Goal: Task Accomplishment & Management: Complete application form

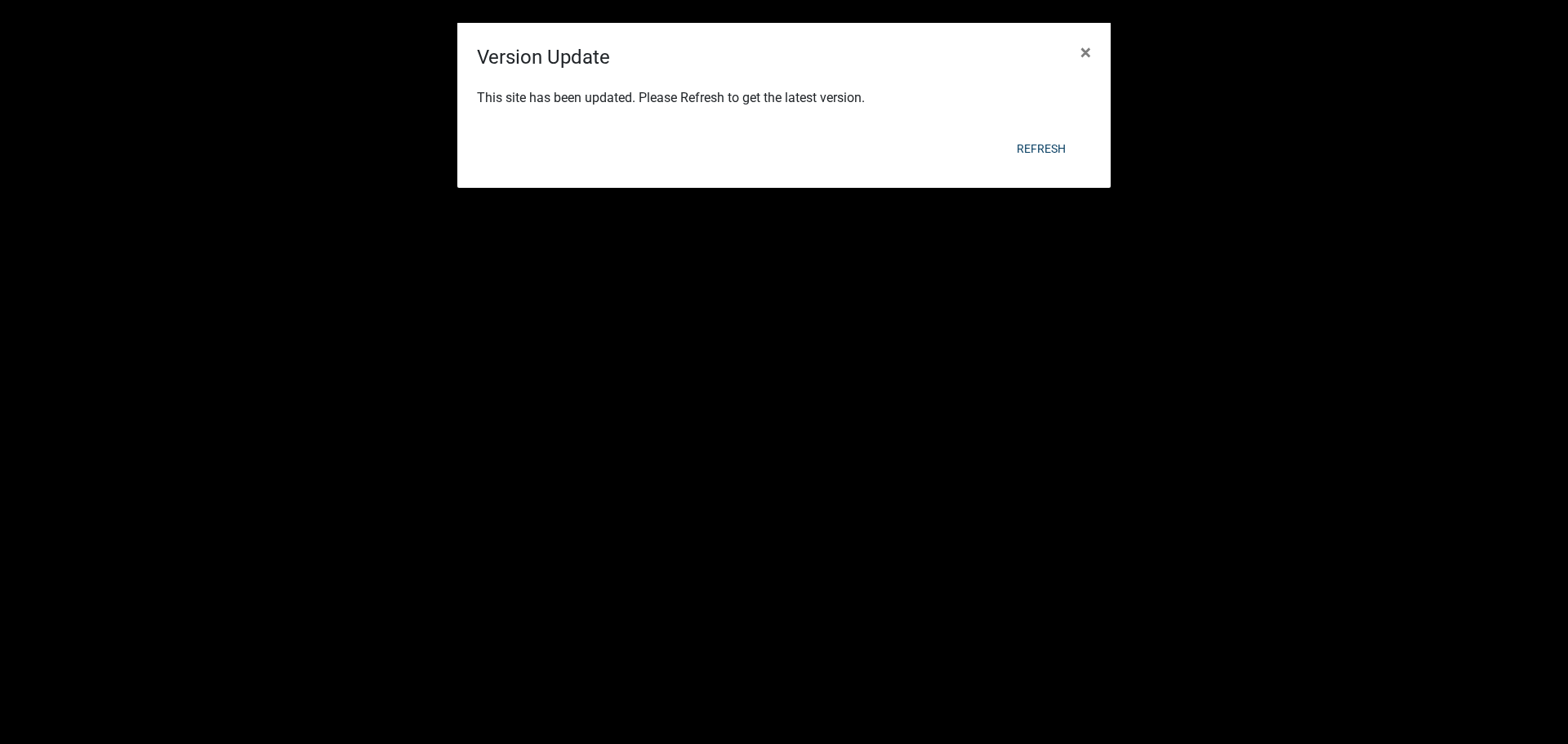
click at [1040, 132] on div "Refresh" at bounding box center [890, 148] width 402 height 42
click at [1045, 122] on div "This site has been updated. Please Refresh to get the latest version." at bounding box center [784, 99] width 653 height 56
click at [1086, 42] on span "×" at bounding box center [1086, 52] width 11 height 22
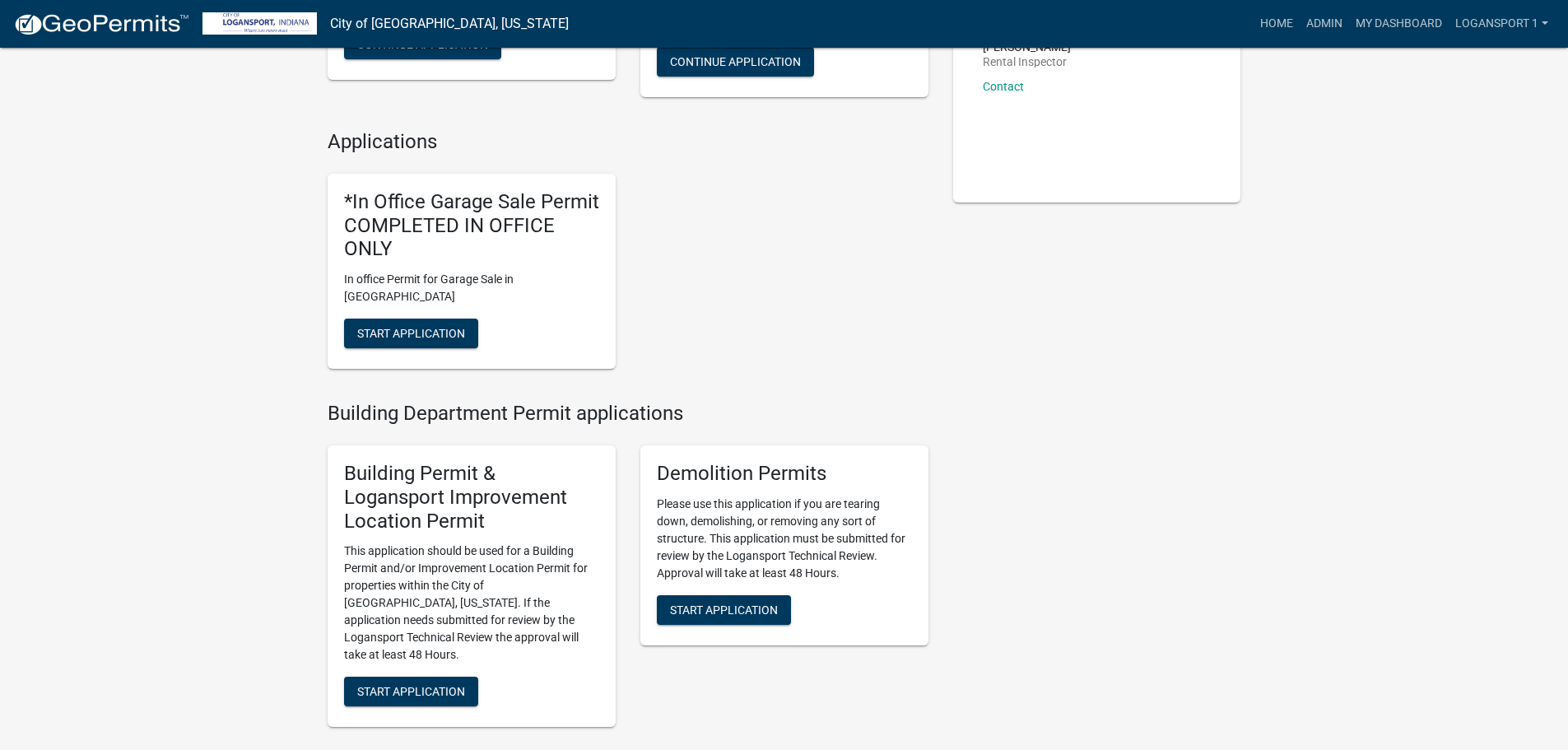
scroll to position [329, 0]
click at [431, 676] on button "Start Application" at bounding box center [411, 690] width 134 height 29
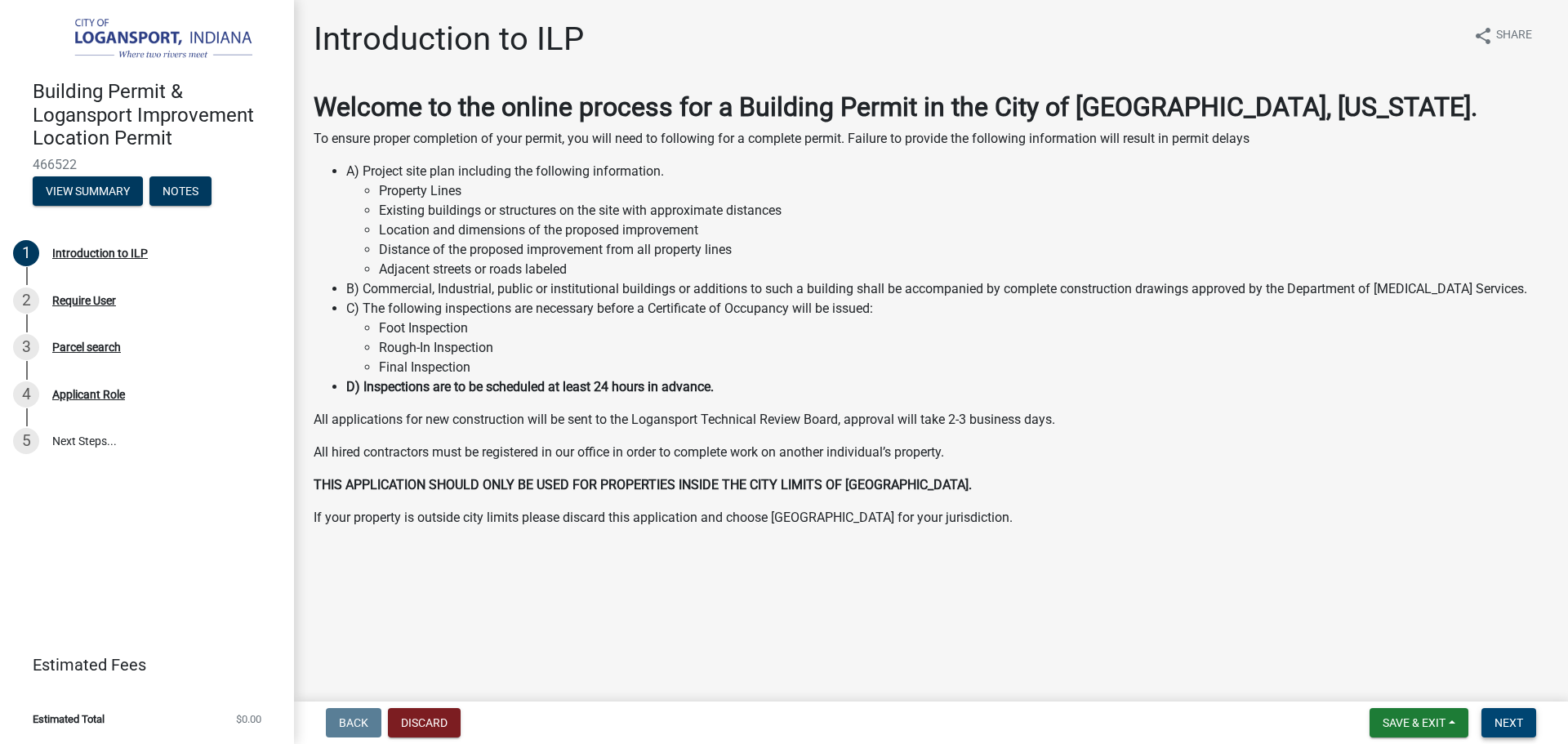
click at [1508, 718] on span "Next" at bounding box center [1509, 723] width 28 height 13
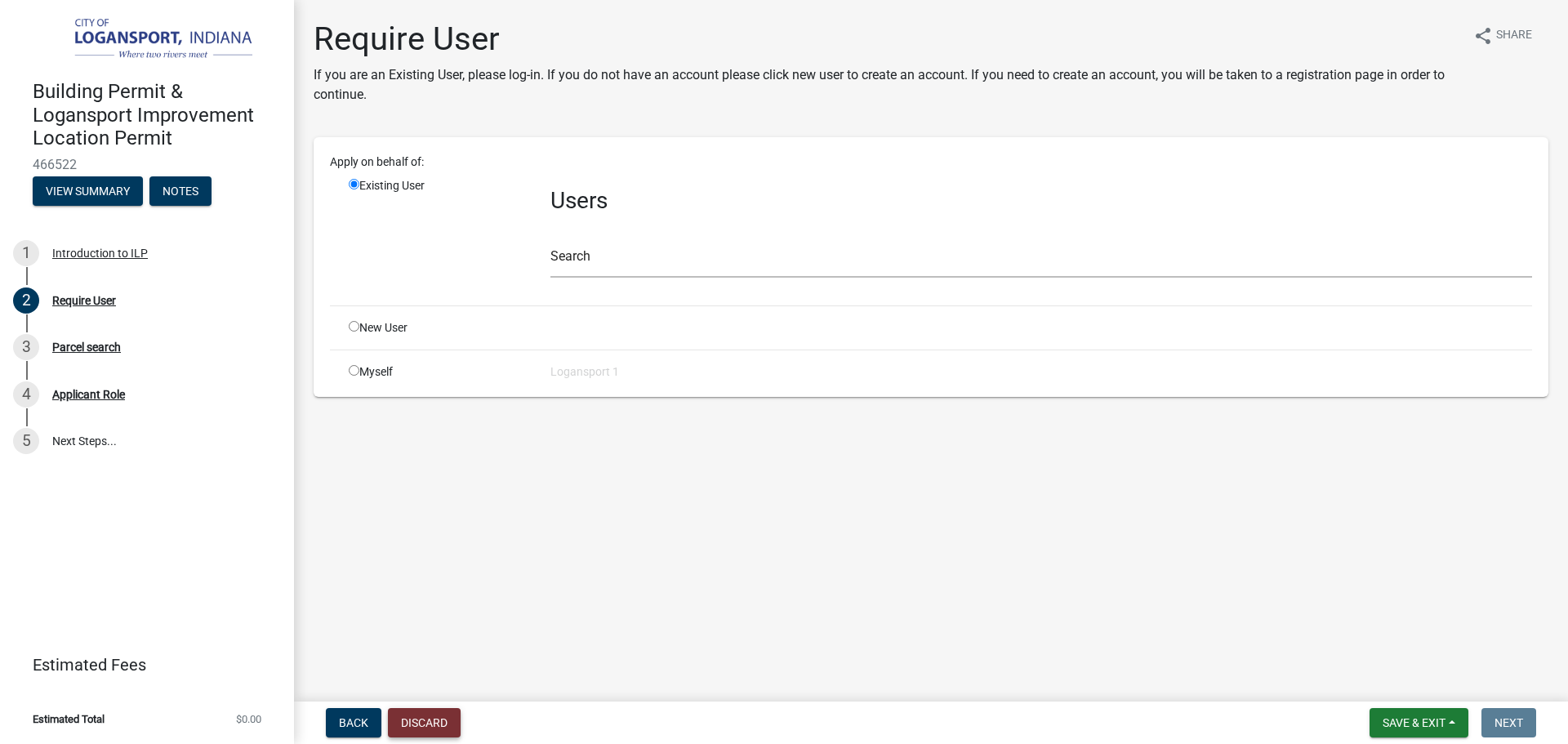
click at [412, 717] on button "Discard" at bounding box center [424, 722] width 72 height 29
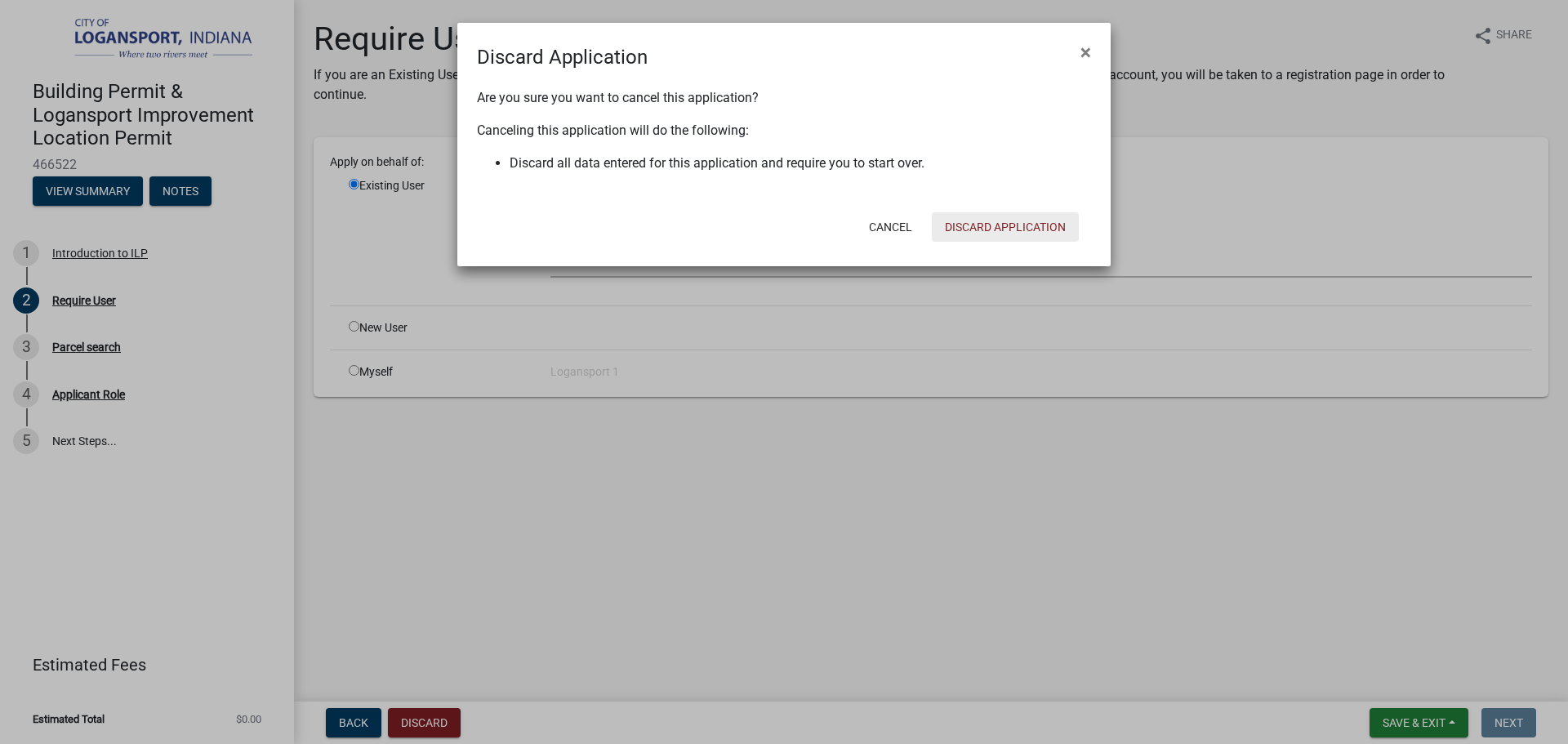
click at [1003, 228] on button "Discard Application" at bounding box center [1006, 227] width 147 height 29
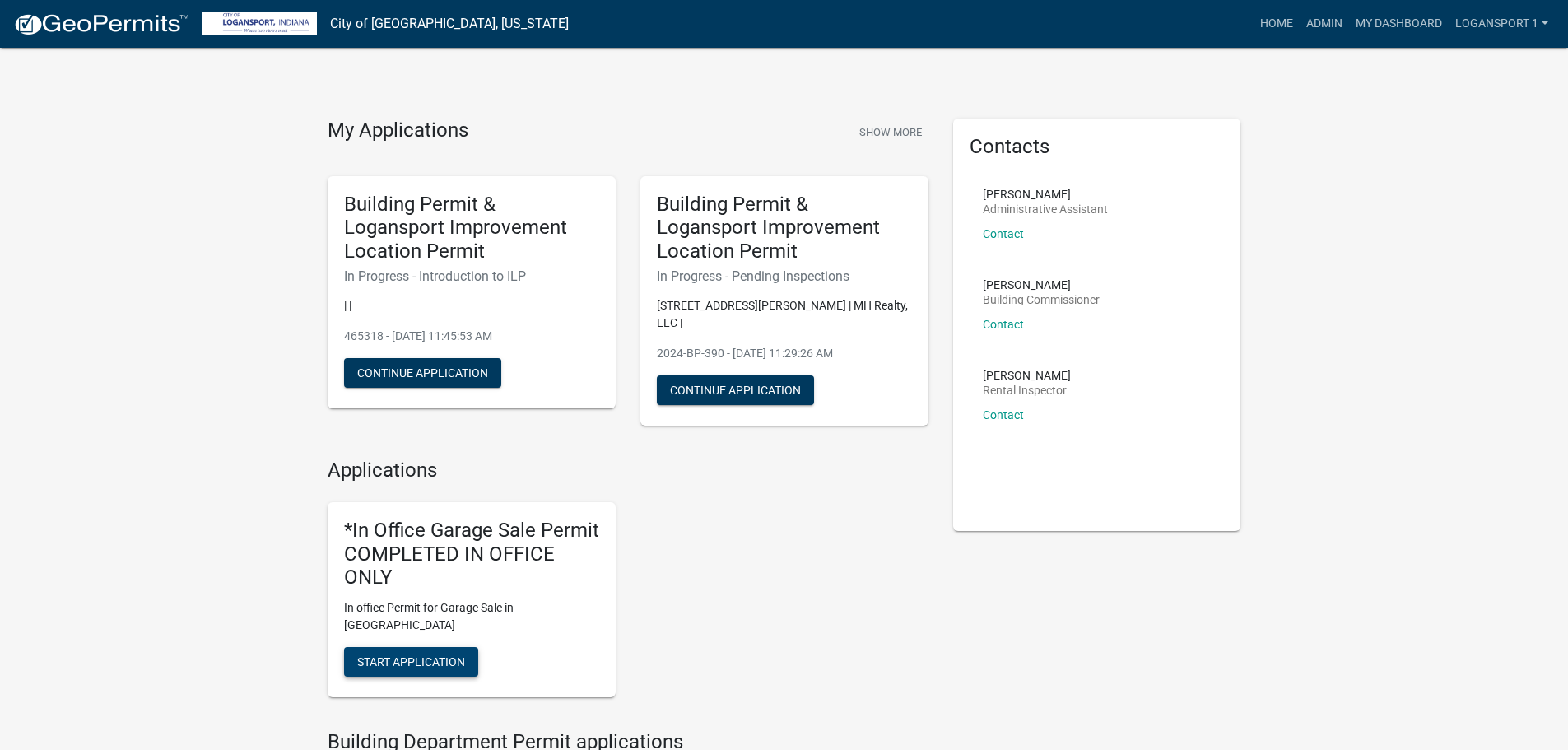
click at [440, 655] on span "Start Application" at bounding box center [410, 662] width 107 height 13
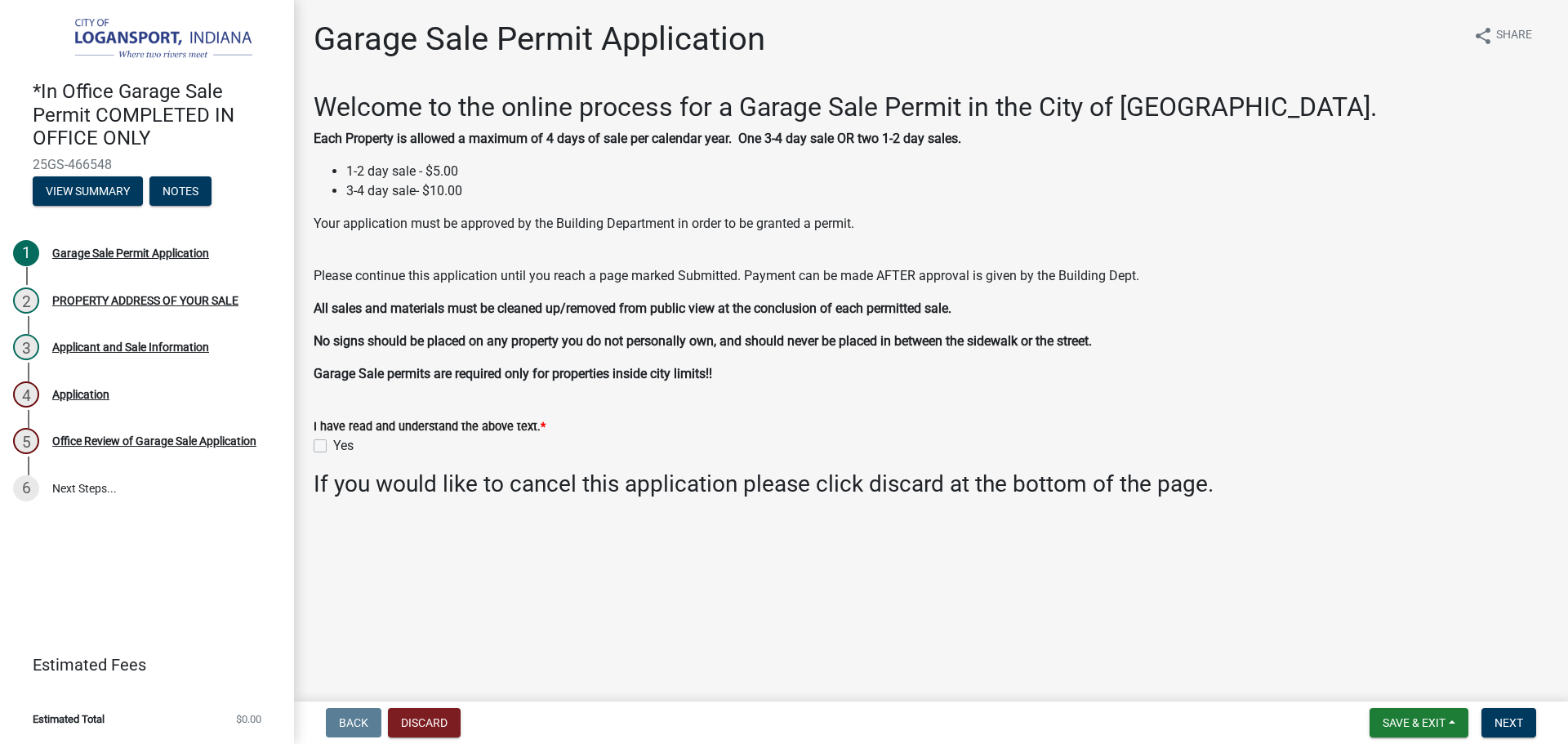
click at [333, 447] on label "Yes" at bounding box center [343, 447] width 21 height 20
click at [333, 447] on input "Yes" at bounding box center [338, 442] width 11 height 11
checkbox input "true"
click at [1517, 734] on button "Next" at bounding box center [1509, 722] width 55 height 29
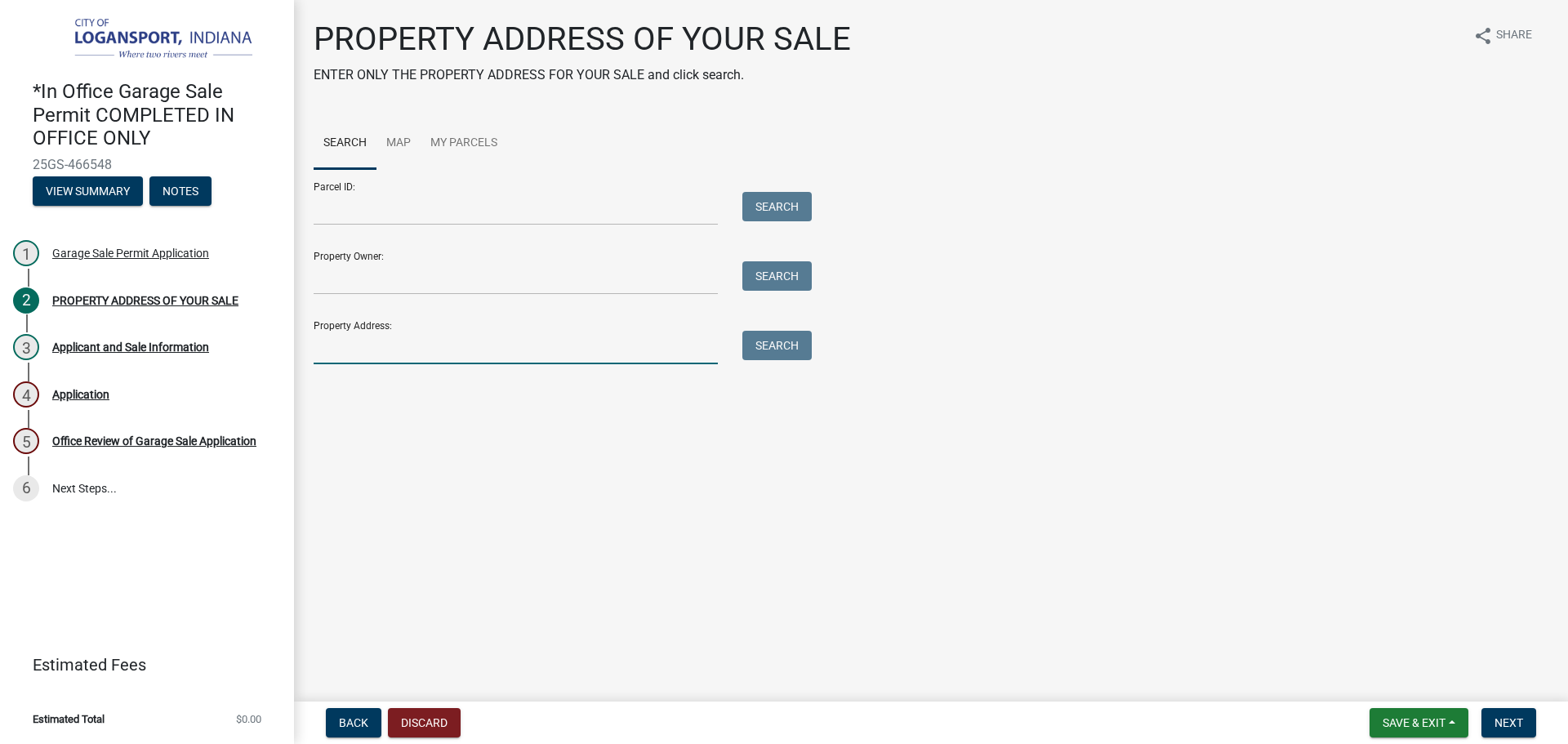
click at [373, 345] on input "Property Address:" at bounding box center [515, 347] width 404 height 33
type input "1224 Sme"
click at [769, 351] on button "Search" at bounding box center [777, 345] width 69 height 29
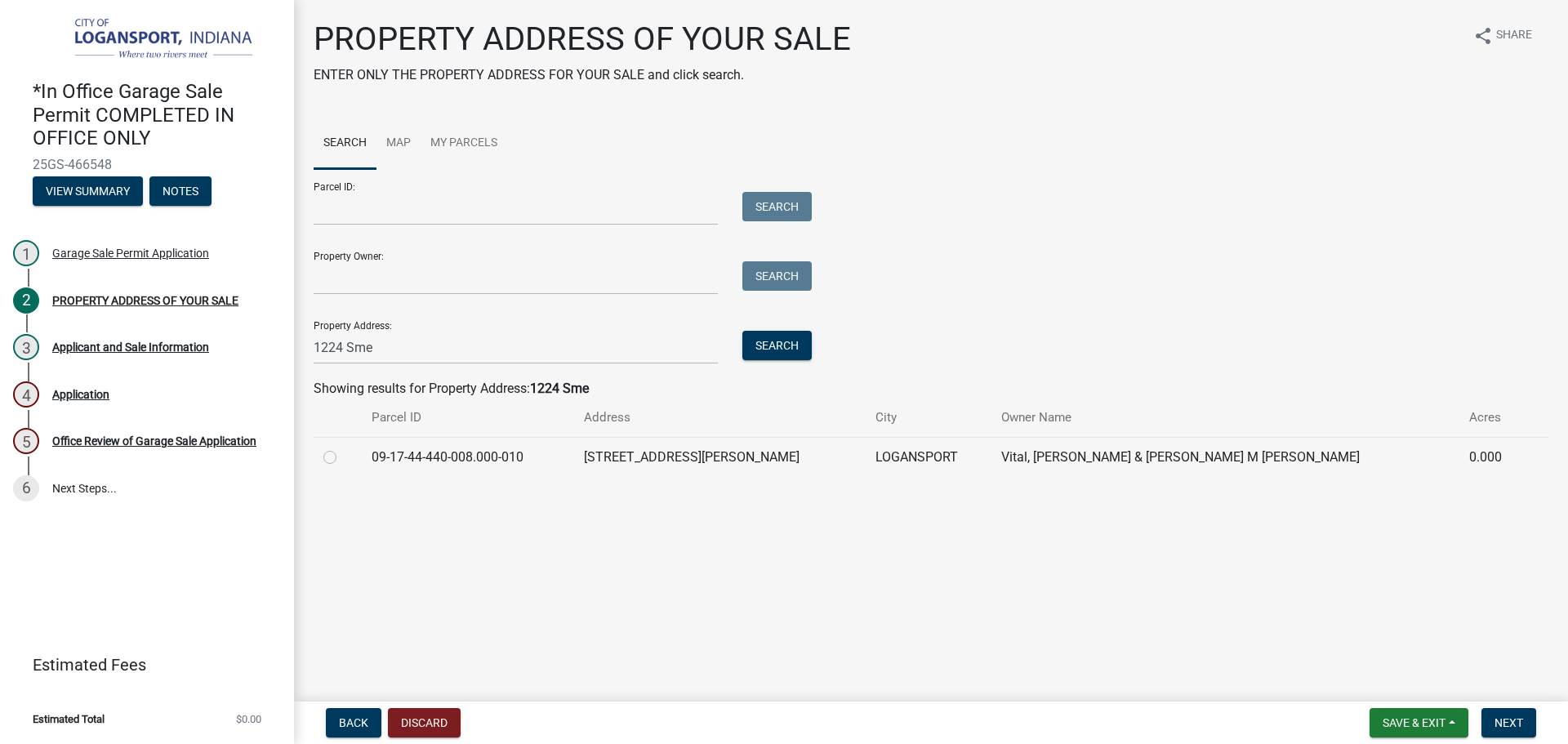
click at [337, 454] on div at bounding box center [337, 457] width 28 height 20
click at [343, 447] on label at bounding box center [343, 447] width 0 height 0
click at [343, 454] on input "radio" at bounding box center [348, 452] width 11 height 11
radio input "true"
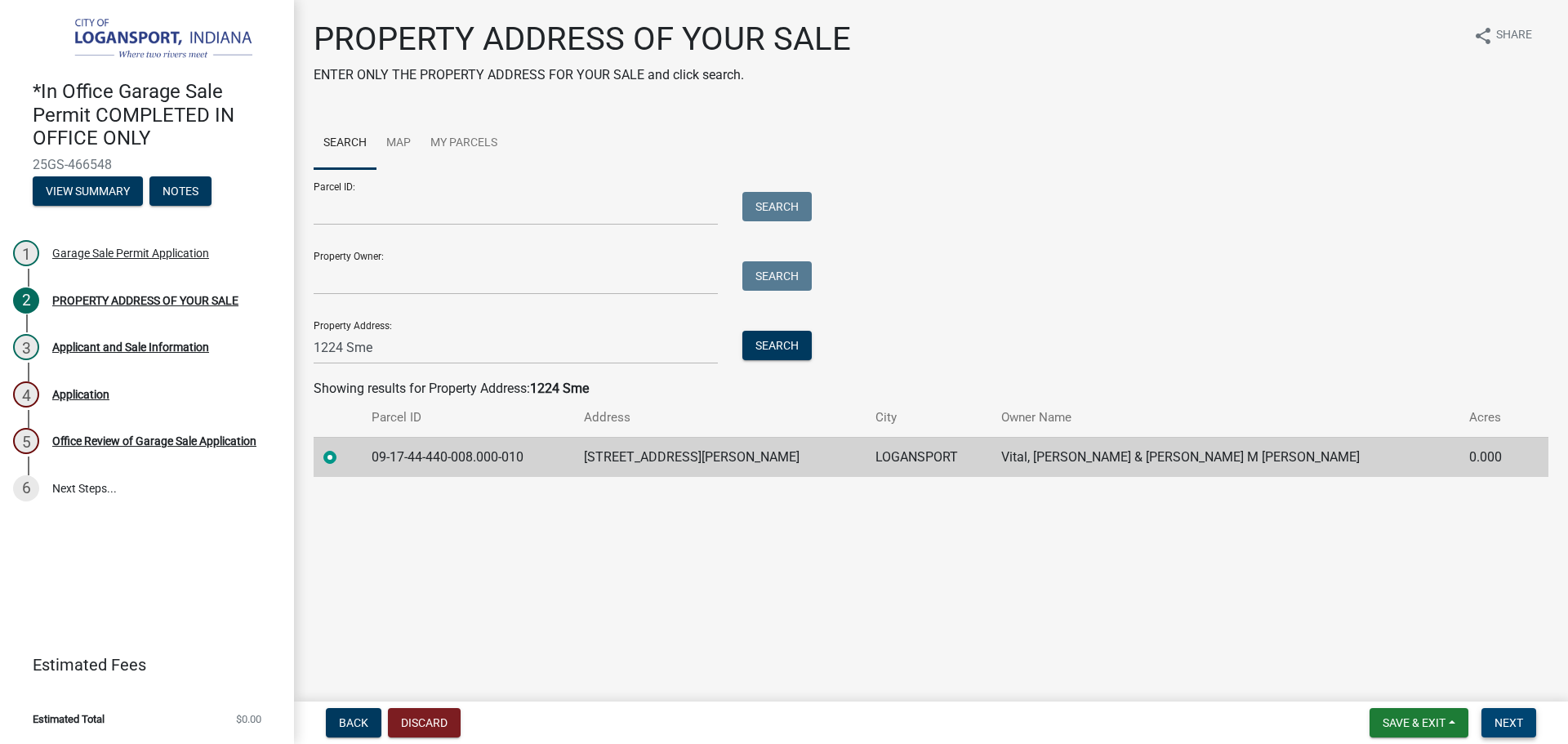
click at [1508, 713] on button "Next" at bounding box center [1509, 722] width 55 height 29
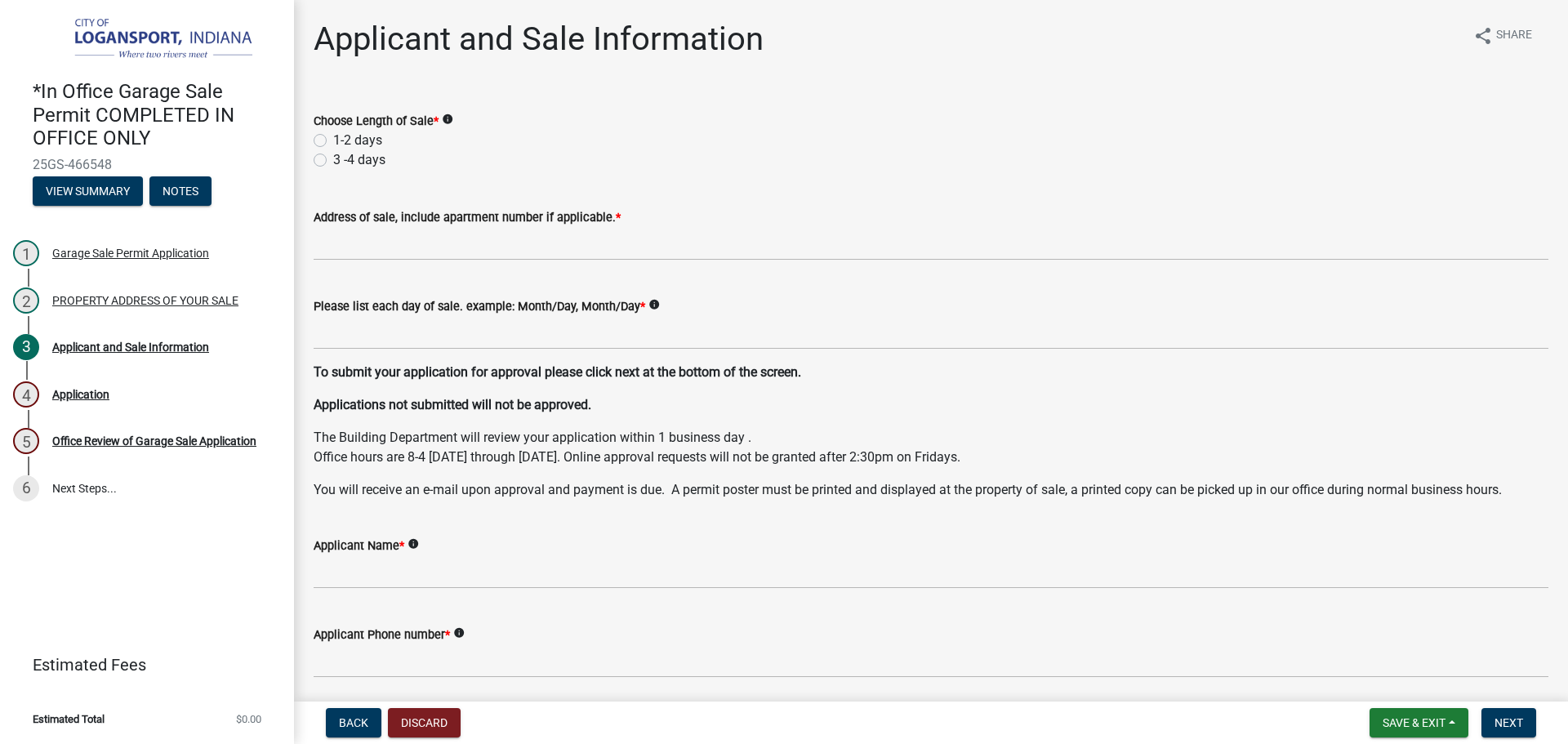
click at [317, 133] on div "1-2 days" at bounding box center [931, 141] width 1235 height 20
click at [333, 139] on label "1-2 days" at bounding box center [357, 141] width 49 height 20
click at [333, 139] on input "1-2 days" at bounding box center [338, 136] width 11 height 11
radio input "true"
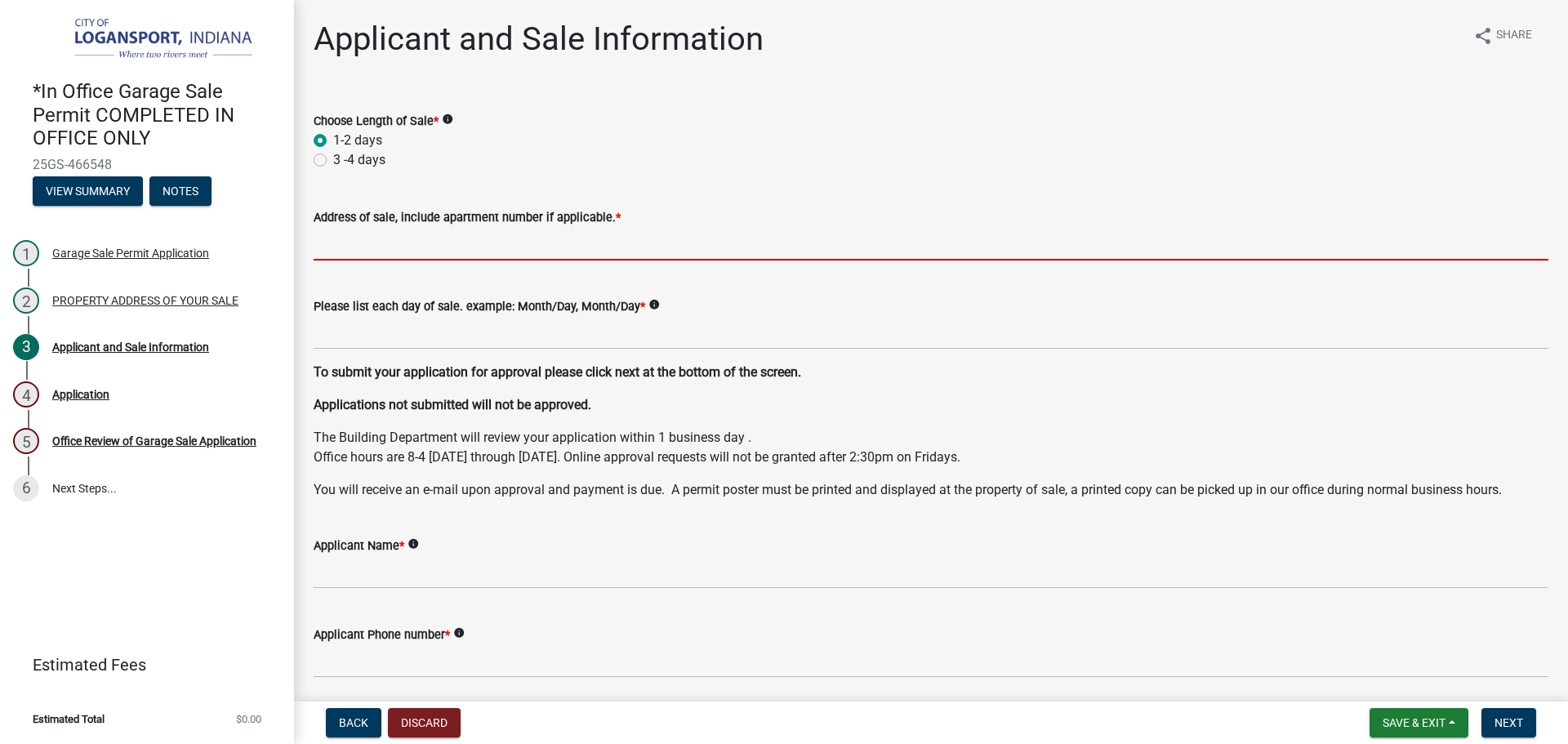
click at [326, 244] on input "Address of sale, include apartment number if applicable. *" at bounding box center [931, 244] width 1235 height 33
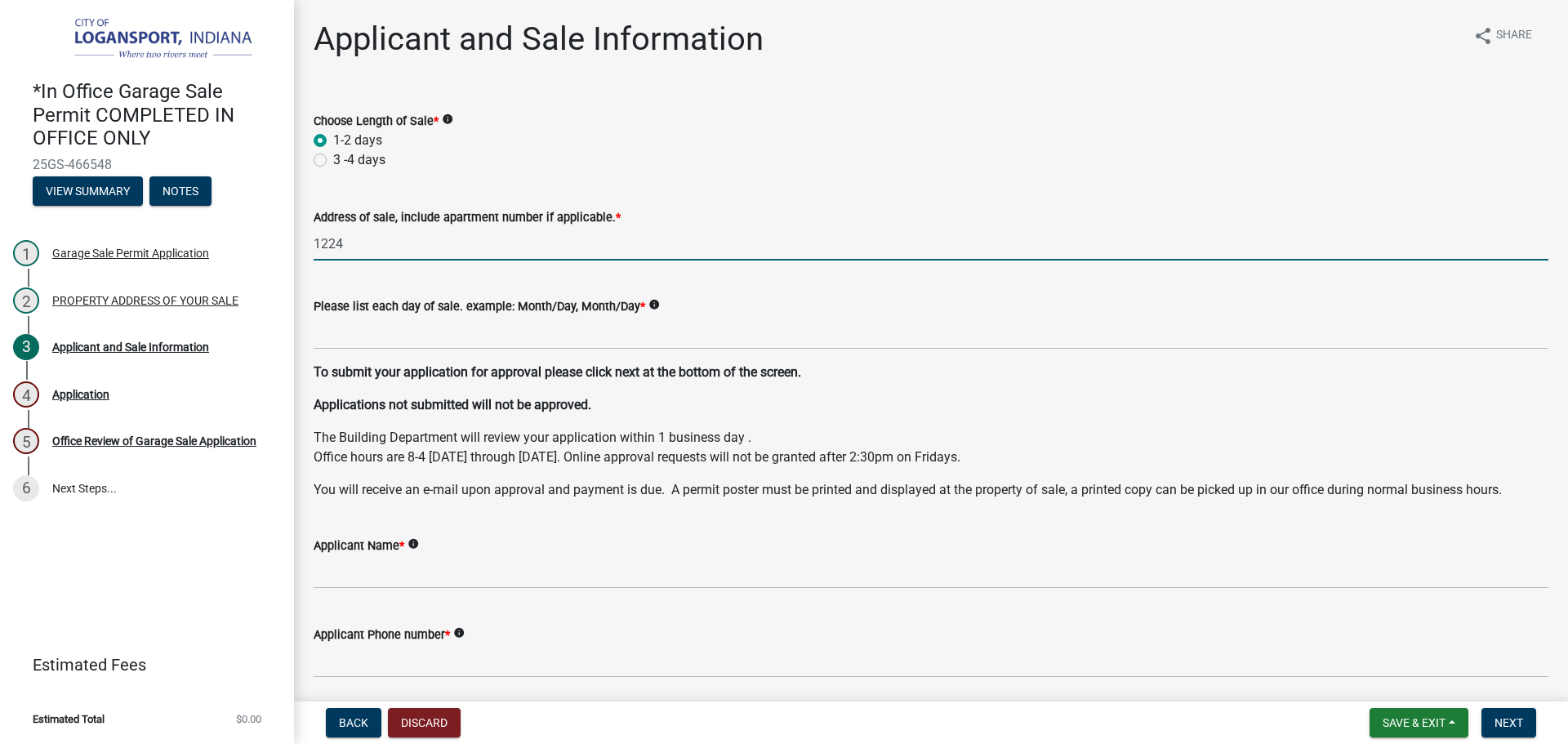
type input "[STREET_ADDRESS][PERSON_NAME]"
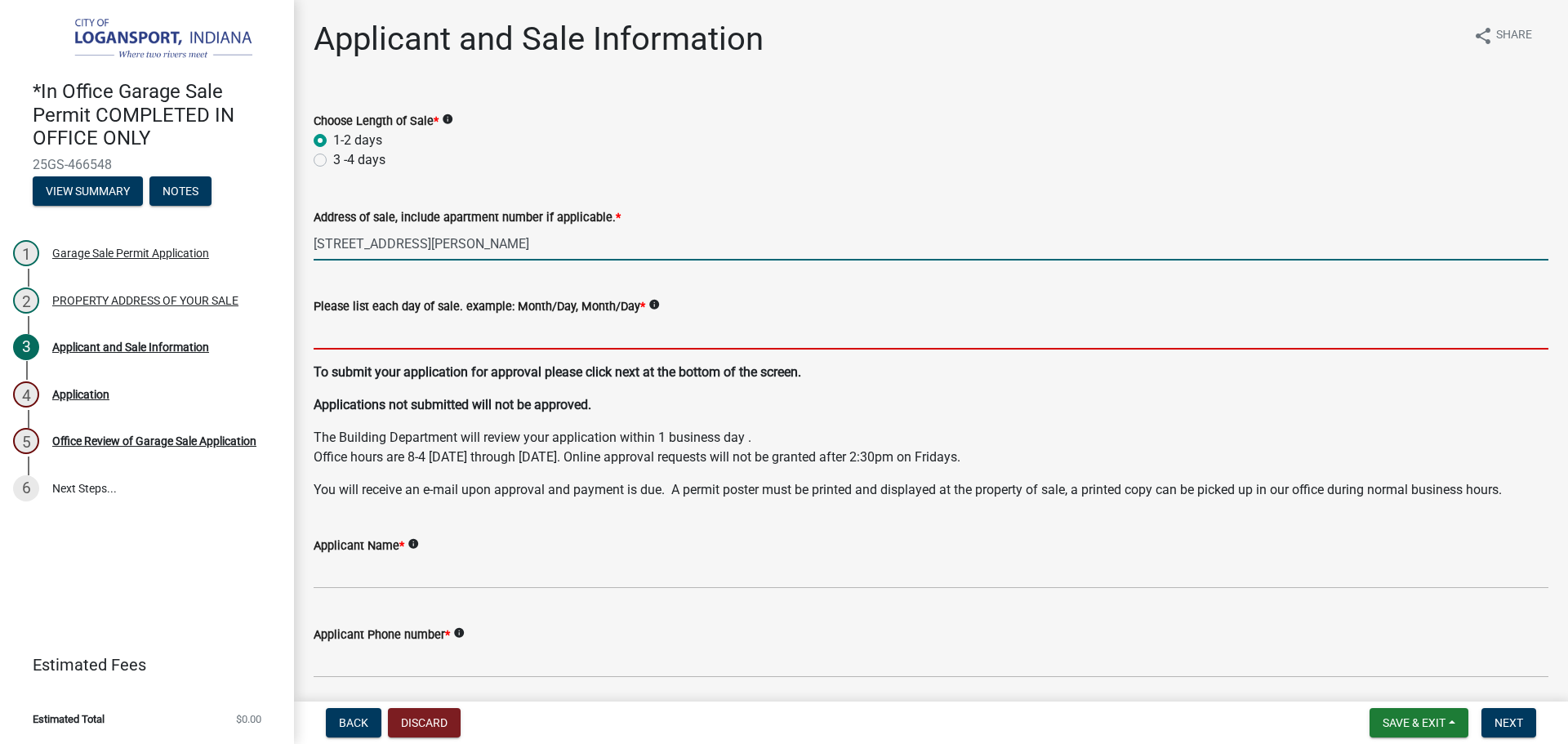
click at [406, 341] on input "Please list each day of sale. example: Month/Day, Month/Day *" at bounding box center [931, 332] width 1235 height 33
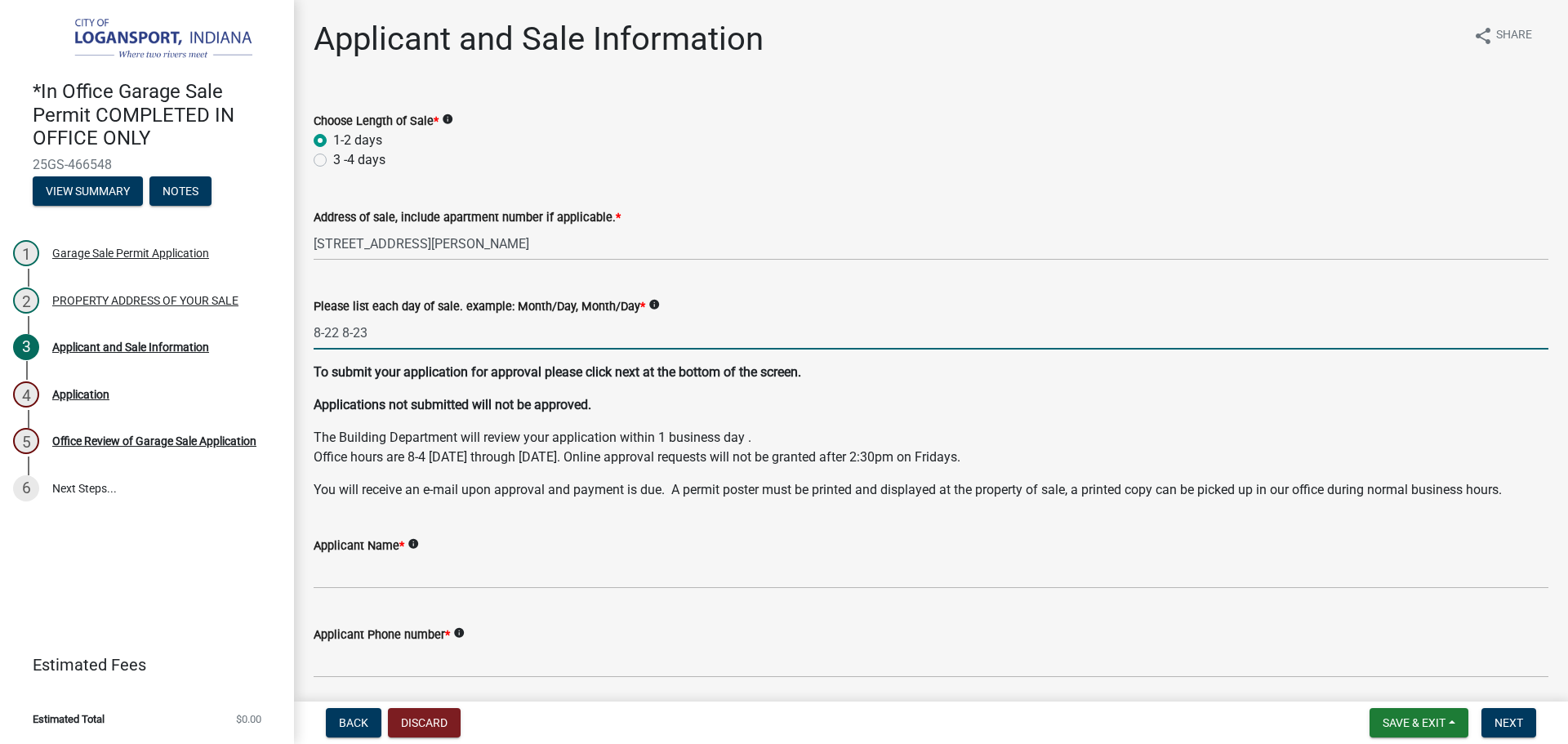
type input "8-22 8-23"
click at [372, 592] on wm-data-entity-input "Applicant Name * info" at bounding box center [931, 557] width 1235 height 89
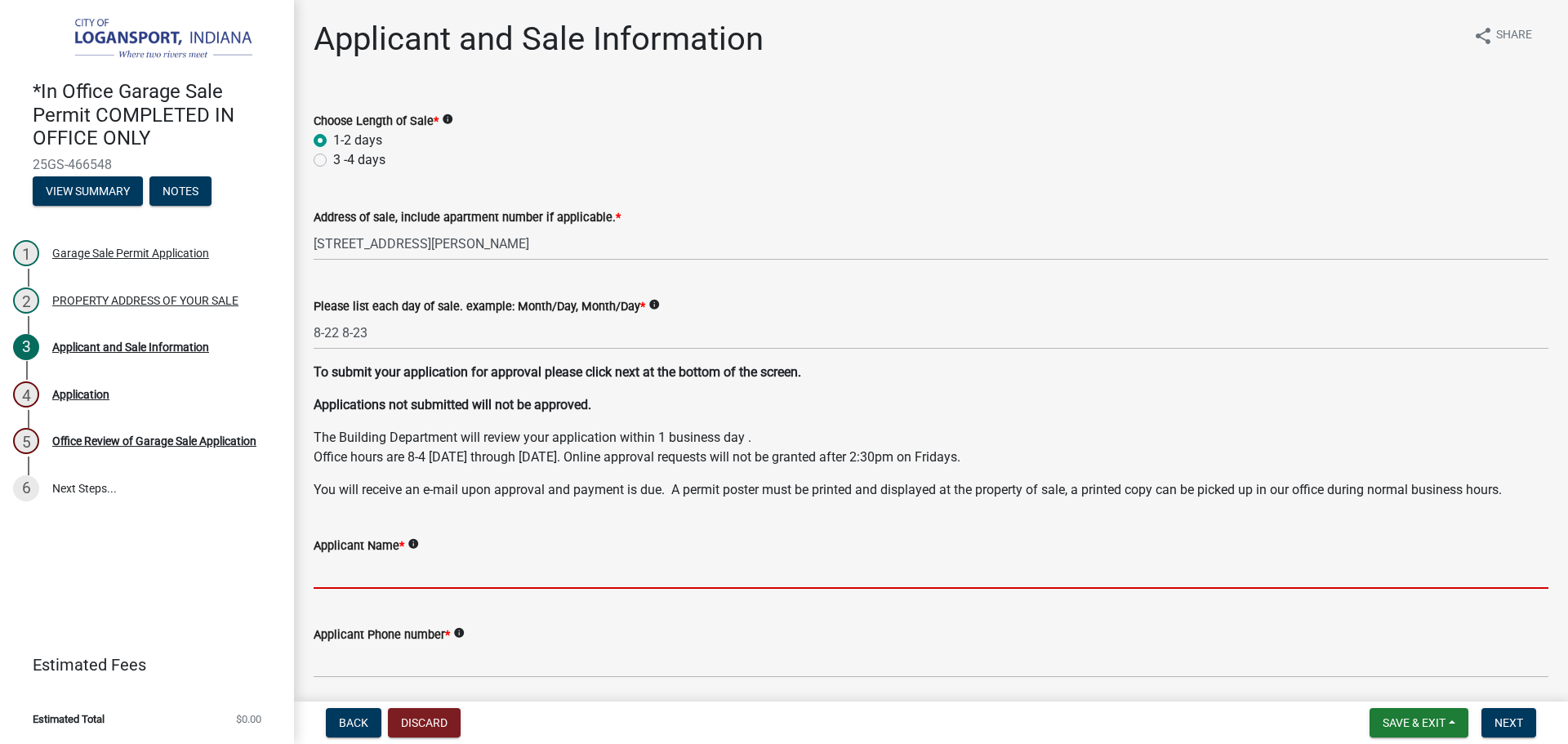
click at [372, 573] on input "Applicant Name *" at bounding box center [931, 572] width 1235 height 33
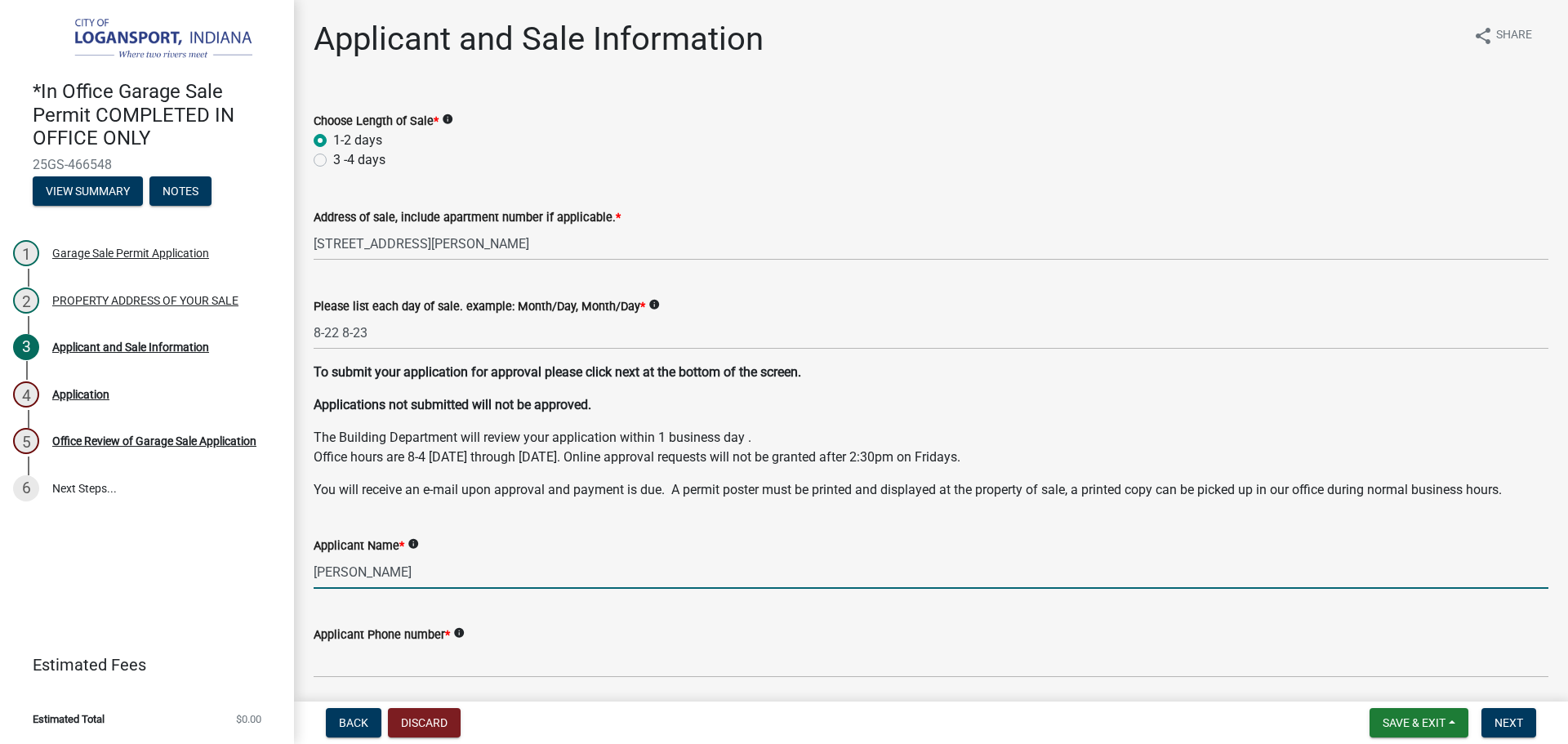
type input "[PERSON_NAME]"
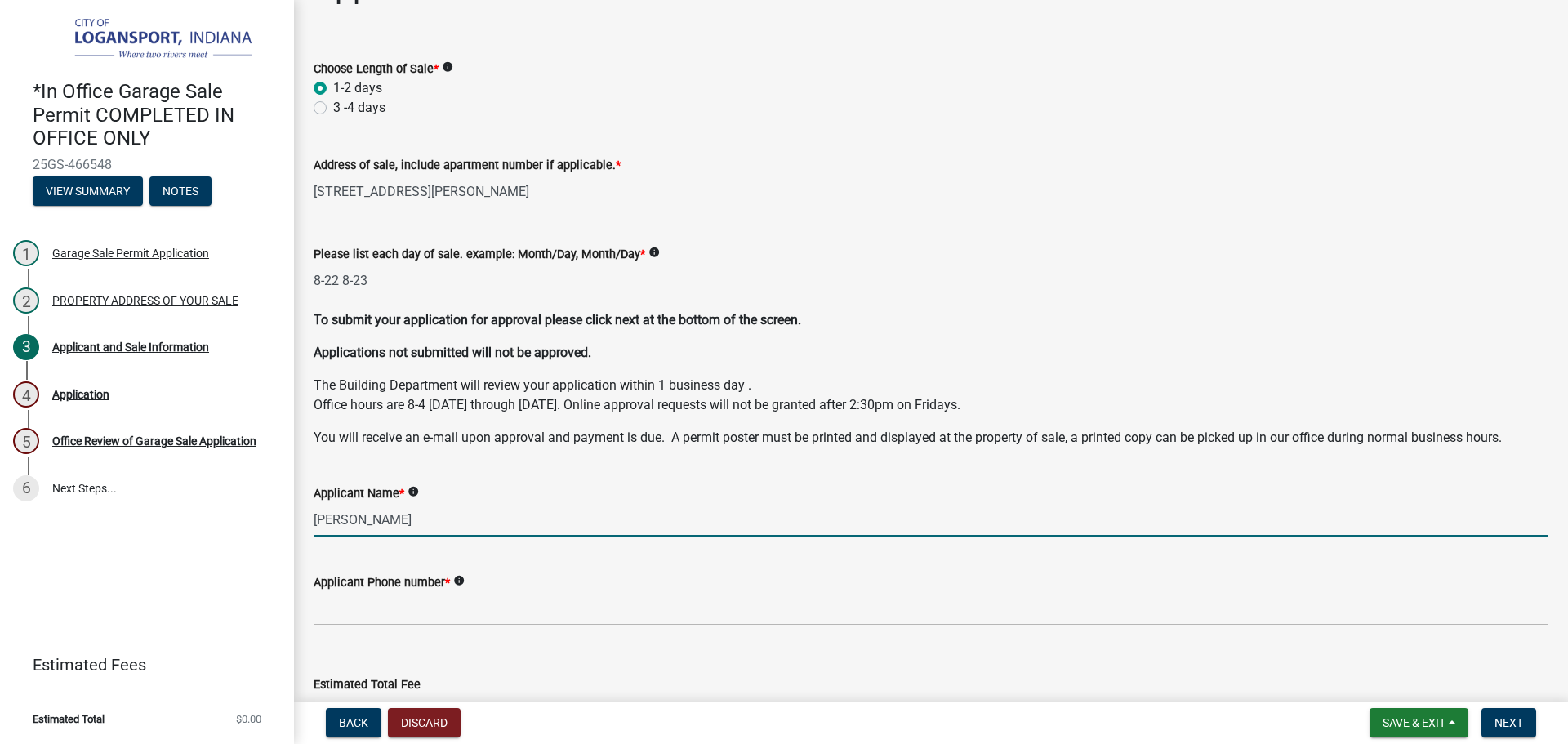
scroll to position [162, 0]
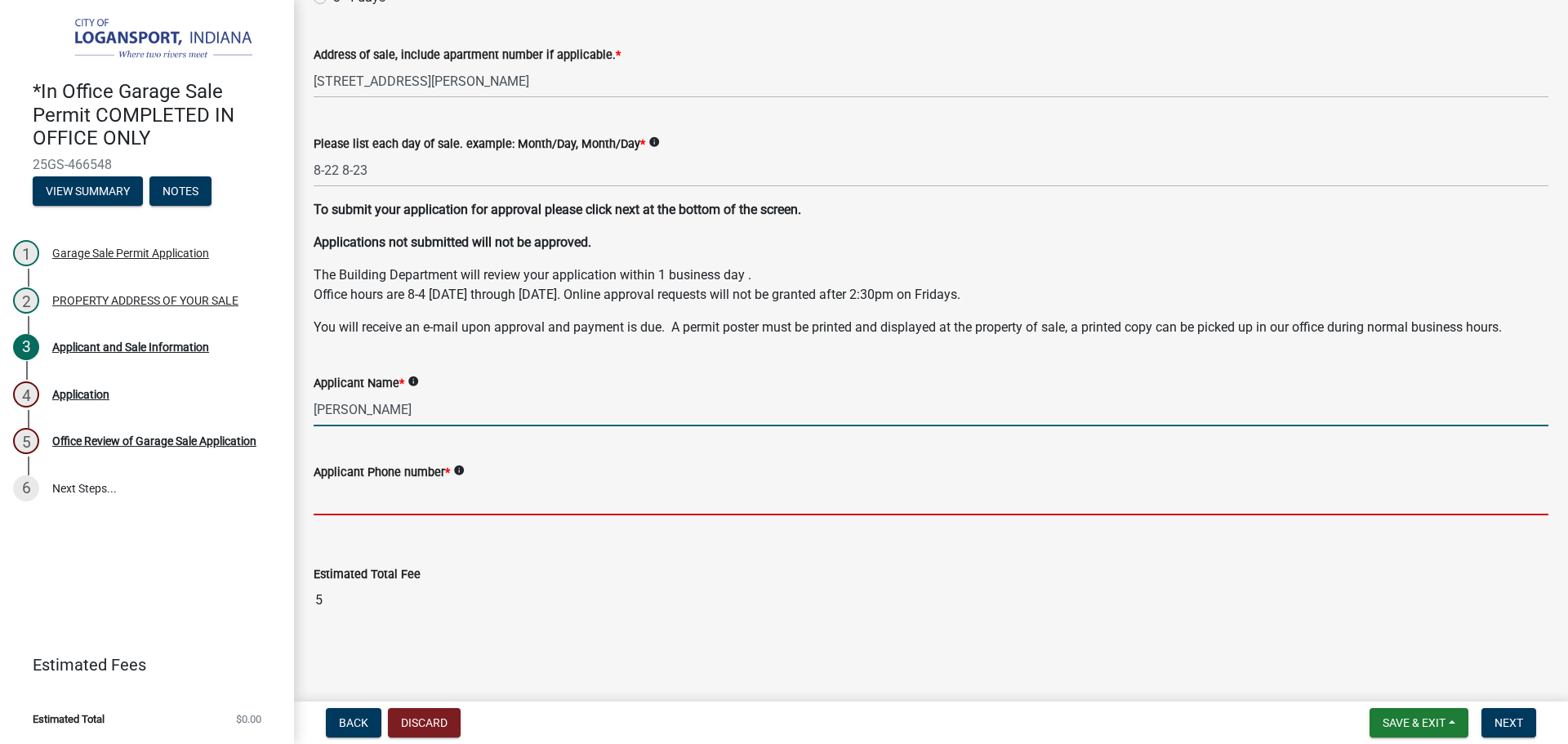
click at [454, 497] on input "Applicant Phone number *" at bounding box center [931, 498] width 1235 height 33
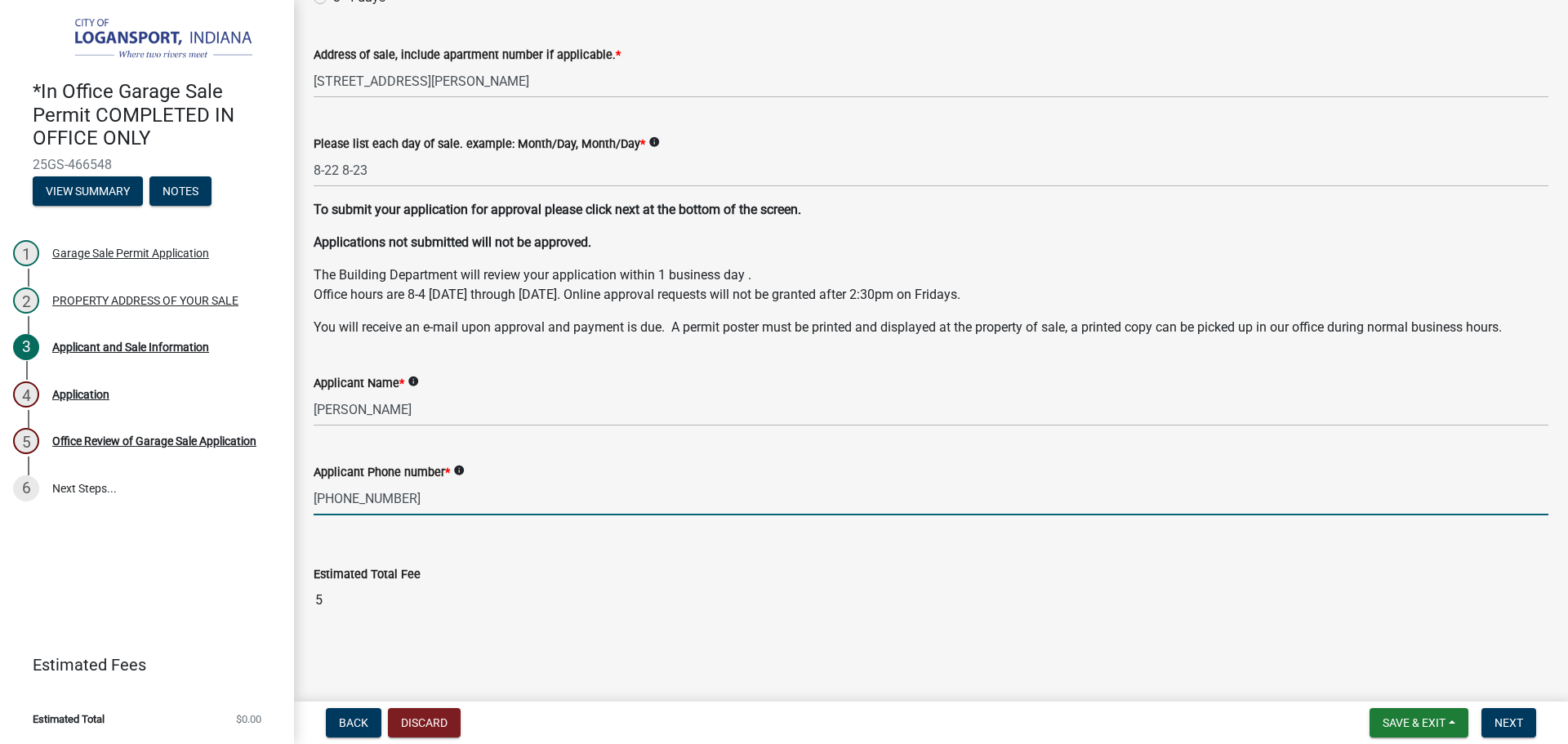
type input "317-918-5570"
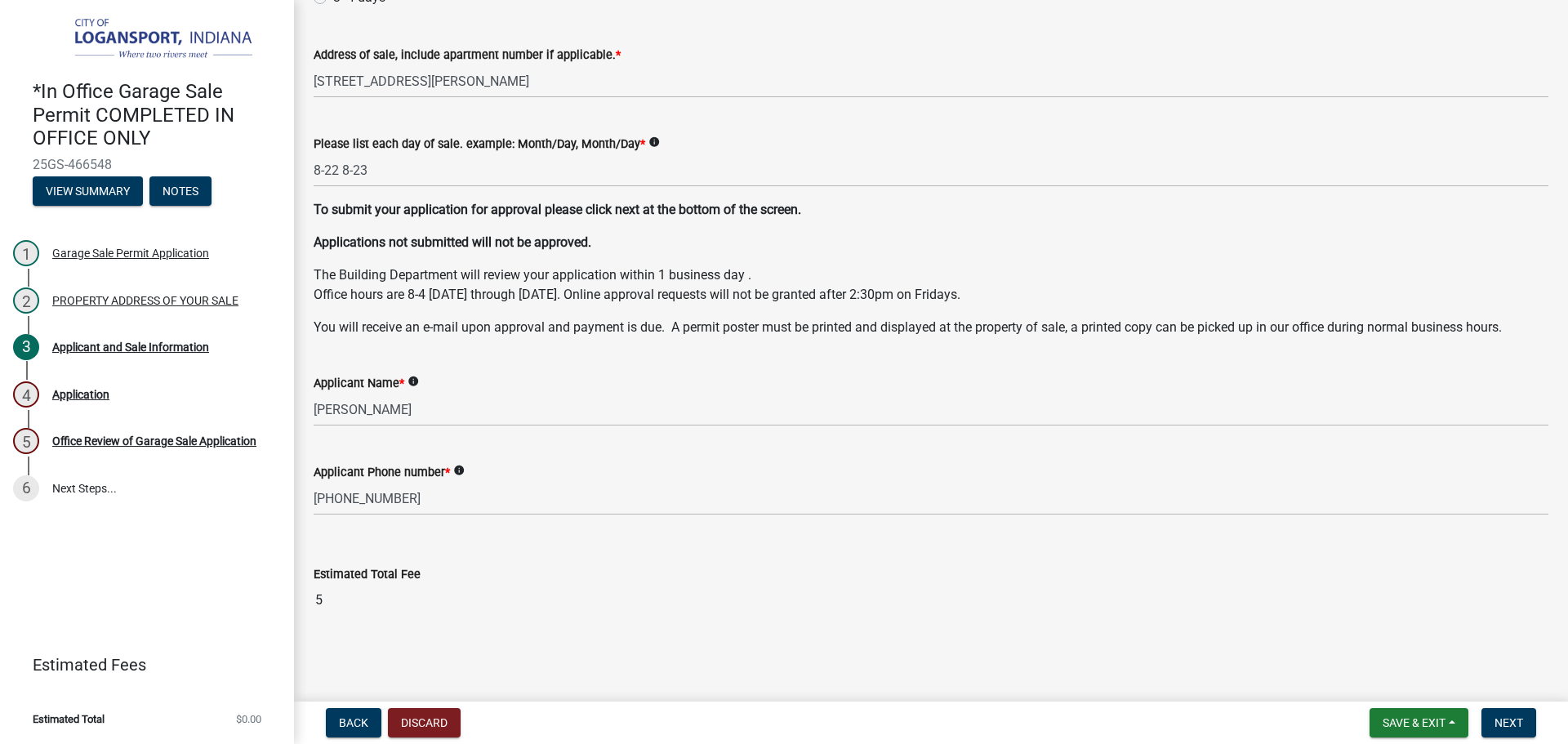
click at [1371, 677] on main "Applicant and Sale Information share Share Choose Length of Sale * info 1-2 day…" at bounding box center [931, 347] width 1274 height 695
click at [1521, 711] on button "Next" at bounding box center [1509, 722] width 55 height 29
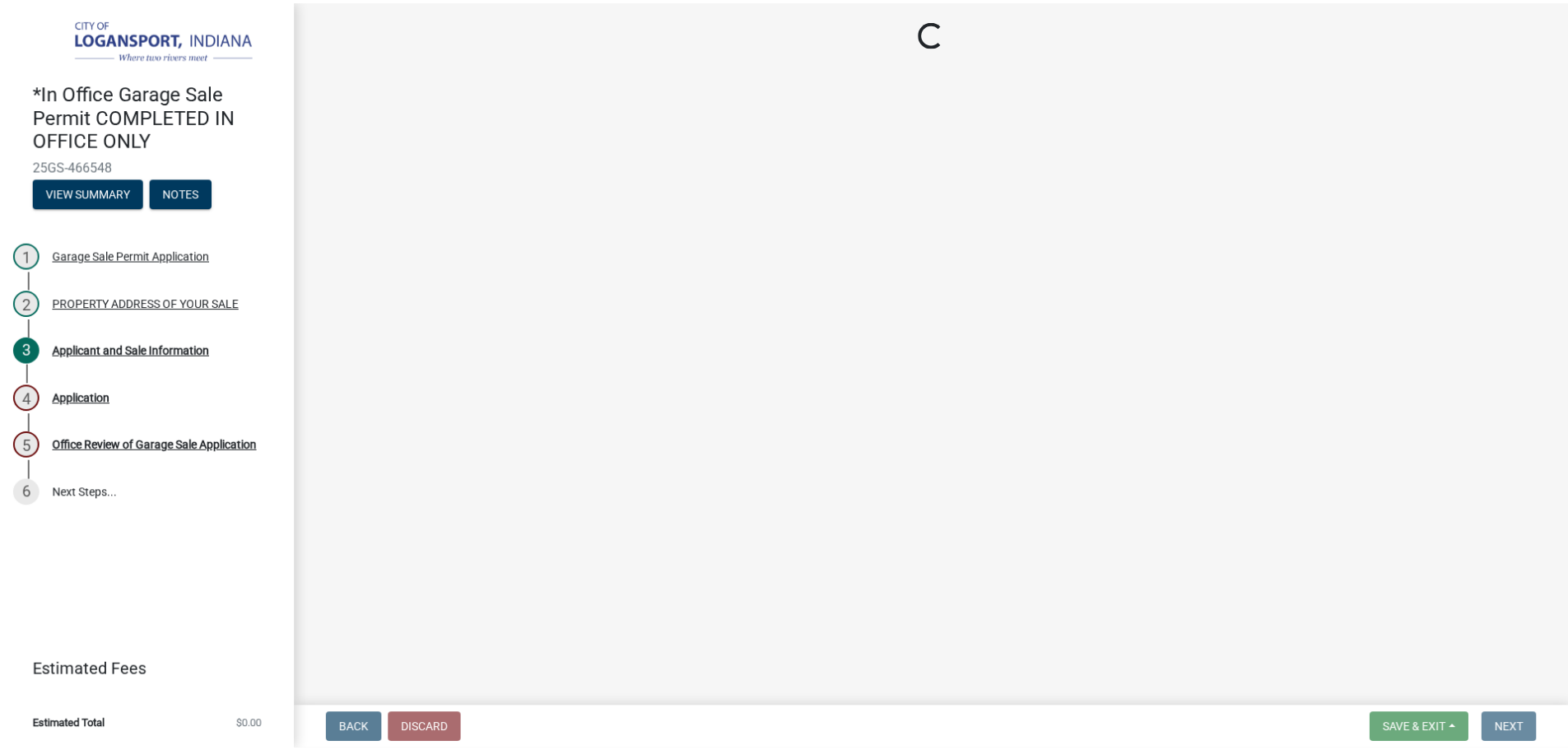
scroll to position [0, 0]
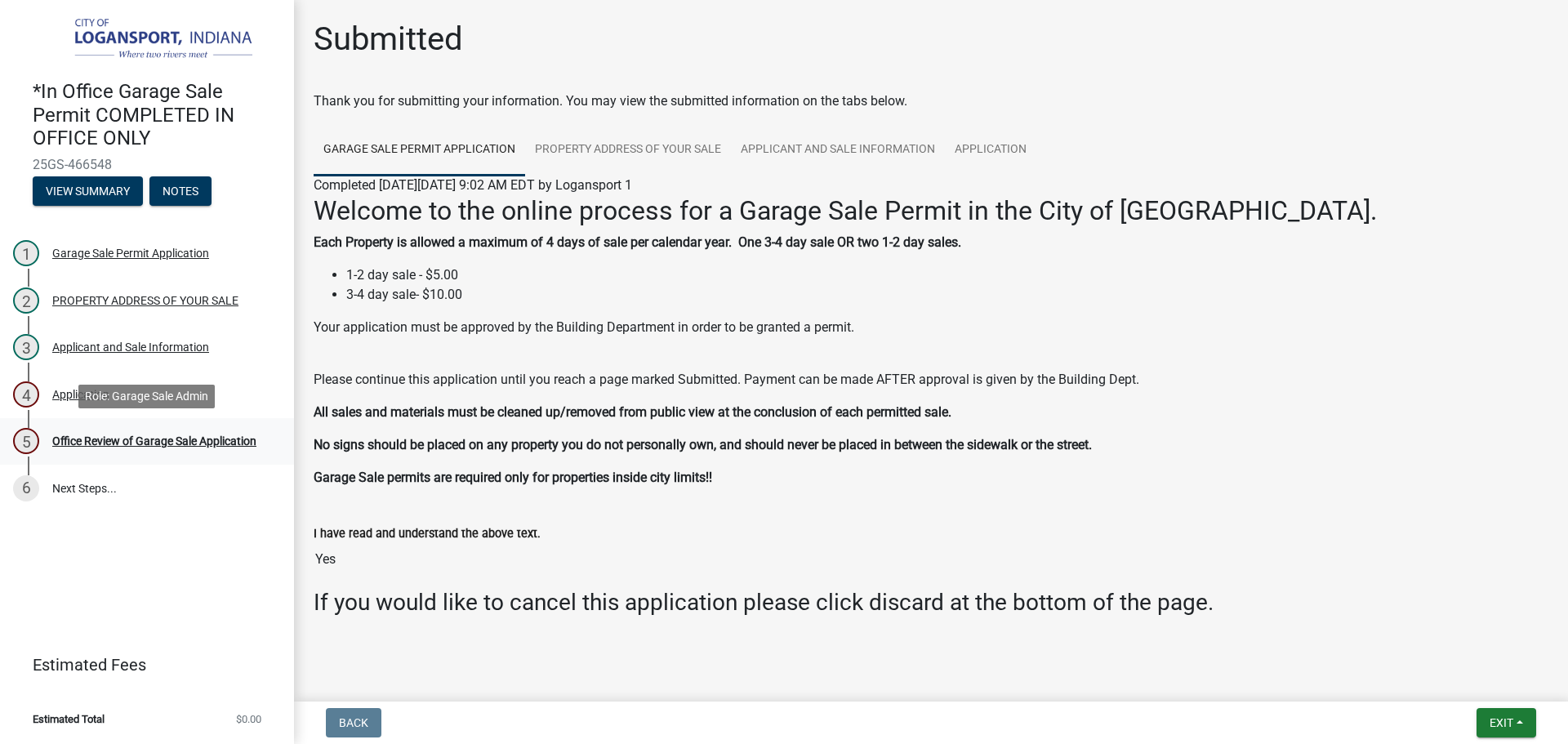
click at [102, 437] on div "Office Review of Garage Sale Application" at bounding box center [154, 442] width 204 height 12
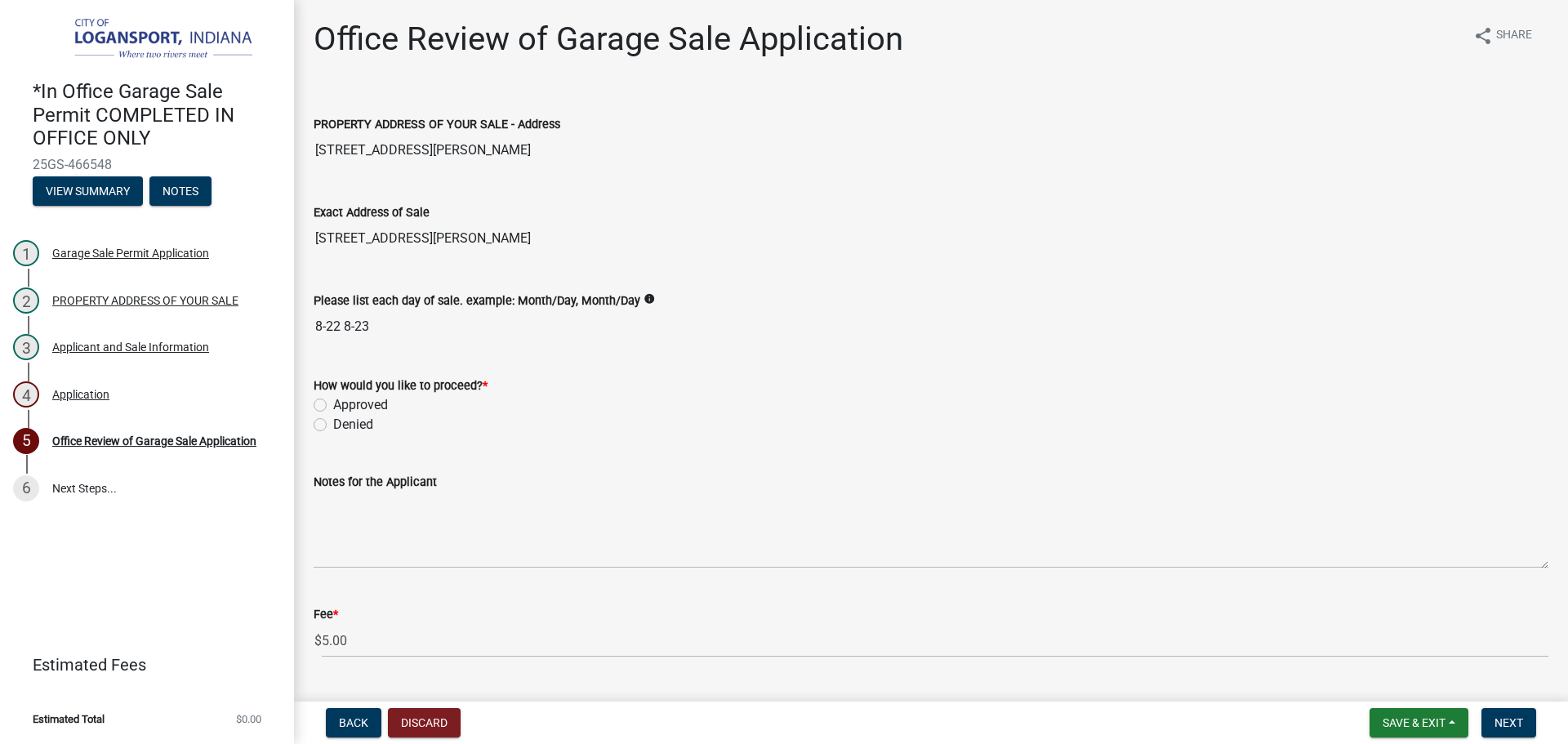
click at [333, 402] on label "Approved" at bounding box center [361, 405] width 55 height 20
click at [333, 402] on input "Approved" at bounding box center [338, 400] width 11 height 11
radio input "true"
click at [1482, 709] on button "Next" at bounding box center [1509, 722] width 55 height 29
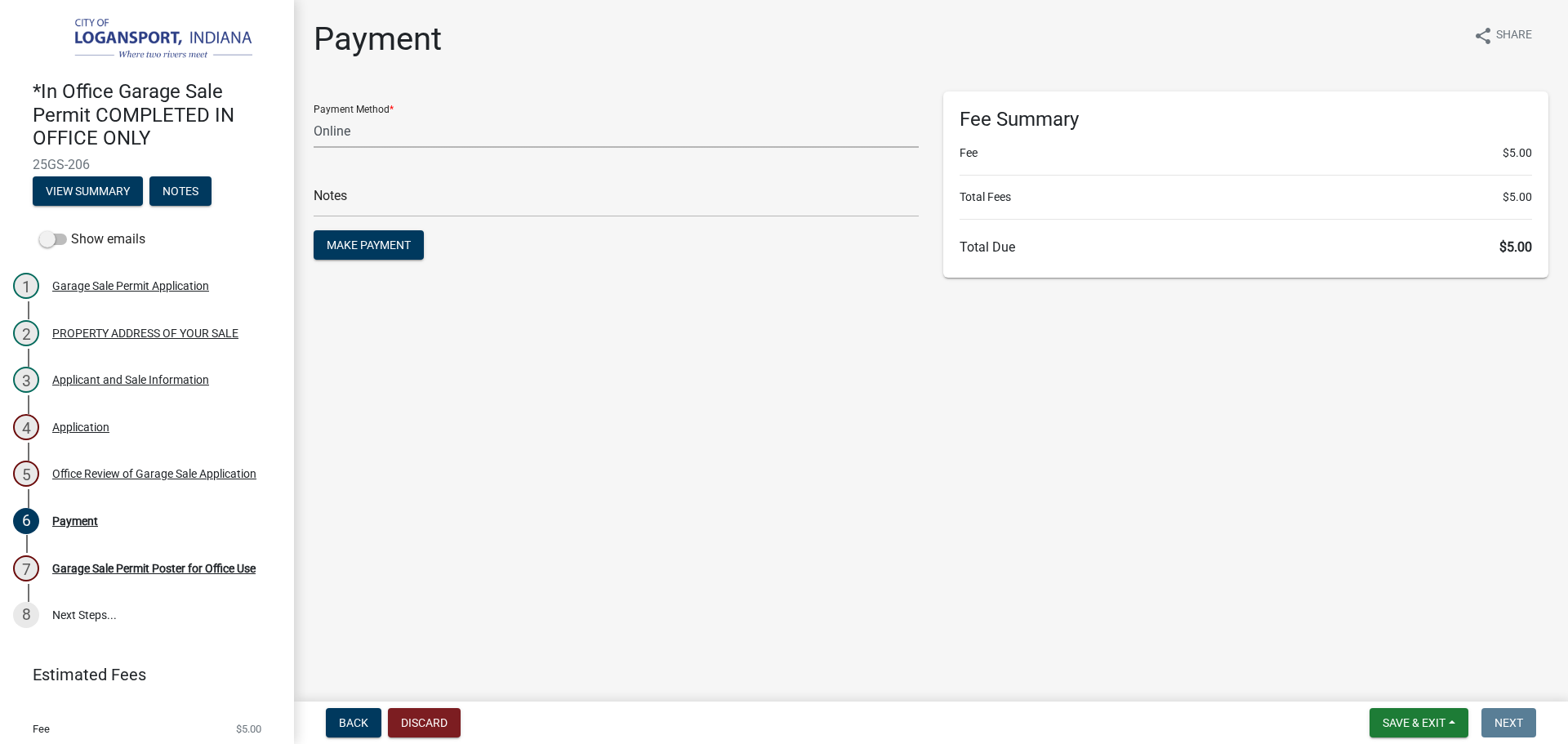
click at [363, 117] on select "Credit Card POS Check Cash Online" at bounding box center [616, 131] width 605 height 33
select select "2: 1"
click at [313, 114] on select "Credit Card POS Check Cash Online" at bounding box center [616, 131] width 605 height 33
click at [372, 202] on input "text" at bounding box center [616, 201] width 605 height 33
type input "117824"
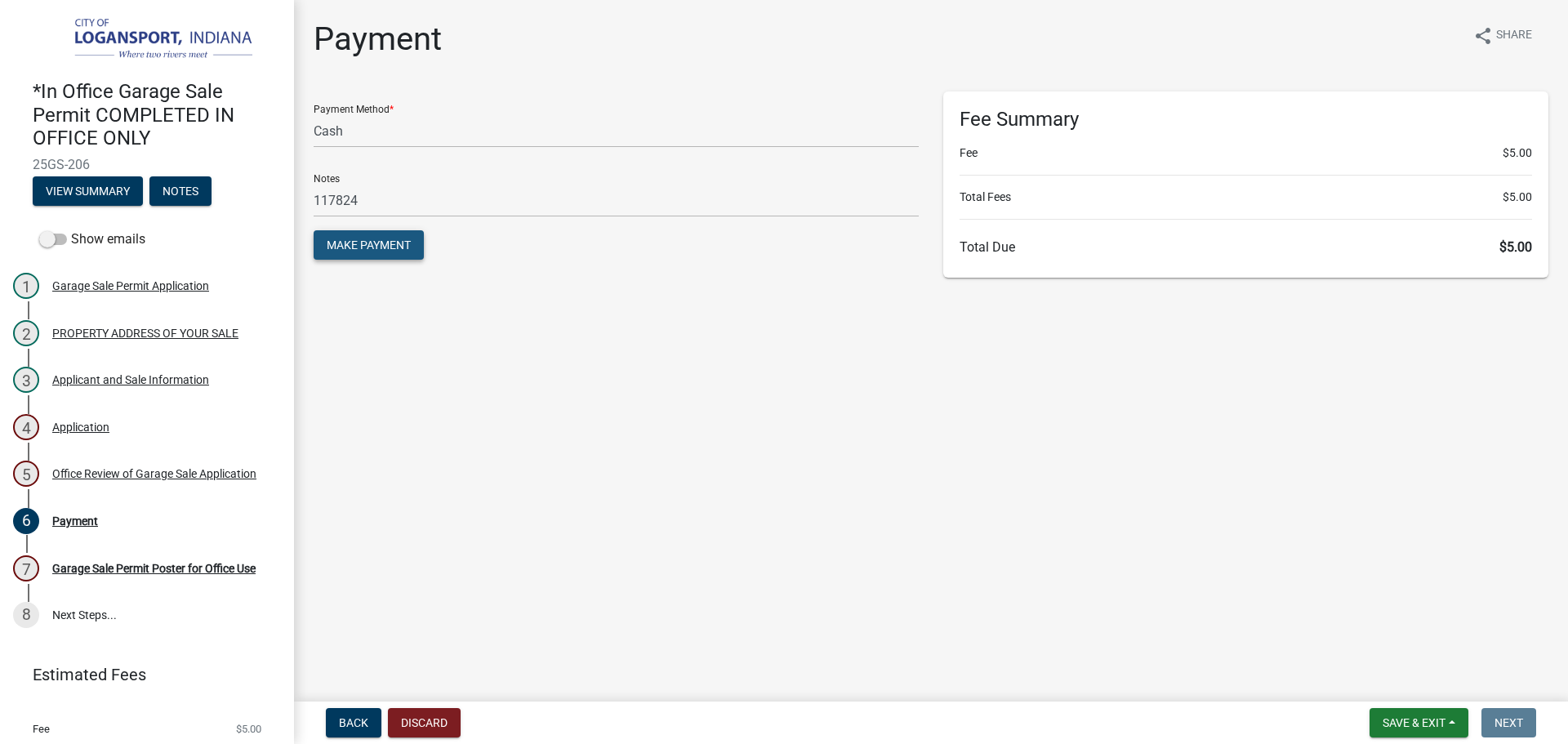
click at [375, 243] on span "Make Payment" at bounding box center [368, 245] width 84 height 13
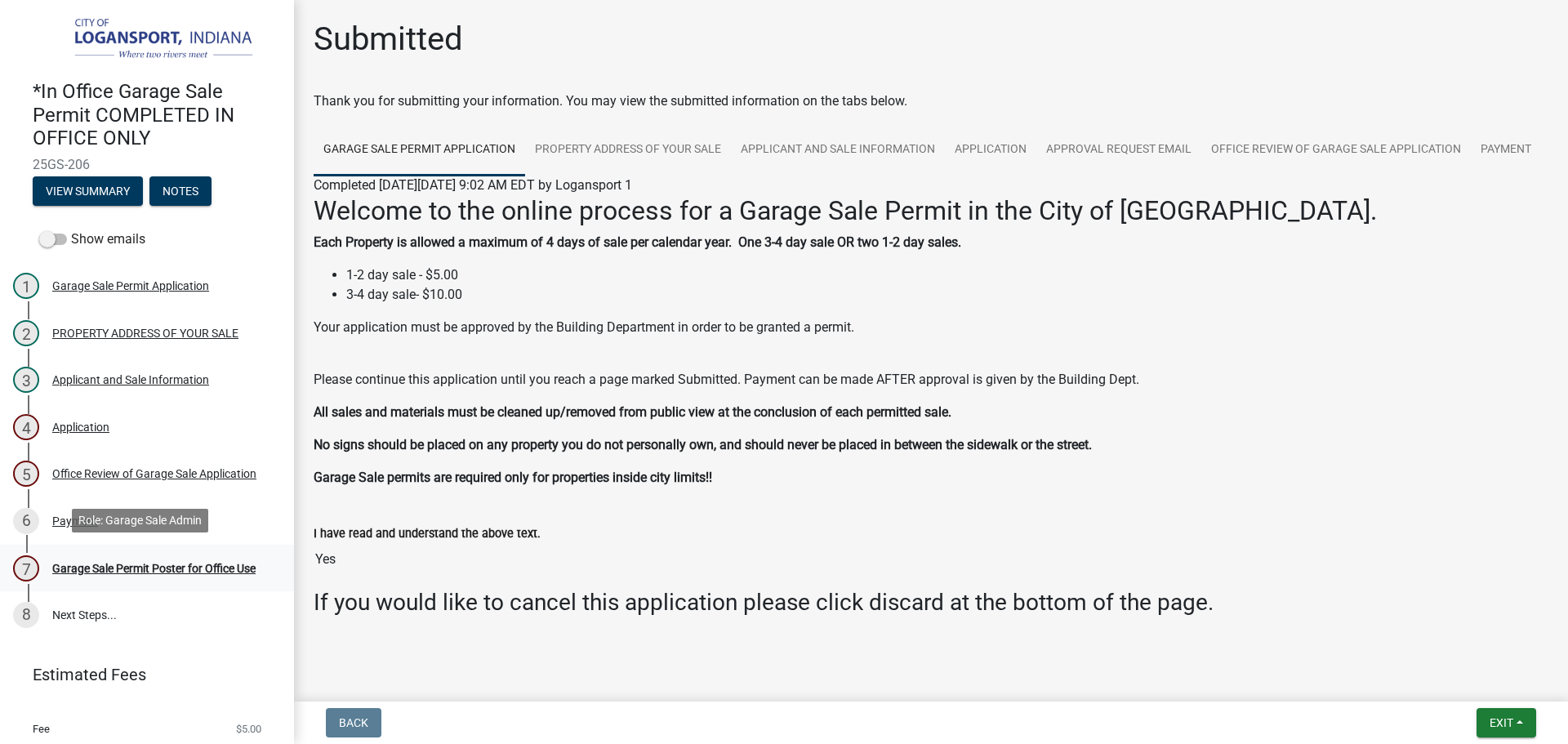
click at [171, 562] on div "Garage Sale Permit Poster for Office Use" at bounding box center [154, 568] width 203 height 12
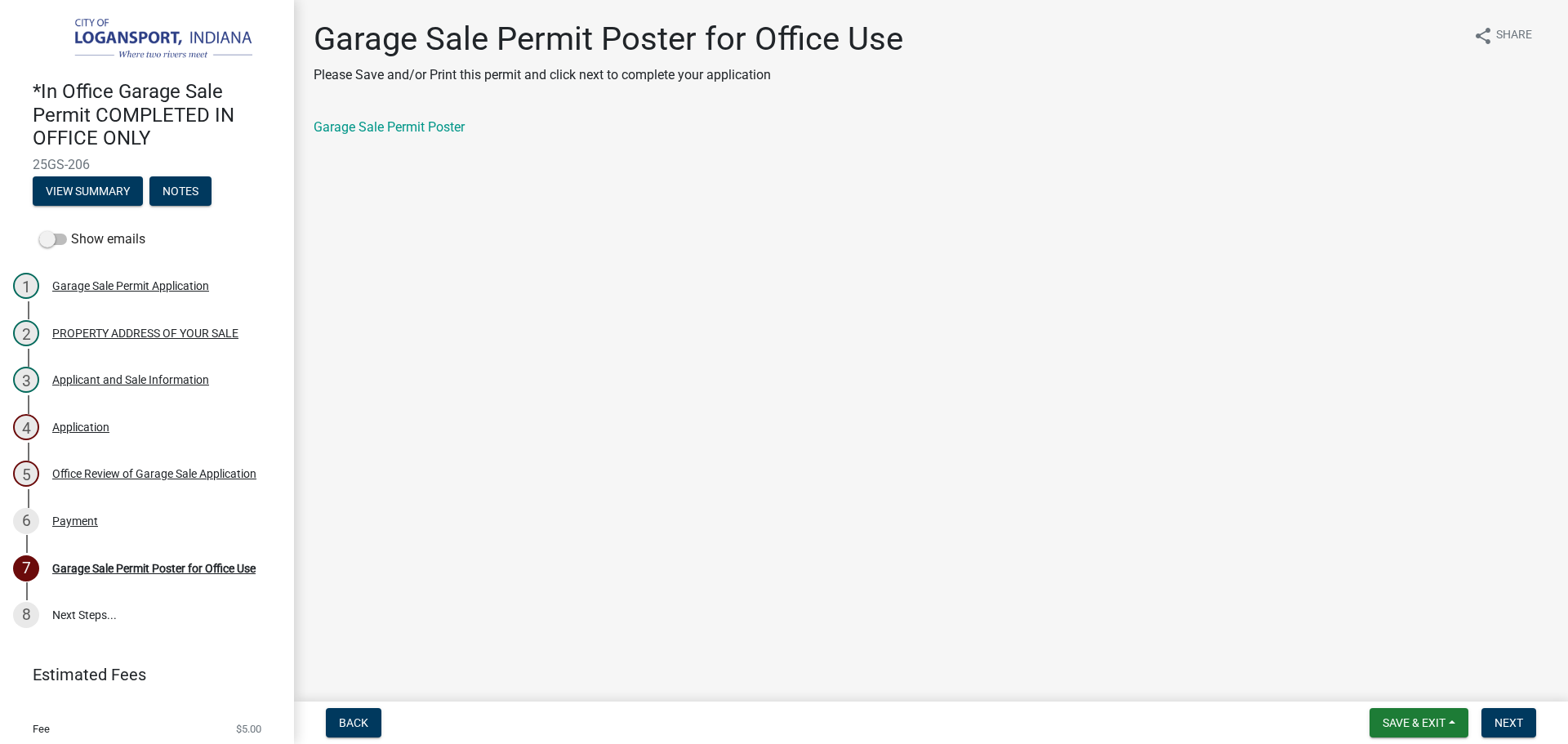
click at [433, 112] on div "Garage Sale Permit Poster for Office Use Please Save and/or Print this permit a…" at bounding box center [931, 92] width 1260 height 146
click at [427, 116] on div "Garage Sale Permit Poster for Office Use Please Save and/or Print this permit a…" at bounding box center [931, 92] width 1260 height 146
click at [429, 124] on link "Garage Sale Permit Poster" at bounding box center [388, 127] width 151 height 16
click at [1512, 712] on button "Next" at bounding box center [1509, 722] width 55 height 29
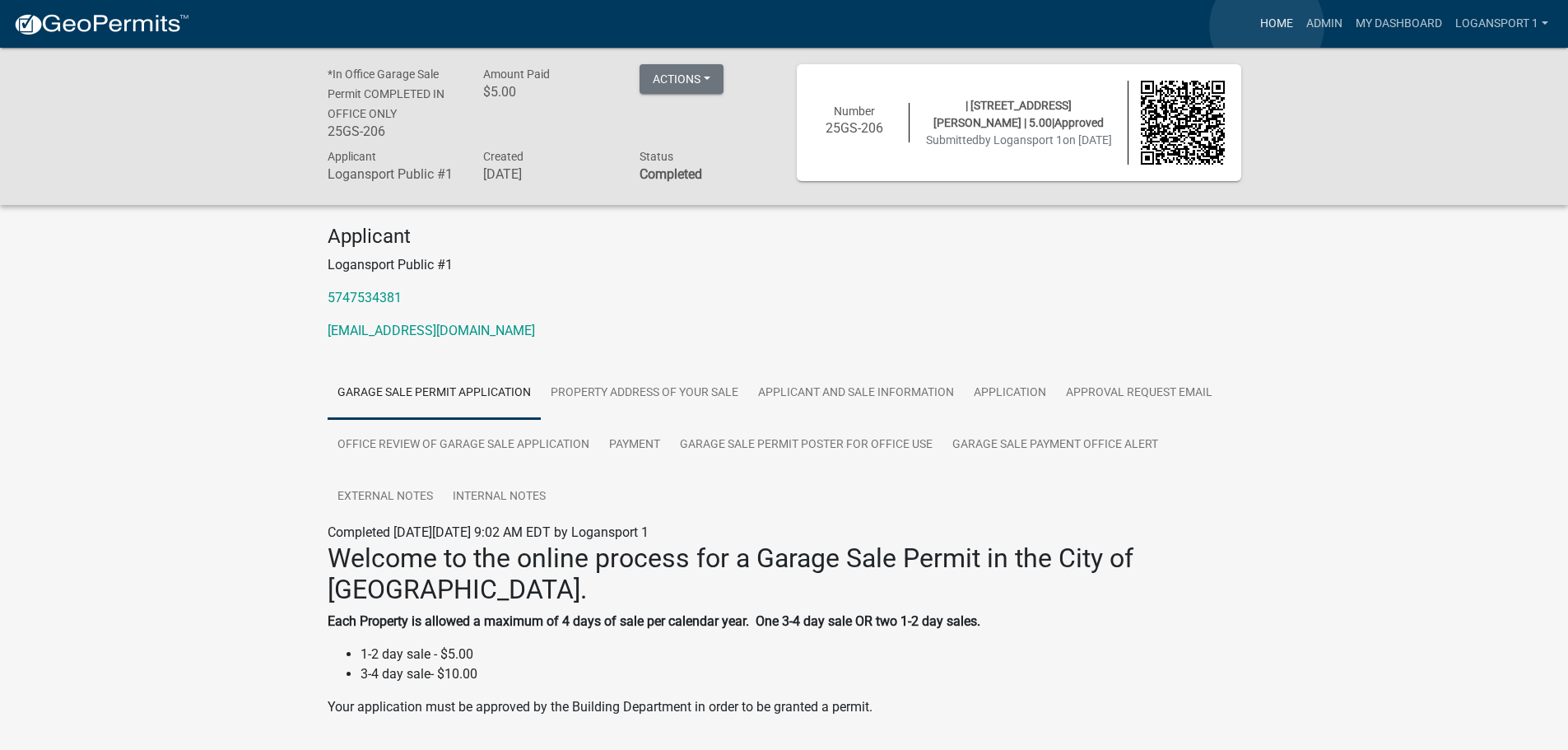
click at [1267, 26] on link "Home" at bounding box center [1276, 24] width 46 height 31
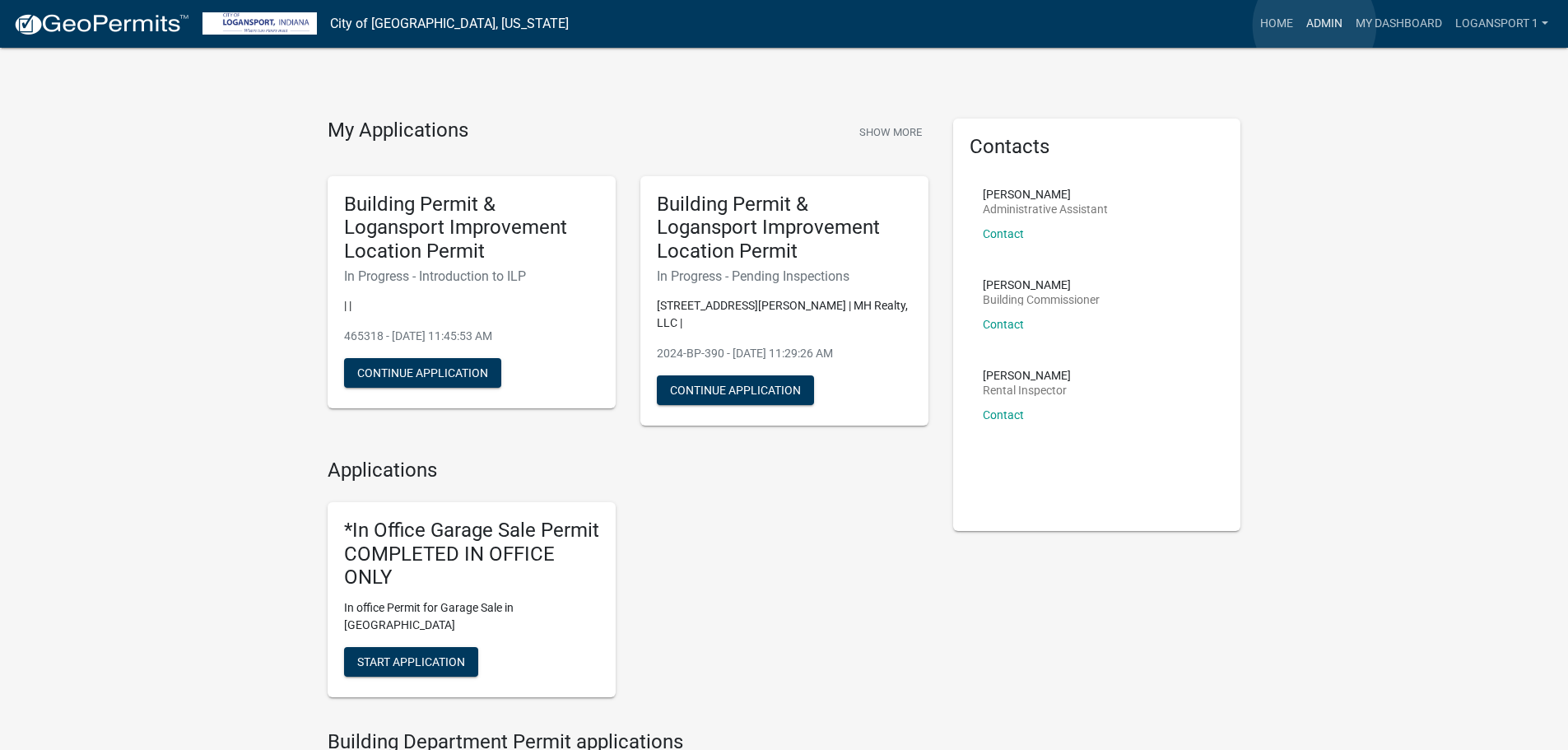
click at [1315, 25] on link "Admin" at bounding box center [1324, 24] width 50 height 31
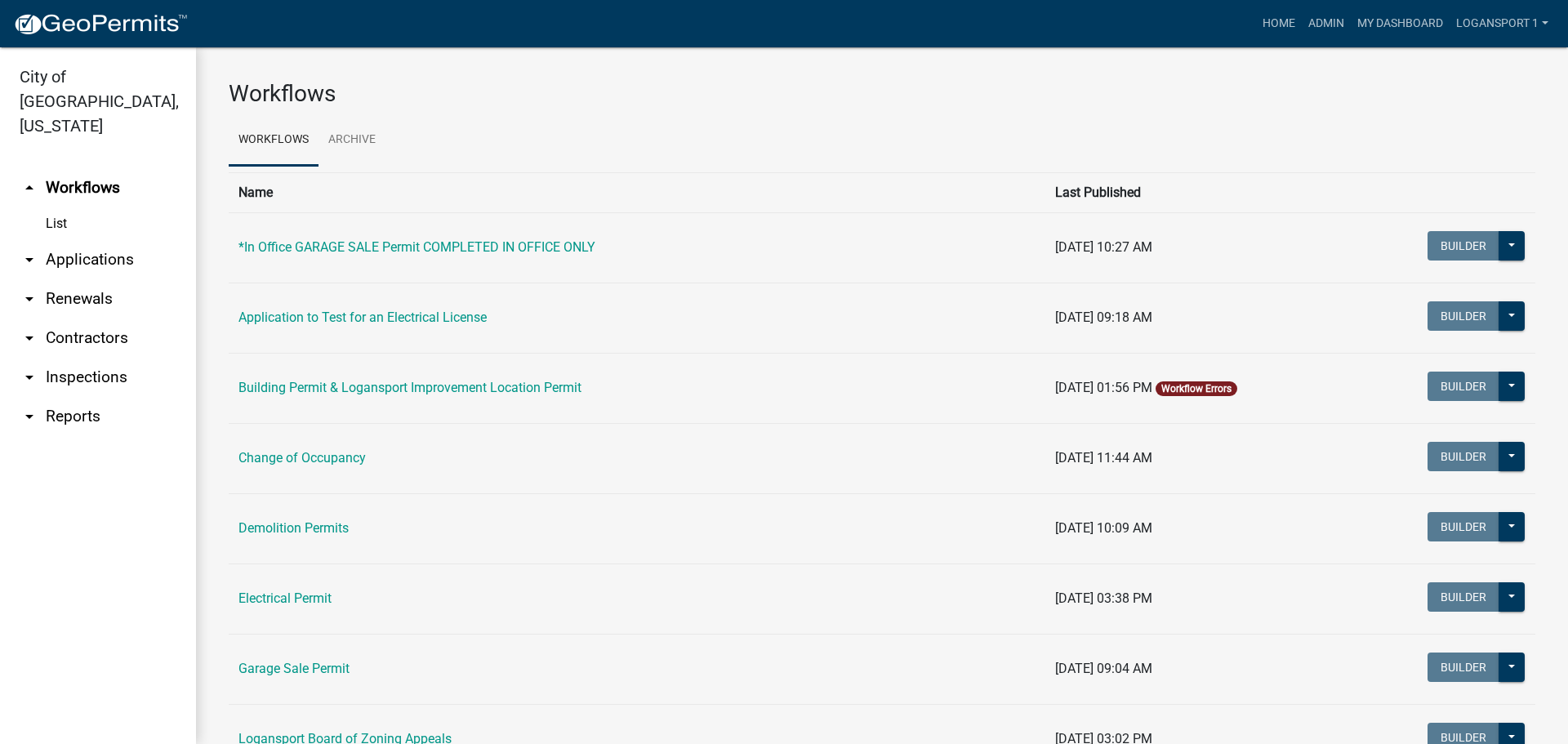
click at [47, 240] on link "arrow_drop_down Applications" at bounding box center [97, 259] width 196 height 39
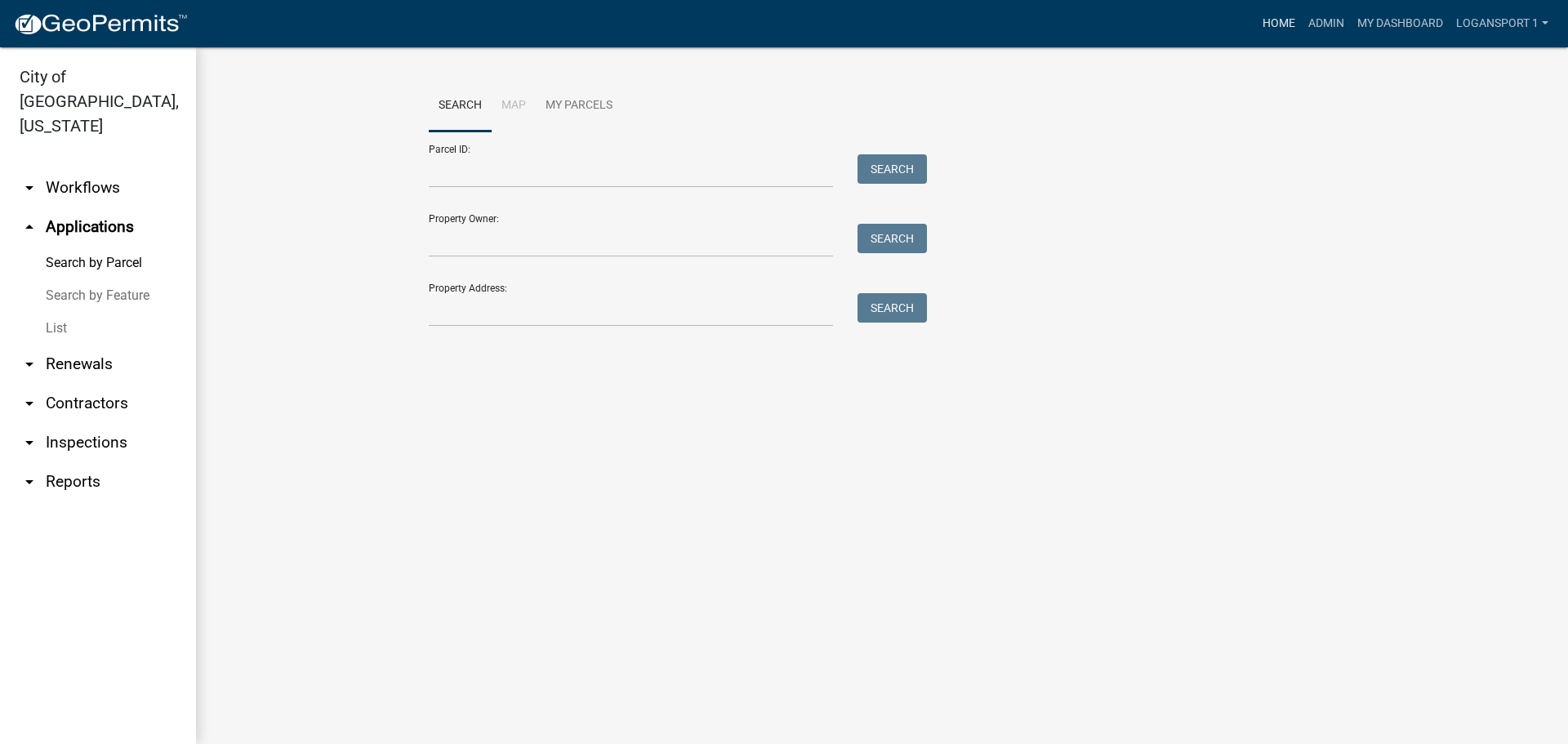
click at [1267, 19] on link "Home" at bounding box center [1279, 23] width 46 height 31
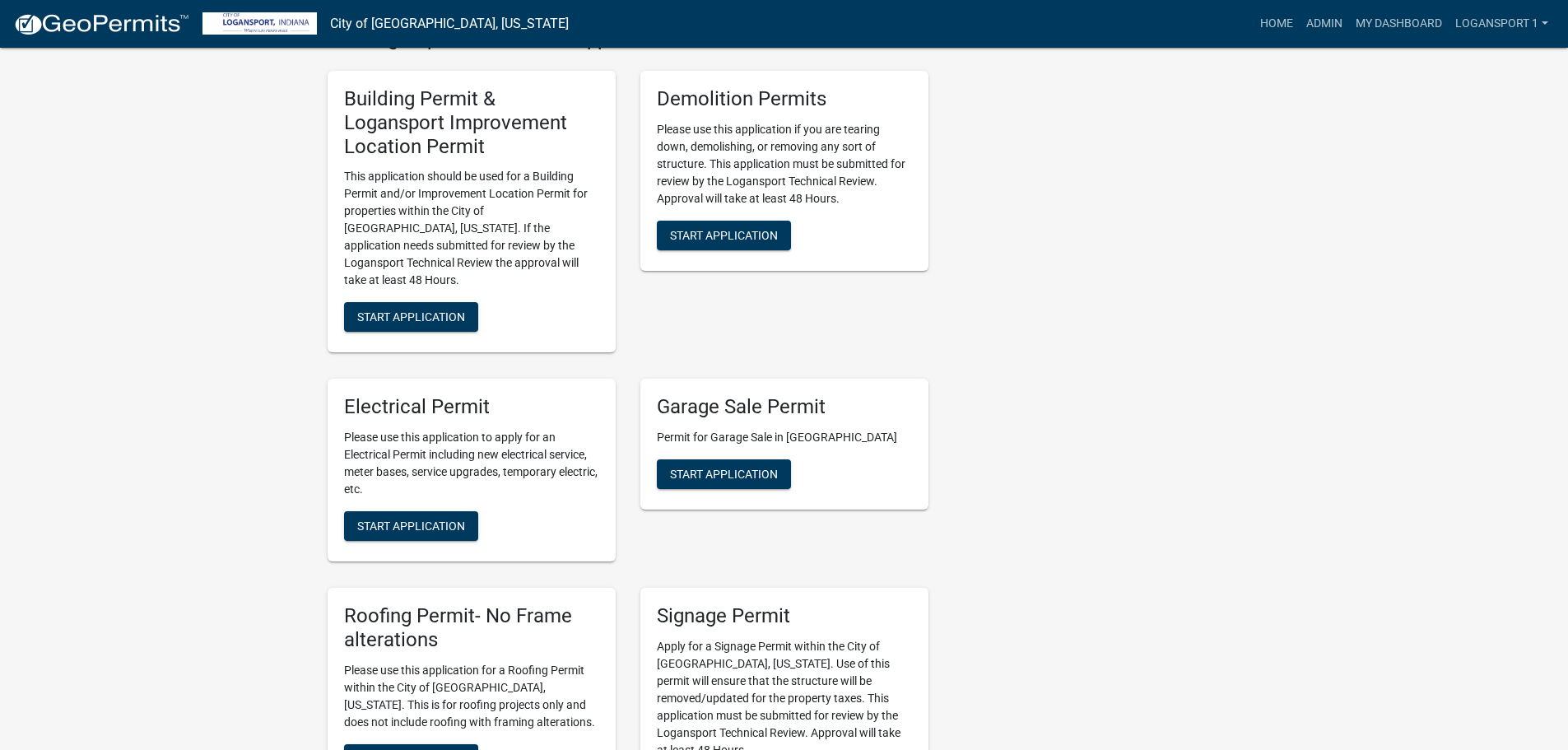
scroll to position [741, 0]
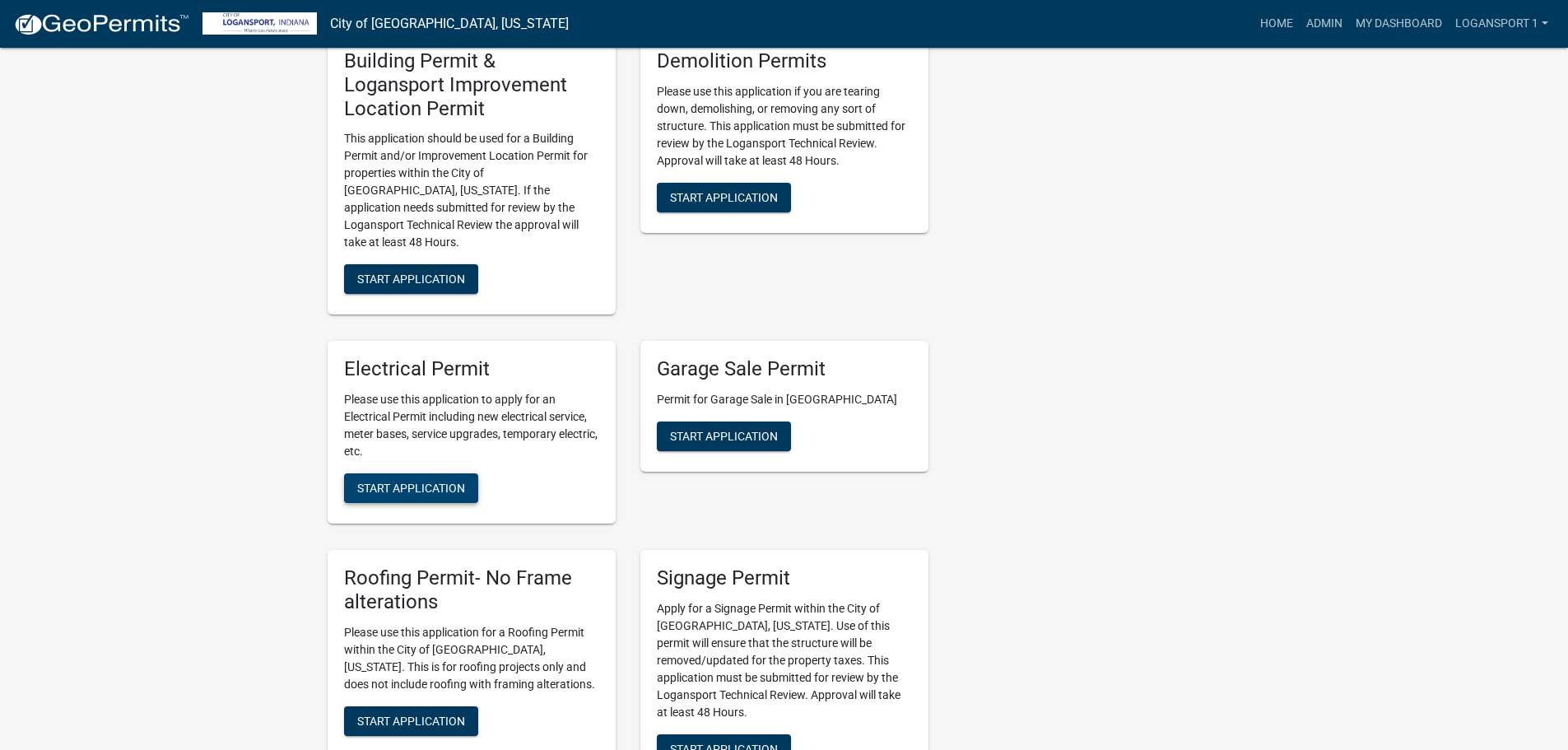
click at [420, 474] on button "Start Application" at bounding box center [411, 488] width 134 height 29
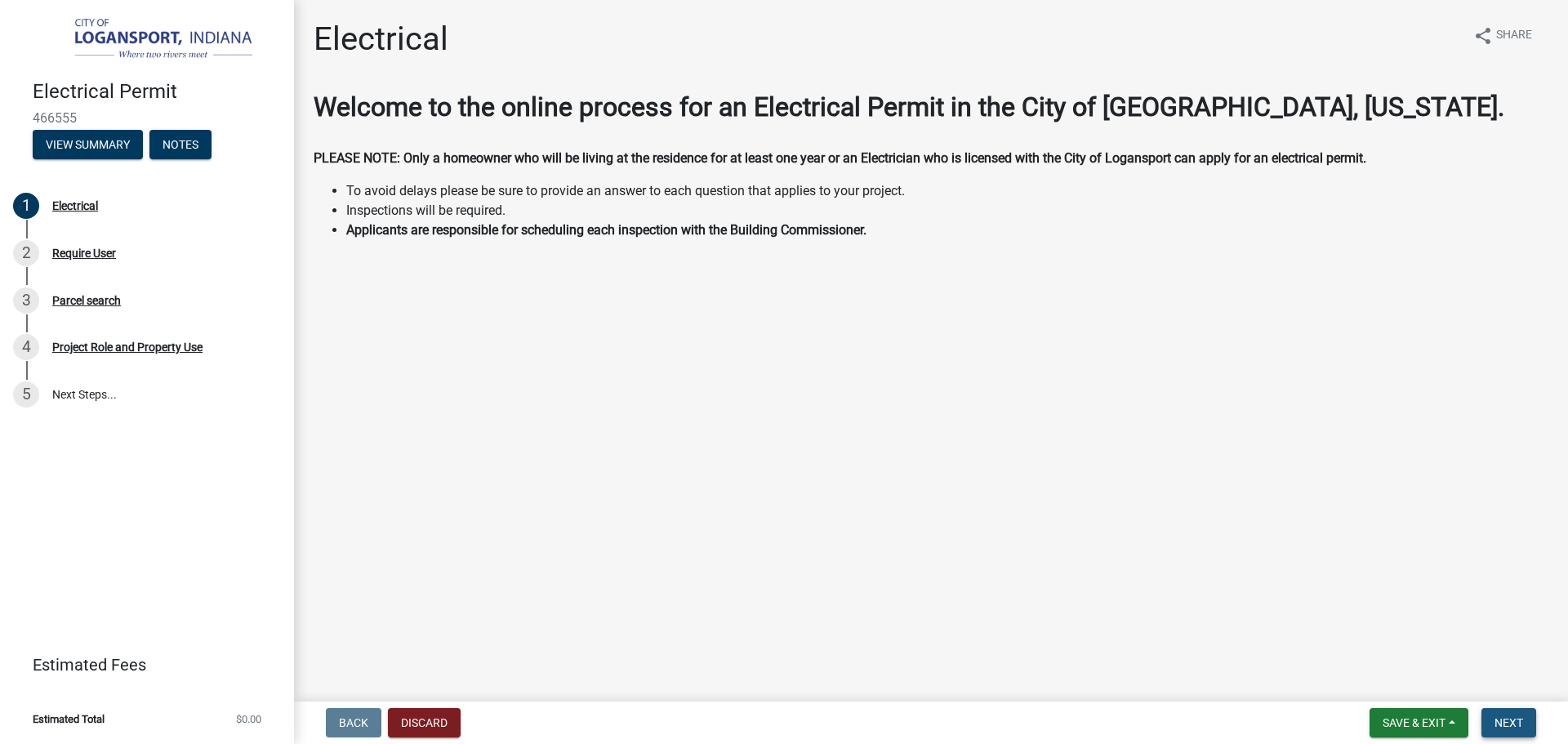
click at [1518, 732] on button "Next" at bounding box center [1509, 722] width 55 height 29
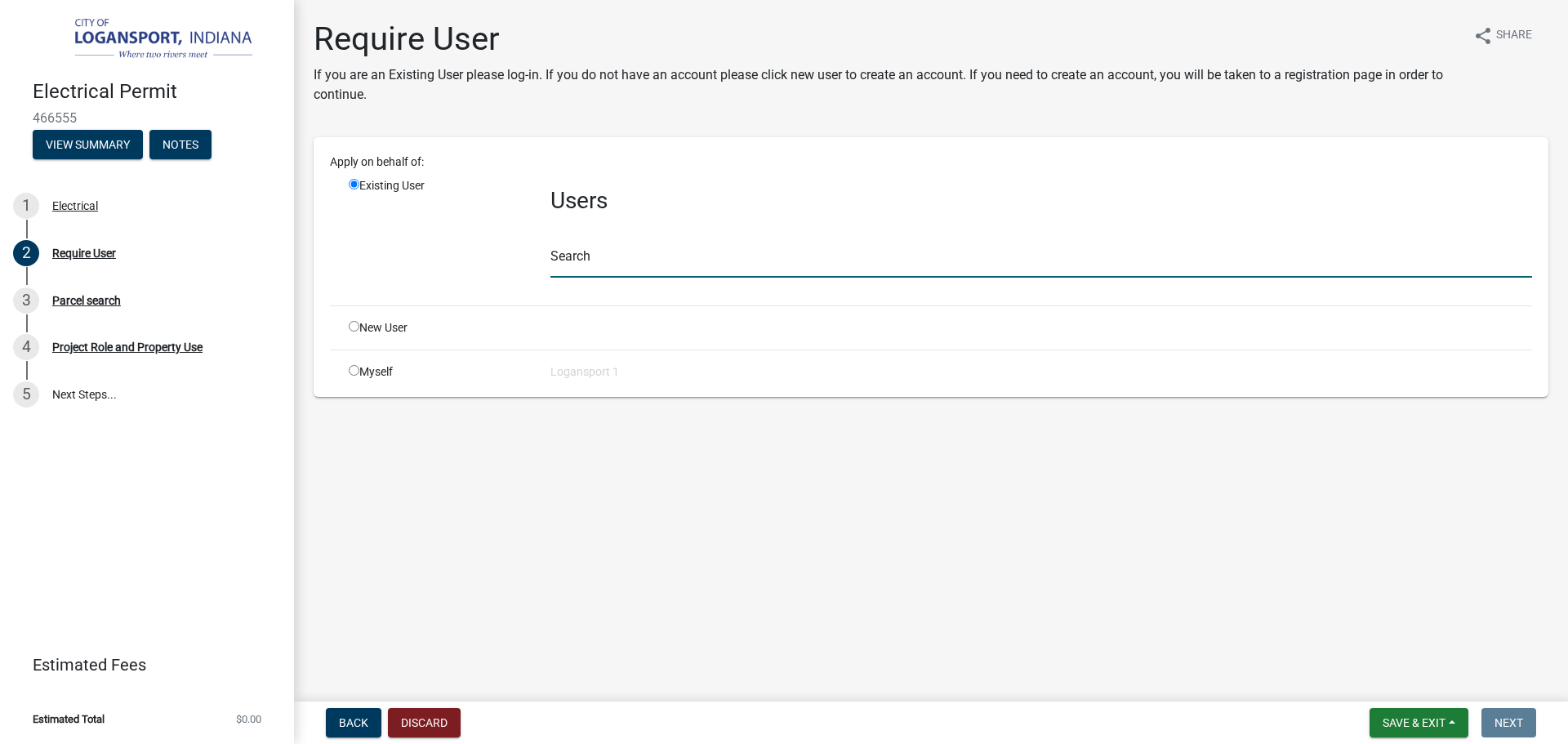
click at [635, 262] on input "text" at bounding box center [1041, 261] width 981 height 33
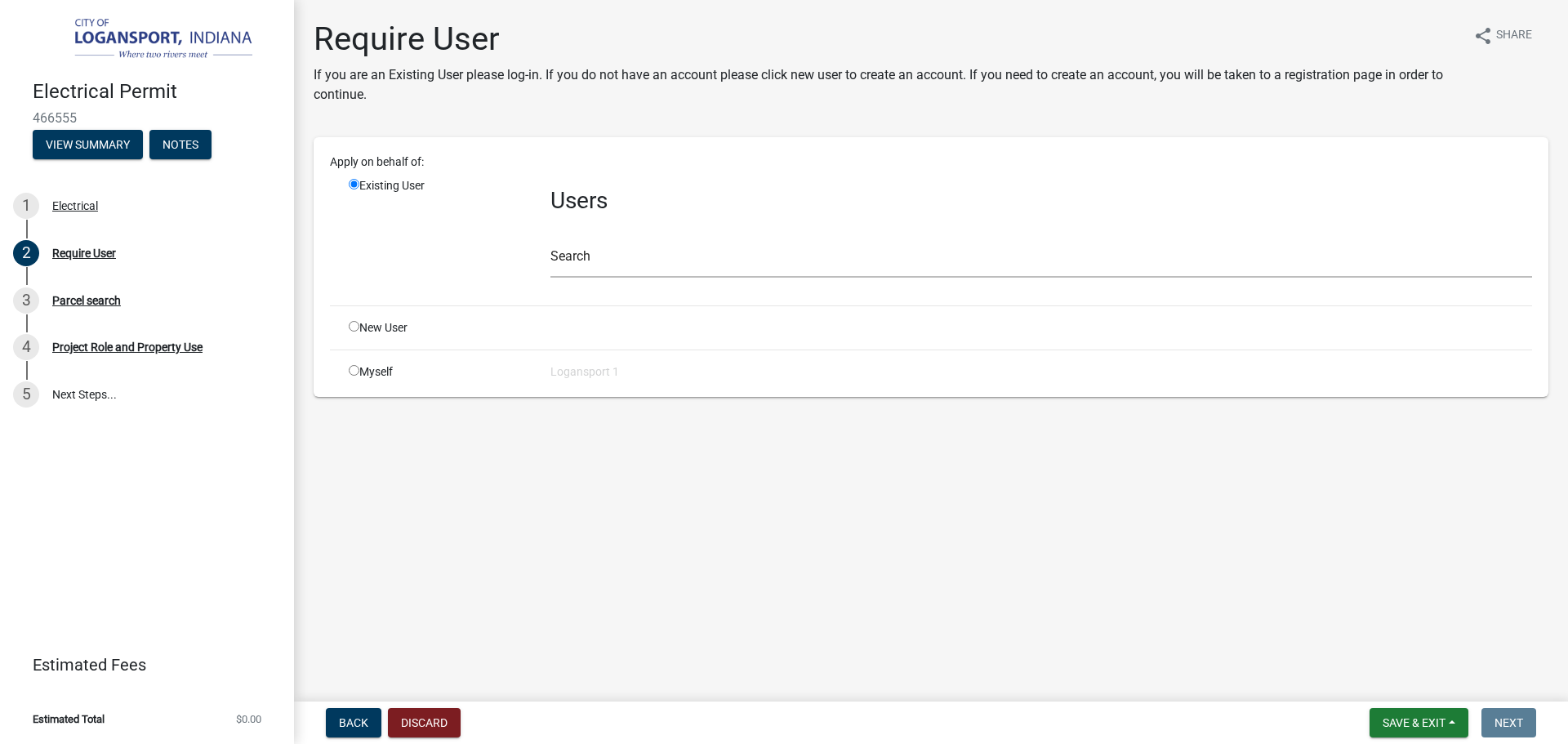
click at [356, 326] on input "radio" at bounding box center [354, 326] width 11 height 11
radio input "true"
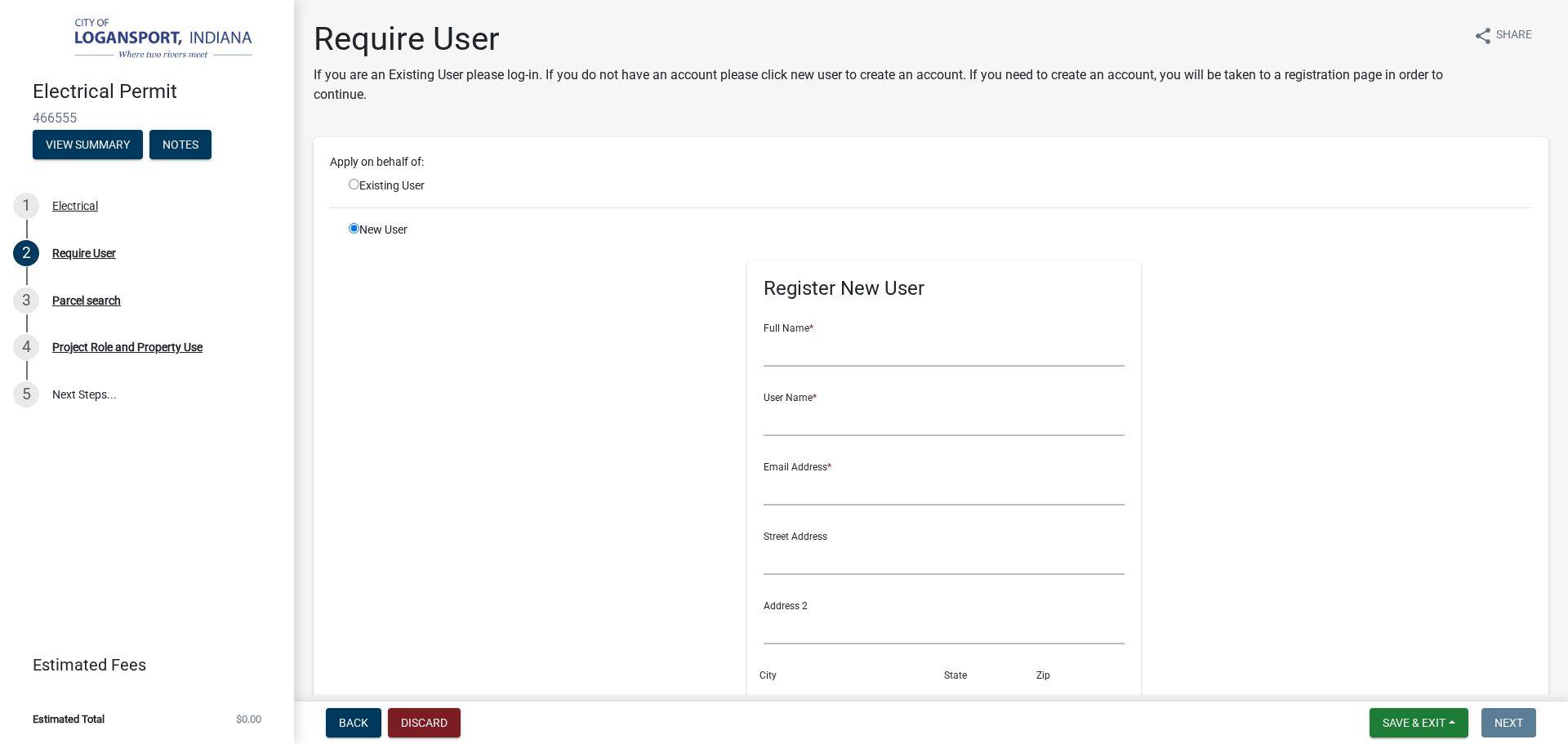
click at [353, 180] on input "radio" at bounding box center [354, 184] width 11 height 11
radio input "true"
radio input "false"
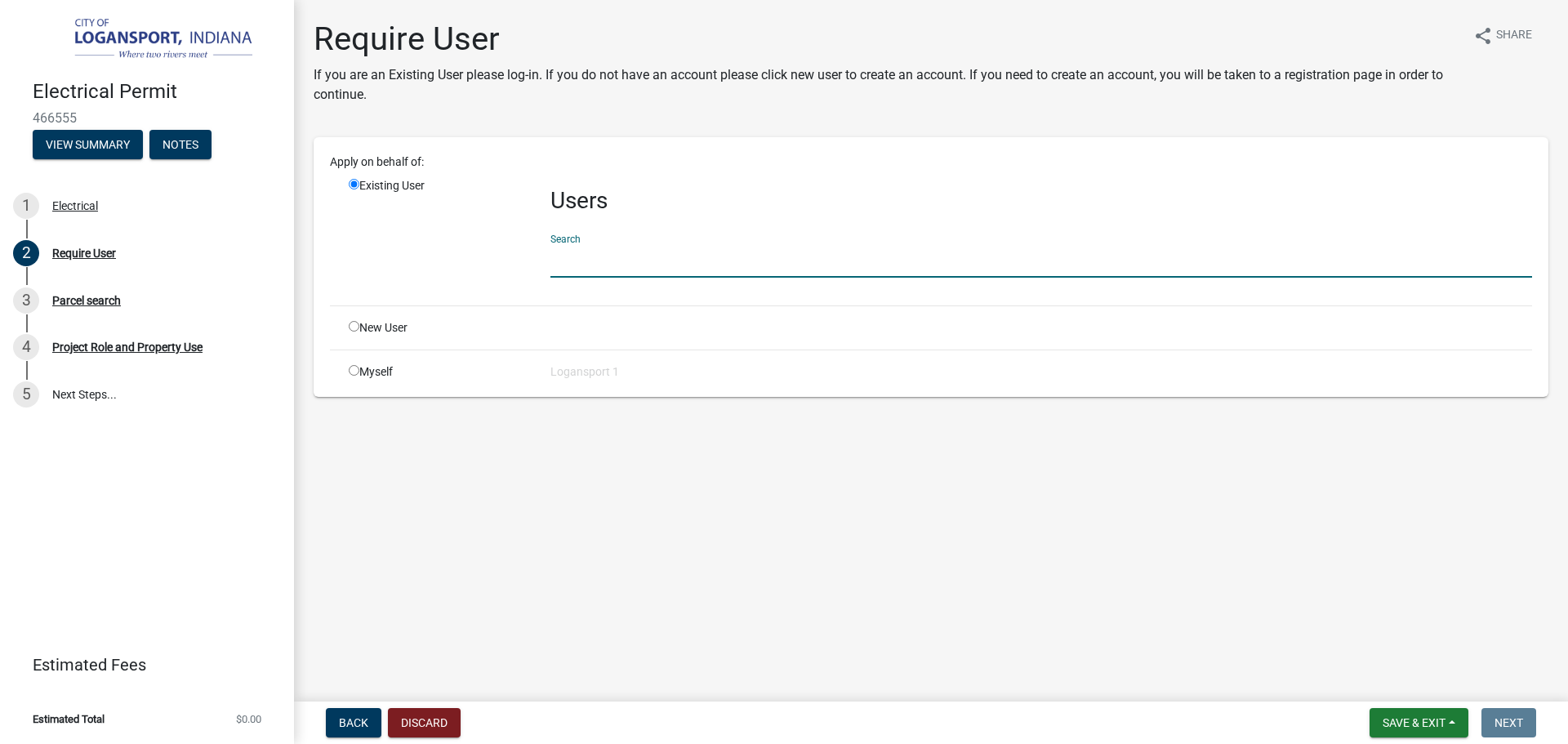
click at [634, 260] on input "text" at bounding box center [1041, 261] width 981 height 33
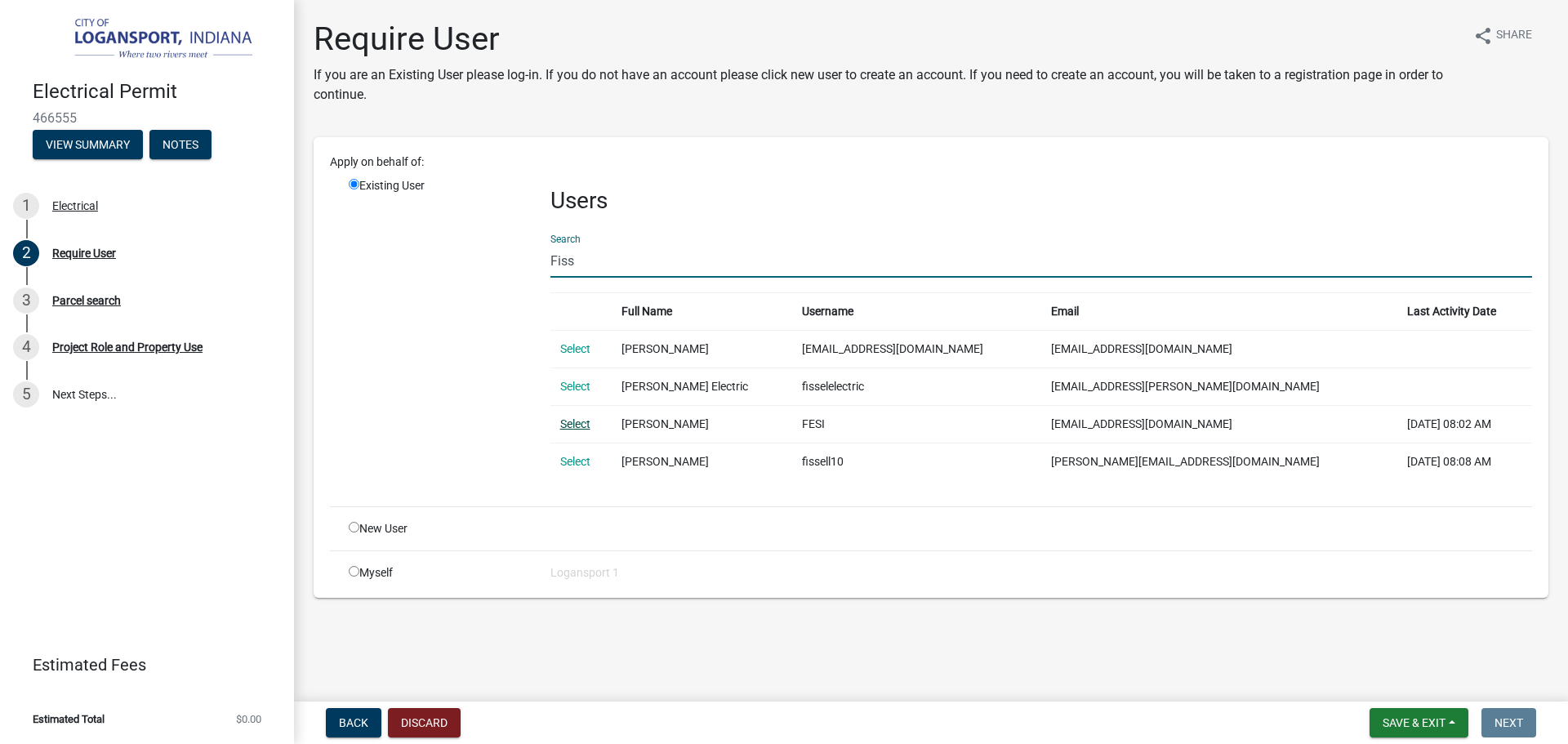
type input "Fiss"
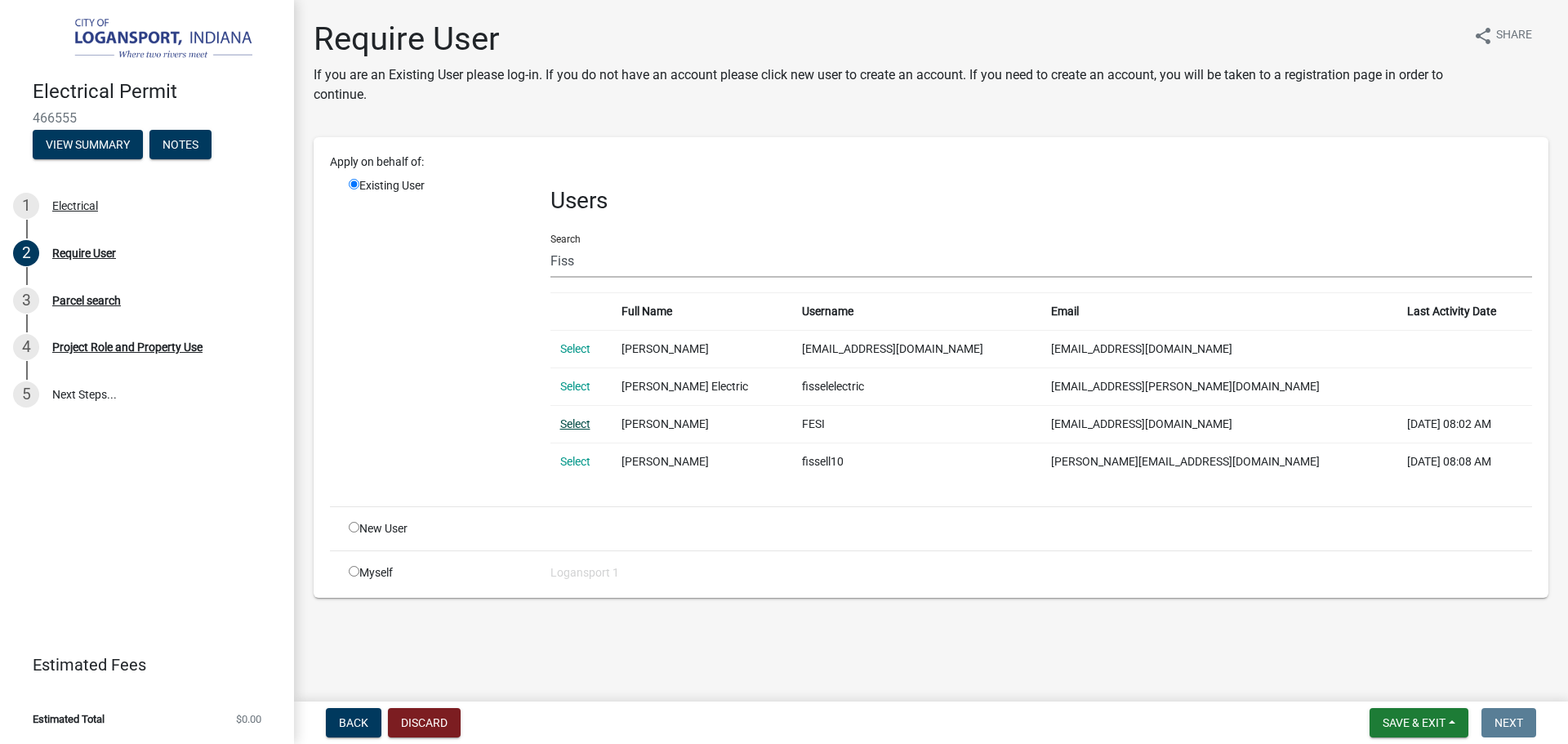
click at [577, 421] on link "Select" at bounding box center [576, 424] width 30 height 13
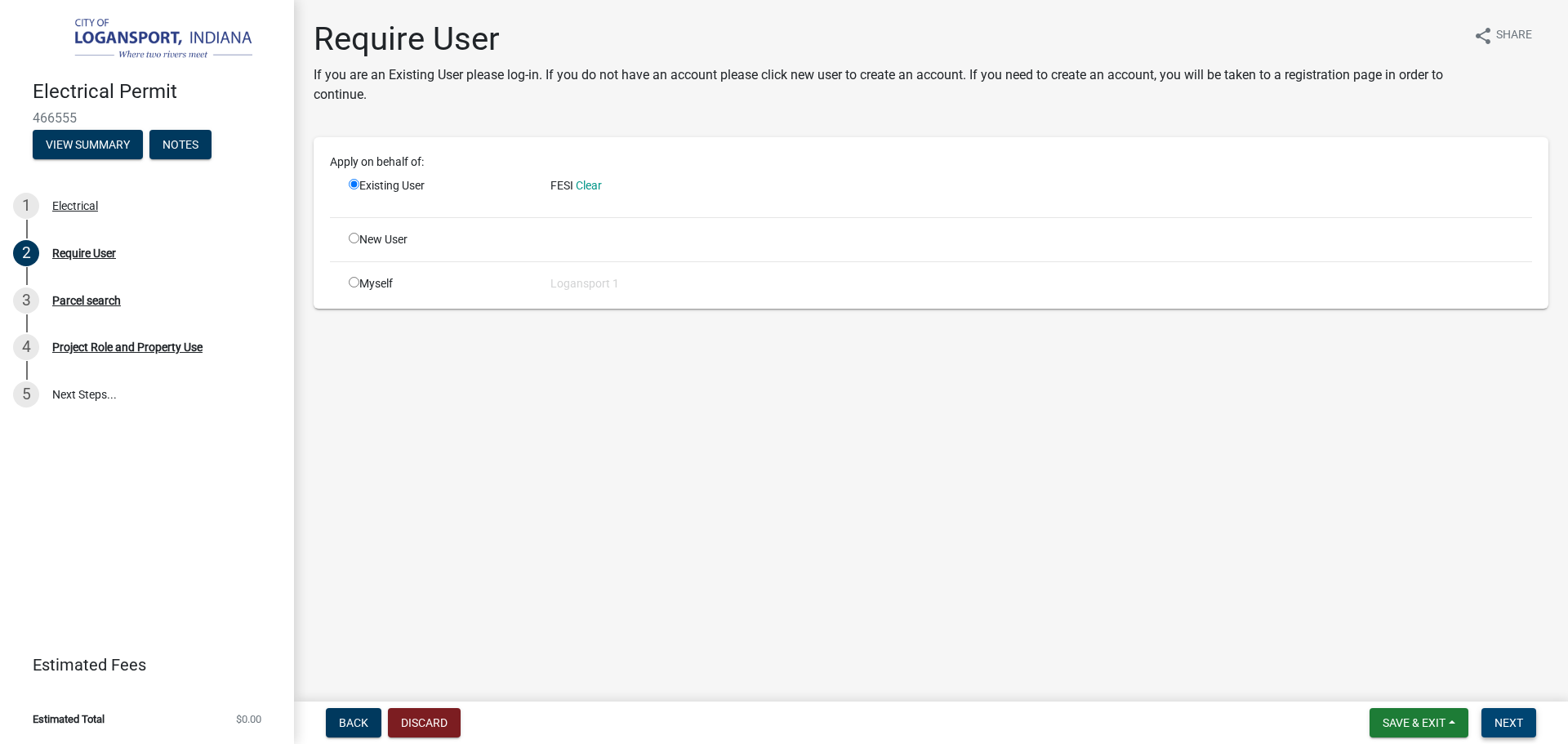
click at [1513, 713] on button "Next" at bounding box center [1509, 722] width 55 height 29
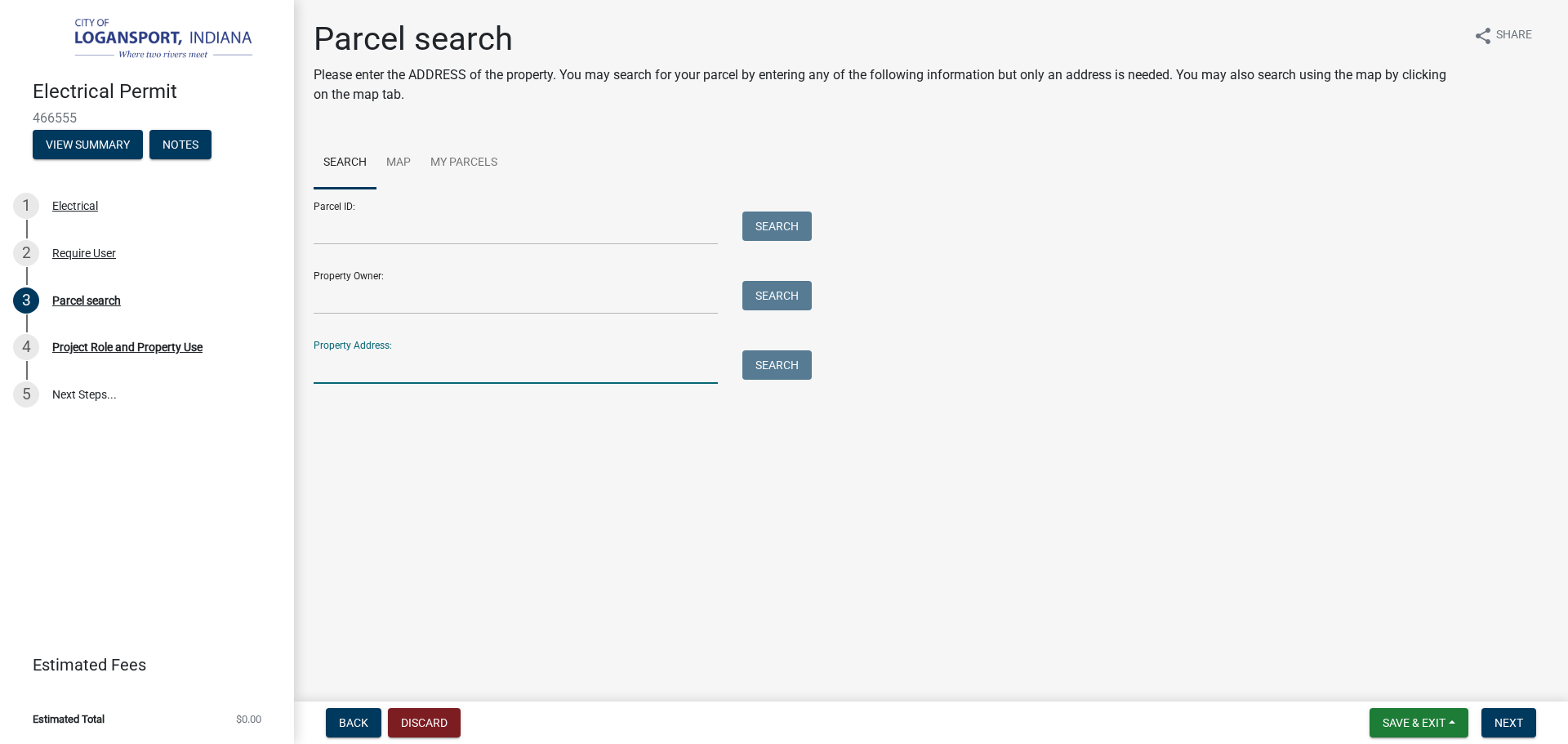
click at [435, 369] on input "Property Address:" at bounding box center [515, 367] width 404 height 33
type input "830 Garfiel"
click at [779, 348] on div "Property Address: 830 Garfiel Search" at bounding box center [558, 356] width 490 height 57
click at [772, 365] on button "Search" at bounding box center [777, 365] width 69 height 29
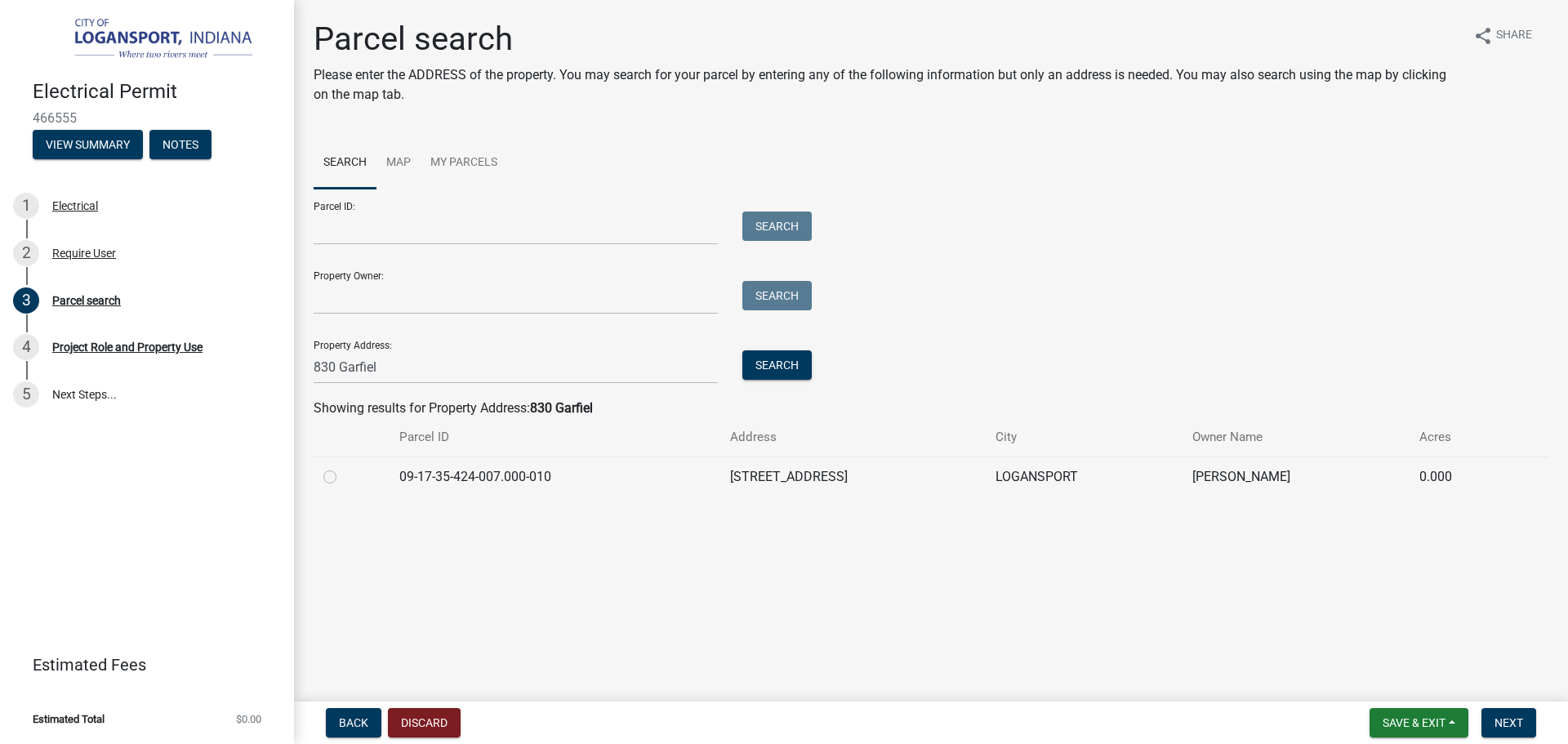
click at [343, 467] on label at bounding box center [343, 467] width 0 height 0
click at [343, 477] on input "radio" at bounding box center [348, 472] width 11 height 11
radio input "true"
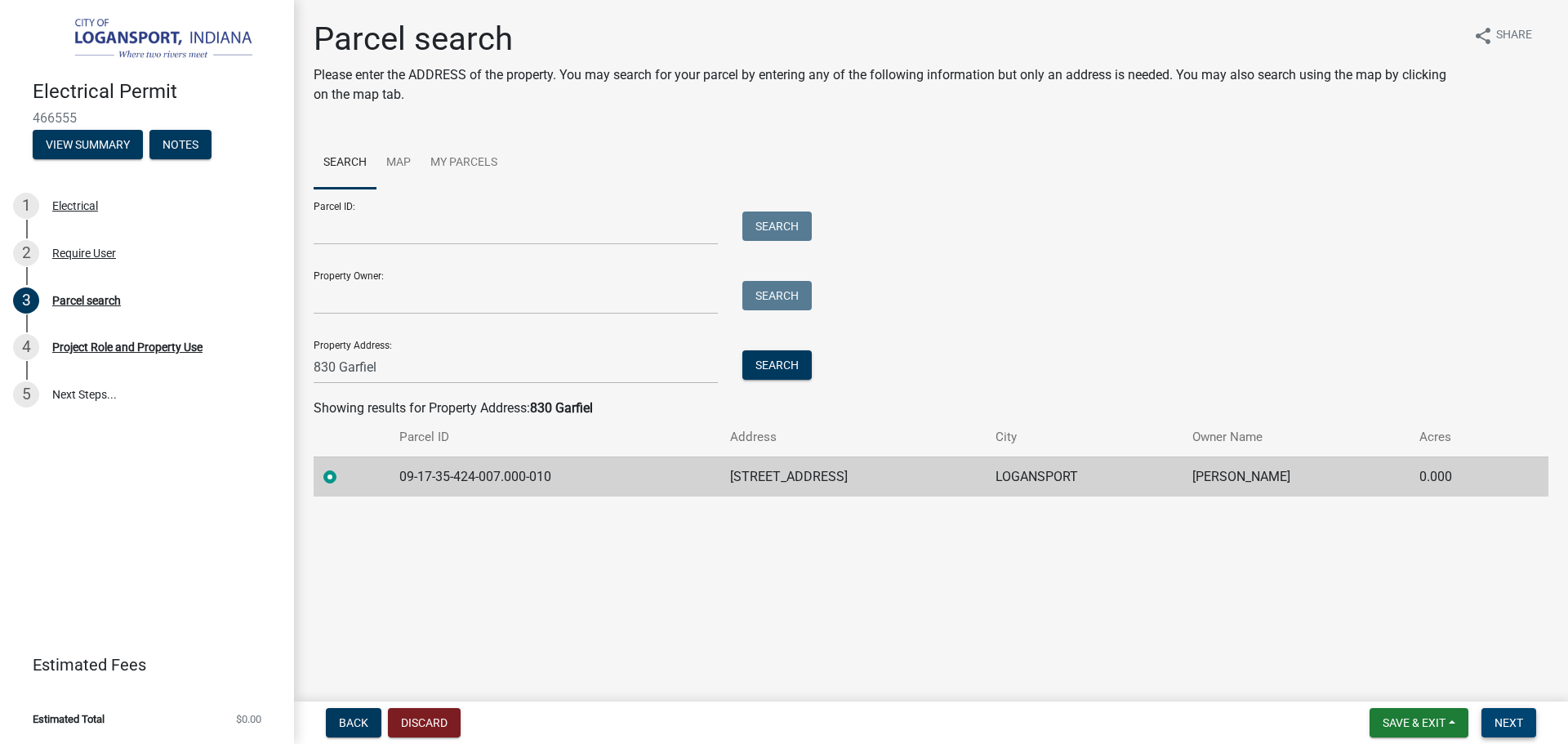
click at [1516, 726] on span "Next" at bounding box center [1509, 723] width 28 height 13
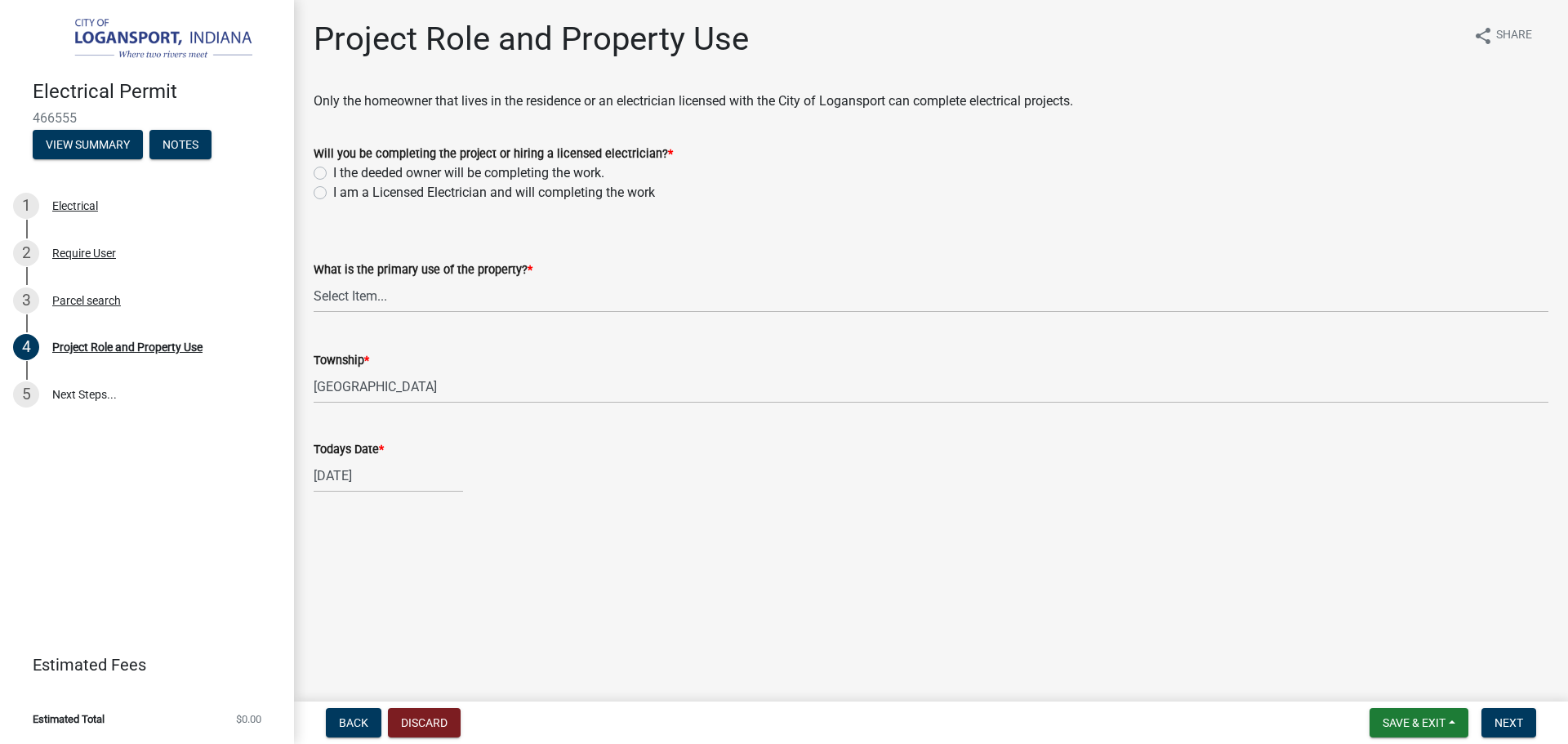
click at [333, 190] on label "I am a Licensed Electrician and will completing the work" at bounding box center [494, 193] width 322 height 20
click at [333, 190] on input "I am a Licensed Electrician and will completing the work" at bounding box center [338, 188] width 11 height 11
radio input "true"
click at [332, 297] on select "Select Item... Residential Commercial Public" at bounding box center [931, 296] width 1235 height 33
click at [313, 279] on select "Select Item... Residential Commercial Public" at bounding box center [931, 296] width 1235 height 33
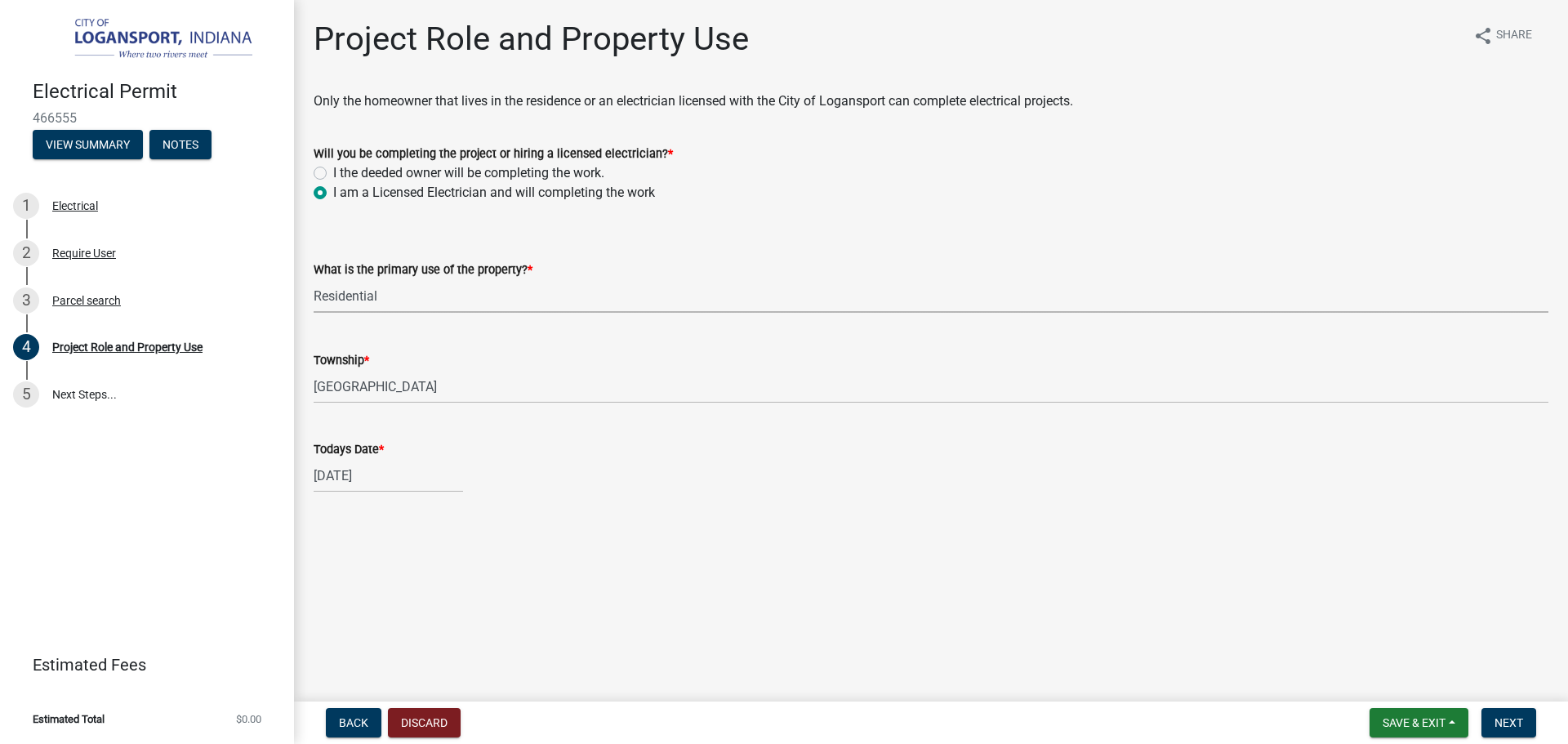
select select "530f9f5f-3156-4079-bc91-3d3598a96b73"
click at [1536, 717] on button "Next" at bounding box center [1509, 722] width 55 height 29
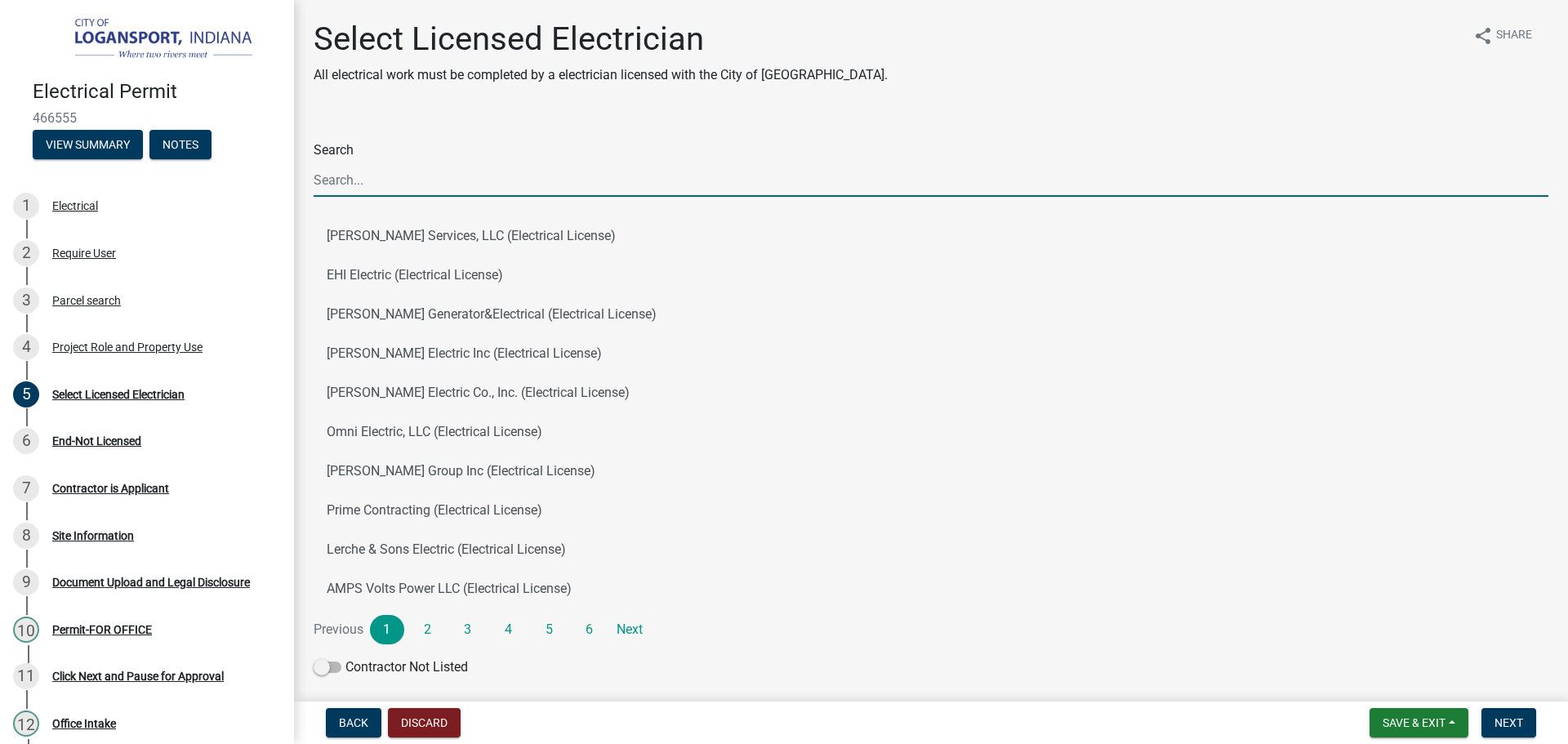
click at [383, 179] on input "Search" at bounding box center [931, 180] width 1235 height 33
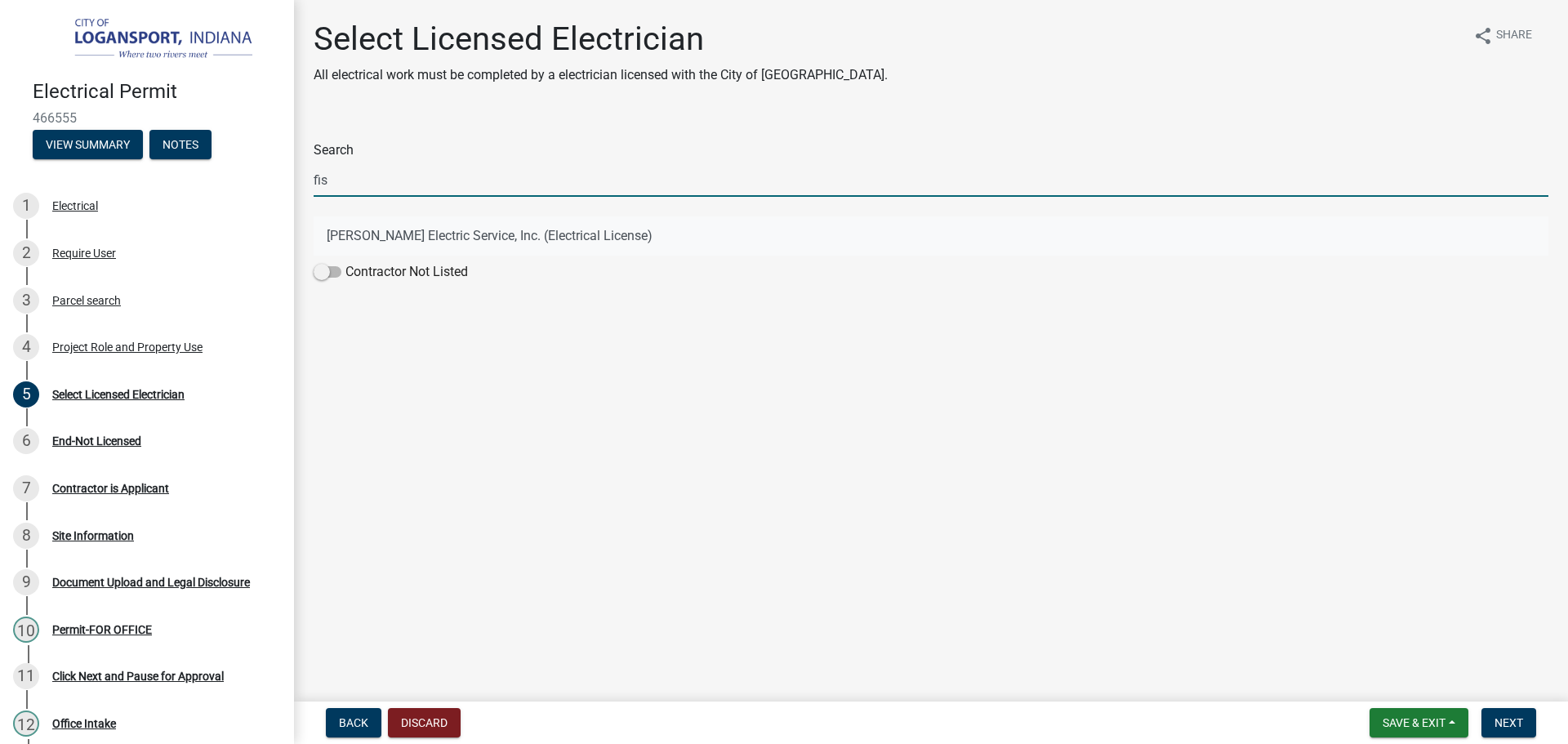
type input "fis"
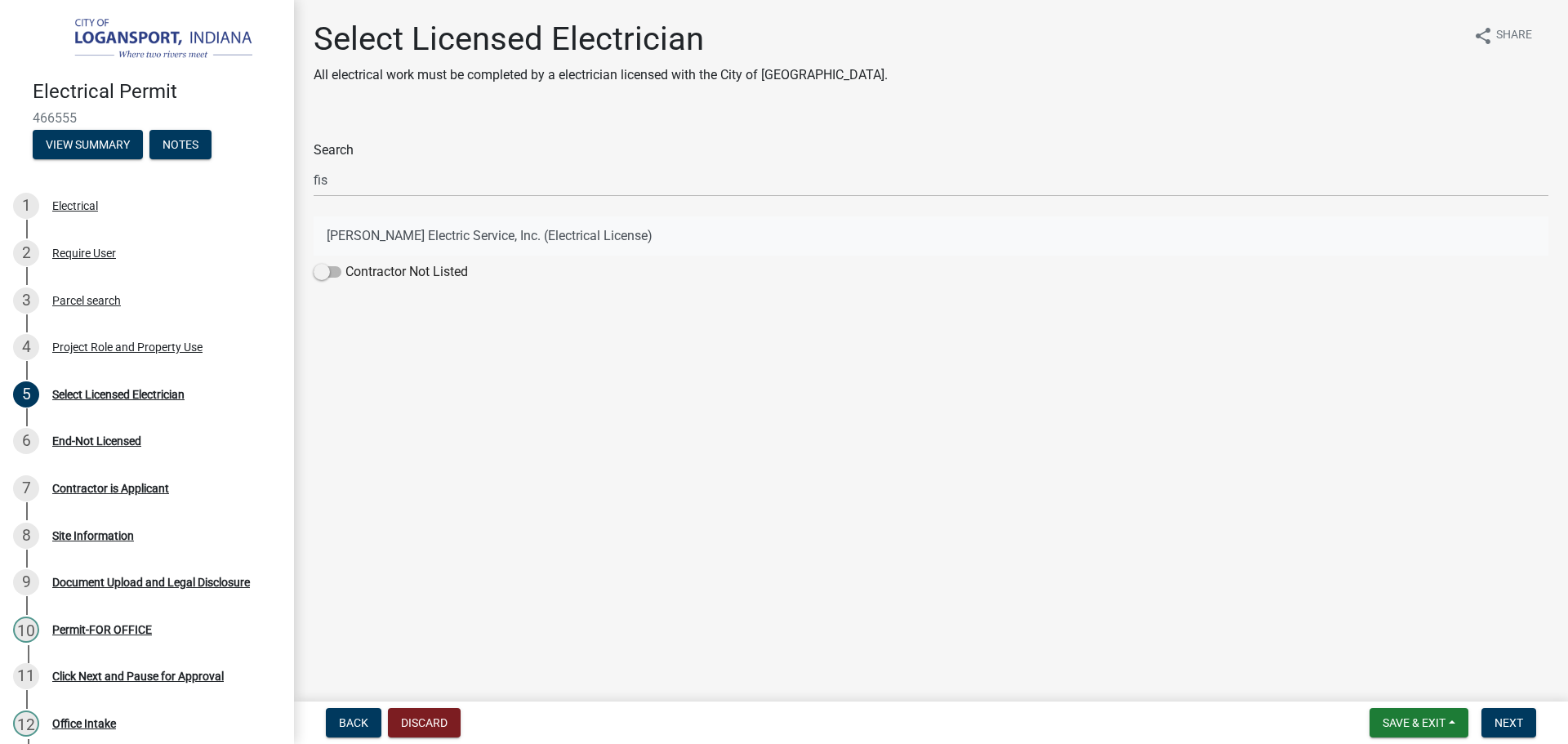
click at [391, 232] on button "Fissel Electric Service, Inc. (Electrical License)" at bounding box center [931, 236] width 1235 height 39
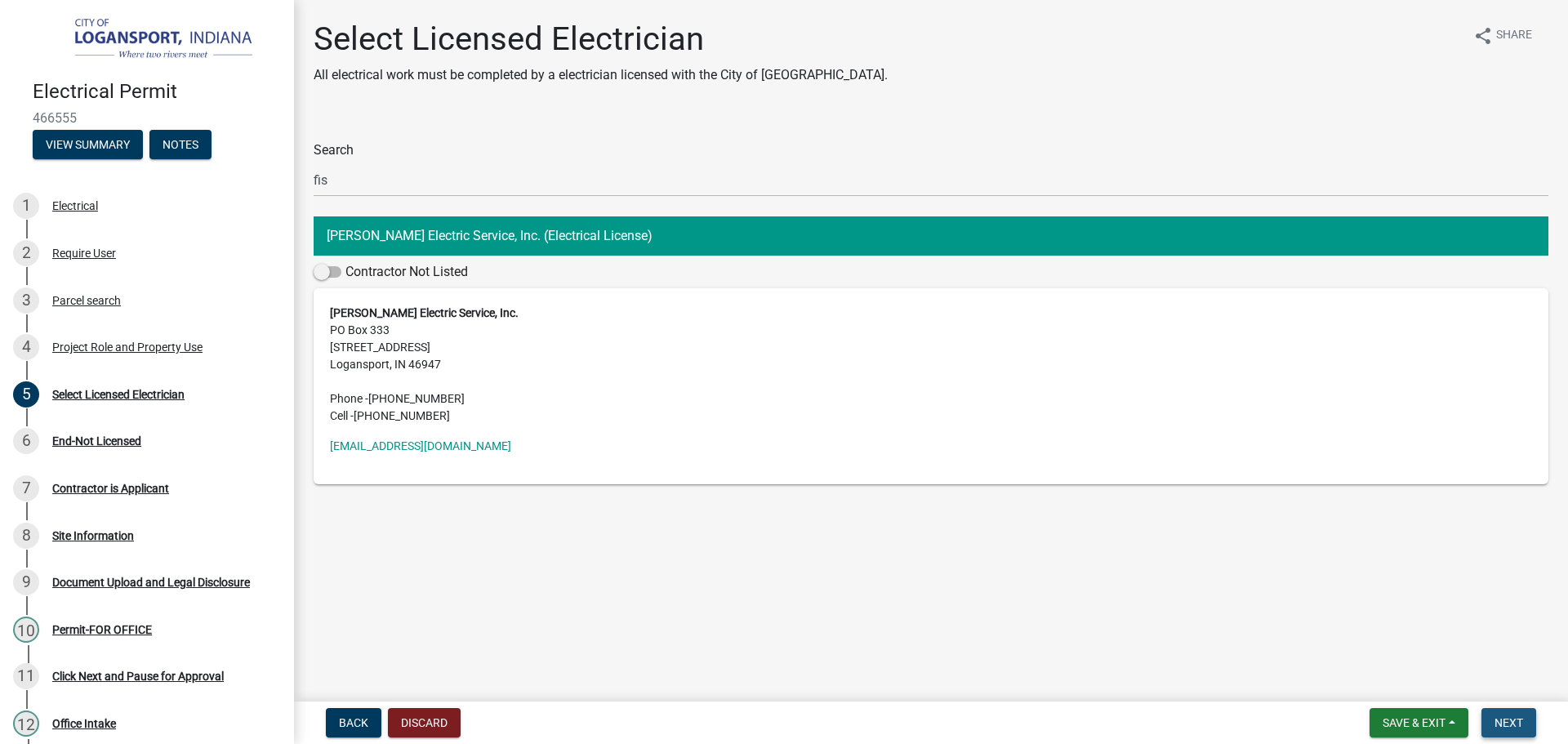
click at [1504, 711] on button "Next" at bounding box center [1509, 722] width 55 height 29
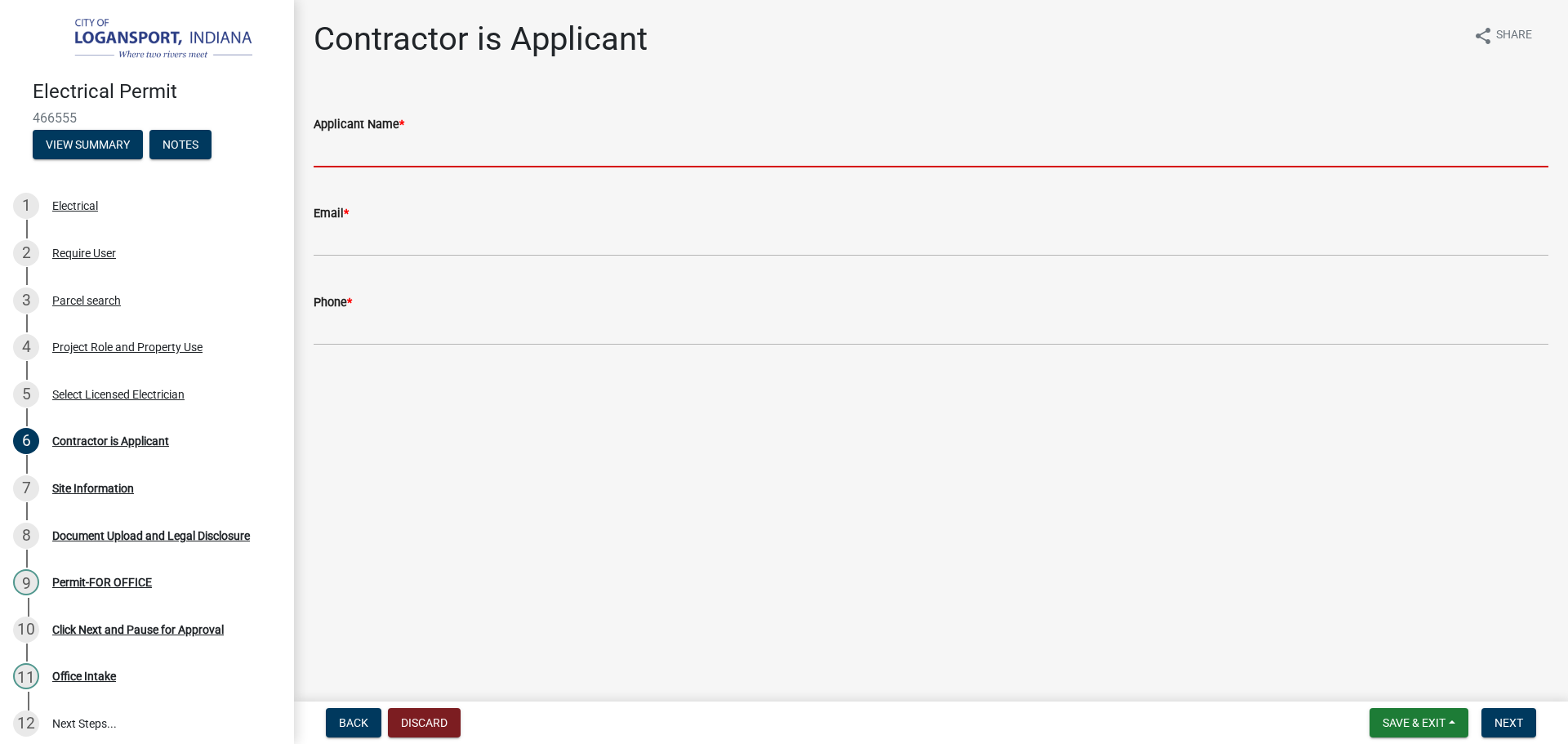
click at [379, 151] on input "Applicant Name *" at bounding box center [931, 151] width 1235 height 33
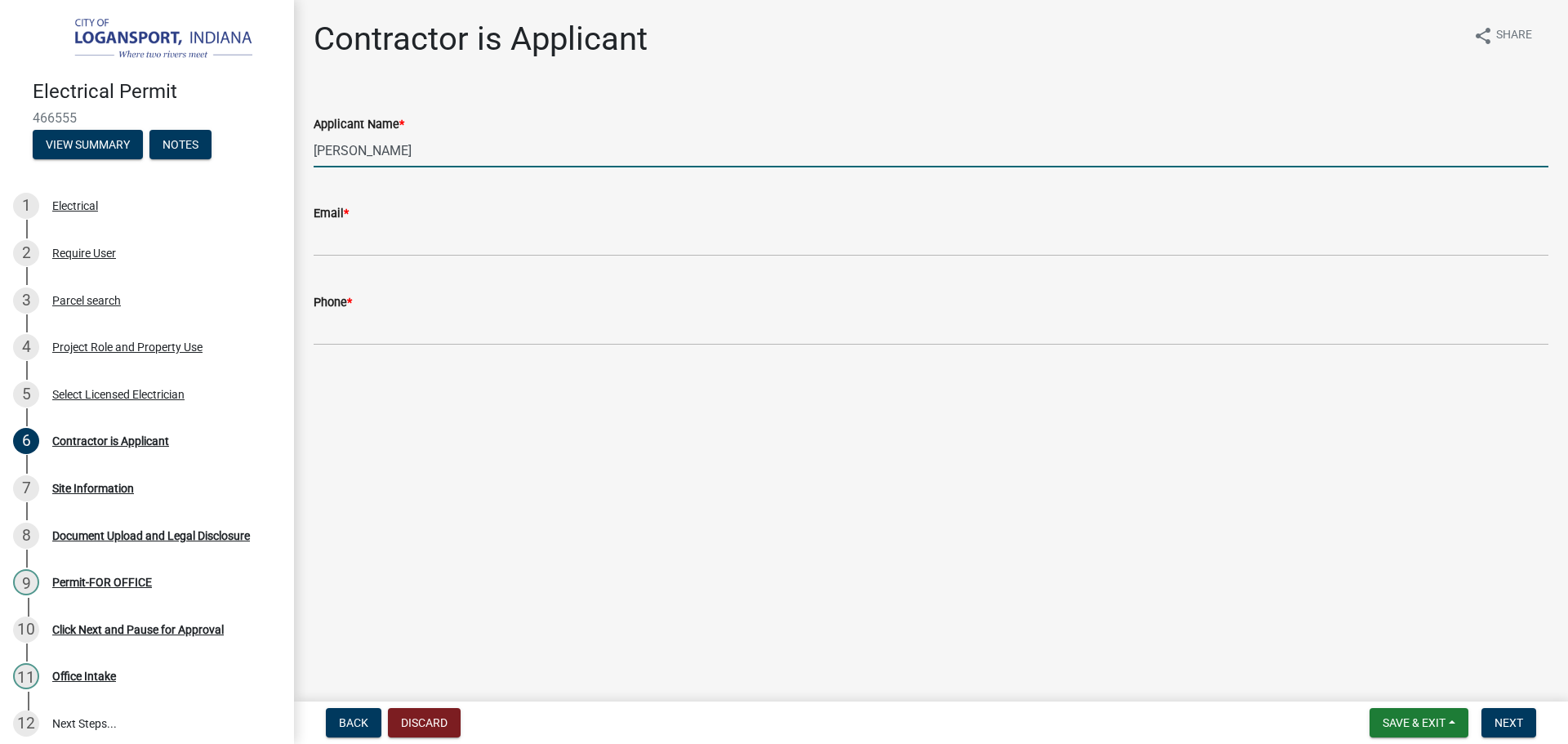
type input "Bruce Bennett"
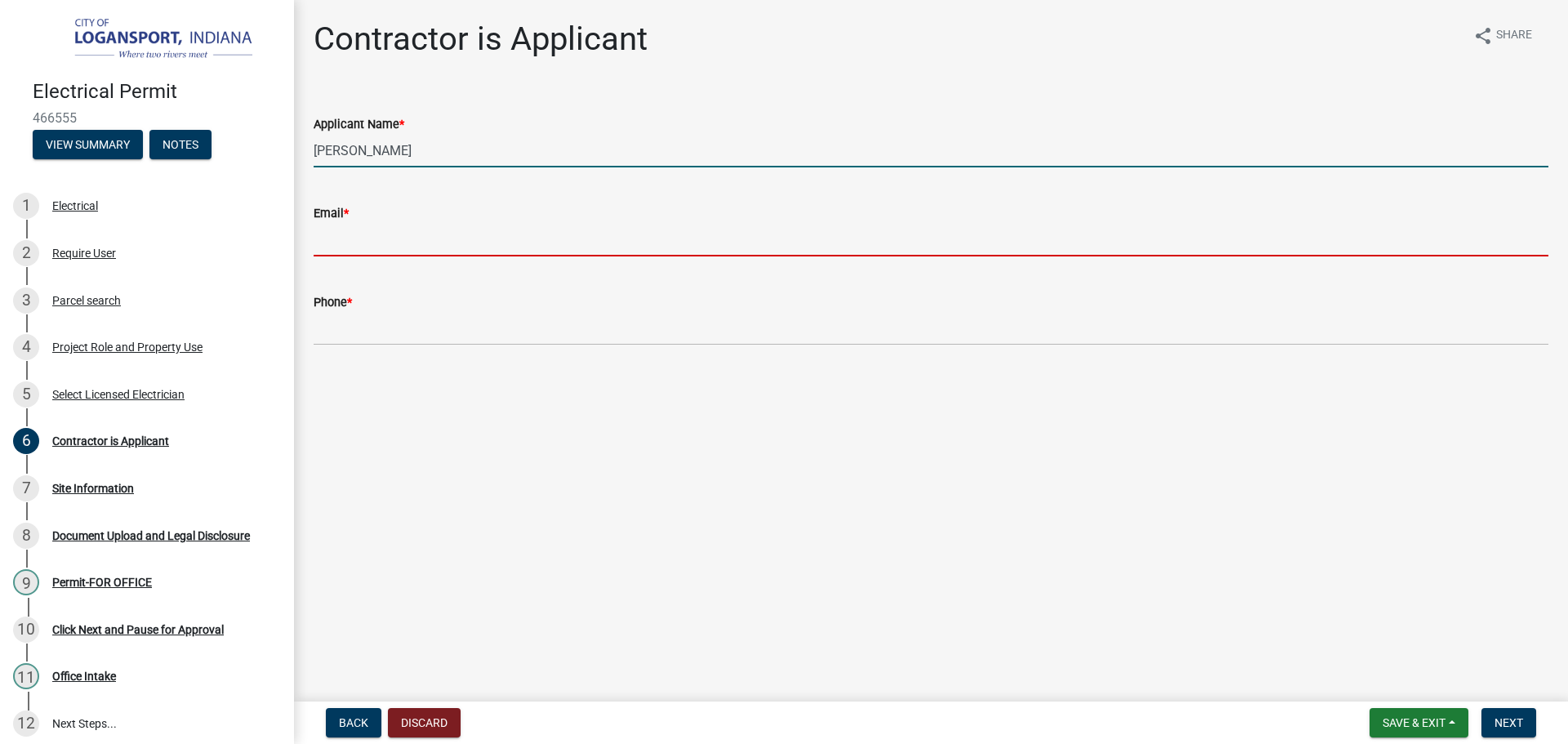
click at [397, 237] on input "Email *" at bounding box center [931, 240] width 1235 height 33
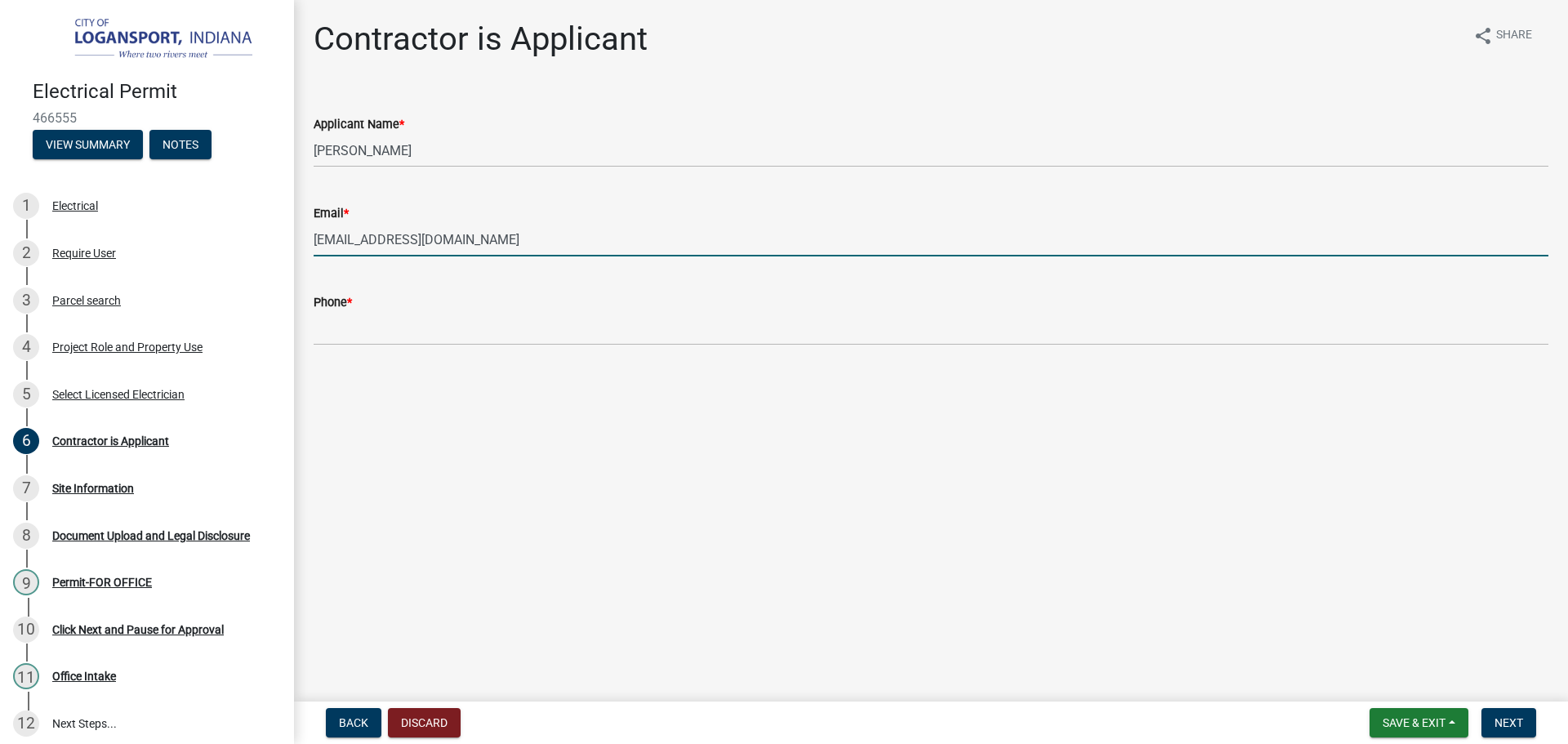
type input "fesi.estm@frontier.com"
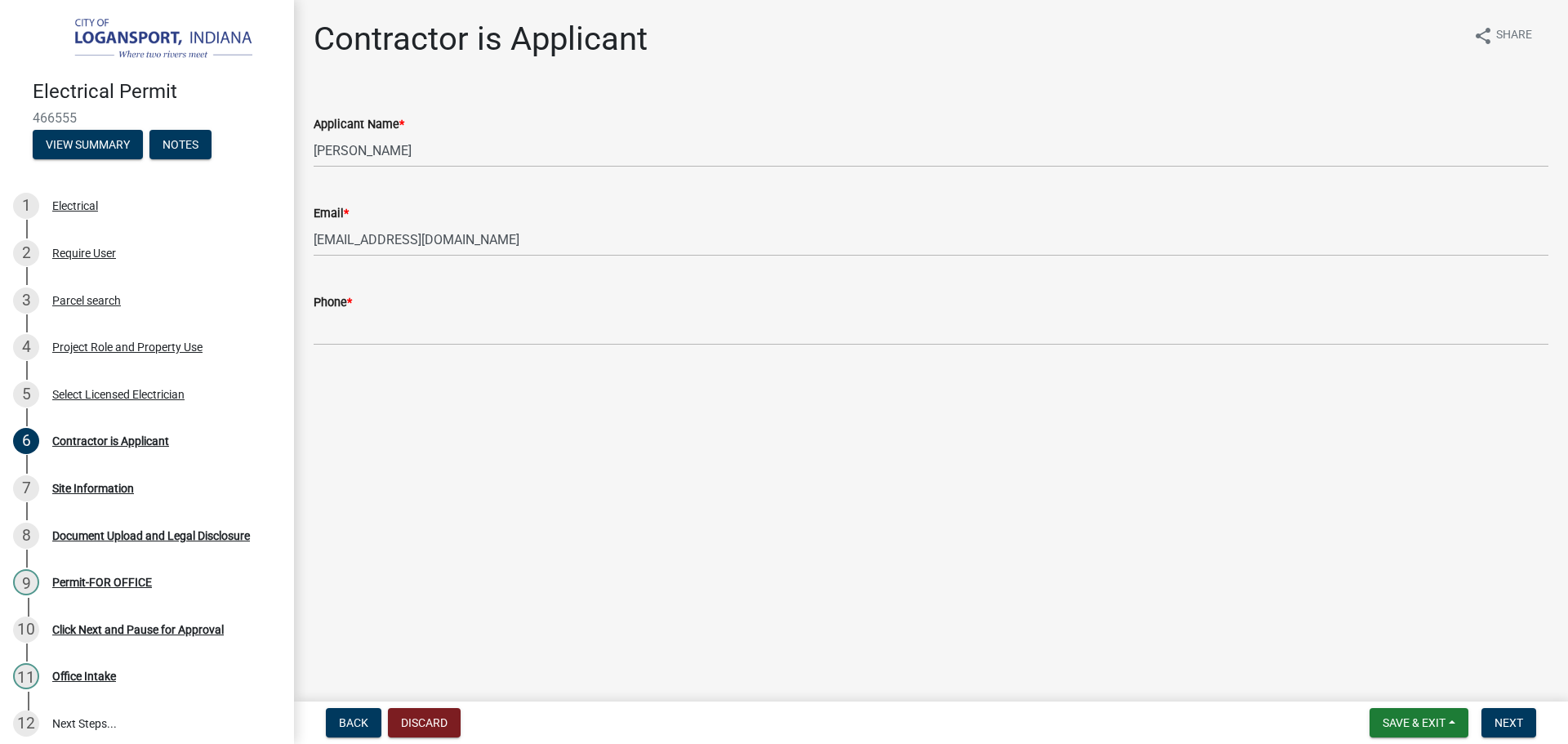
click at [405, 288] on div "Phone *" at bounding box center [931, 307] width 1235 height 76
click at [395, 310] on div "Phone *" at bounding box center [931, 302] width 1235 height 20
click at [374, 304] on div "Phone *" at bounding box center [931, 302] width 1235 height 20
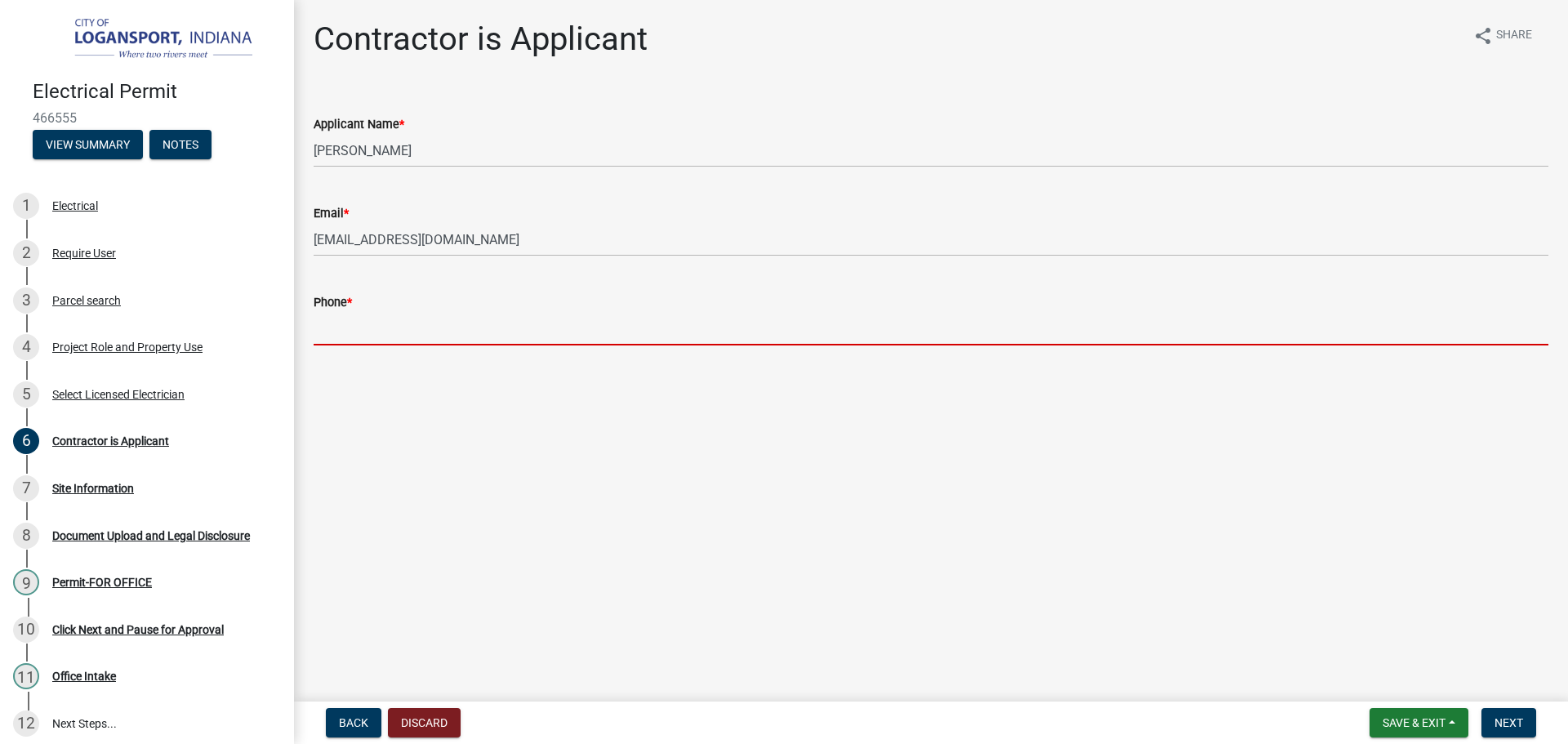
click at [396, 337] on input "Phone *" at bounding box center [931, 328] width 1235 height 33
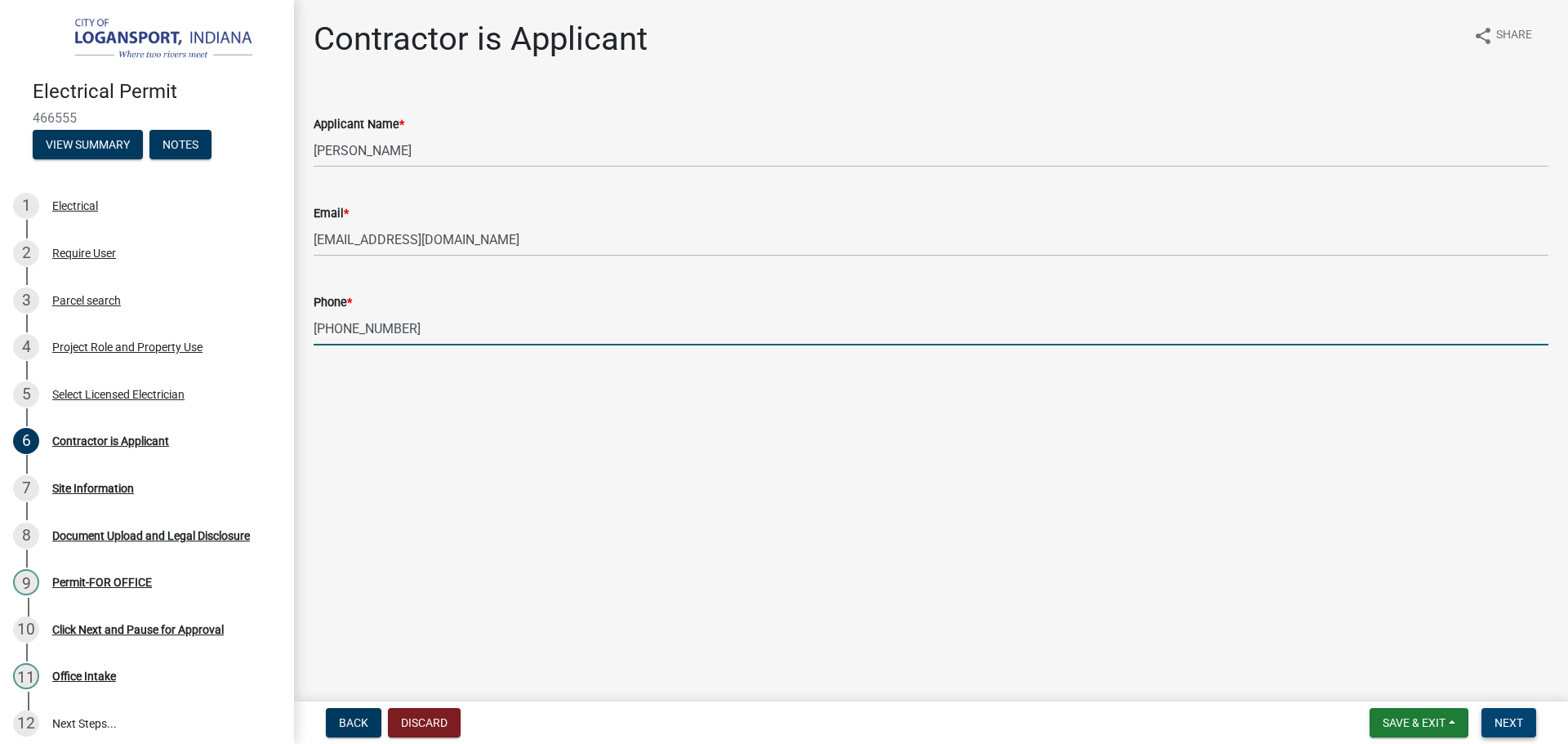
type input "574-722-5694"
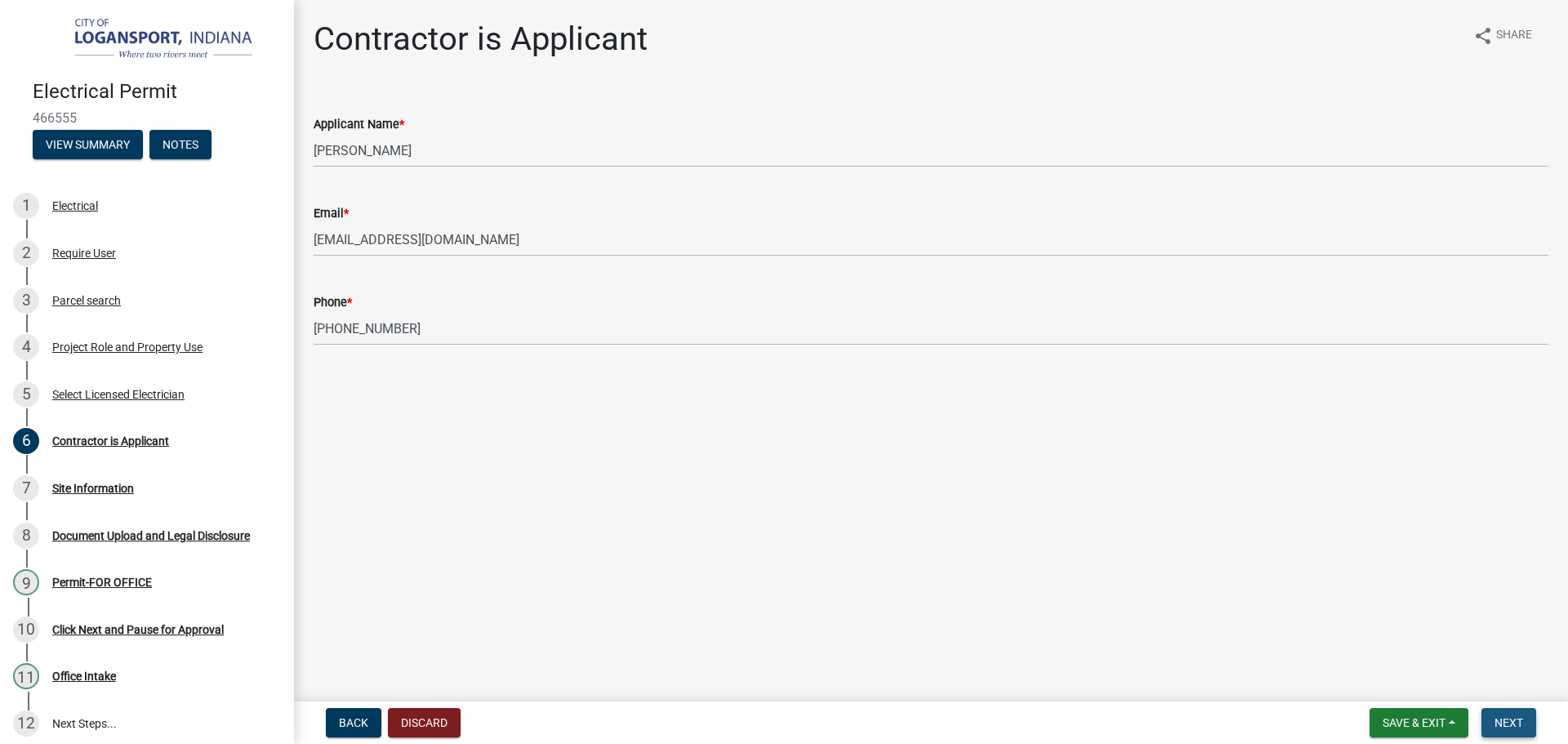
click at [1503, 713] on button "Next" at bounding box center [1509, 722] width 55 height 29
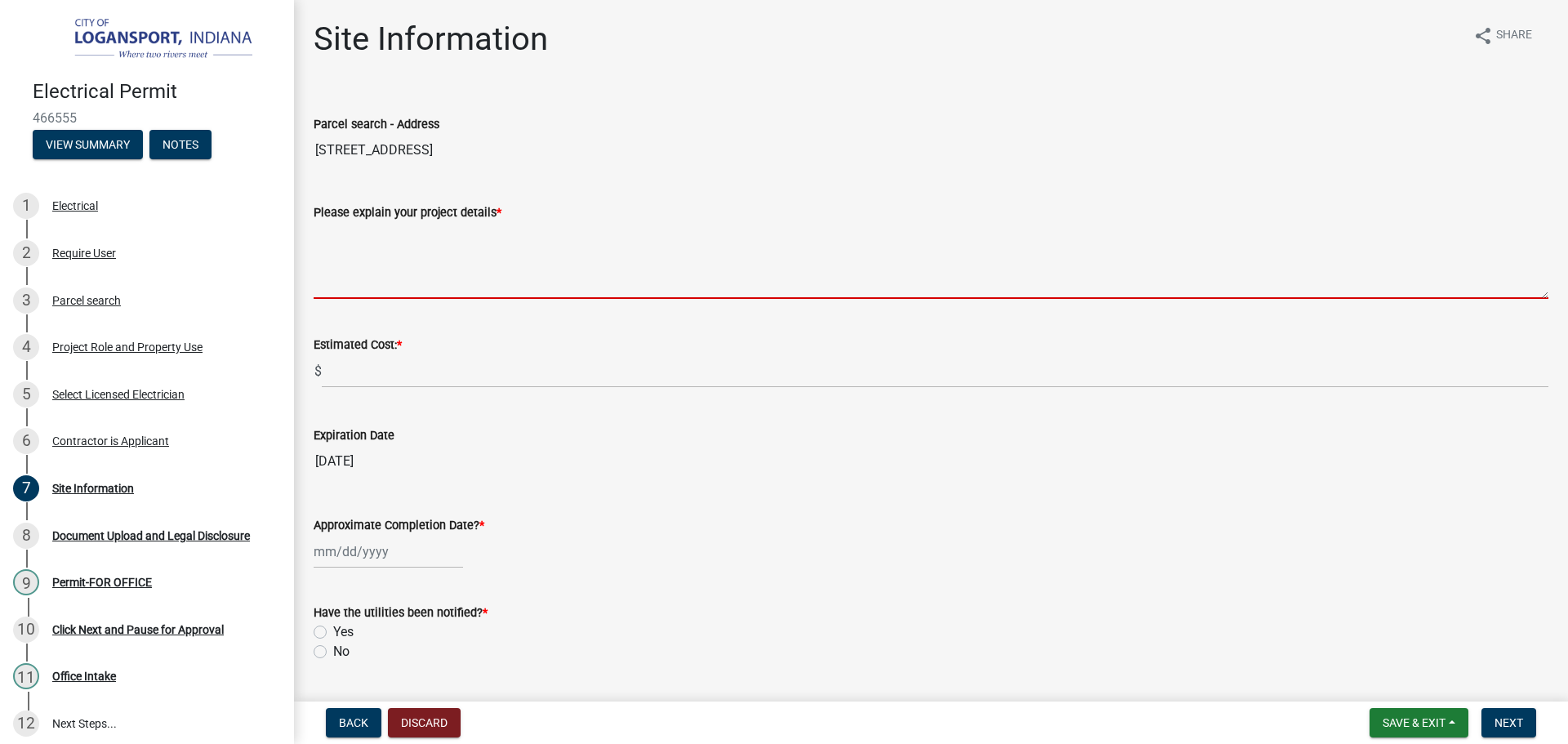
click at [454, 262] on textarea "Please explain your project details *" at bounding box center [931, 261] width 1235 height 77
click at [7, 446] on link "6 Contractor is Applicant" at bounding box center [147, 442] width 294 height 47
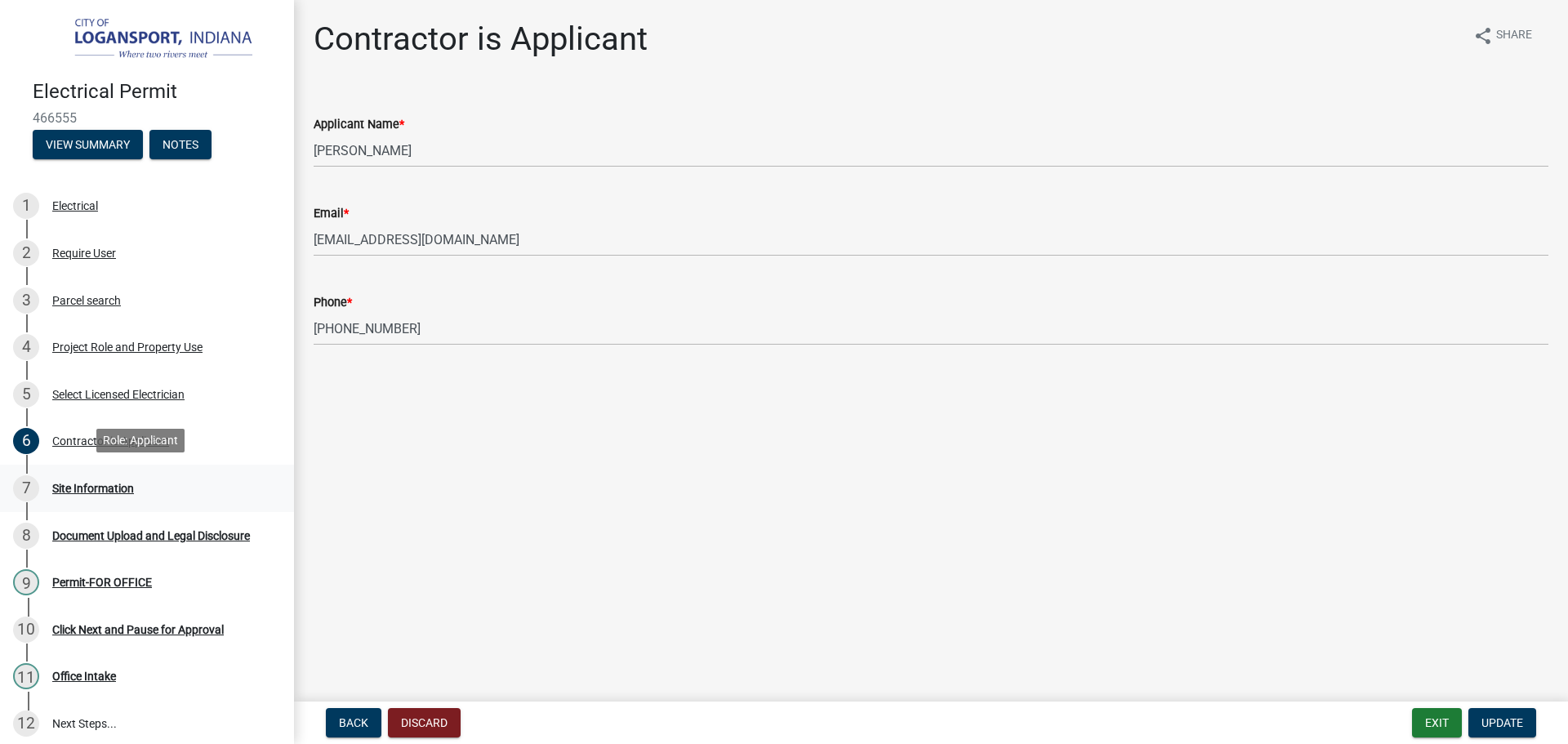
click at [120, 487] on div "Site Information" at bounding box center [93, 488] width 82 height 12
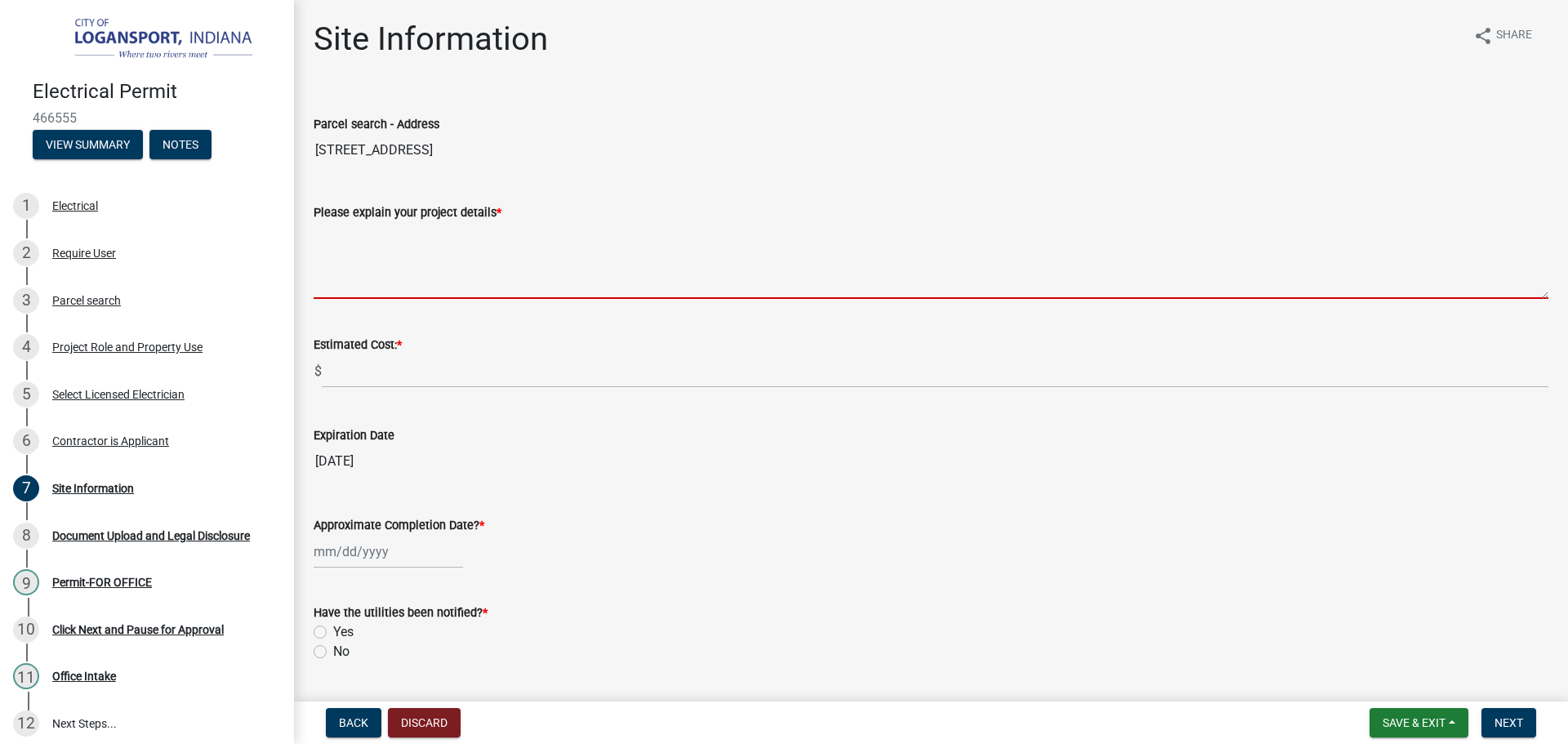
click at [379, 239] on textarea "Please explain your project details *" at bounding box center [931, 261] width 1235 height 77
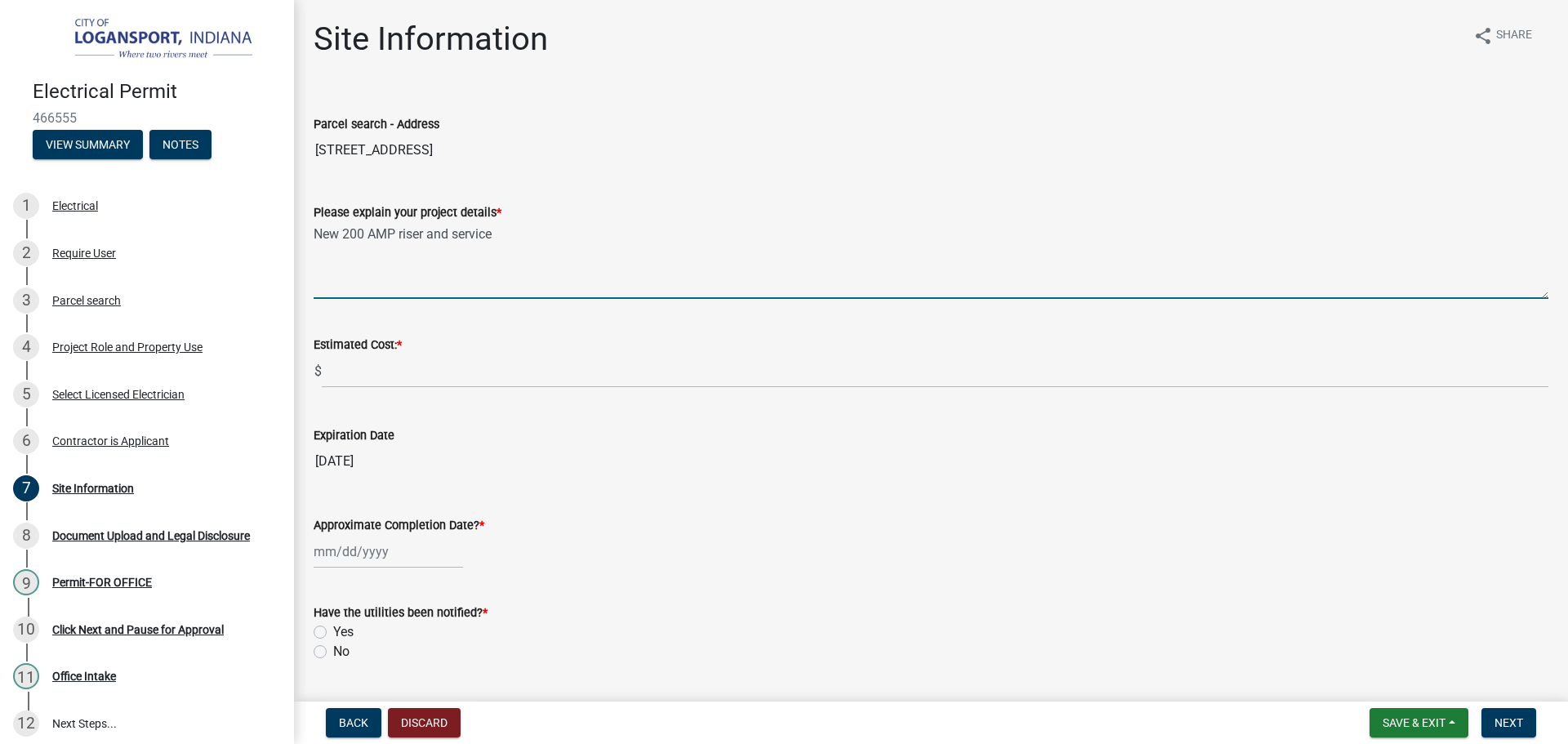
type textarea "New 200 AMP riser and service"
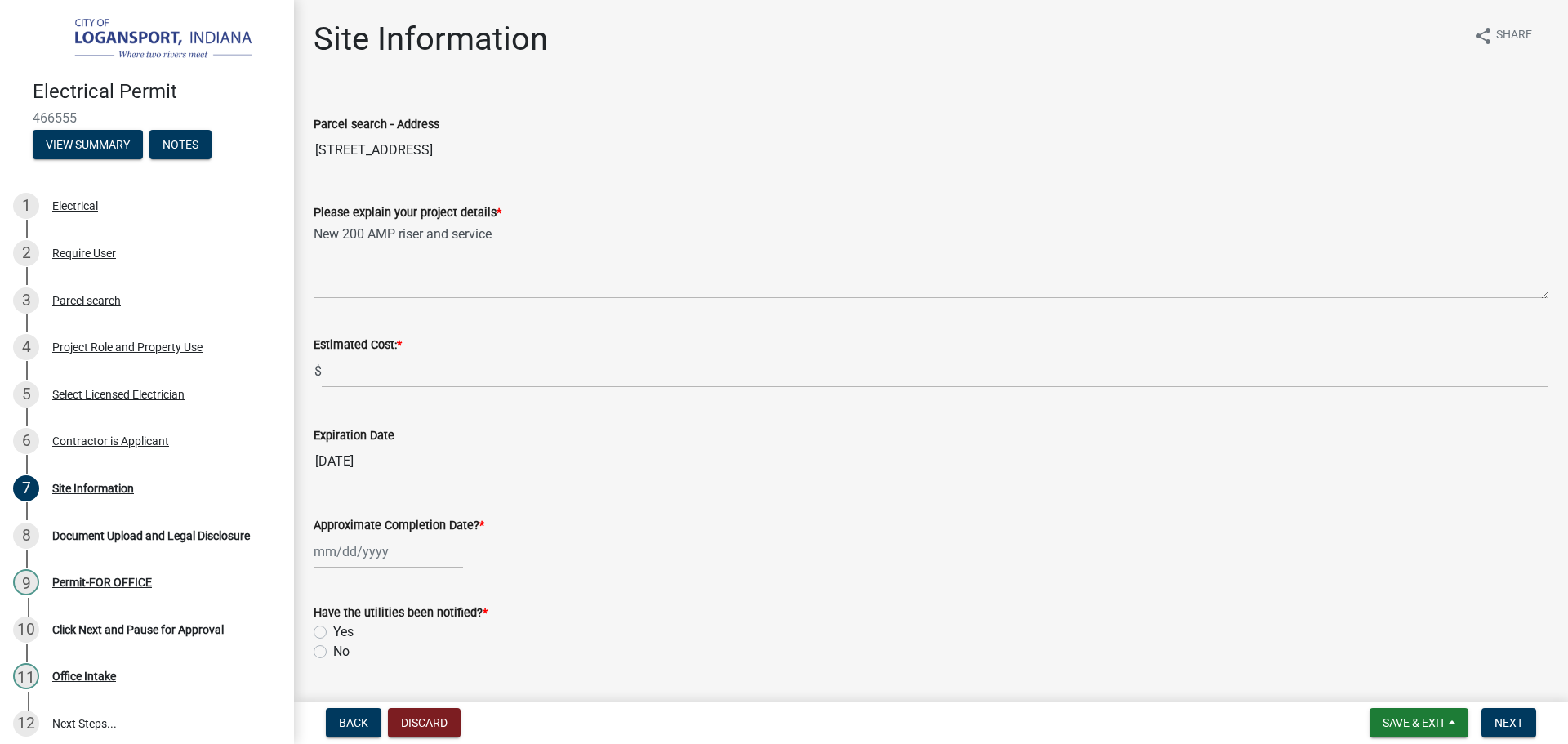
click at [495, 343] on div "Estimated Cost: *" at bounding box center [931, 345] width 1235 height 20
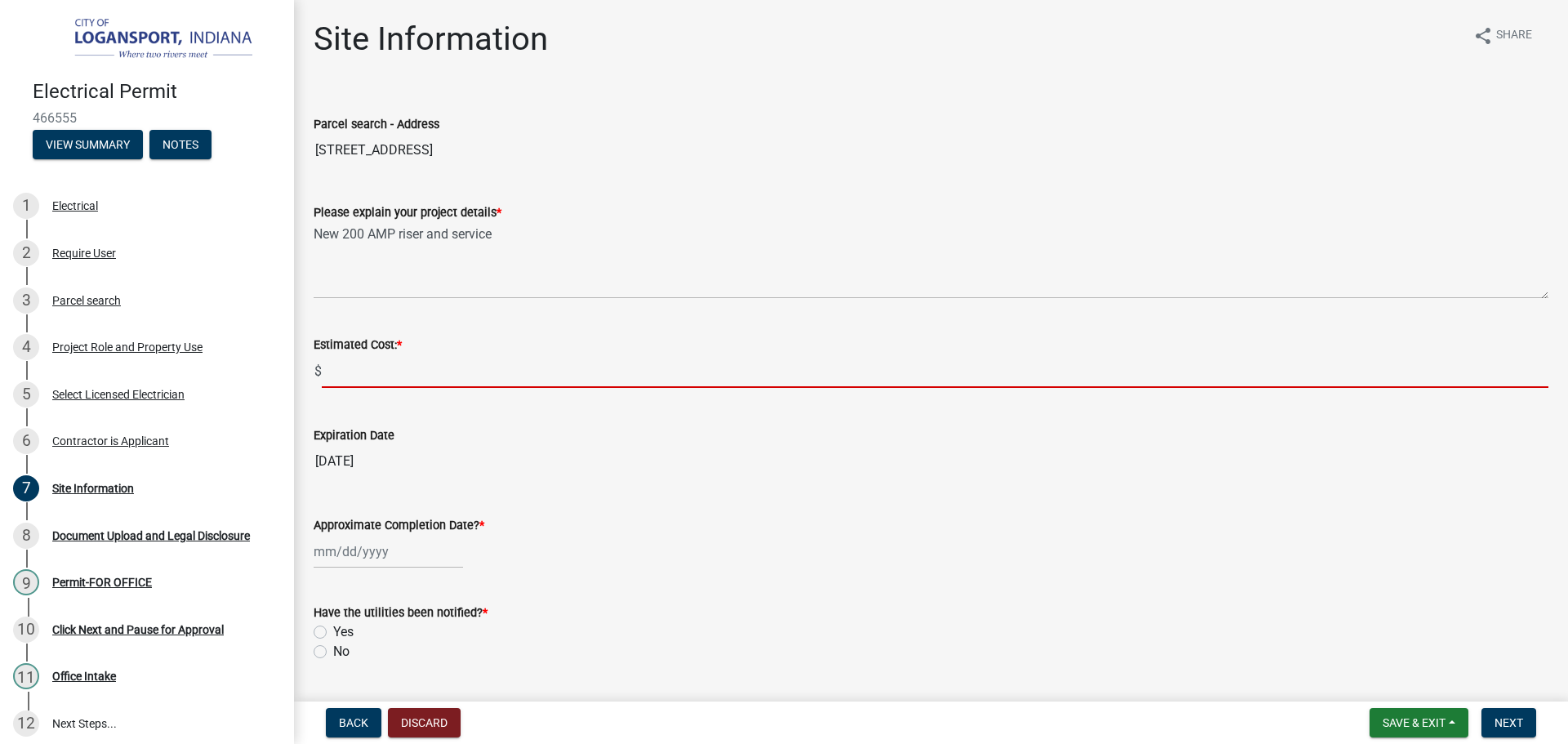
click at [505, 360] on input "text" at bounding box center [935, 371] width 1226 height 33
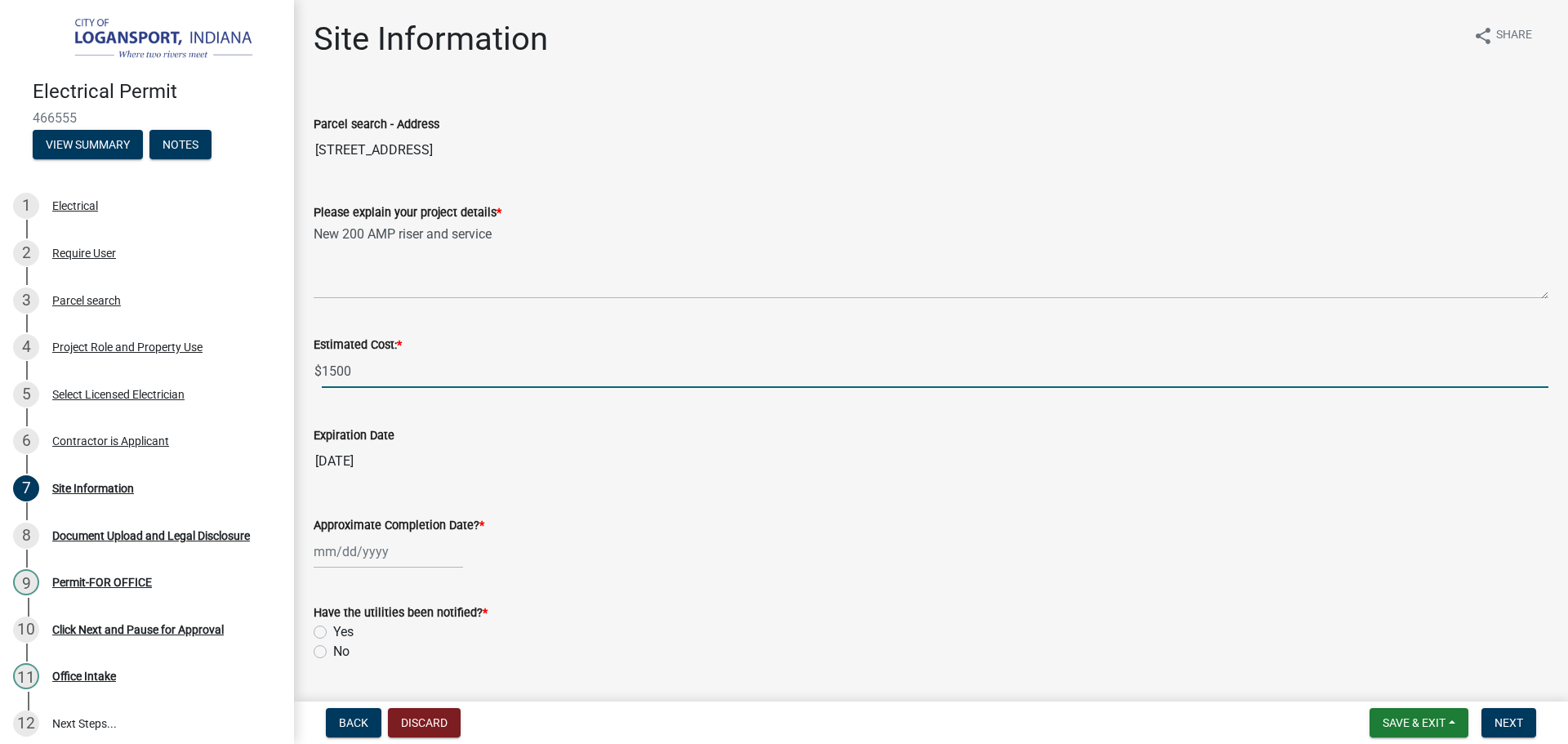
type input "1500"
select select "8"
select select "2025"
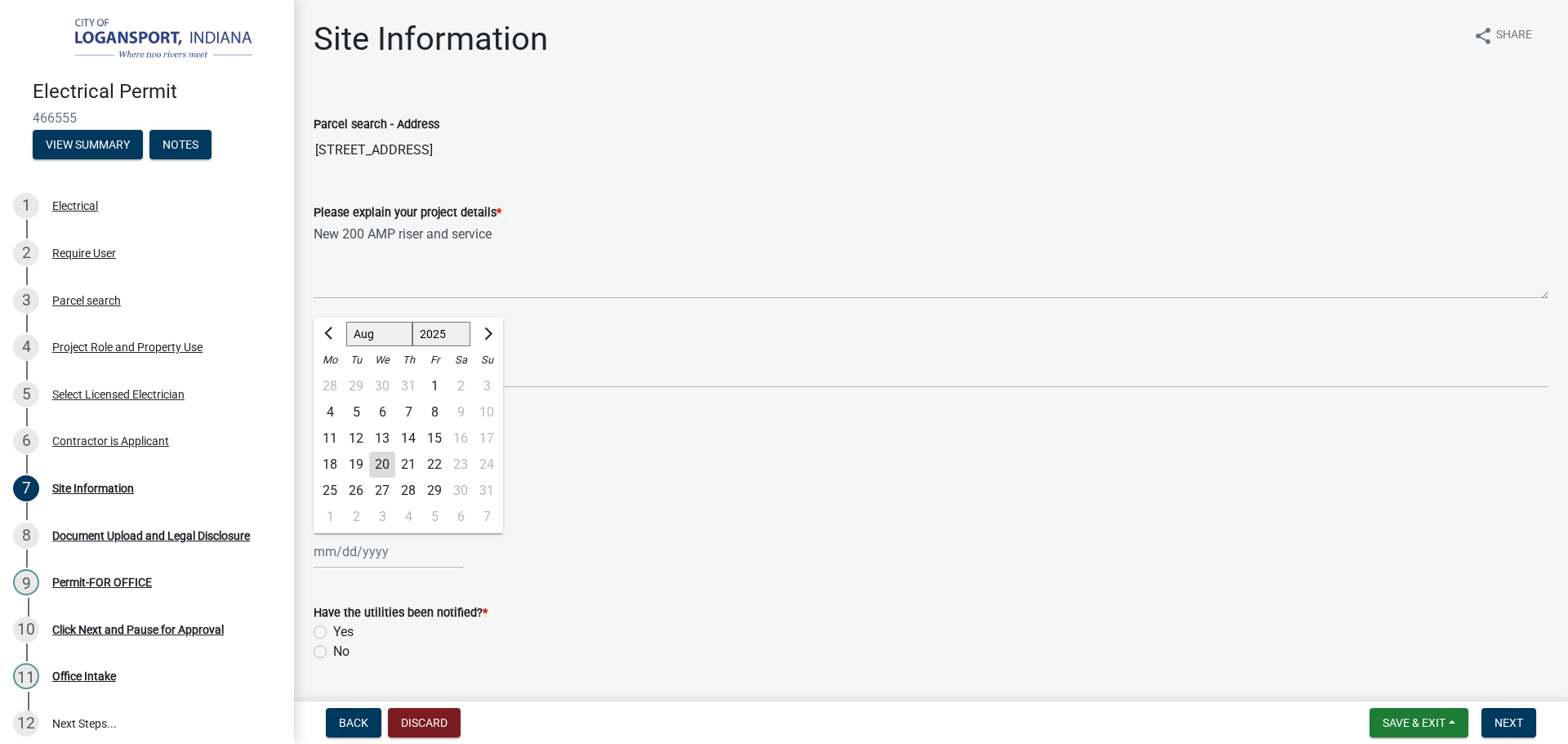
click at [390, 548] on div "Jan Feb Mar Apr May Jun Jul Aug Sep Oct Nov Dec 1525 1526 1527 1528 1529 1530 1…" at bounding box center [387, 552] width 149 height 33
click at [493, 337] on button "Next month" at bounding box center [487, 333] width 20 height 26
click at [326, 336] on button "Previous month" at bounding box center [330, 333] width 20 height 26
select select "8"
click at [437, 490] on div "29" at bounding box center [434, 491] width 26 height 26
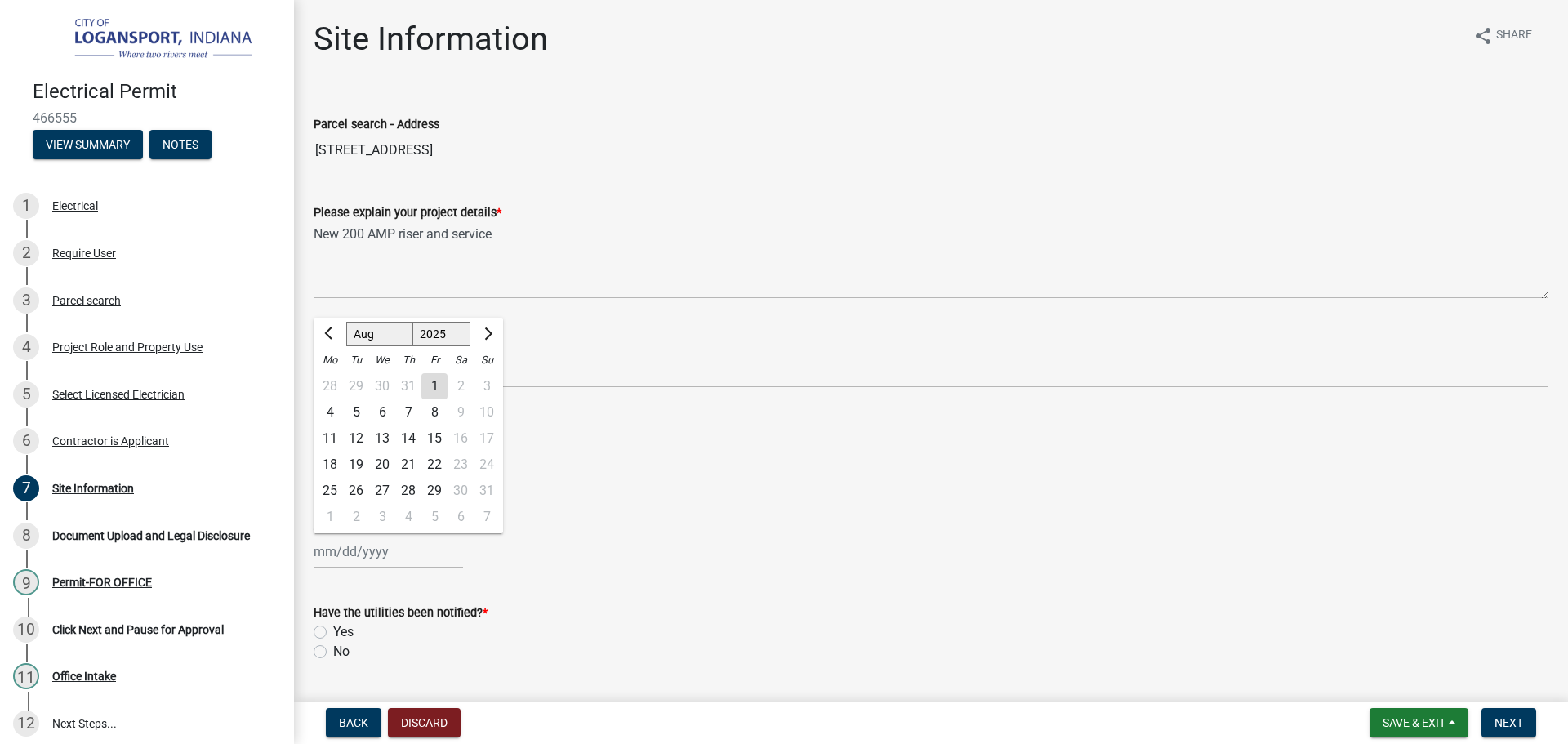
type input "08/29/2025"
click at [333, 632] on label "Yes" at bounding box center [343, 632] width 21 height 20
click at [333, 632] on input "Yes" at bounding box center [338, 627] width 11 height 11
radio input "true"
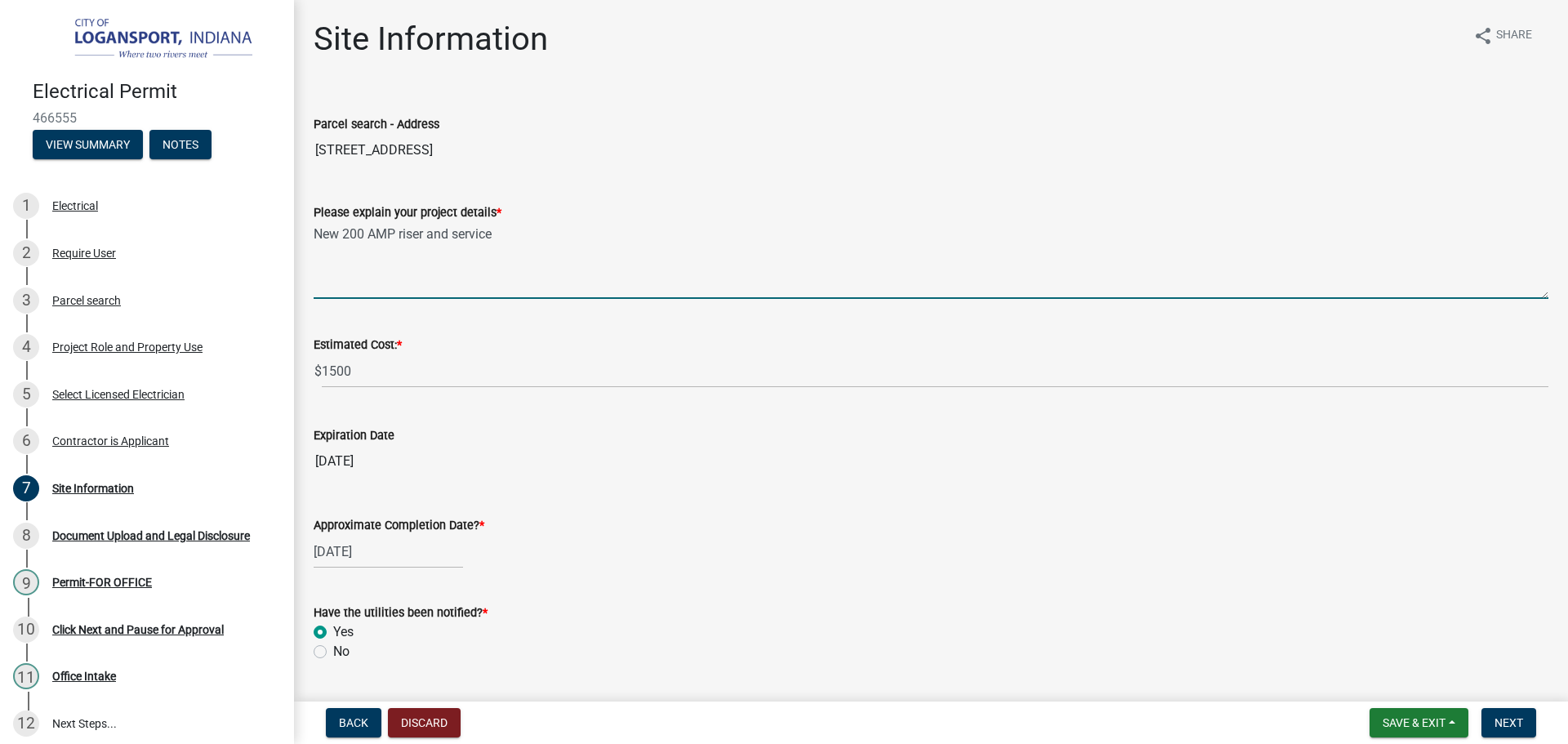
click at [512, 244] on textarea "New 200 AMP riser and service" at bounding box center [931, 261] width 1235 height 77
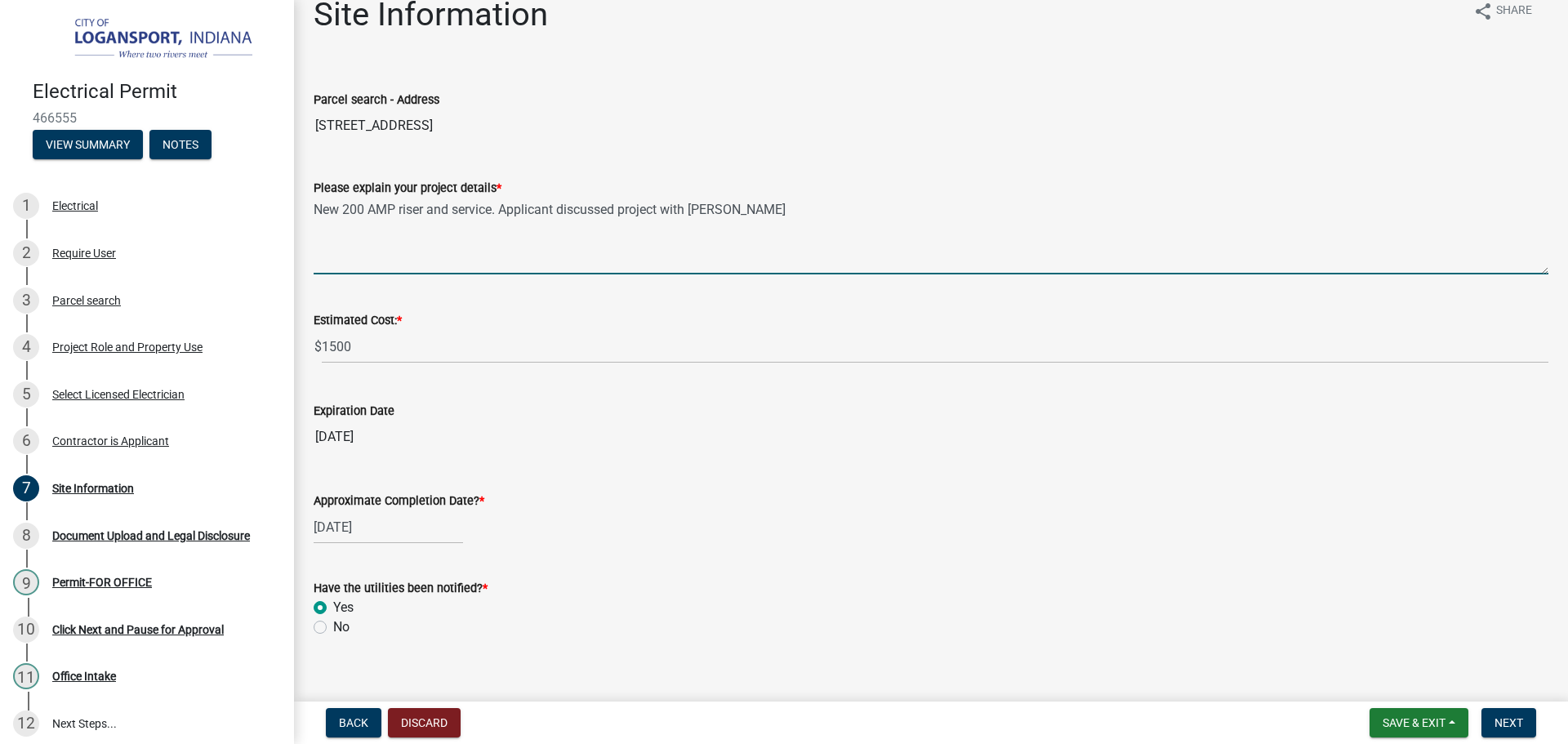
scroll to position [45, 0]
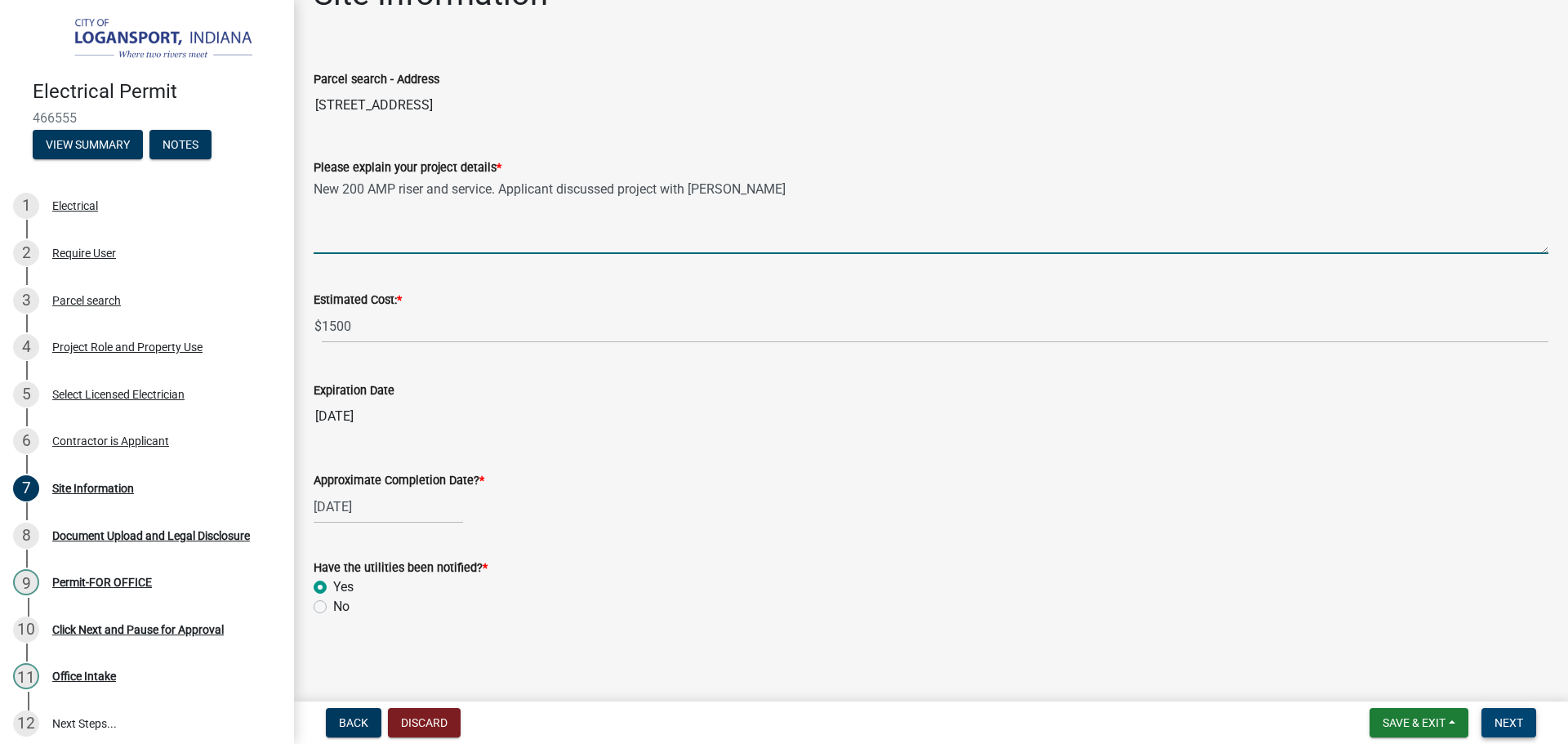
type textarea "New 200 AMP riser and service. Applicant discussed project with Chad"
click at [1524, 727] on button "Next" at bounding box center [1509, 722] width 55 height 29
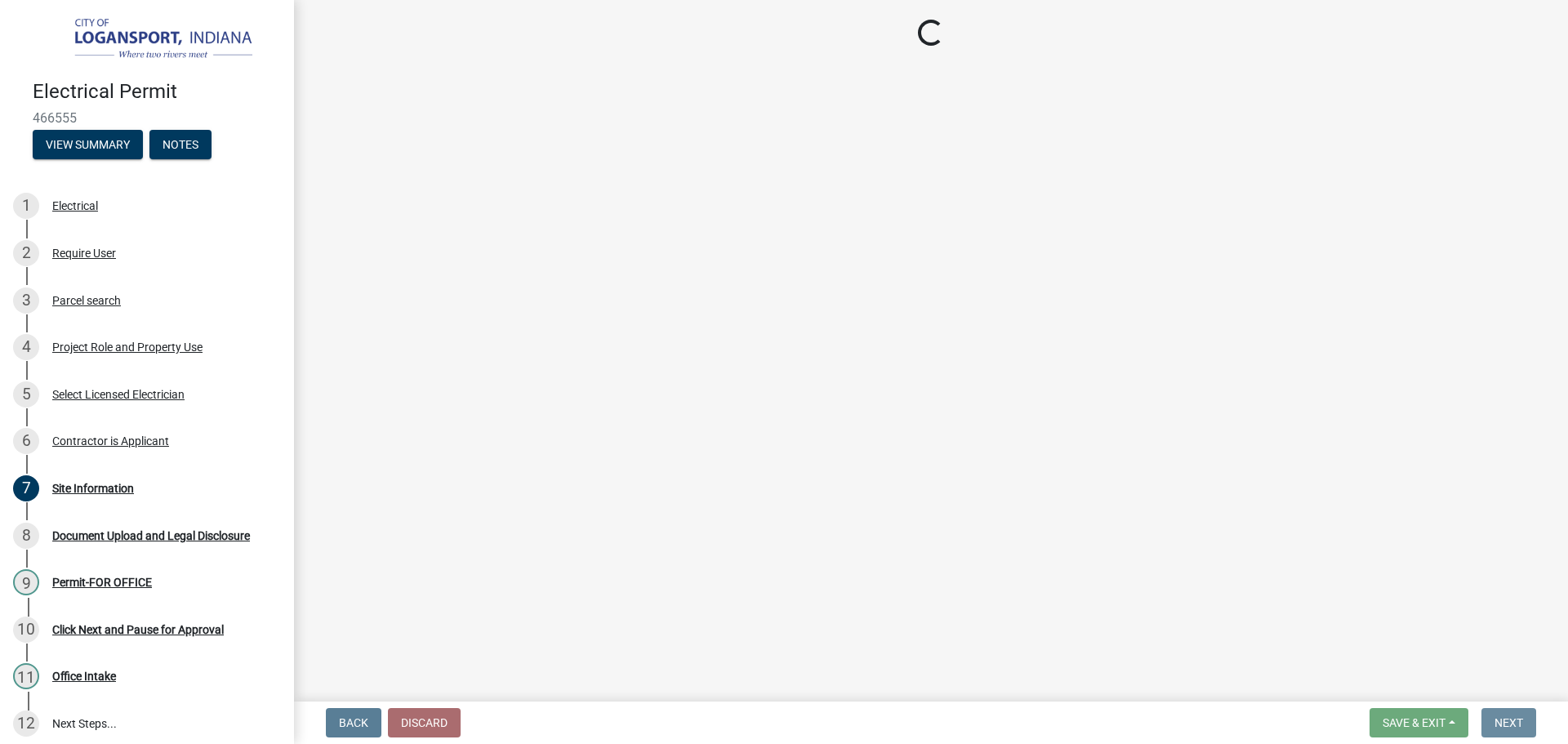
scroll to position [0, 0]
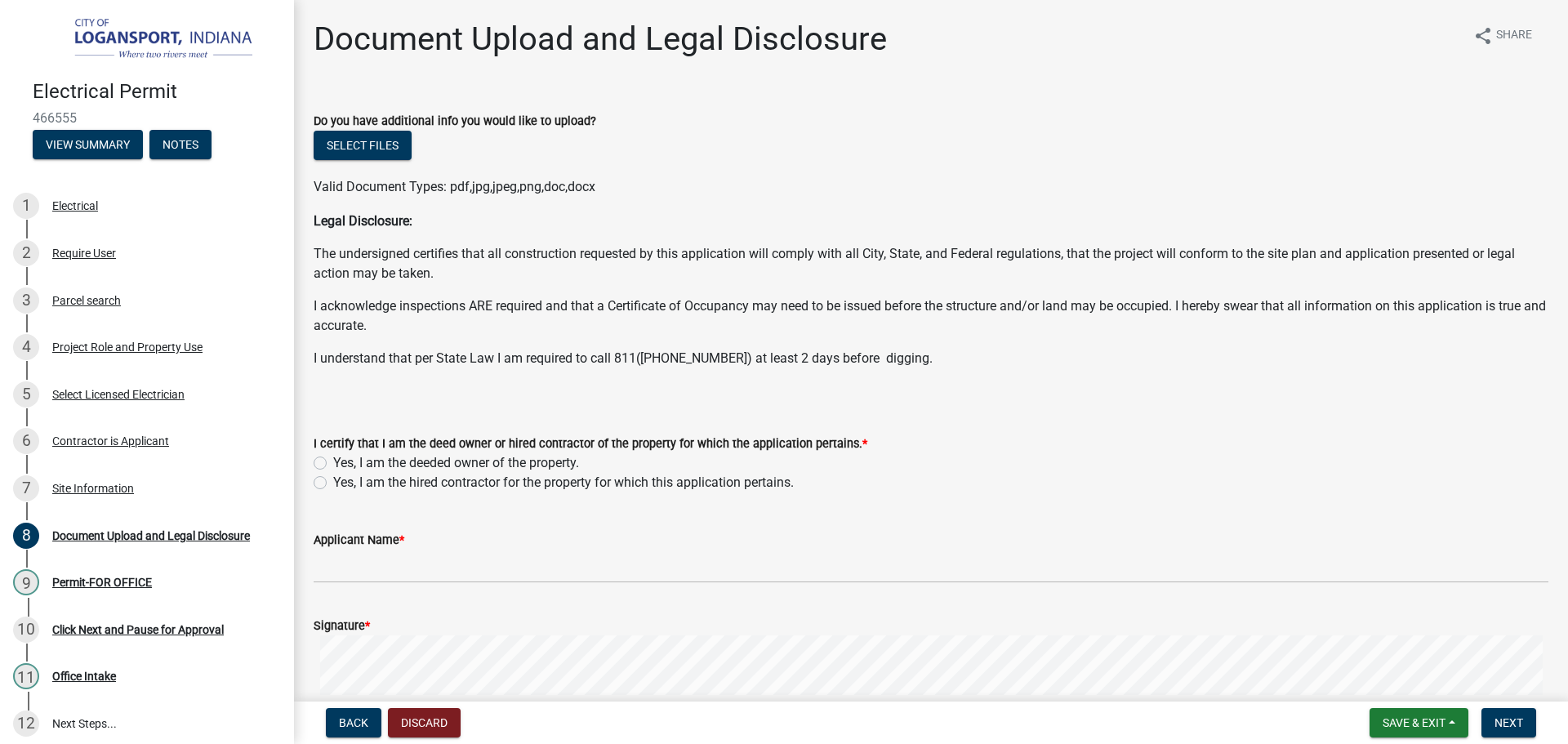
click at [322, 473] on div "Yes, I am the hired contractor for the property for which this application pert…" at bounding box center [931, 483] width 1235 height 20
click at [333, 487] on label "Yes, I am the hired contractor for the property for which this application pert…" at bounding box center [563, 483] width 461 height 20
click at [333, 483] on input "Yes, I am the hired contractor for the property for which this application pert…" at bounding box center [338, 478] width 11 height 11
radio input "true"
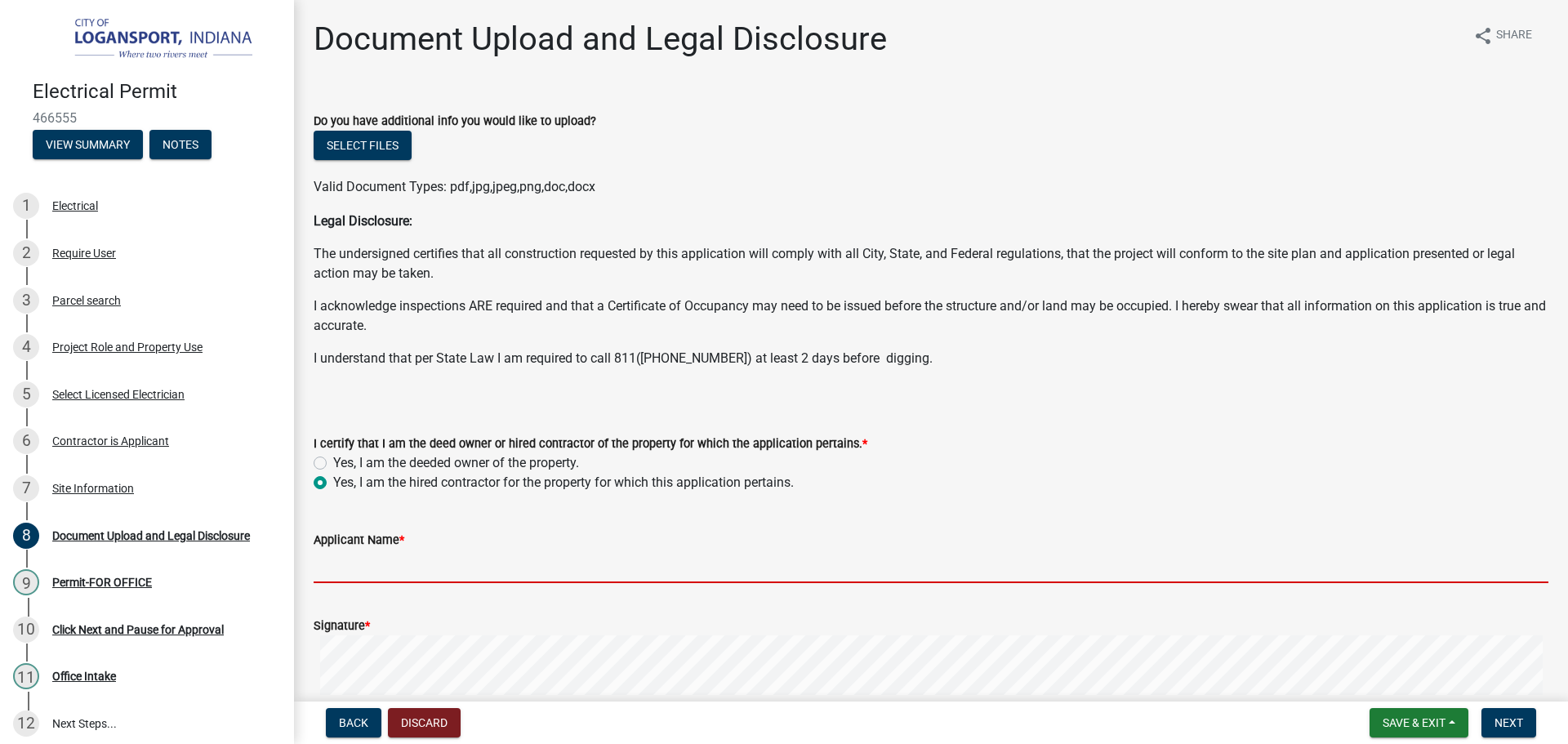
click at [343, 554] on input "Applicant Name *" at bounding box center [931, 567] width 1235 height 33
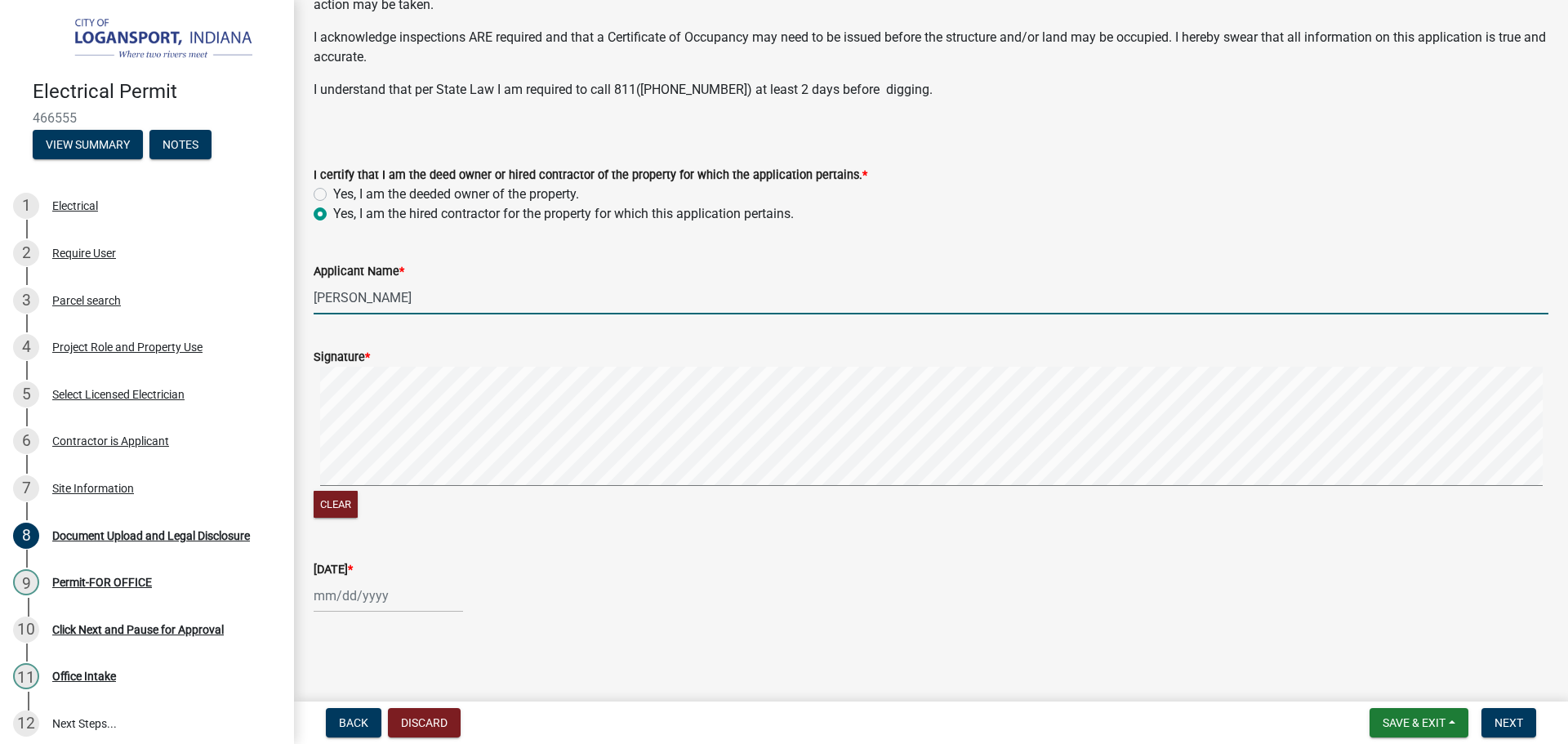
scroll to position [277, 0]
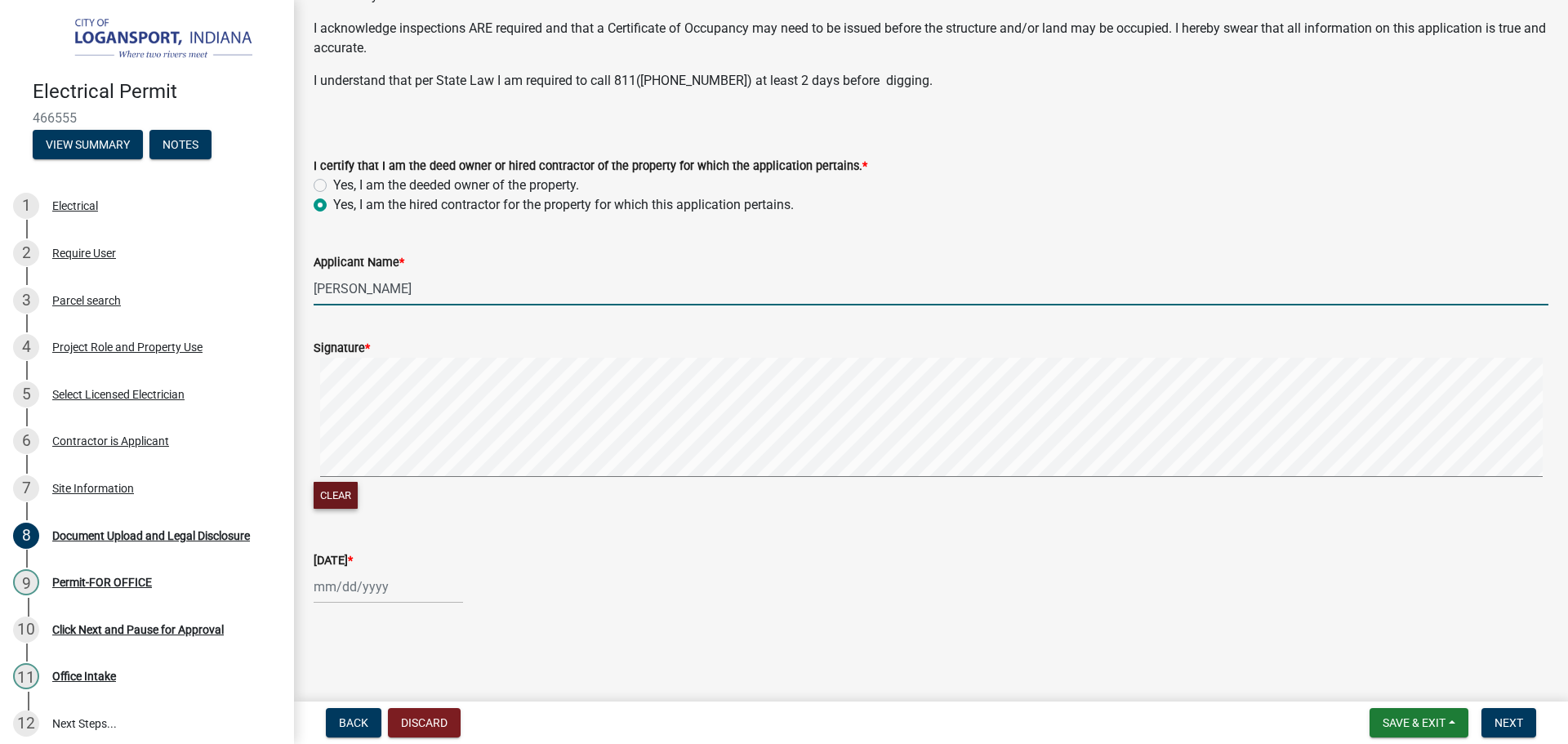
type input "Bruce Bennett"
click at [317, 491] on button "Clear" at bounding box center [335, 495] width 44 height 27
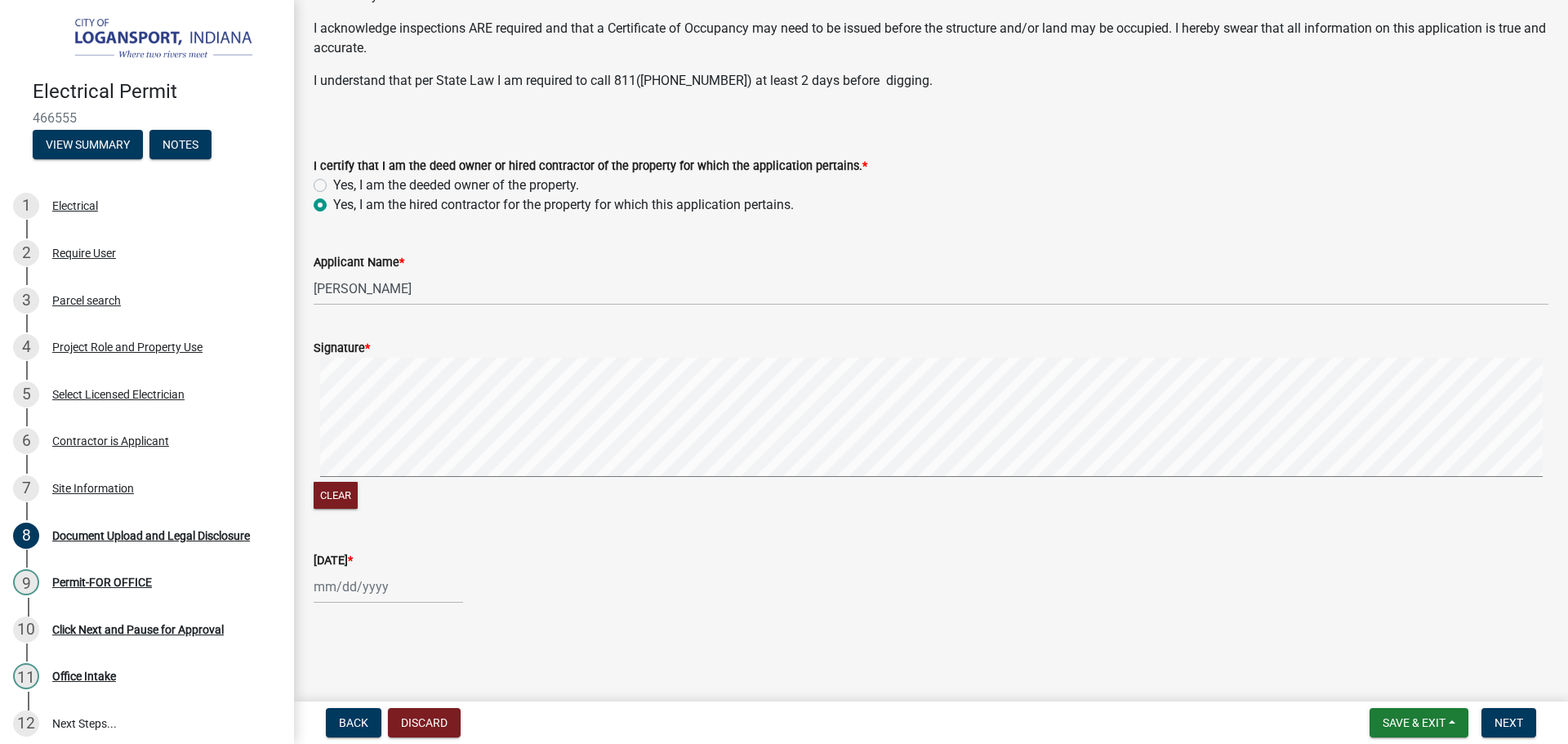
select select "8"
select select "2025"
click at [370, 589] on div "Jan Feb Mar Apr May Jun Jul Aug Sep Oct Nov Dec 1525 1526 1527 1528 1529 1530 1…" at bounding box center [387, 587] width 149 height 33
click at [386, 497] on div "20" at bounding box center [382, 499] width 26 height 26
type input "08/20/2025"
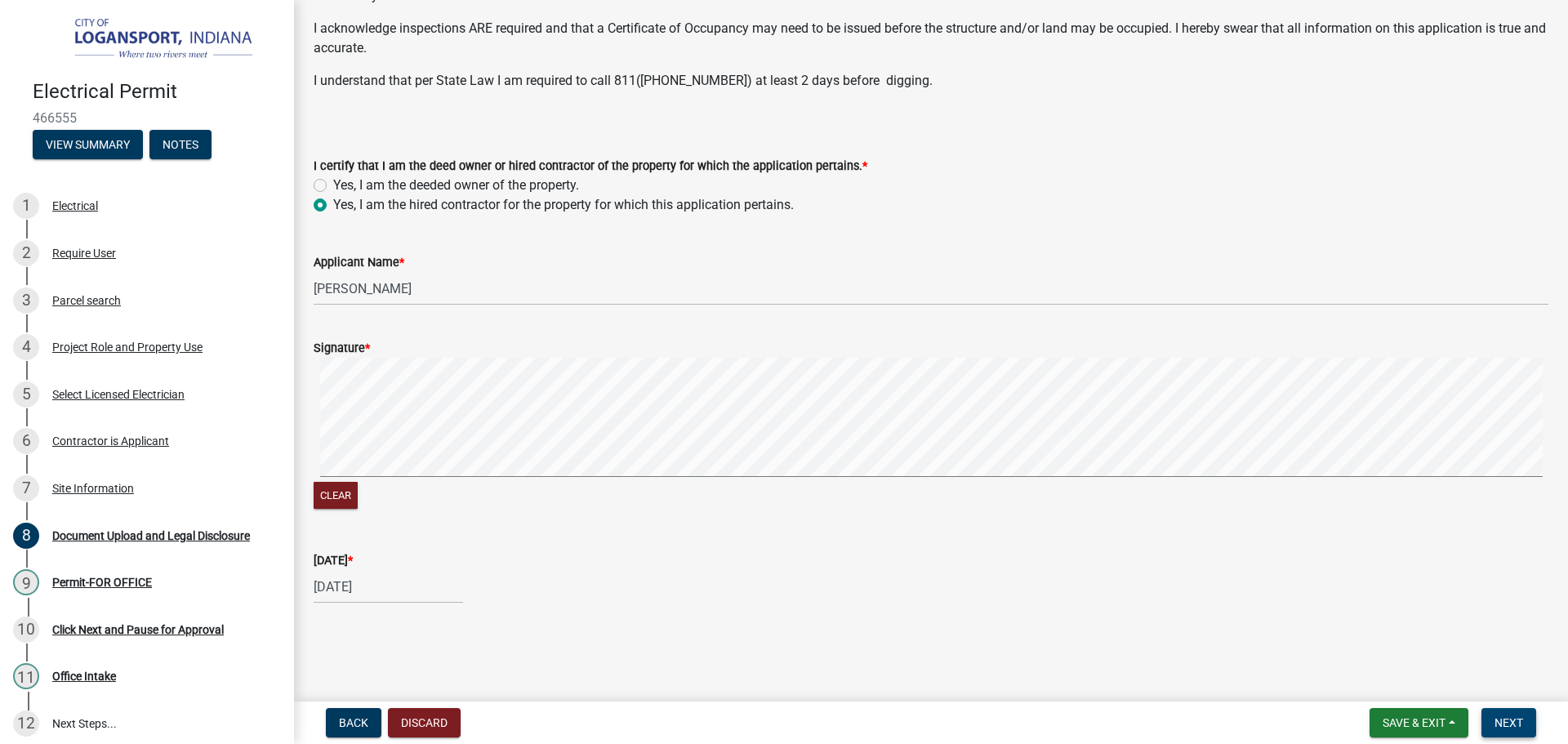
click at [1516, 725] on span "Next" at bounding box center [1509, 723] width 28 height 13
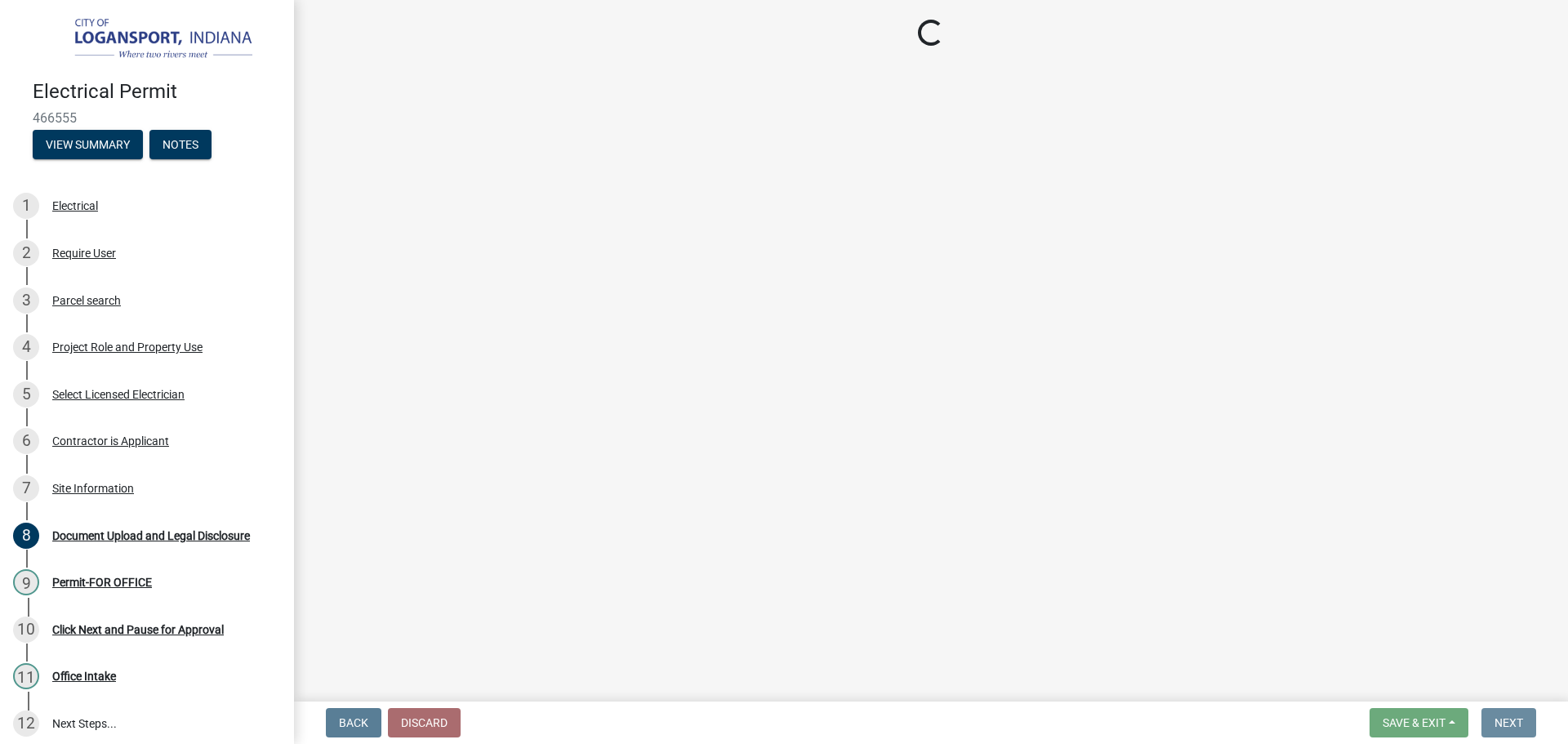
scroll to position [0, 0]
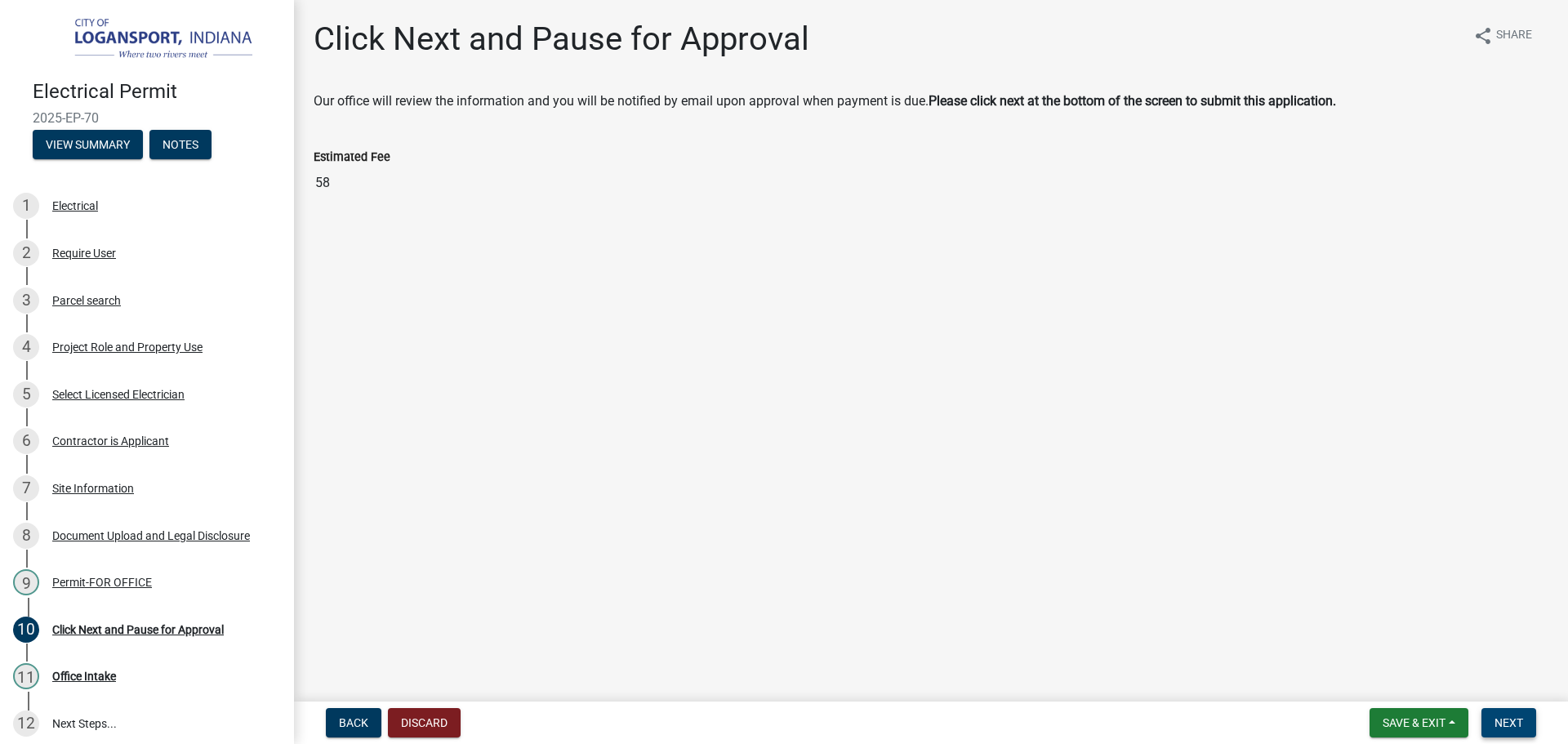
click at [298, 194] on div "Click Next and Pause for Approval share Share Our office will review the inform…" at bounding box center [931, 124] width 1274 height 209
click at [1514, 720] on span "Next" at bounding box center [1509, 723] width 28 height 13
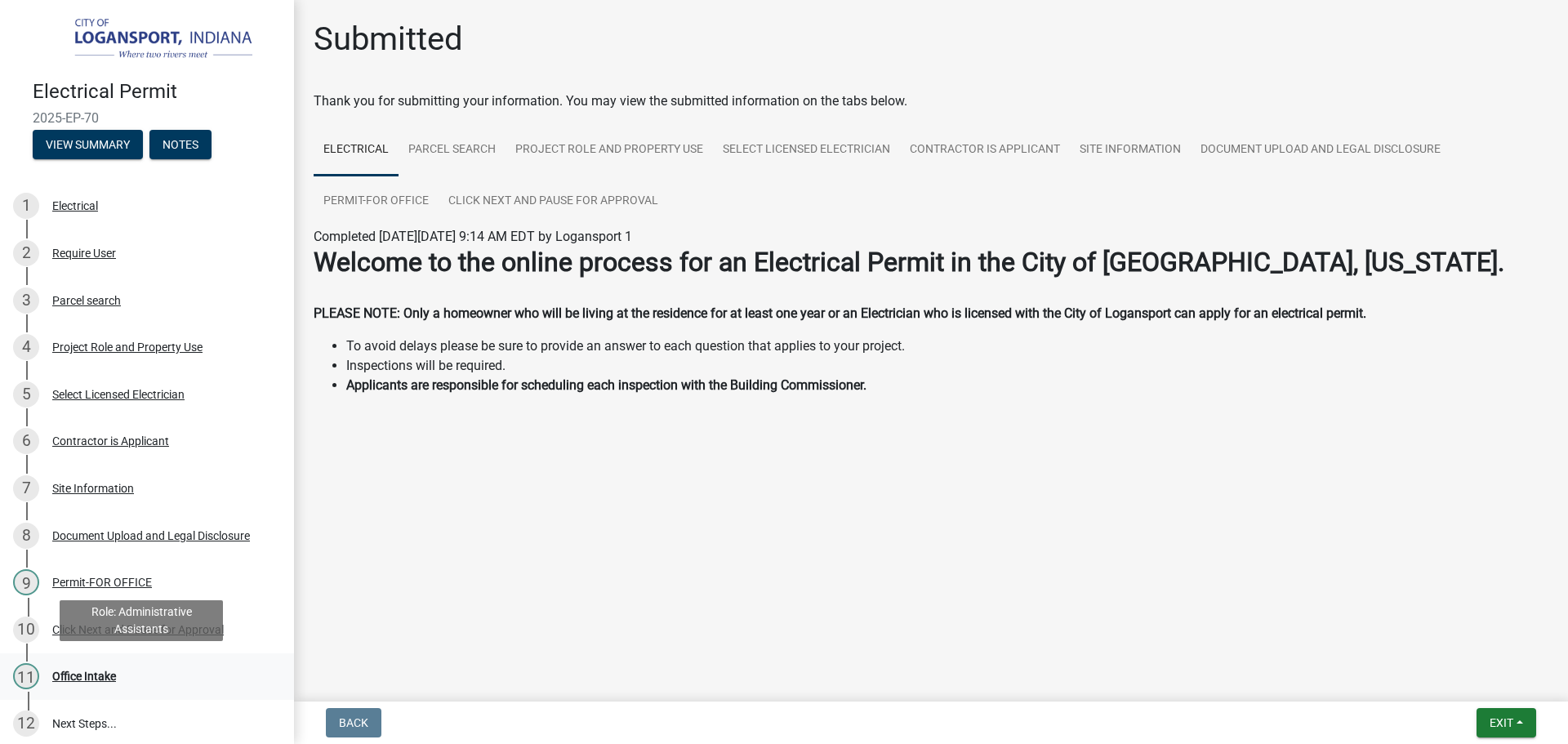
click at [59, 671] on div "Office Intake" at bounding box center [84, 677] width 63 height 12
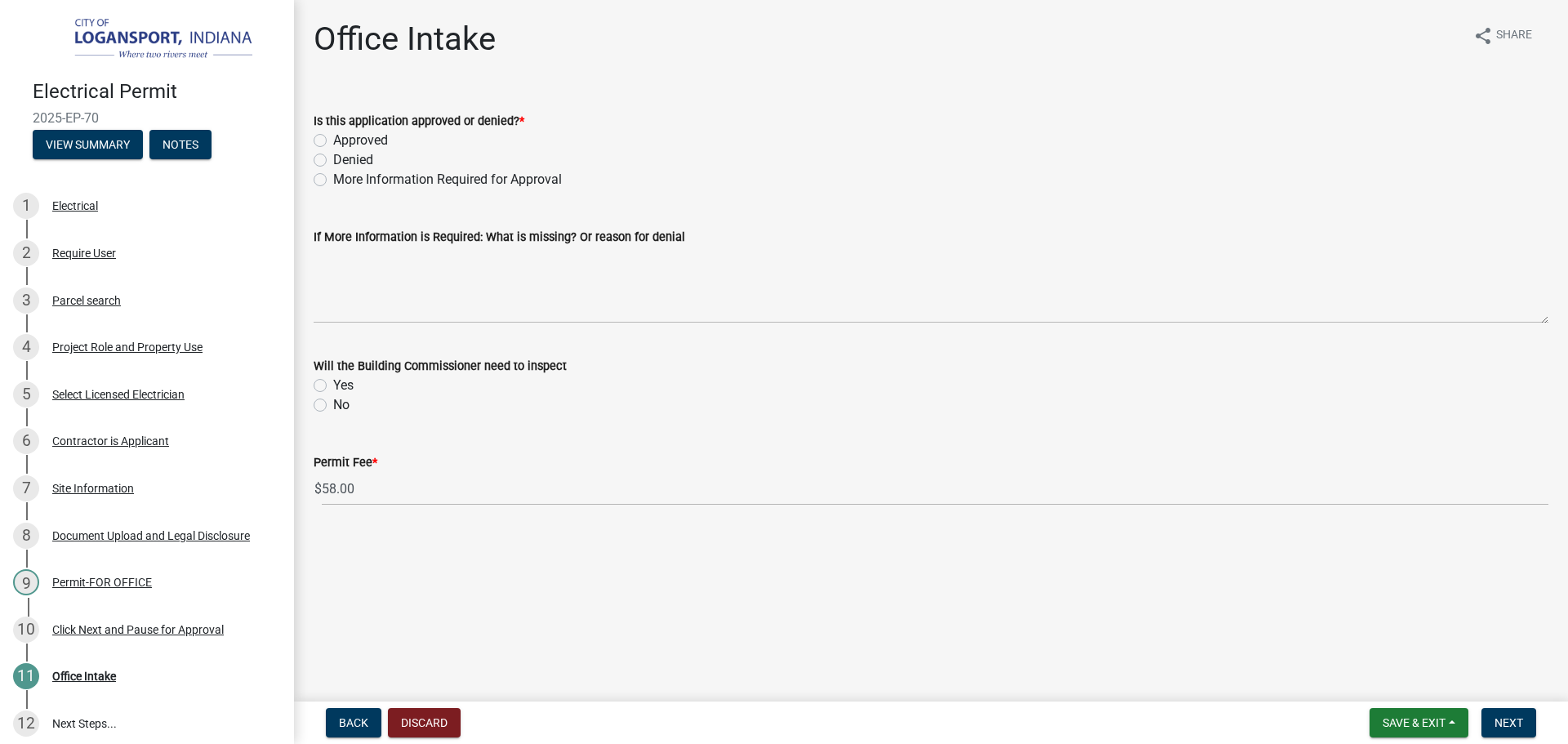
click at [333, 141] on label "Approved" at bounding box center [361, 141] width 55 height 20
click at [333, 141] on input "Approved" at bounding box center [338, 136] width 11 height 11
radio input "true"
click at [333, 405] on label "No" at bounding box center [342, 405] width 17 height 20
click at [333, 405] on input "No" at bounding box center [338, 400] width 11 height 11
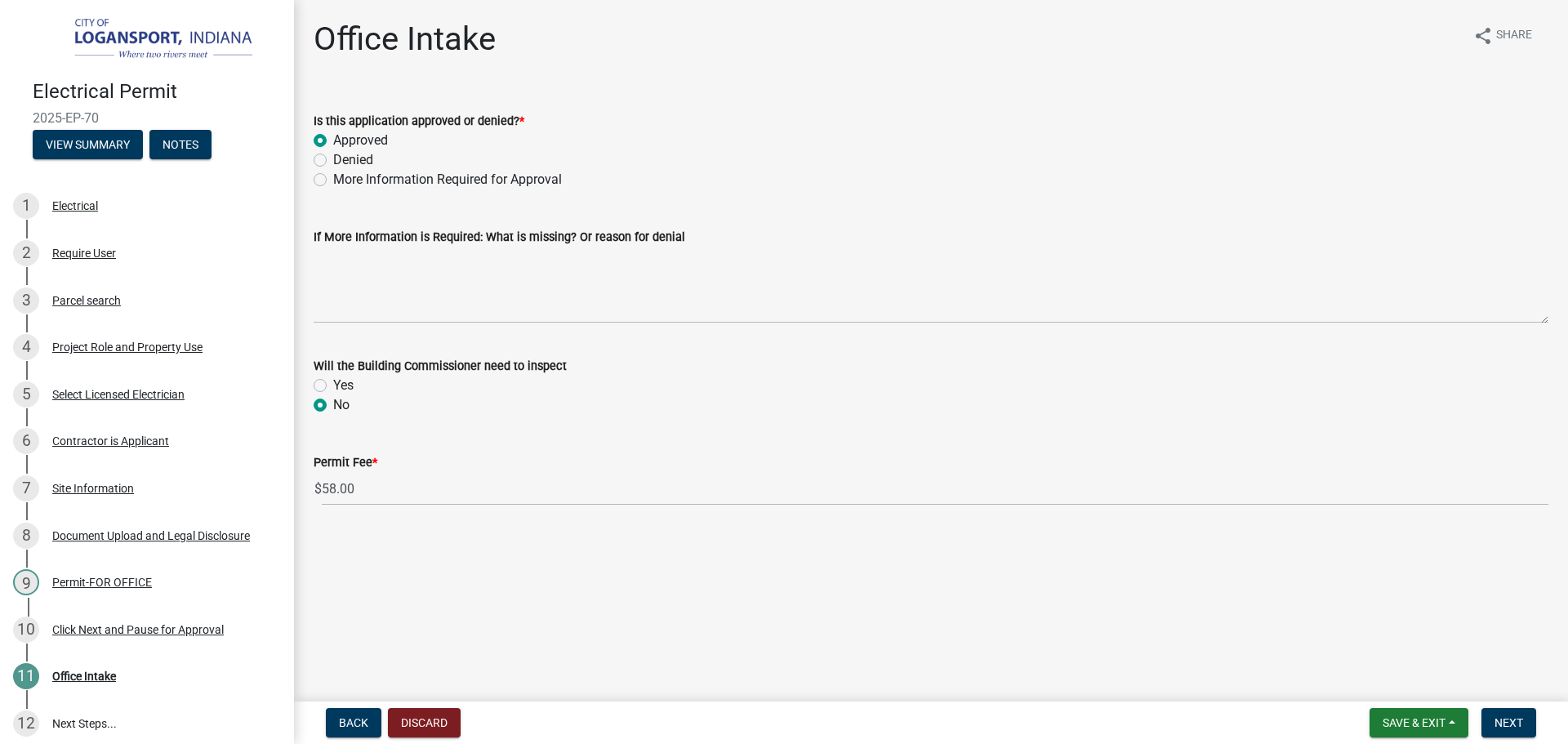
radio input "true"
click at [333, 383] on label "Yes" at bounding box center [343, 386] width 21 height 20
click at [333, 383] on input "Yes" at bounding box center [338, 381] width 11 height 11
radio input "true"
click at [1502, 726] on span "Next" at bounding box center [1509, 723] width 28 height 13
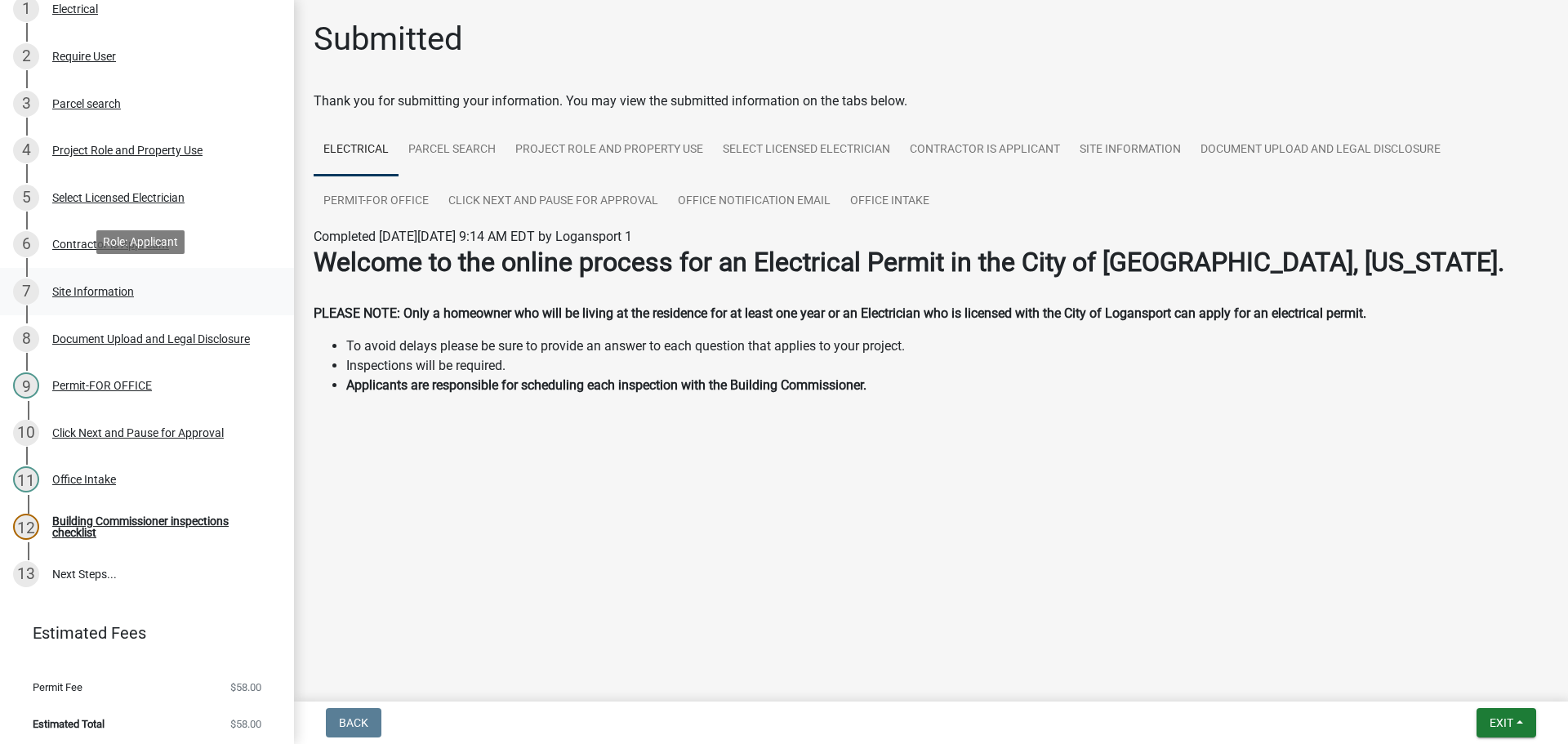
scroll to position [232, 0]
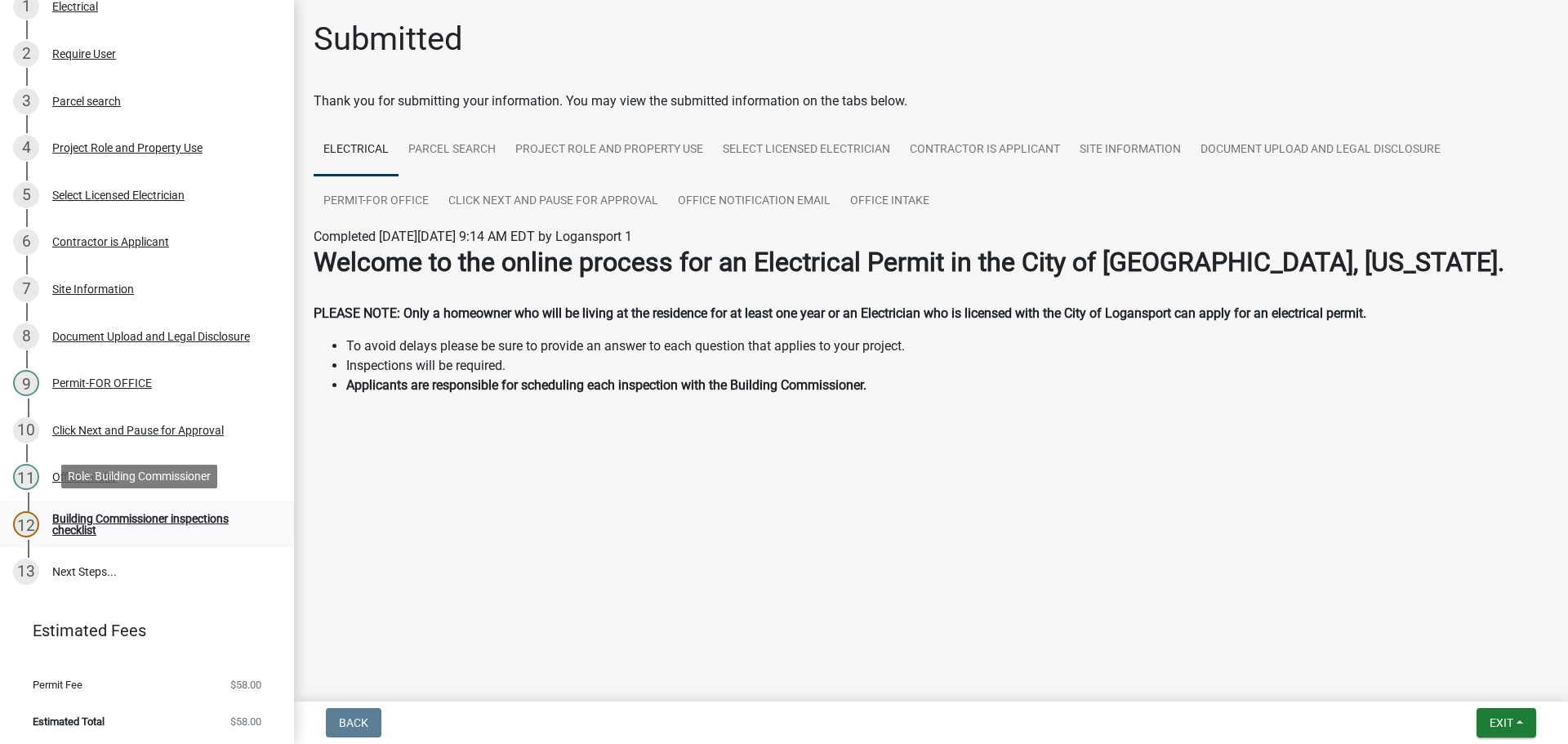
click at [149, 520] on div "Building Commissioner inspections checklist" at bounding box center [160, 524] width 216 height 22
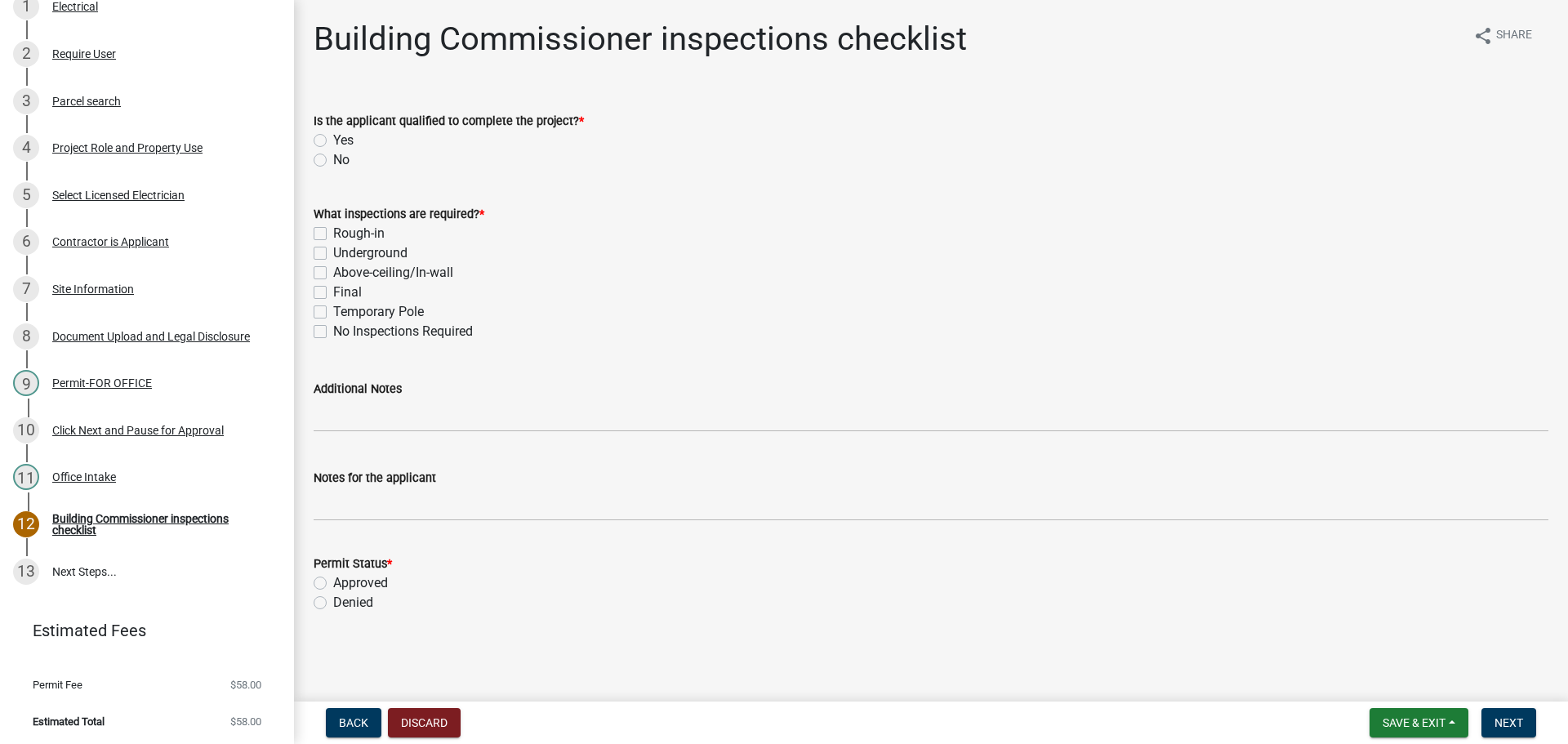
click at [333, 140] on label "Yes" at bounding box center [343, 141] width 21 height 20
click at [333, 140] on input "Yes" at bounding box center [338, 136] width 11 height 11
radio input "true"
click at [333, 231] on label "Rough-in" at bounding box center [359, 234] width 52 height 20
click at [333, 231] on input "Rough-in" at bounding box center [338, 229] width 11 height 11
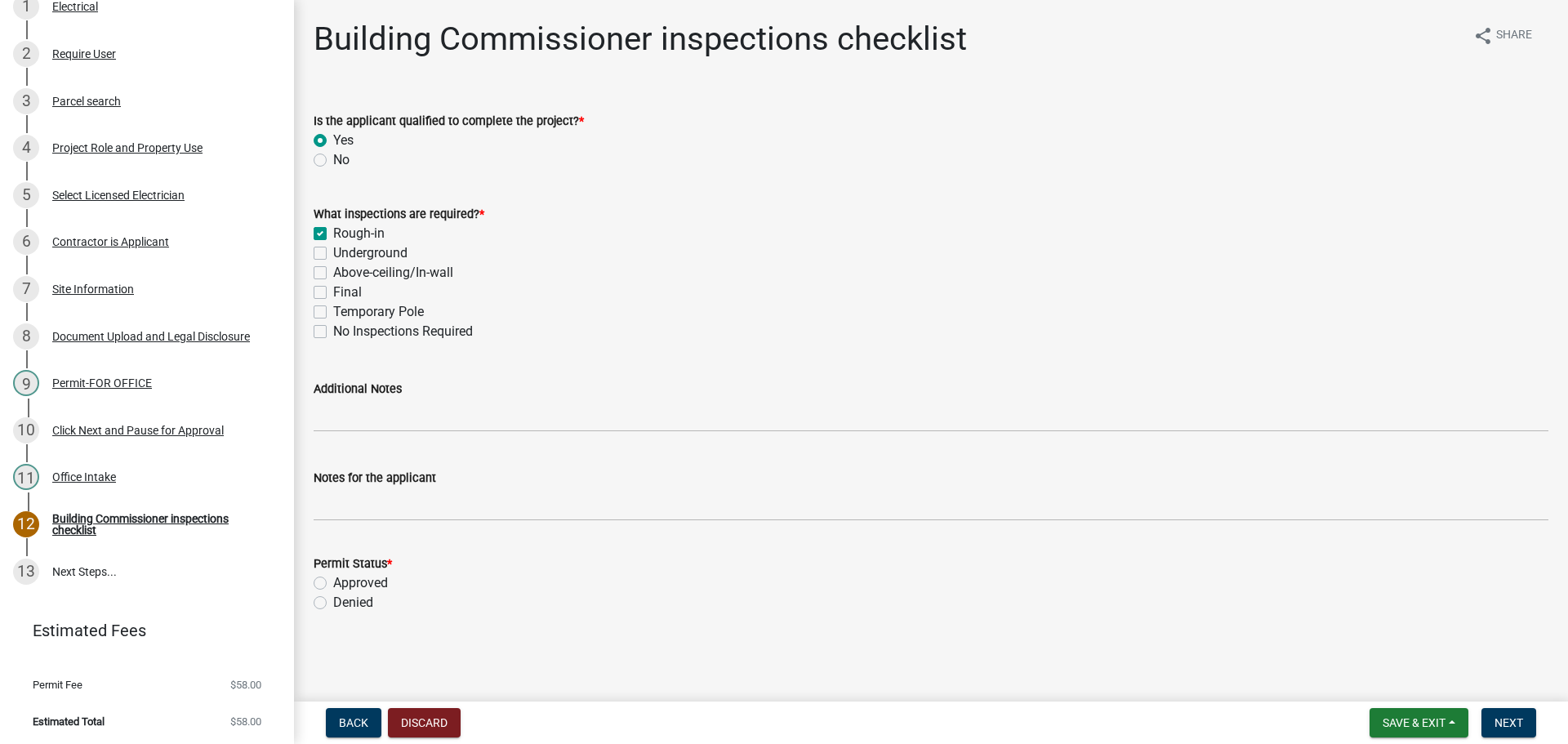
checkbox input "true"
checkbox input "false"
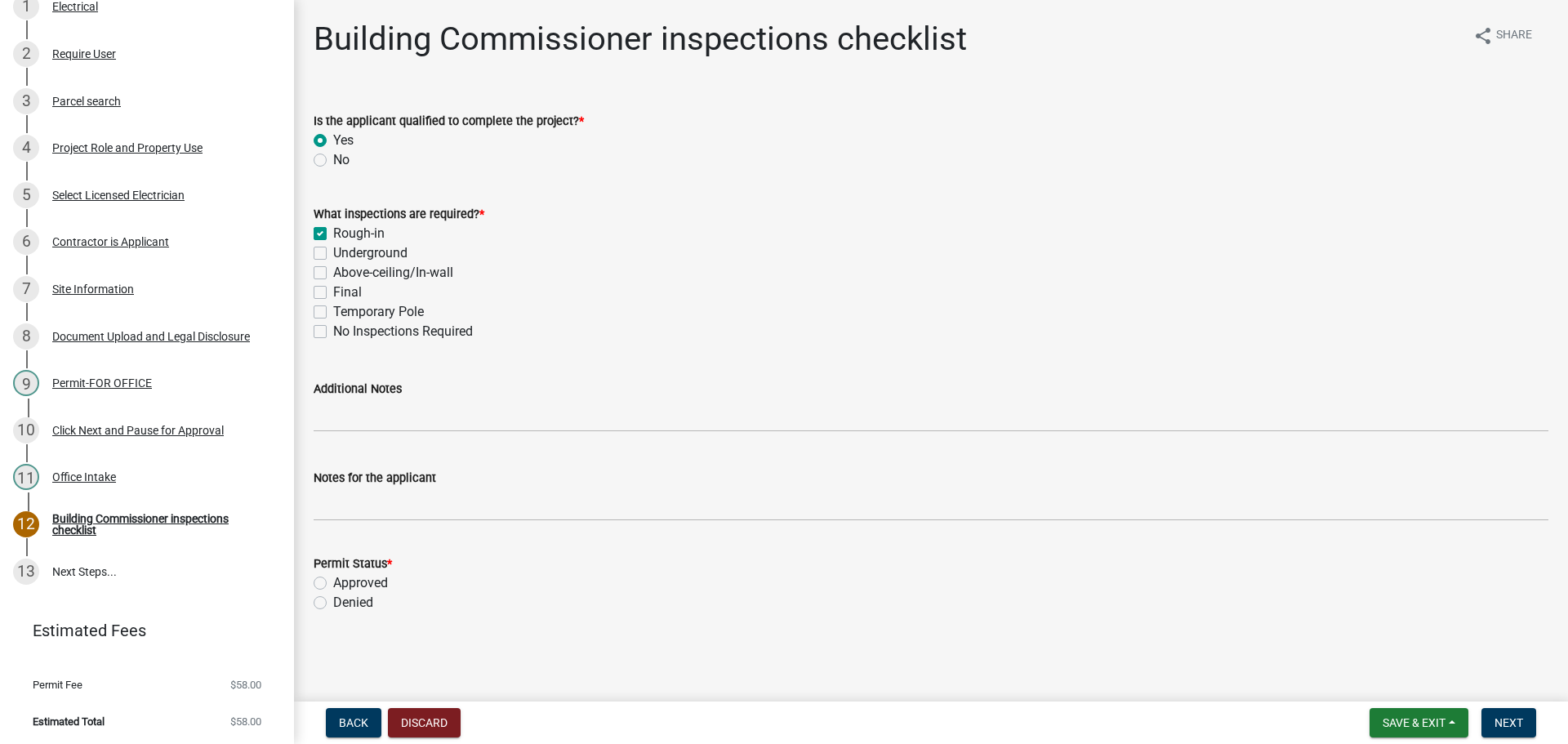
checkbox input "false"
click at [333, 294] on label "Final" at bounding box center [347, 292] width 28 height 20
click at [333, 293] on input "Final" at bounding box center [338, 287] width 11 height 11
checkbox input "true"
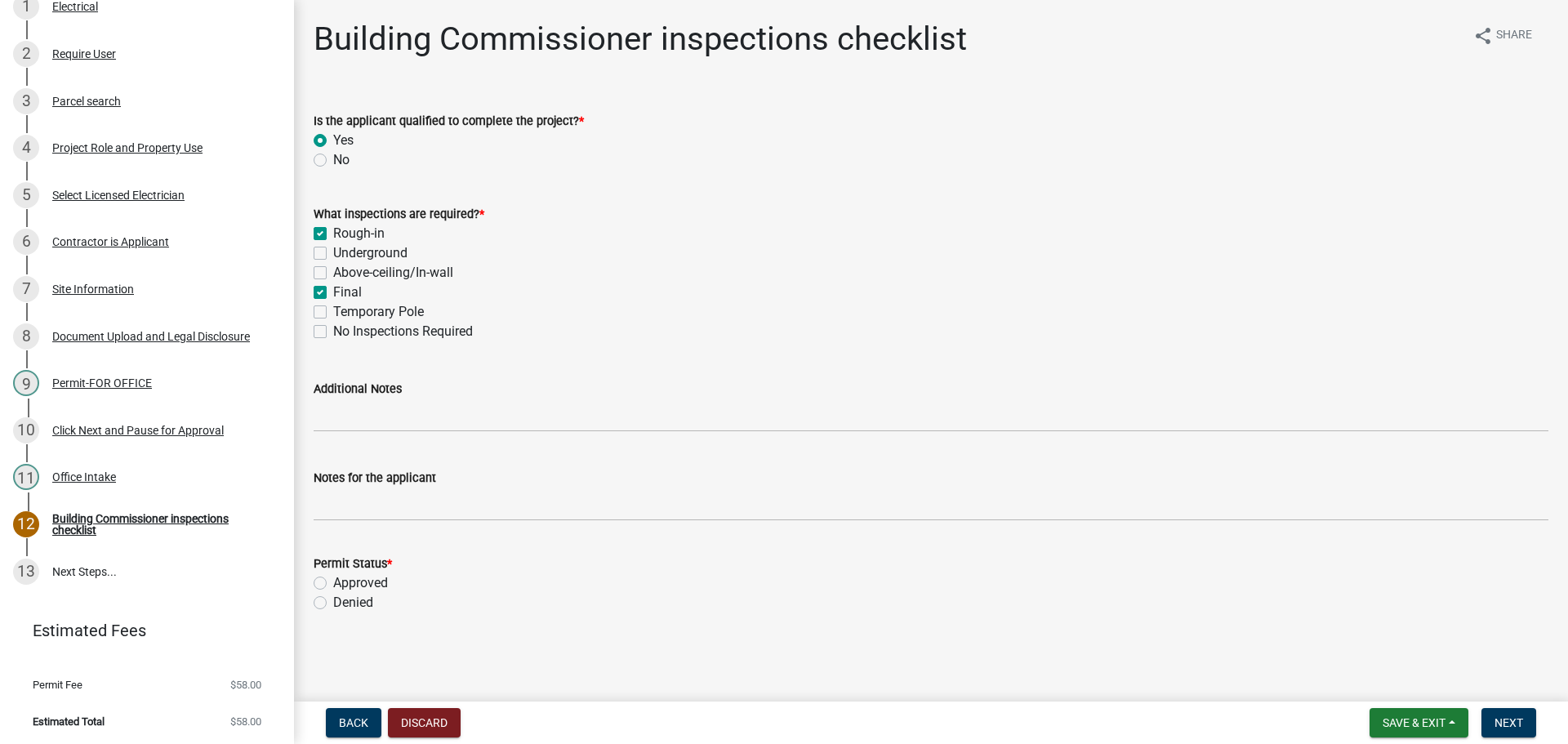
checkbox input "false"
checkbox input "true"
checkbox input "false"
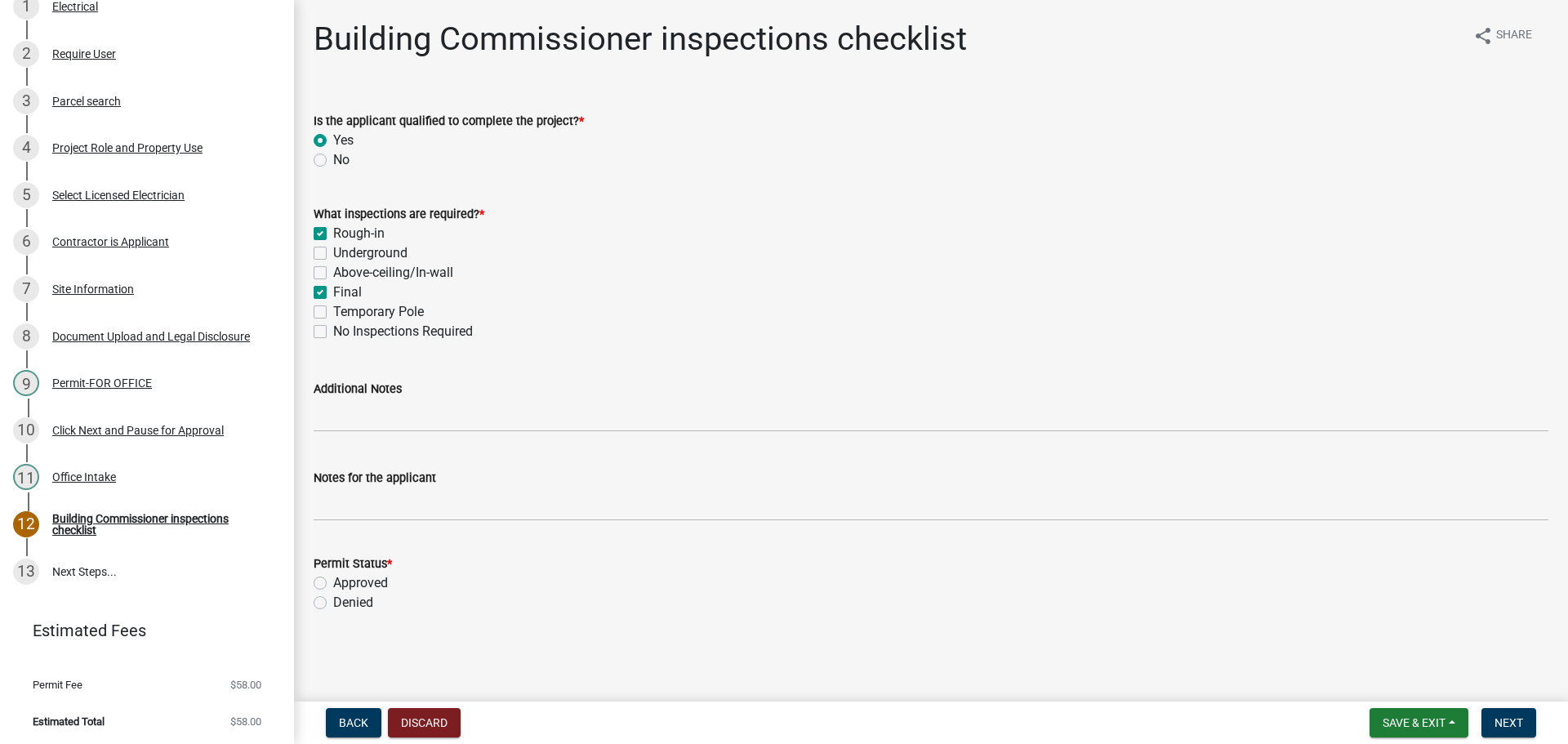
click at [333, 585] on label "Approved" at bounding box center [361, 583] width 55 height 20
click at [333, 584] on input "Approved" at bounding box center [338, 578] width 11 height 11
radio input "true"
click at [1512, 724] on span "Next" at bounding box center [1509, 723] width 28 height 13
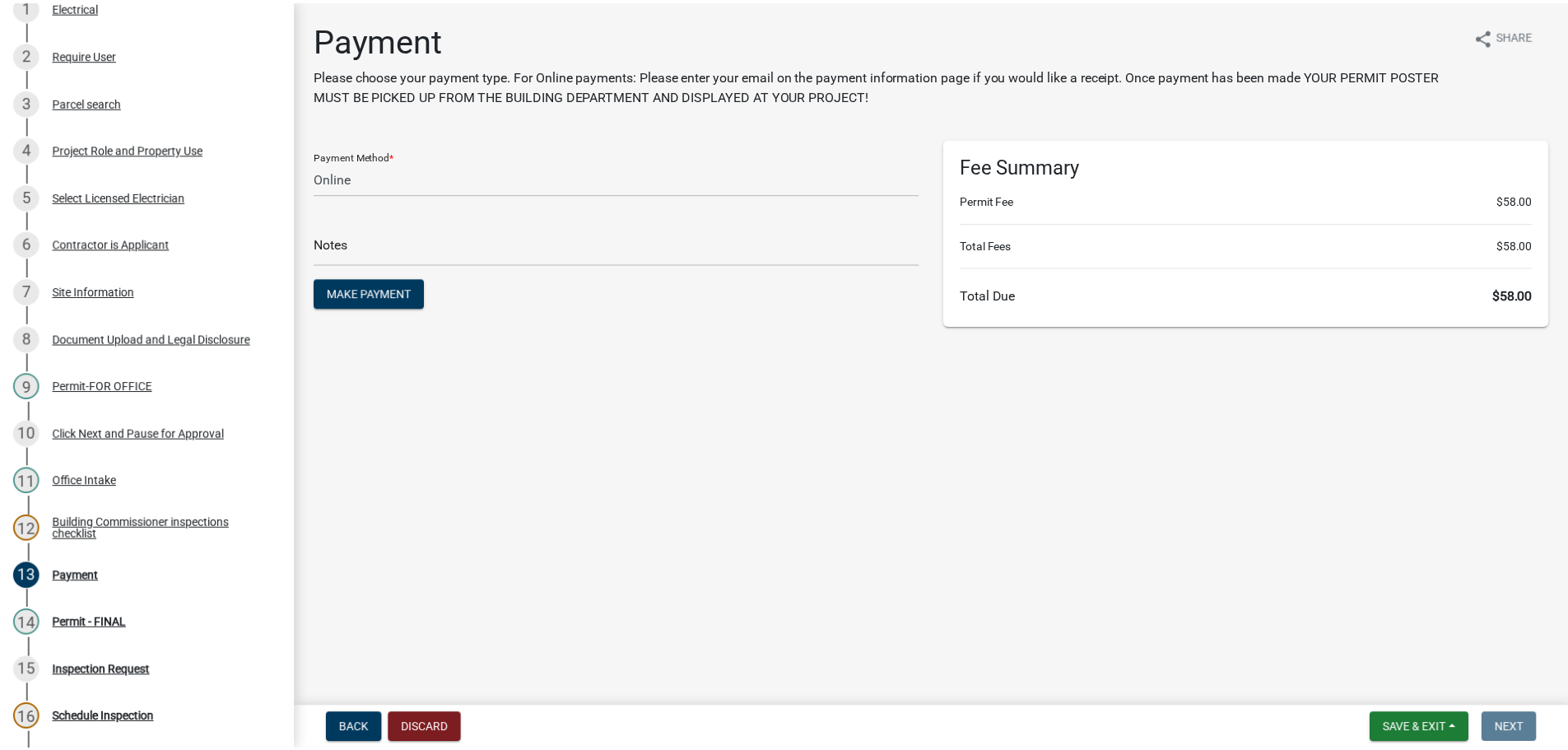
scroll to position [471, 0]
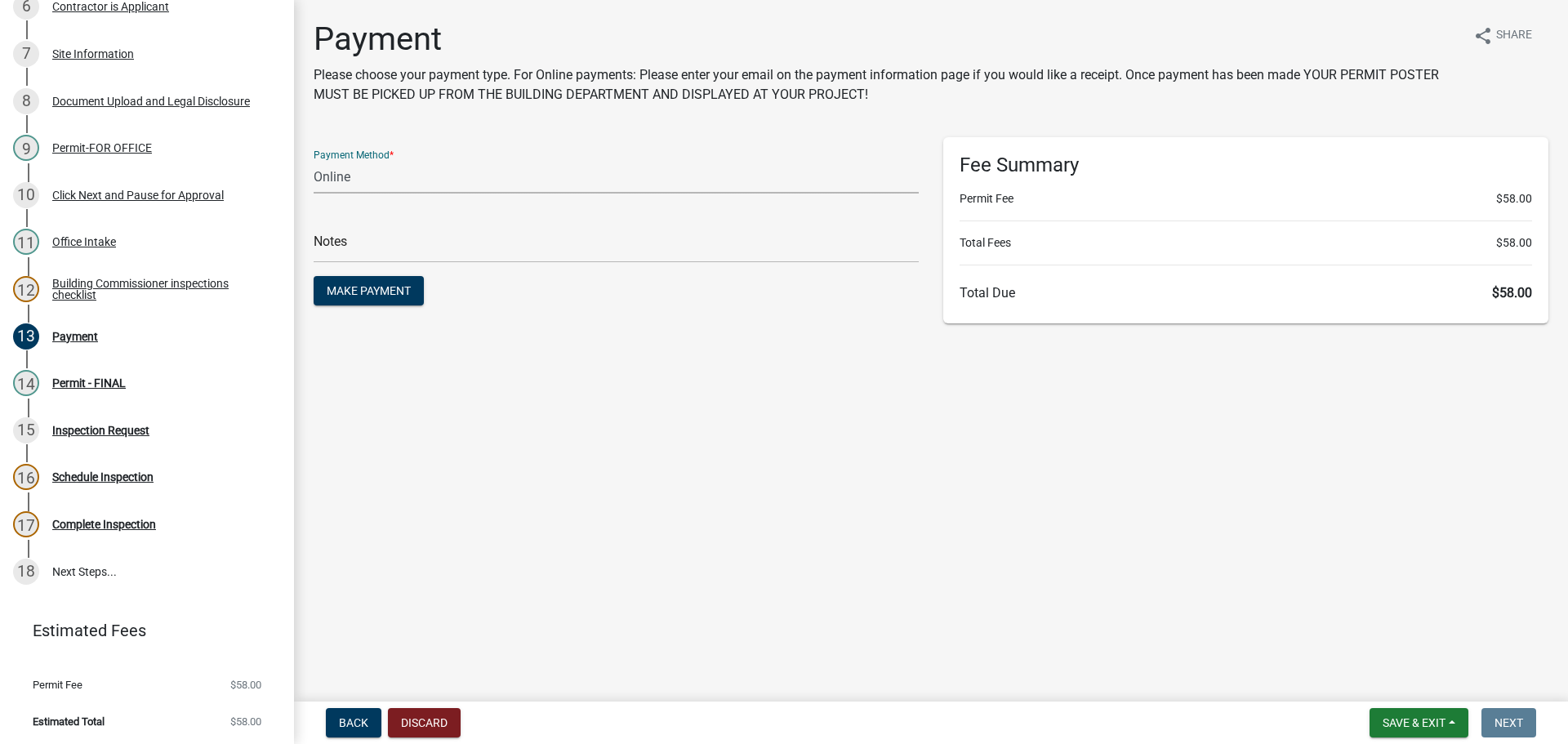
click at [487, 180] on select "Credit Card POS Check Cash Online" at bounding box center [616, 177] width 605 height 33
select select "1: 0"
click at [313, 160] on select "Credit Card POS Check Cash Online" at bounding box center [616, 177] width 605 height 33
click at [477, 257] on input "text" at bounding box center [616, 246] width 605 height 33
type input "117825"
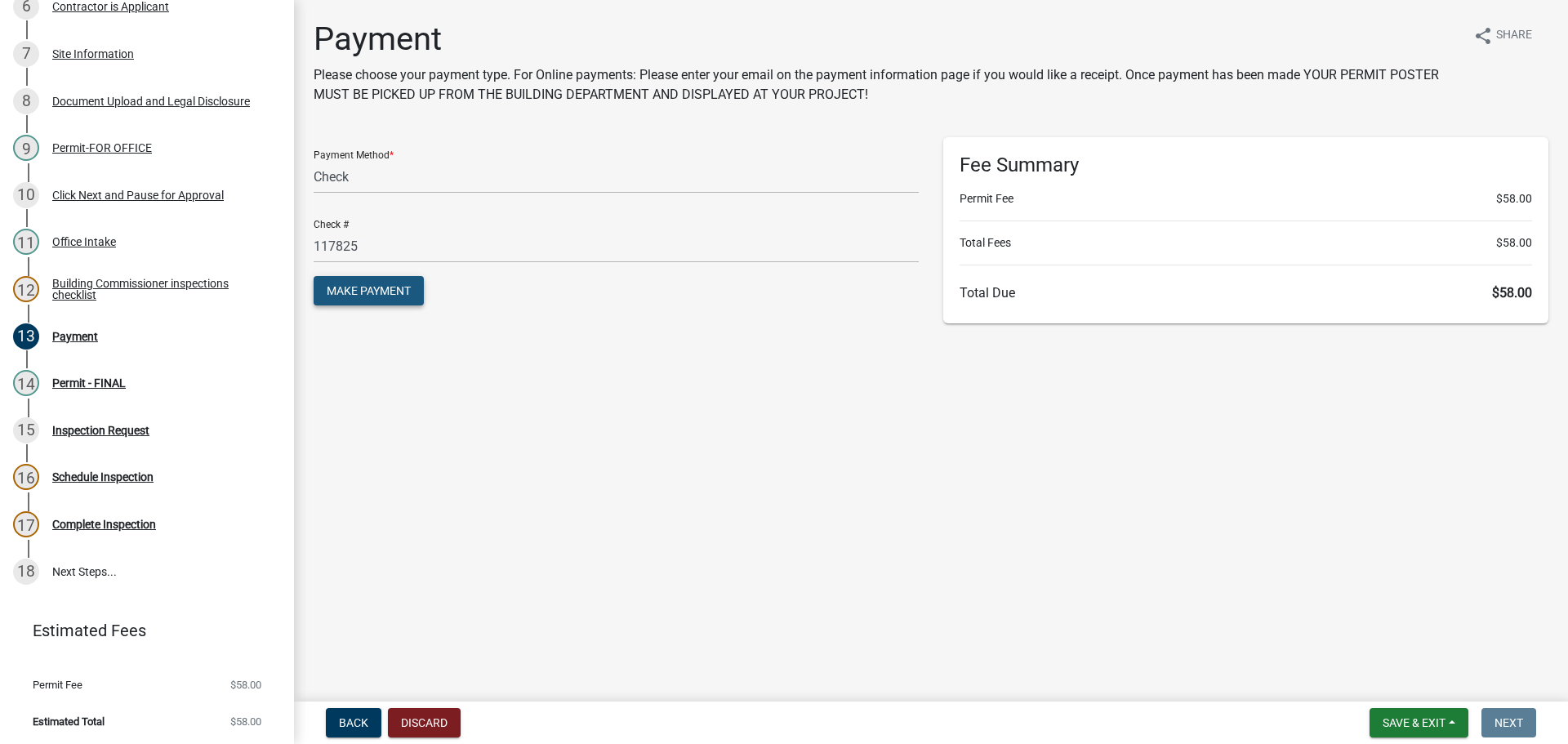
click at [380, 295] on span "Make Payment" at bounding box center [368, 291] width 84 height 13
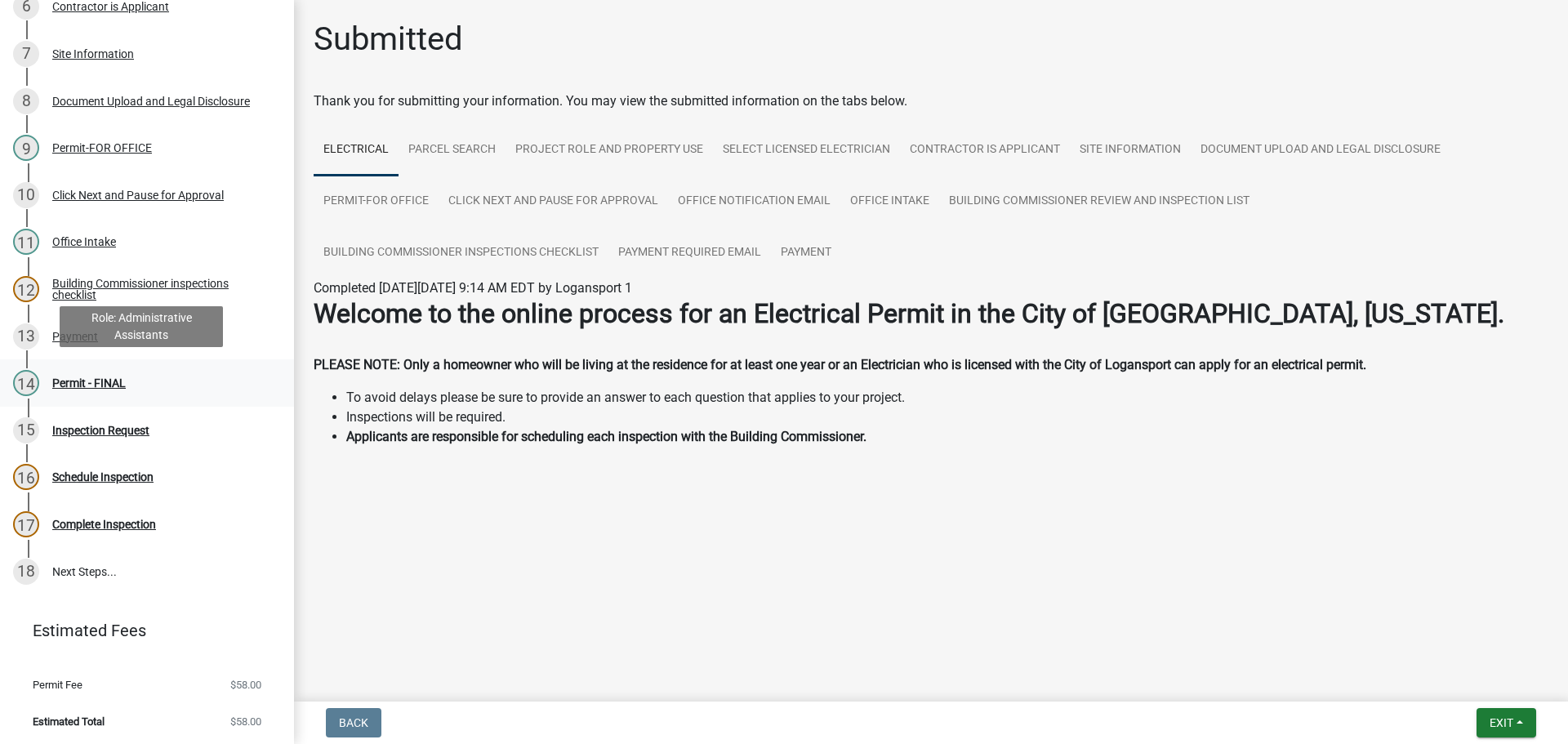
click at [99, 382] on div "Permit - FINAL" at bounding box center [89, 383] width 73 height 12
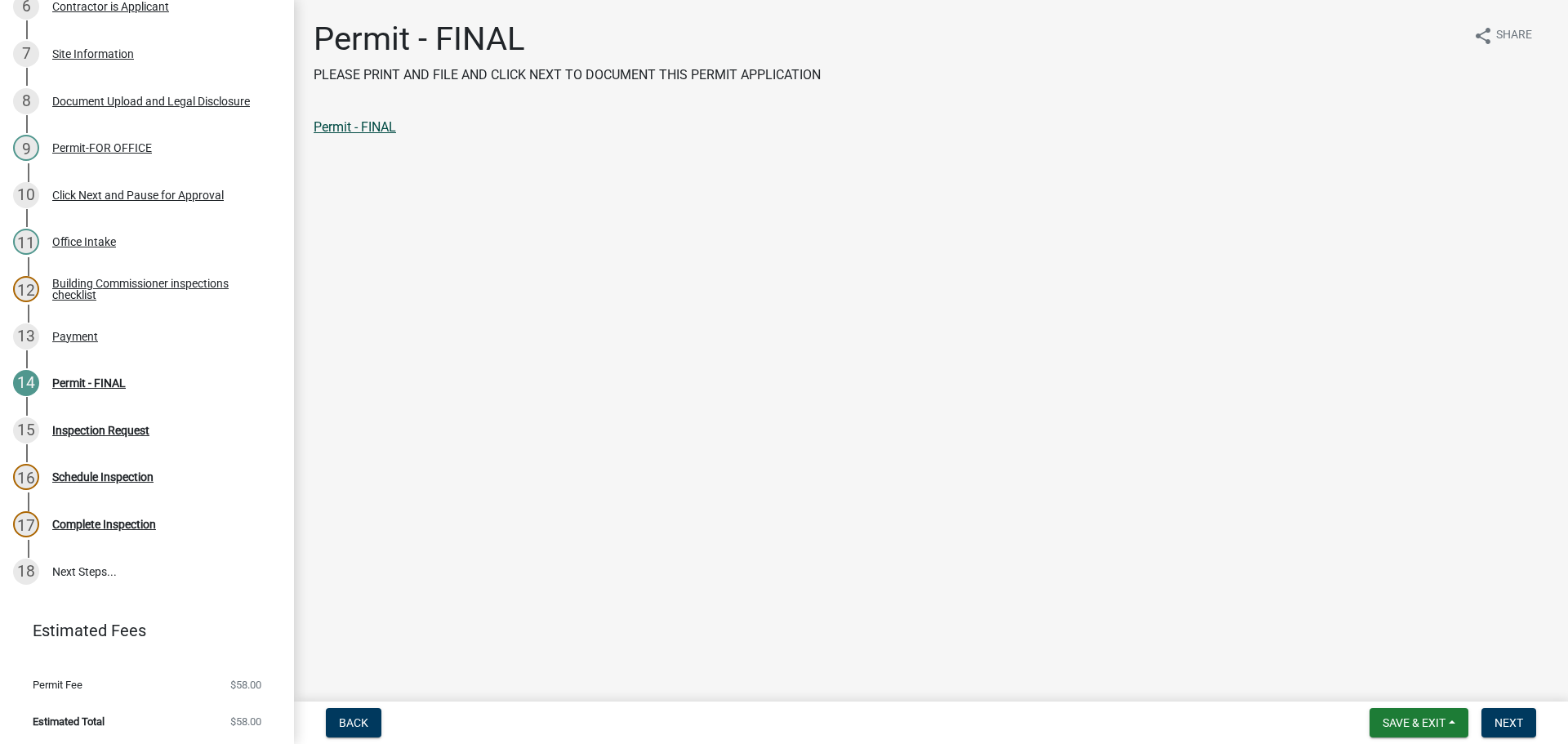
click at [394, 129] on link "Permit - FINAL" at bounding box center [354, 127] width 82 height 16
click at [1502, 726] on span "Next" at bounding box center [1509, 723] width 28 height 13
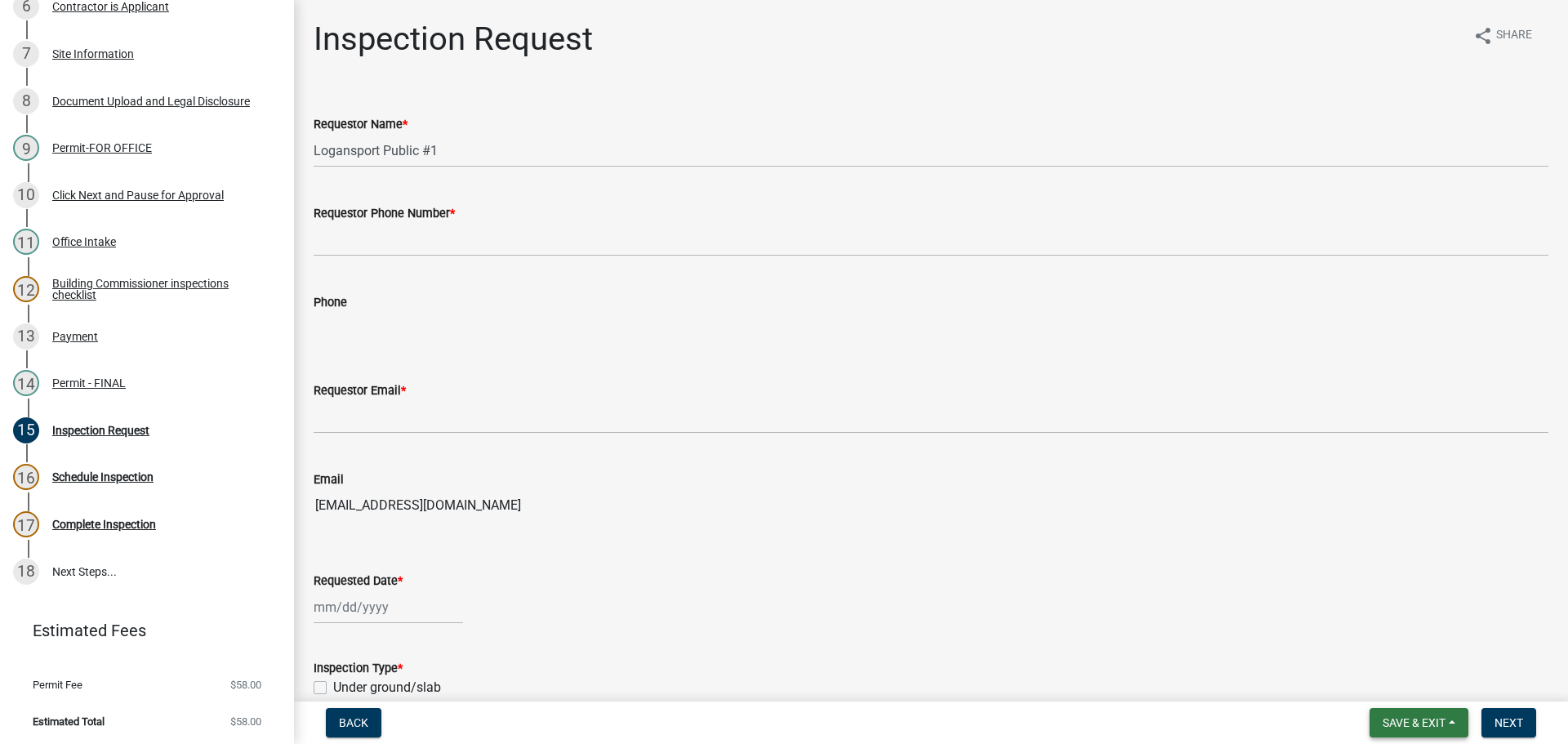
click at [1417, 720] on span "Save & Exit" at bounding box center [1414, 723] width 62 height 13
click at [1416, 688] on button "Save & Exit" at bounding box center [1403, 680] width 131 height 39
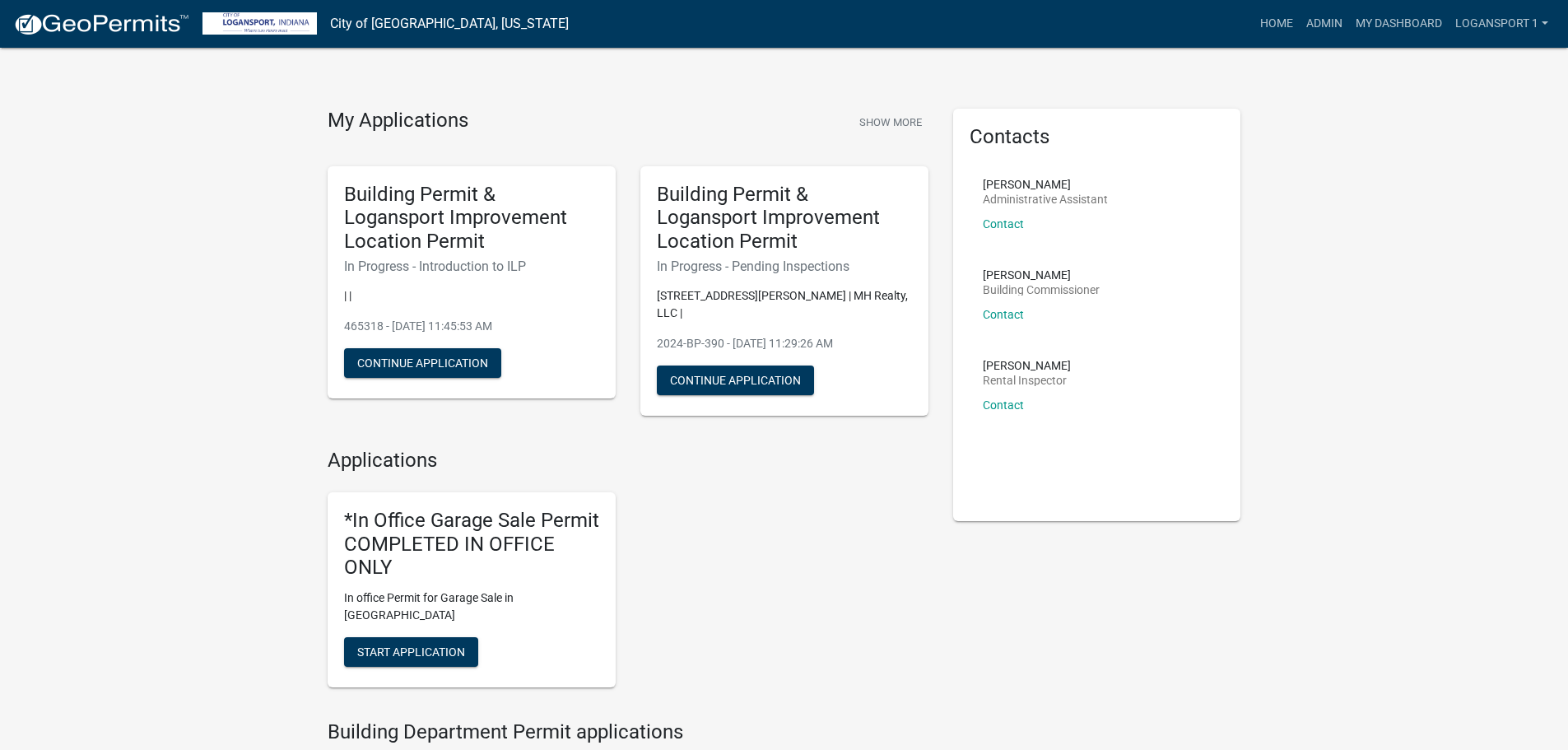
scroll to position [11, 0]
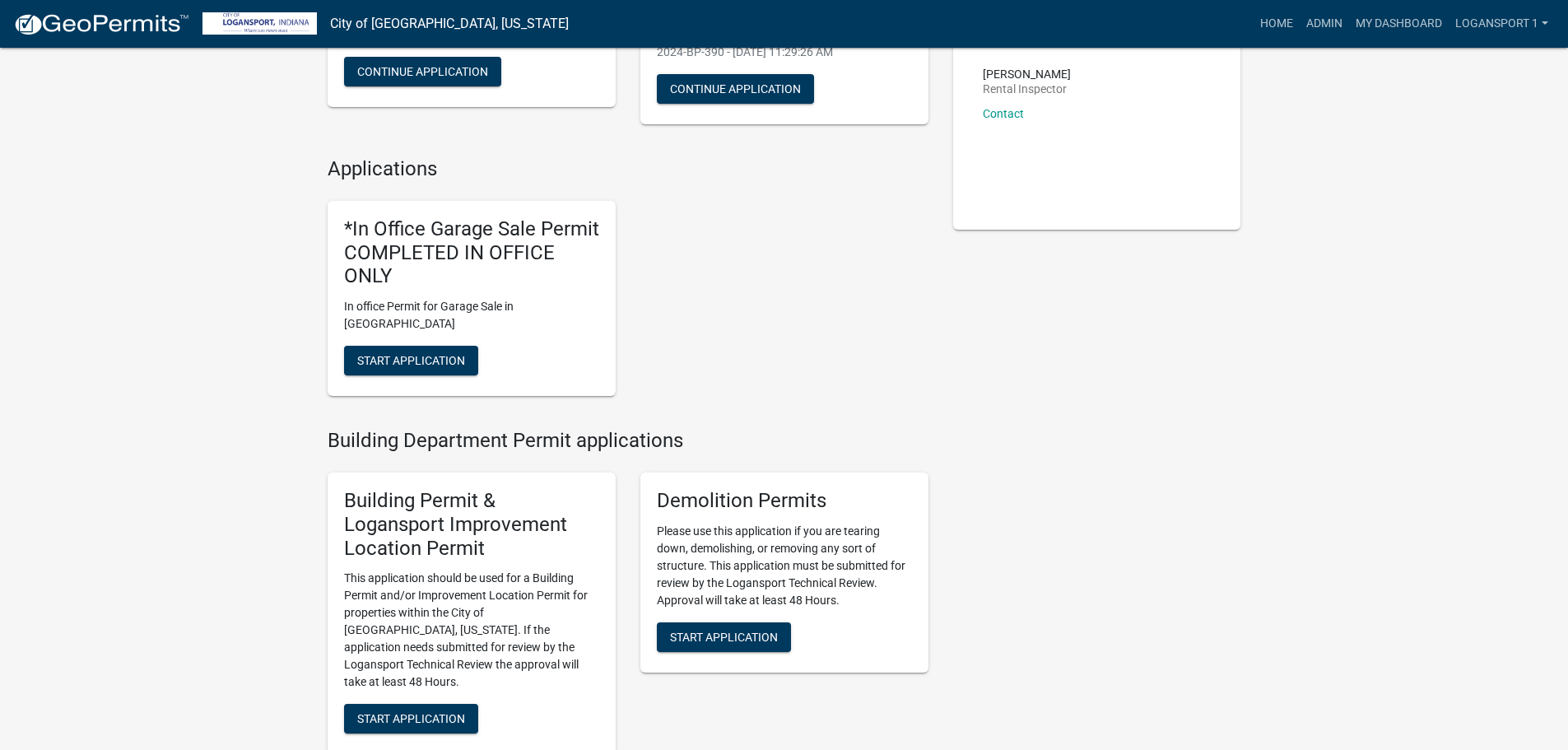
scroll to position [340, 0]
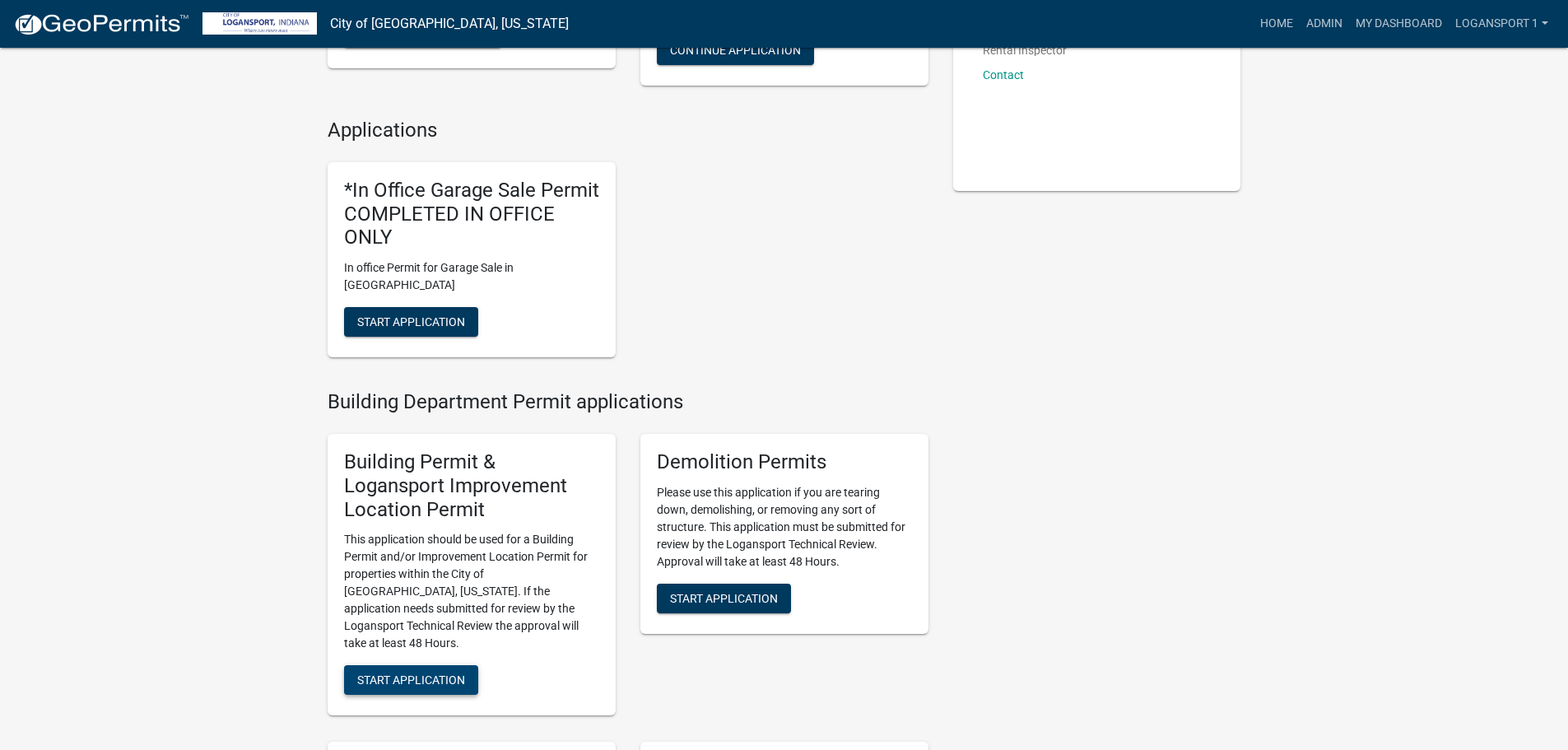
click at [396, 674] on span "Start Application" at bounding box center [410, 680] width 107 height 13
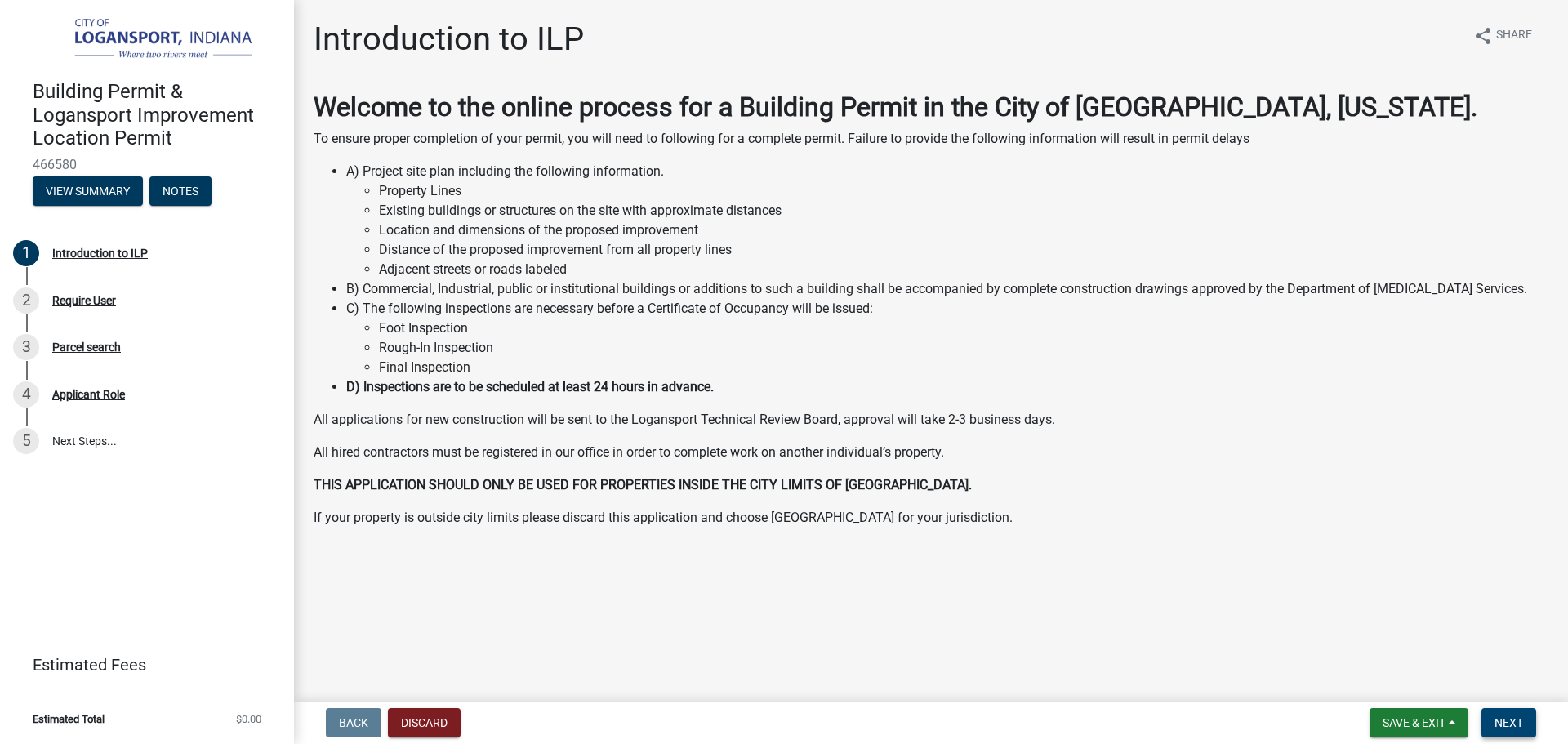
click at [1497, 723] on span "Next" at bounding box center [1509, 723] width 28 height 13
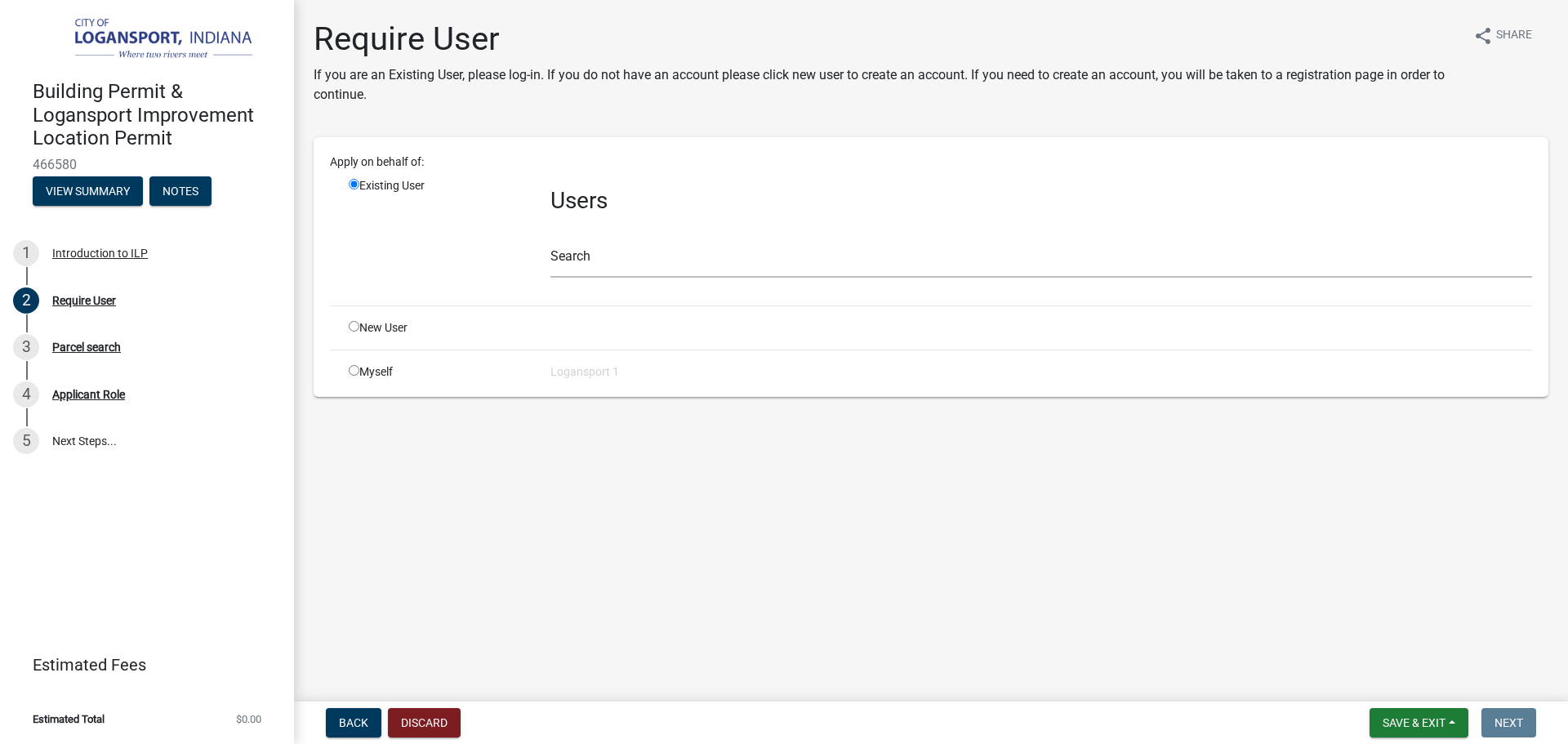
click at [351, 324] on input "radio" at bounding box center [354, 326] width 11 height 11
radio input "true"
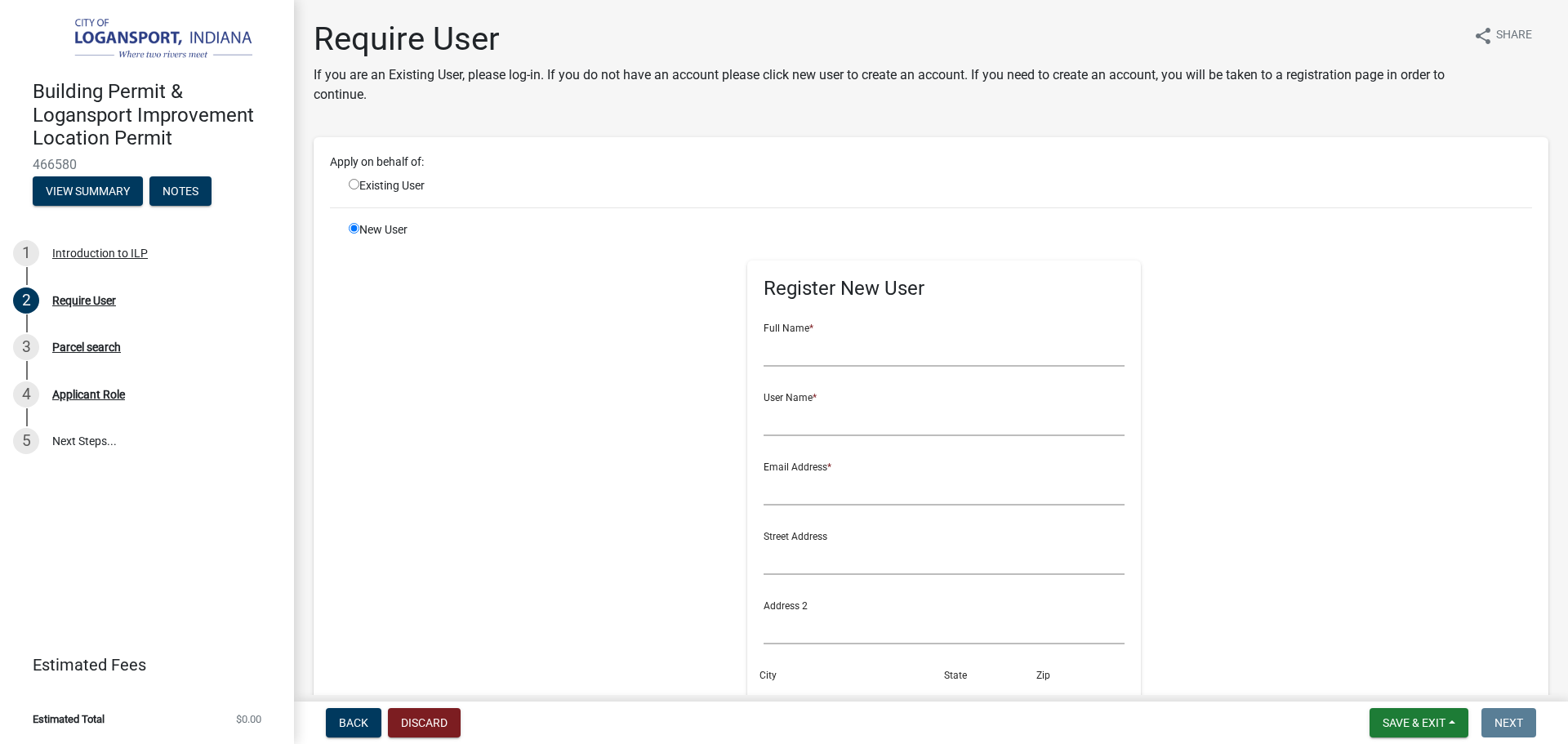
click at [353, 181] on input "radio" at bounding box center [354, 184] width 11 height 11
radio input "true"
radio input "false"
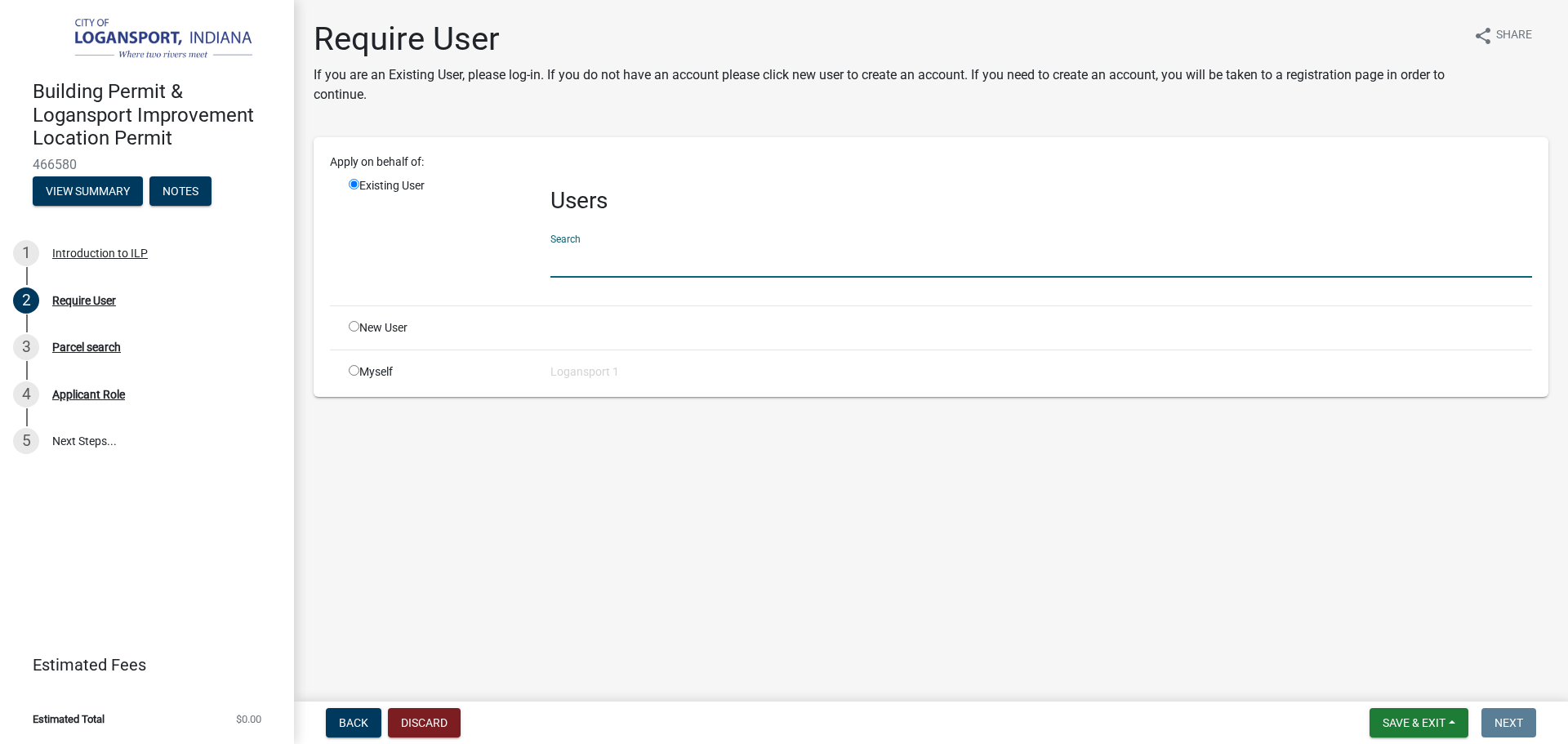
click at [582, 268] on input "text" at bounding box center [1041, 261] width 981 height 33
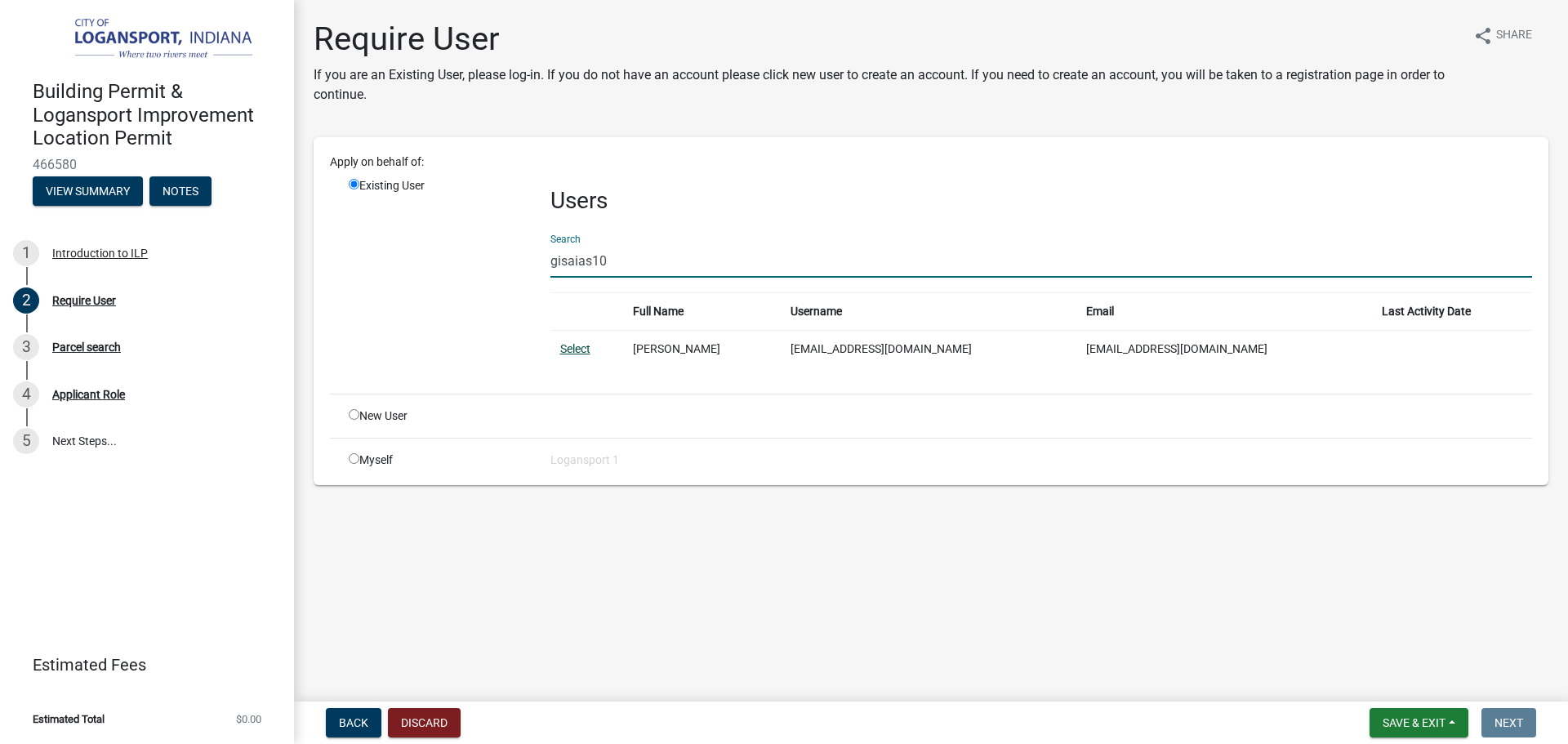
type input "gisaias10"
click at [585, 350] on link "Select" at bounding box center [576, 349] width 30 height 13
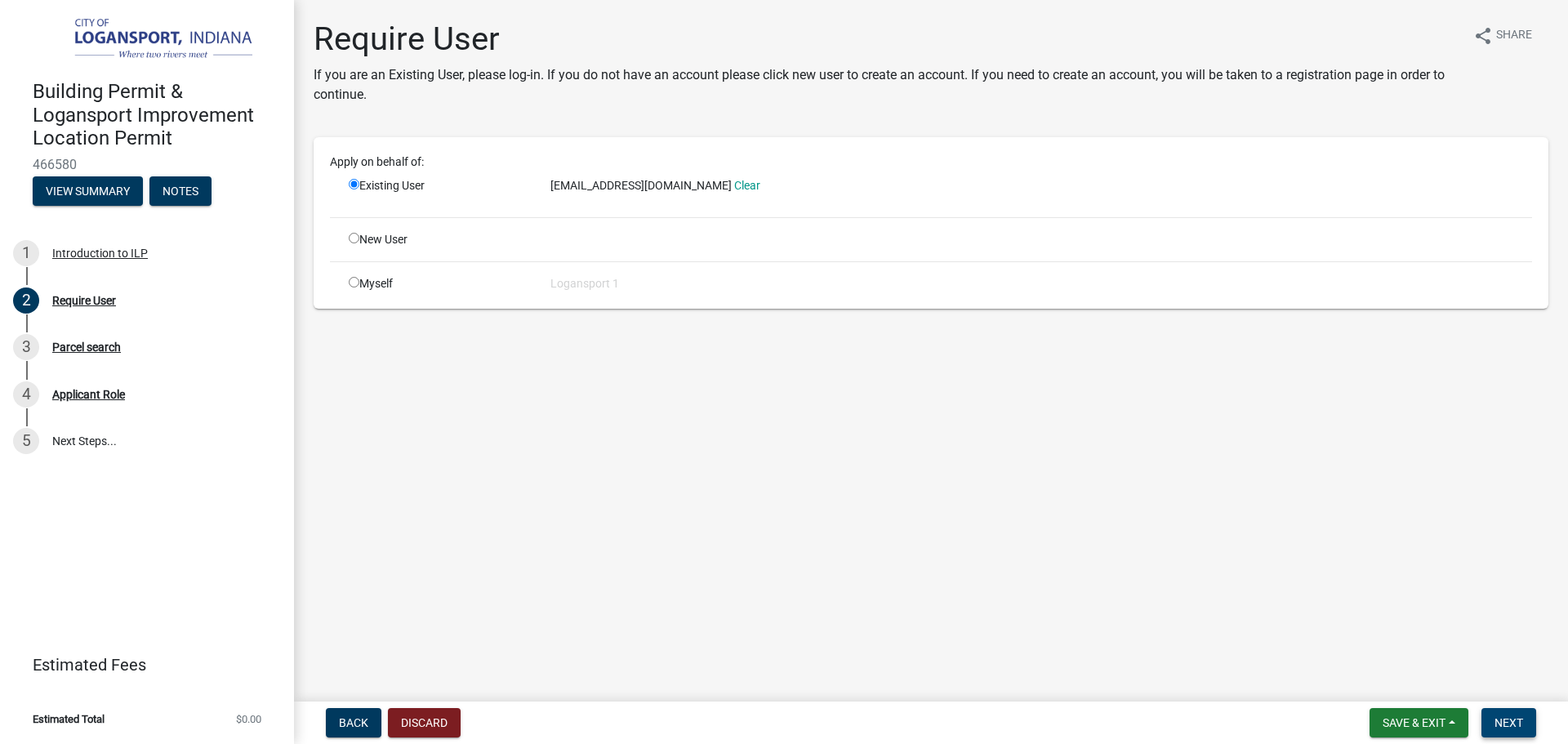
click at [1517, 727] on span "Next" at bounding box center [1509, 723] width 28 height 13
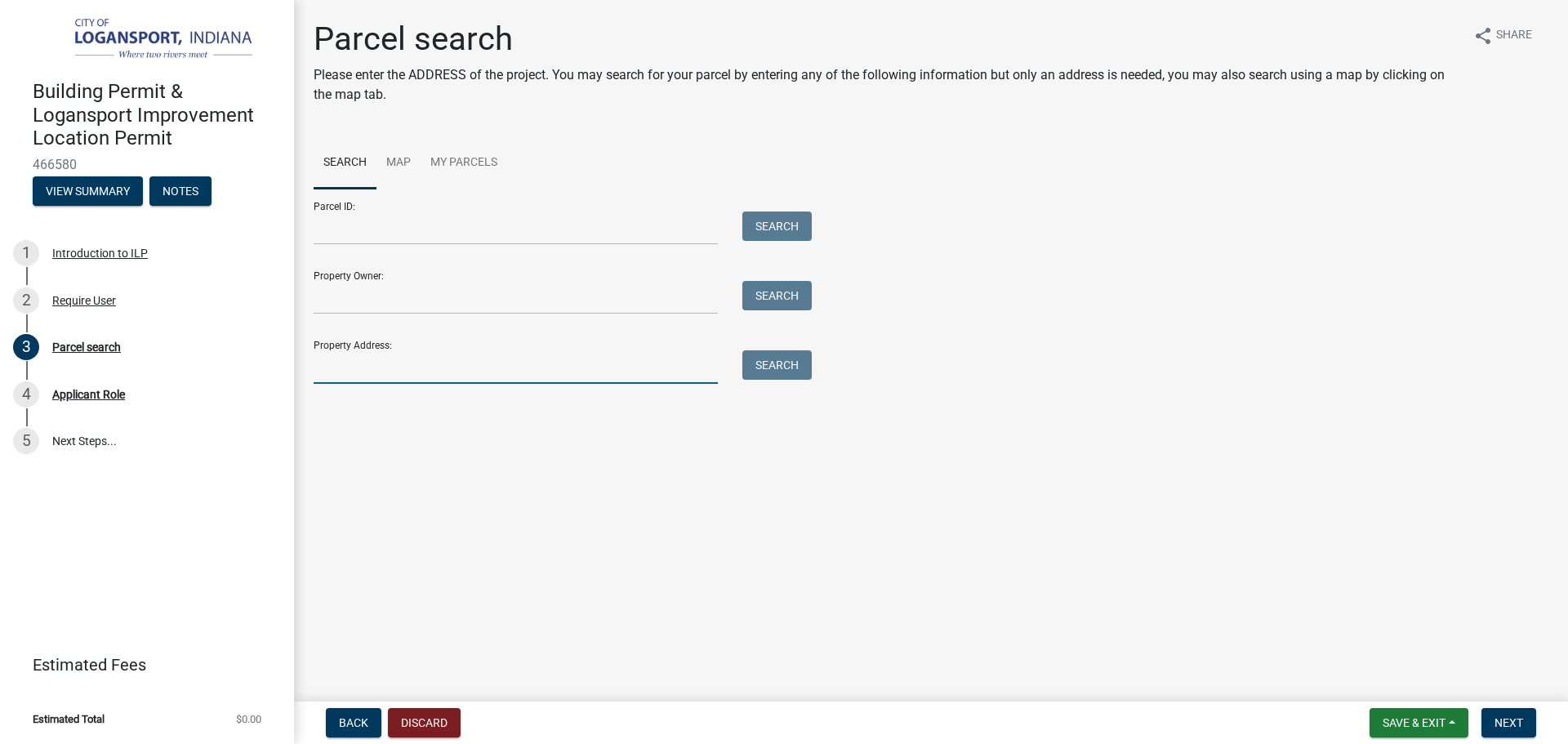
click at [519, 373] on input "Property Address:" at bounding box center [515, 367] width 404 height 33
type input "1722 George"
click at [770, 371] on button "Search" at bounding box center [777, 365] width 69 height 29
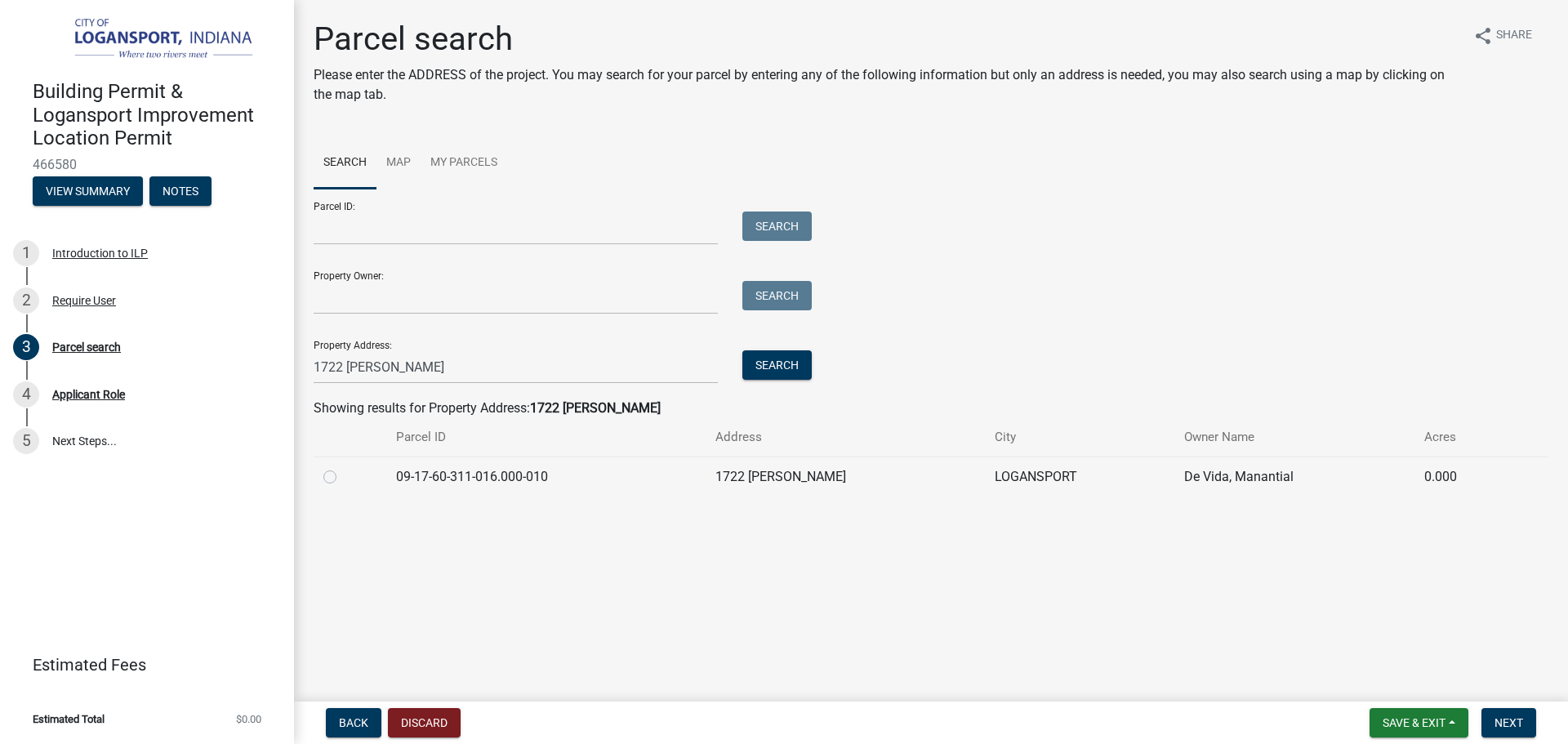
click at [343, 467] on label at bounding box center [343, 467] width 0 height 0
click at [343, 477] on input "radio" at bounding box center [348, 472] width 11 height 11
radio input "true"
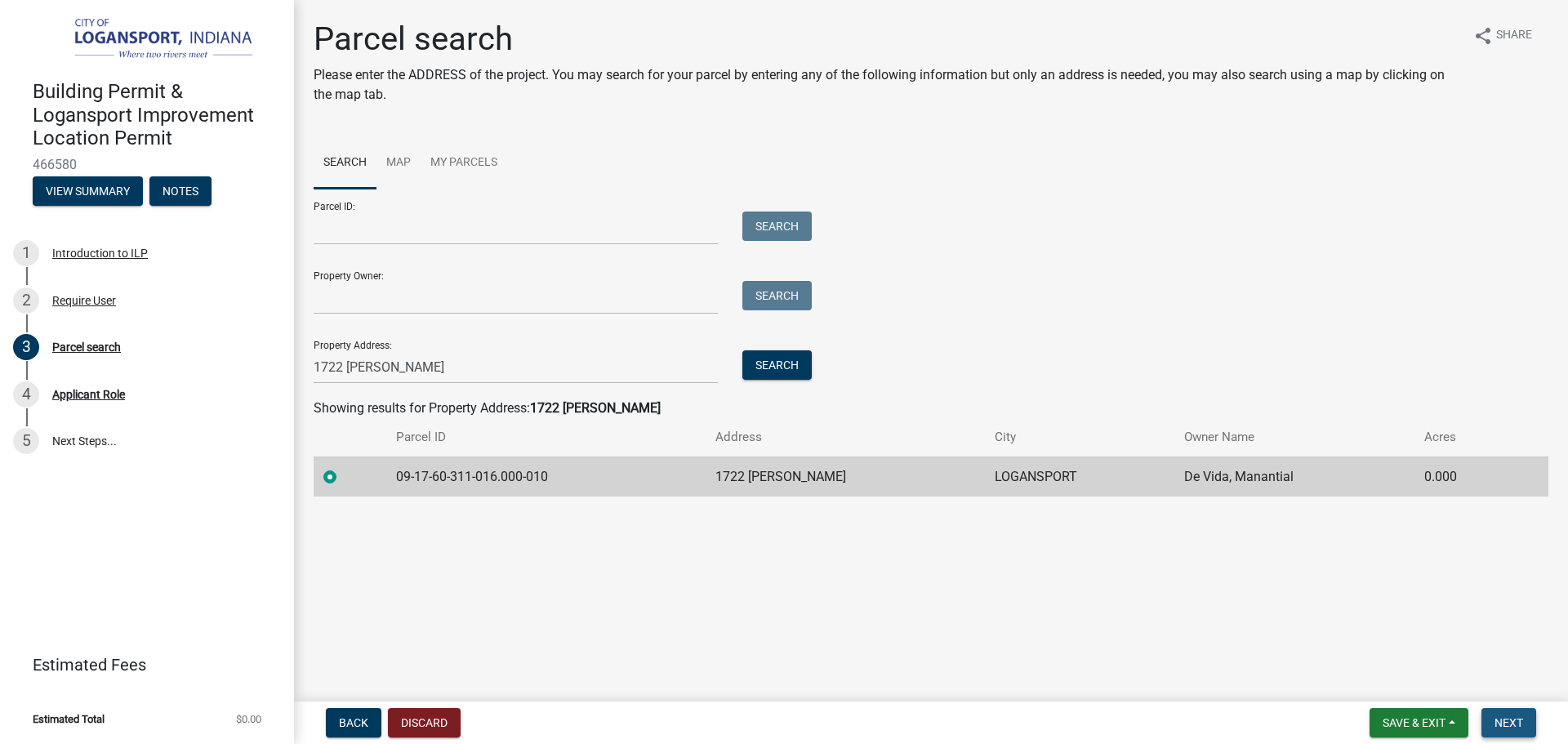
click at [1506, 722] on span "Next" at bounding box center [1509, 723] width 28 height 13
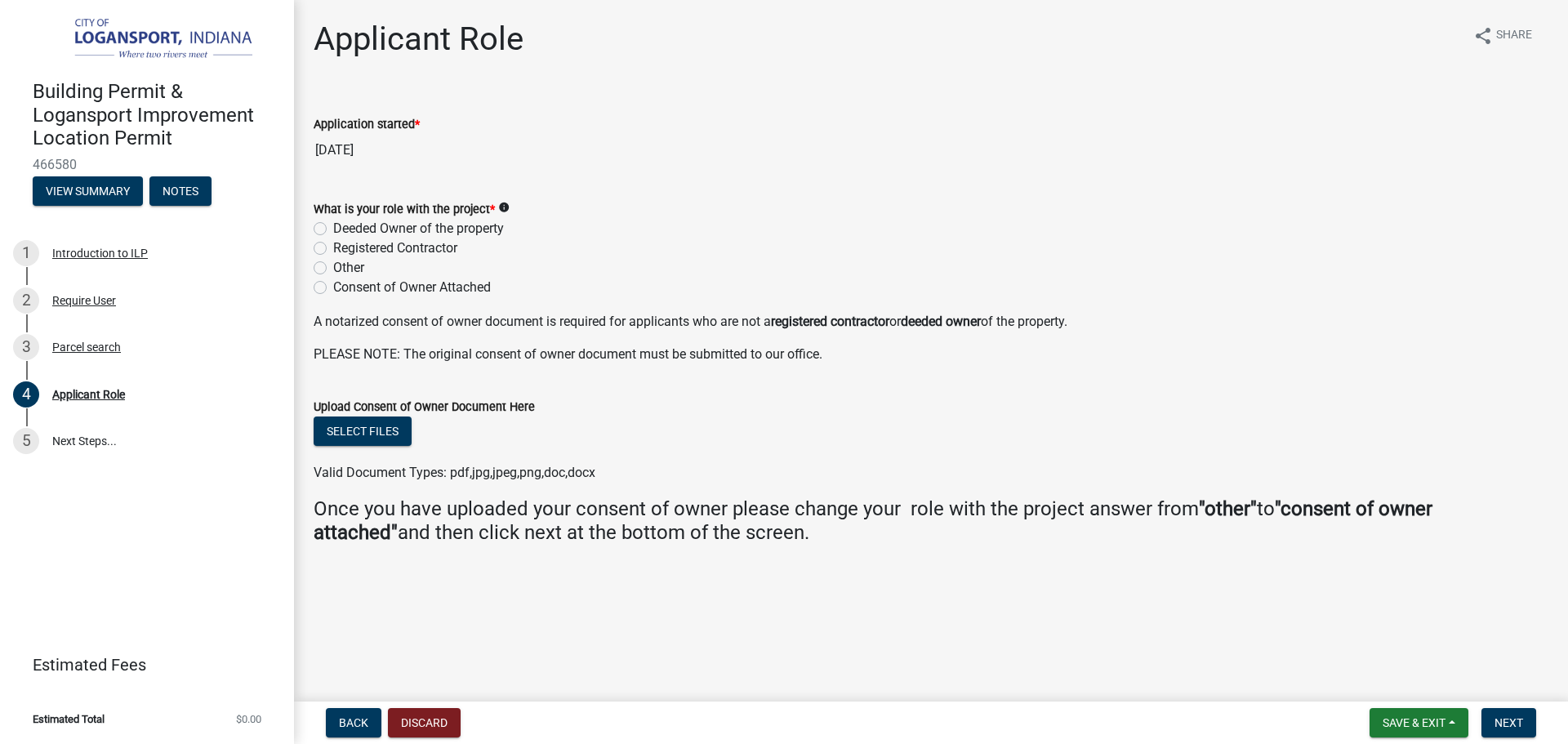
click at [333, 232] on label "Deeded Owner of the property" at bounding box center [418, 229] width 171 height 20
click at [333, 229] on input "Deeded Owner of the property" at bounding box center [338, 224] width 11 height 11
radio input "true"
click at [1495, 723] on button "Next" at bounding box center [1509, 722] width 55 height 29
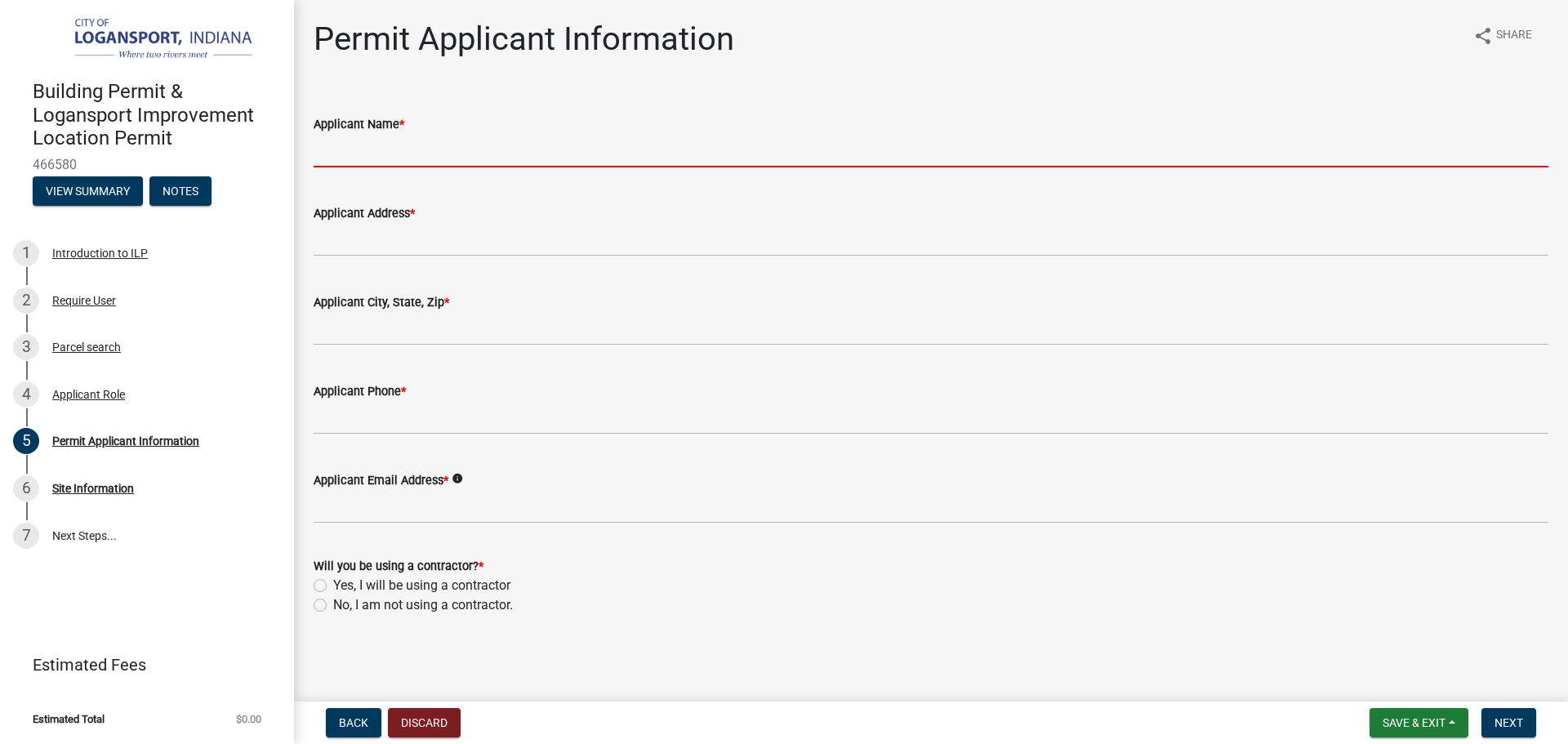
click at [416, 144] on input "Applicant Name *" at bounding box center [931, 151] width 1235 height 33
click at [382, 151] on input "Applicant Name *" at bounding box center [931, 151] width 1235 height 33
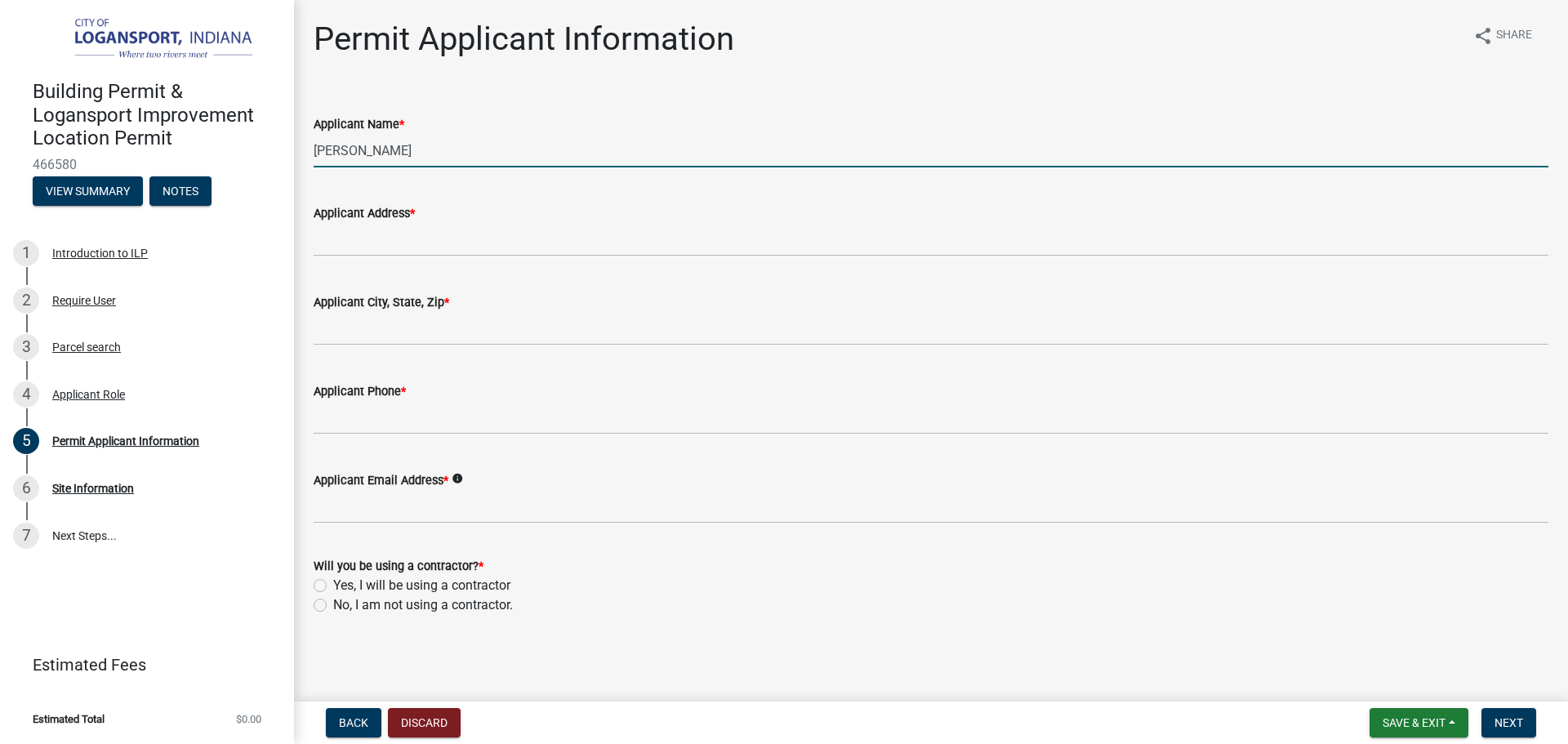
type input "isaias gutierreaz"
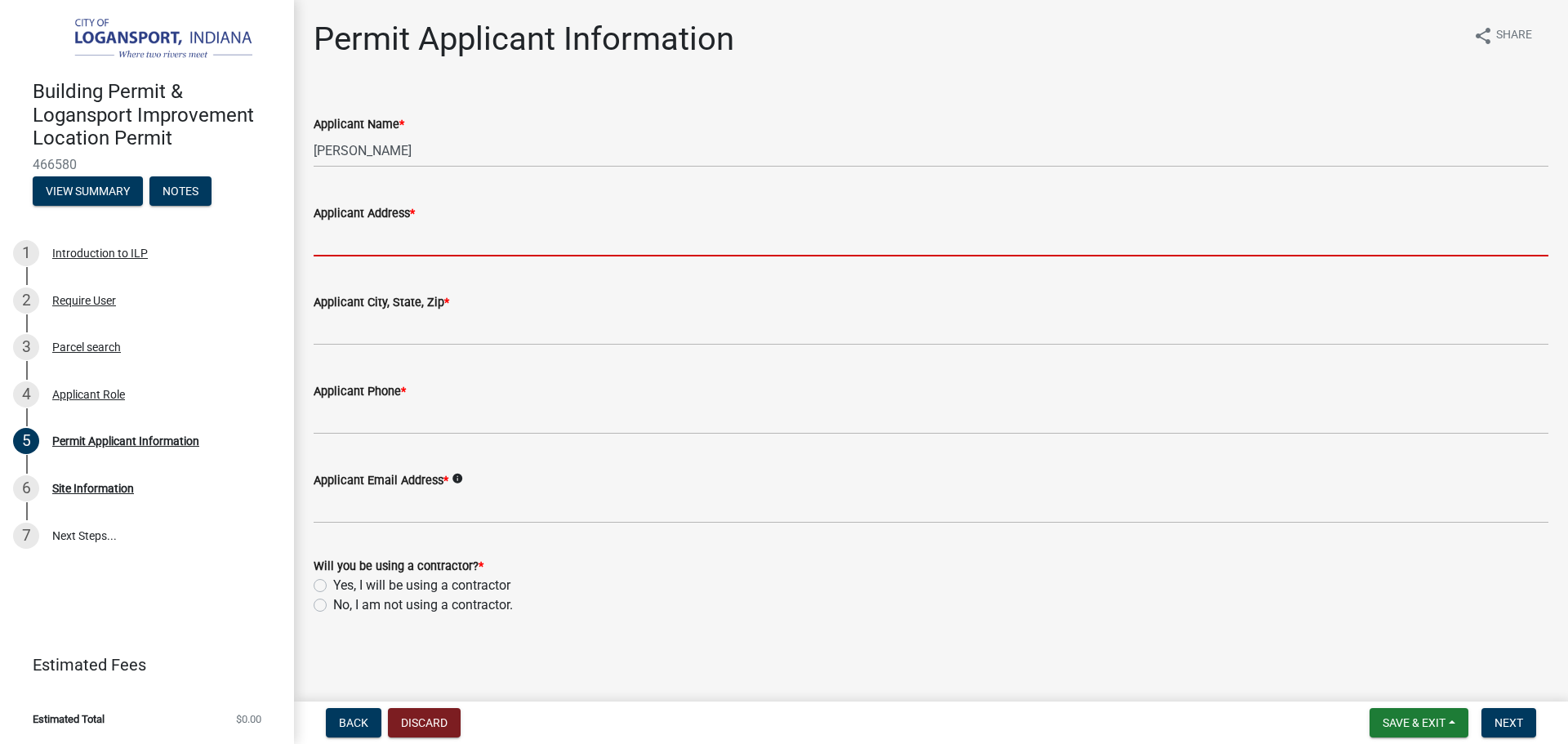
click at [375, 251] on input "Applicant Address *" at bounding box center [931, 240] width 1235 height 33
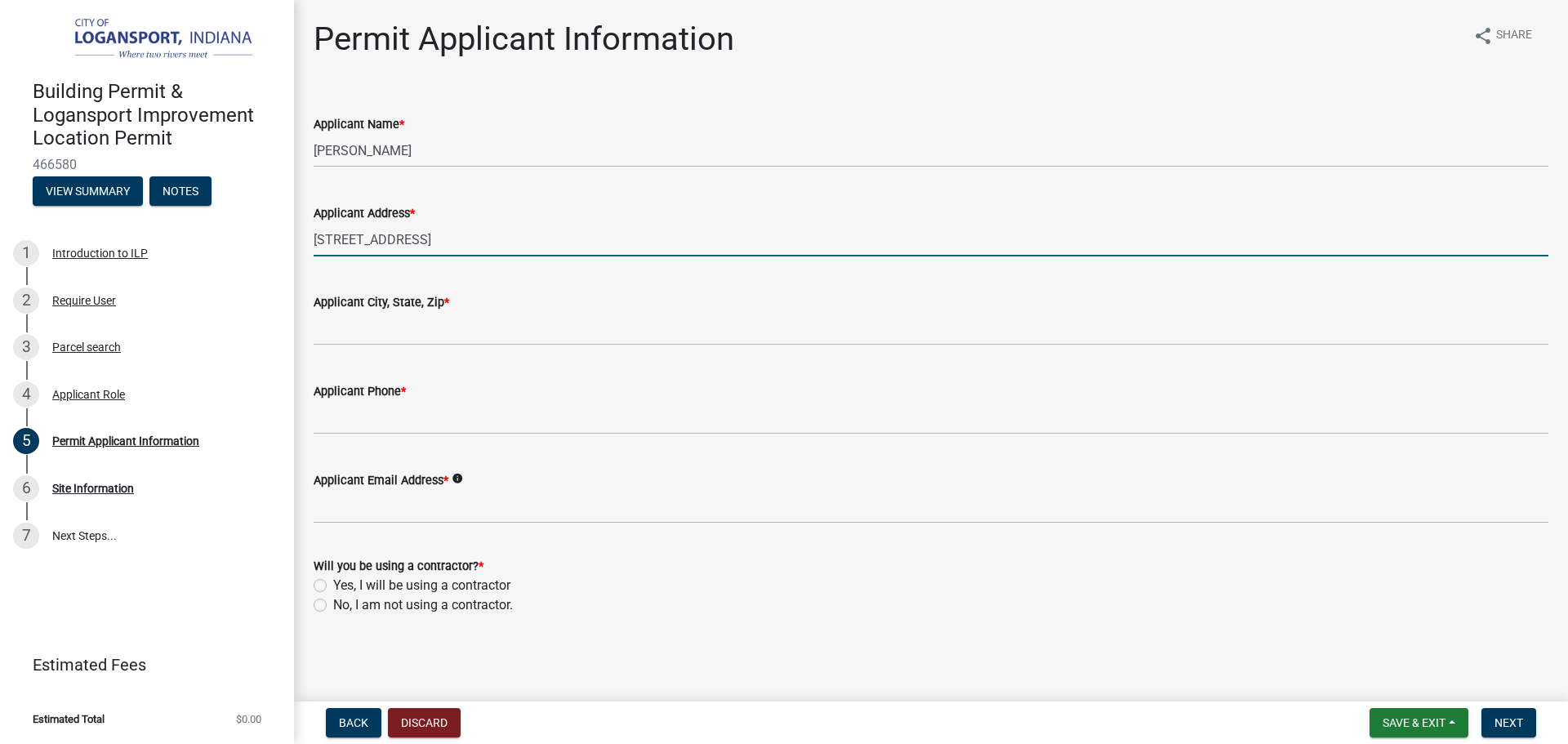
drag, startPoint x: 590, startPoint y: 236, endPoint x: 450, endPoint y: 240, distance: 140.1
click at [450, 240] on input "1826 e county rd 350 n logansport in 46947" at bounding box center [931, 240] width 1235 height 33
type input "1826 e county rd 350 n"
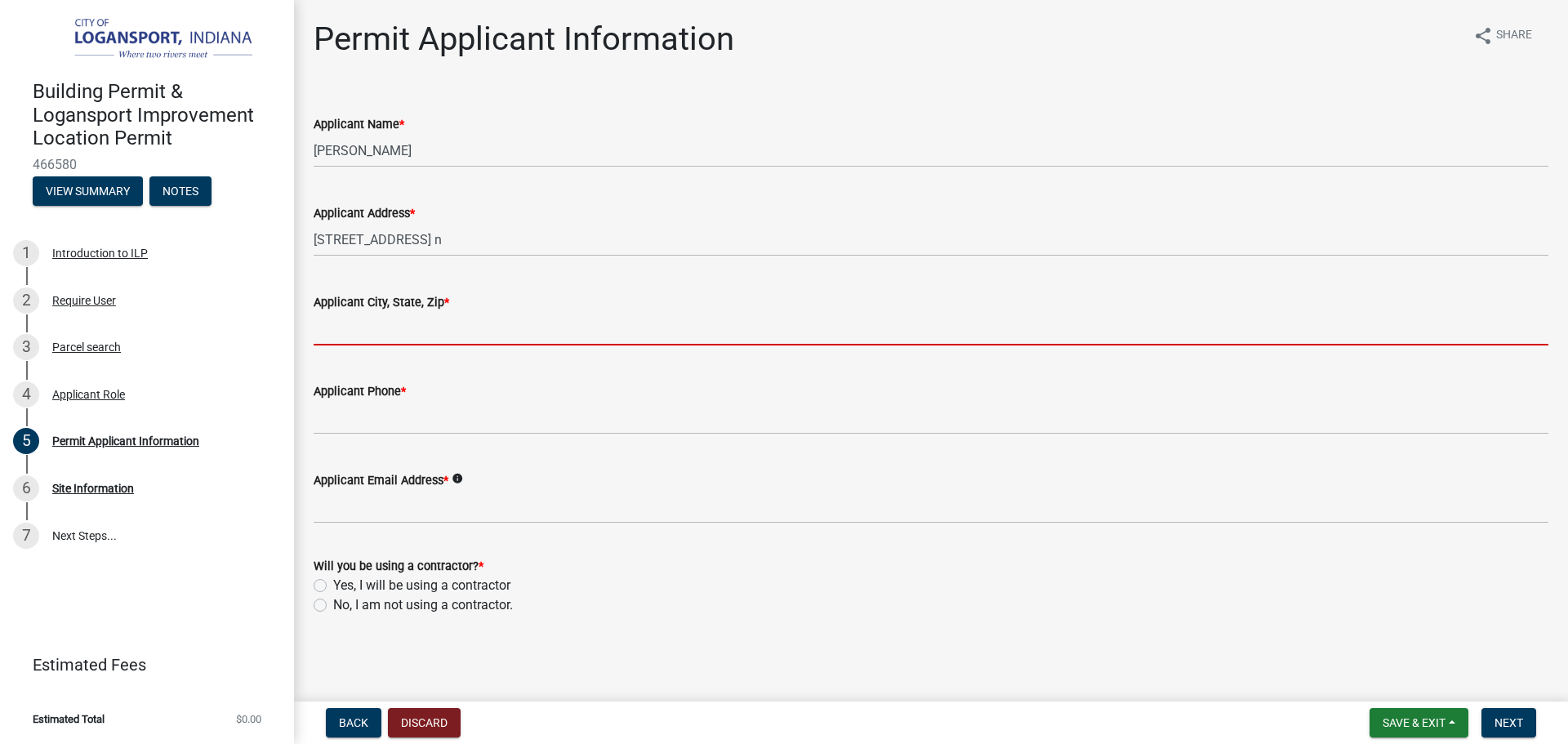
click at [425, 334] on input "Applicant City, State, Zip *" at bounding box center [931, 328] width 1235 height 33
paste input "logansport in 46947"
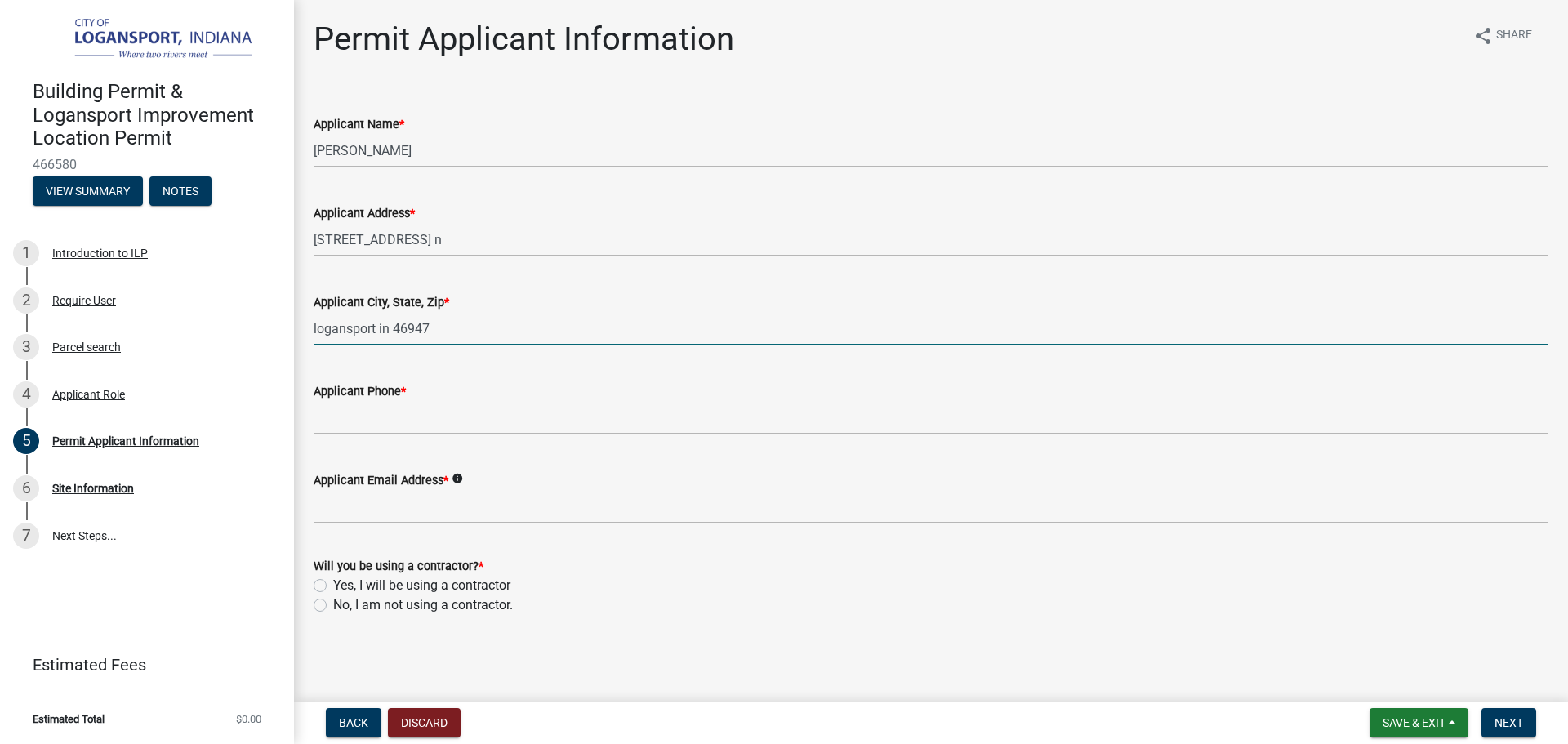
type input "logansport in 46947"
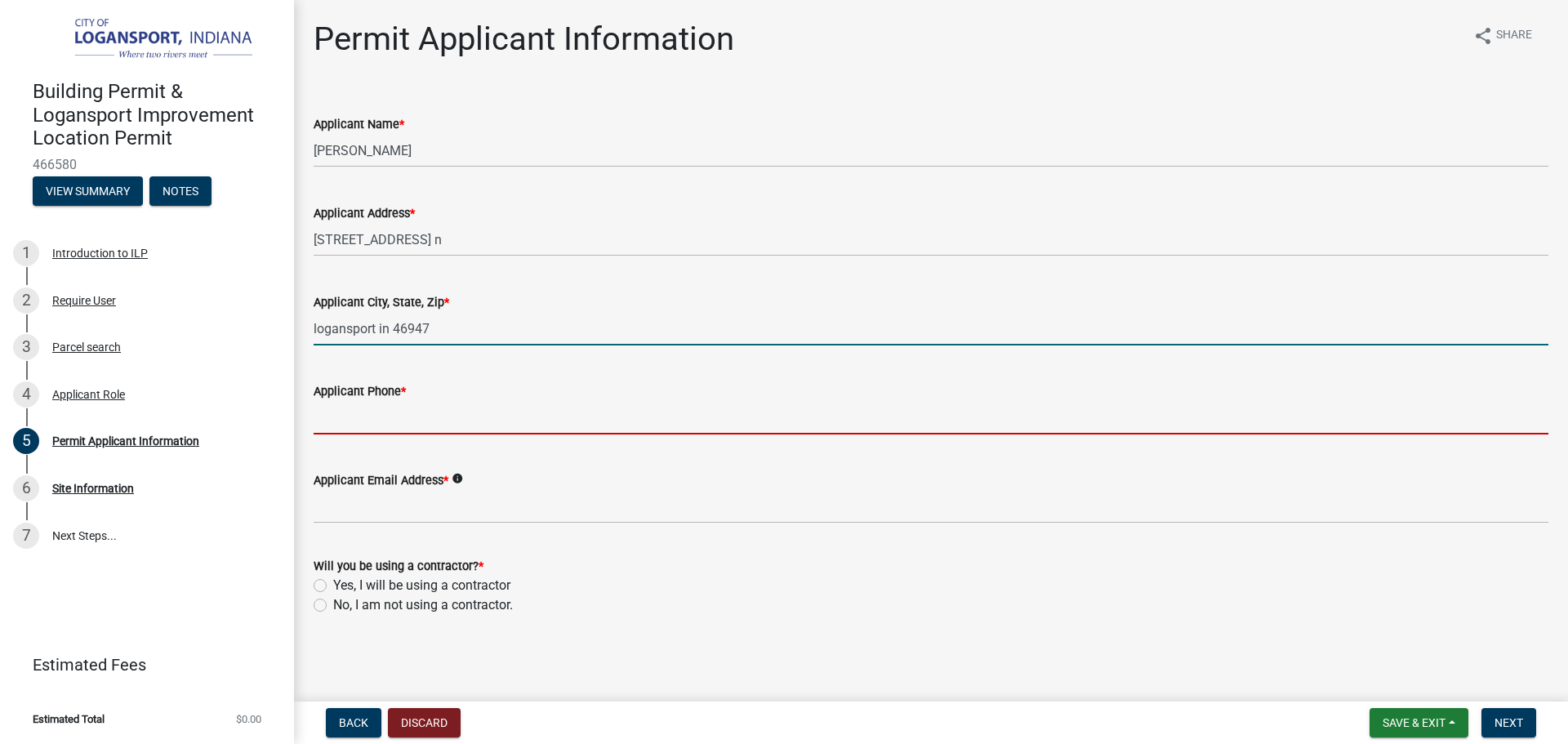
click at [316, 422] on input "Applicant Phone *" at bounding box center [931, 417] width 1235 height 33
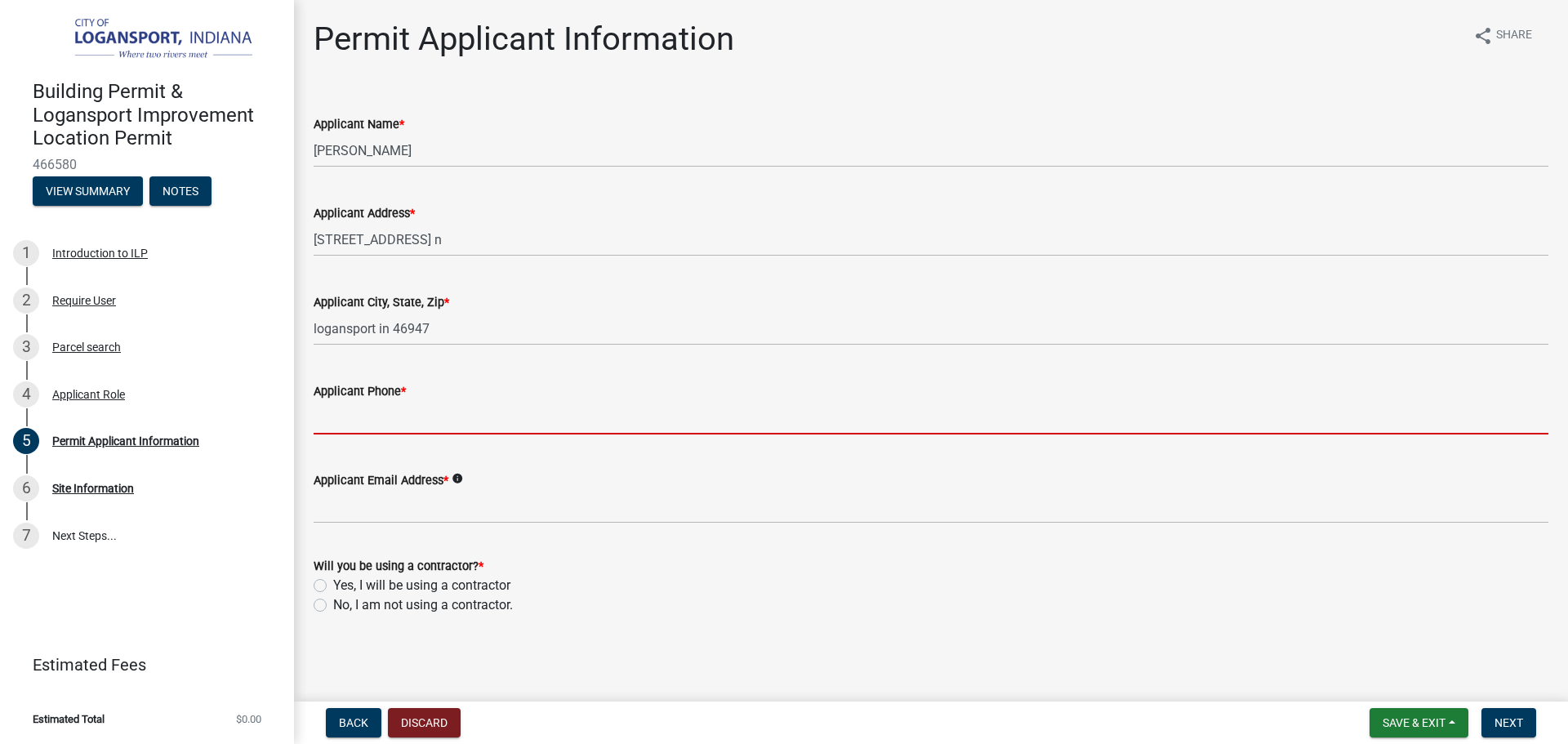
click at [492, 412] on input "Applicant Phone *" at bounding box center [931, 417] width 1235 height 33
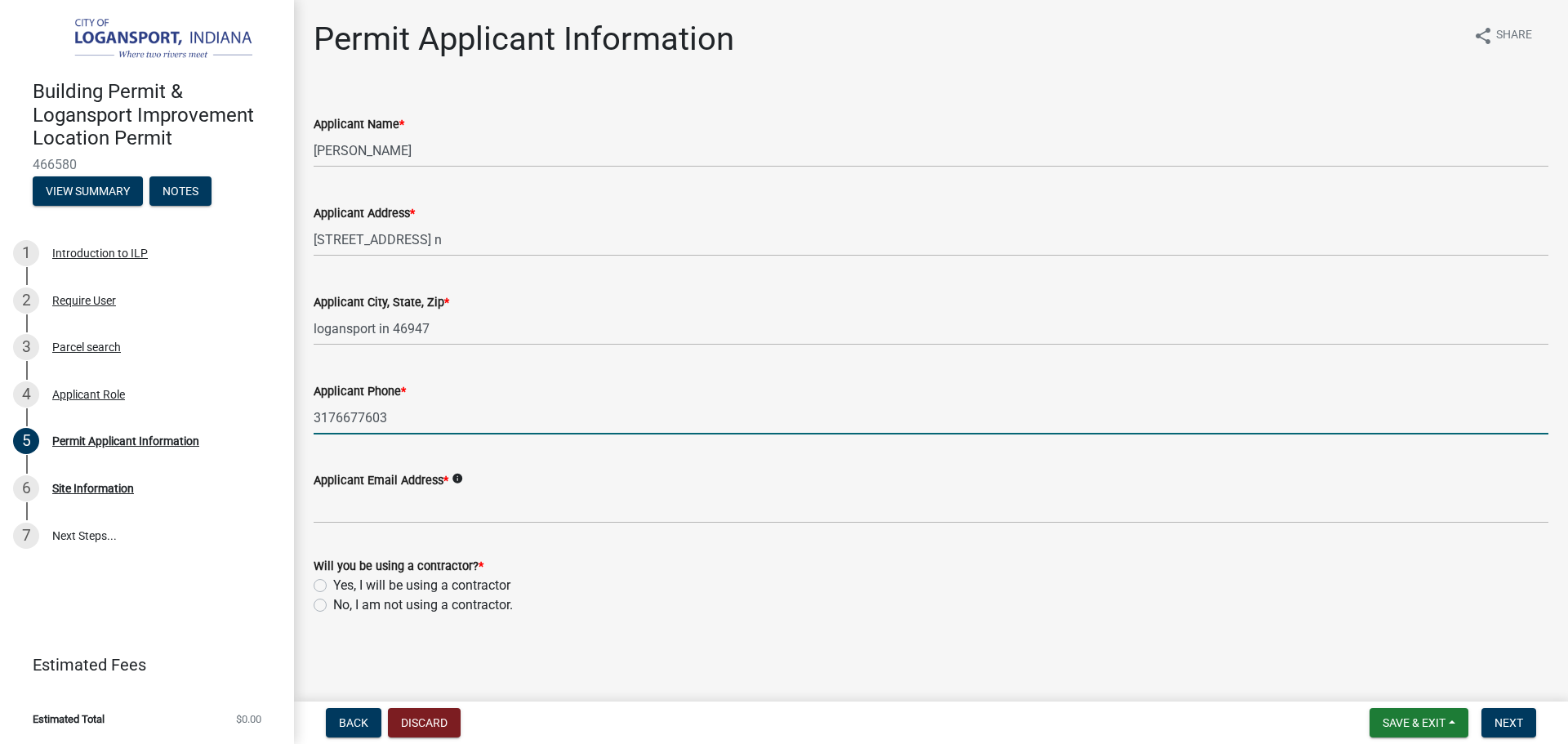
type input "3176677603"
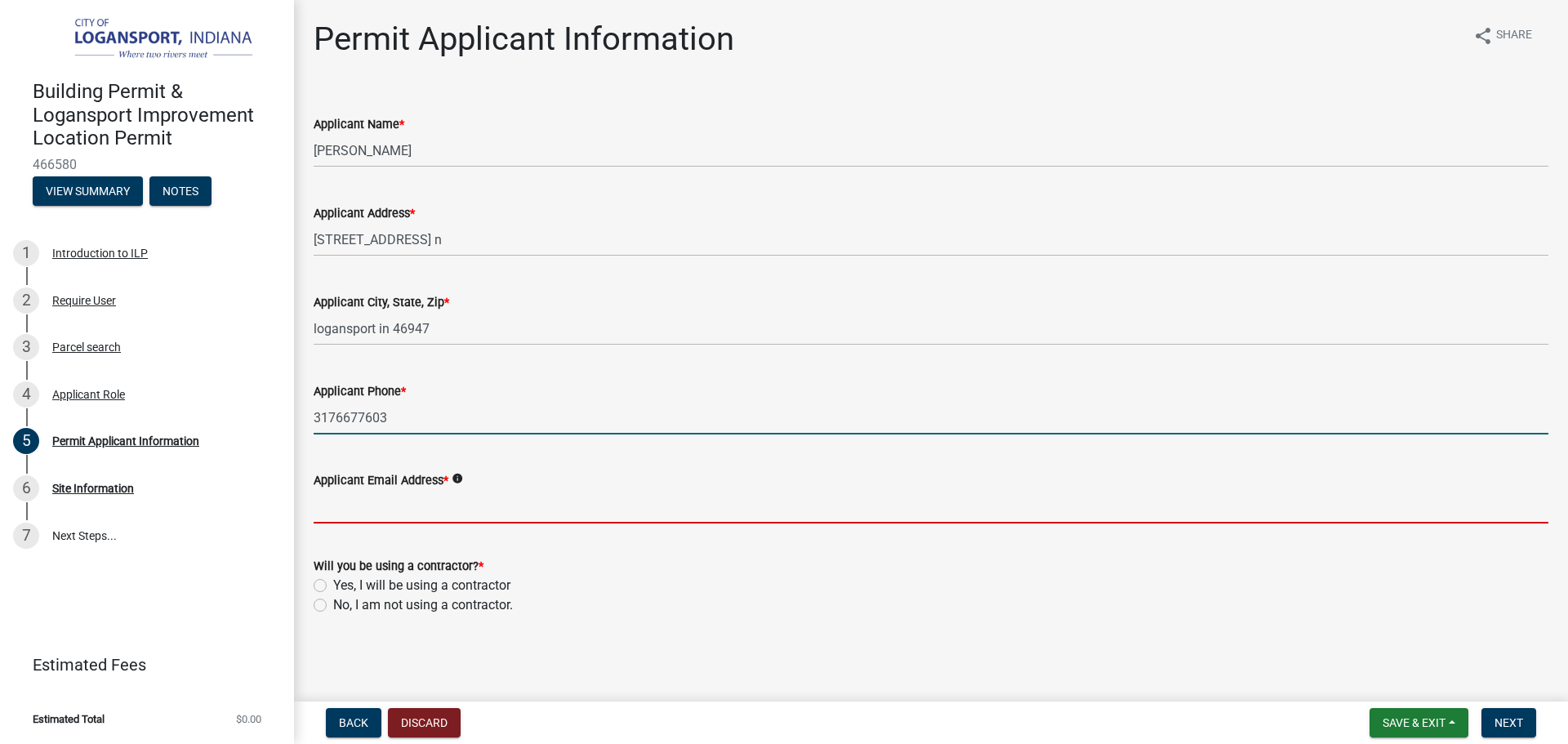
click at [394, 506] on input "Applicant Email Address *" at bounding box center [931, 507] width 1235 height 33
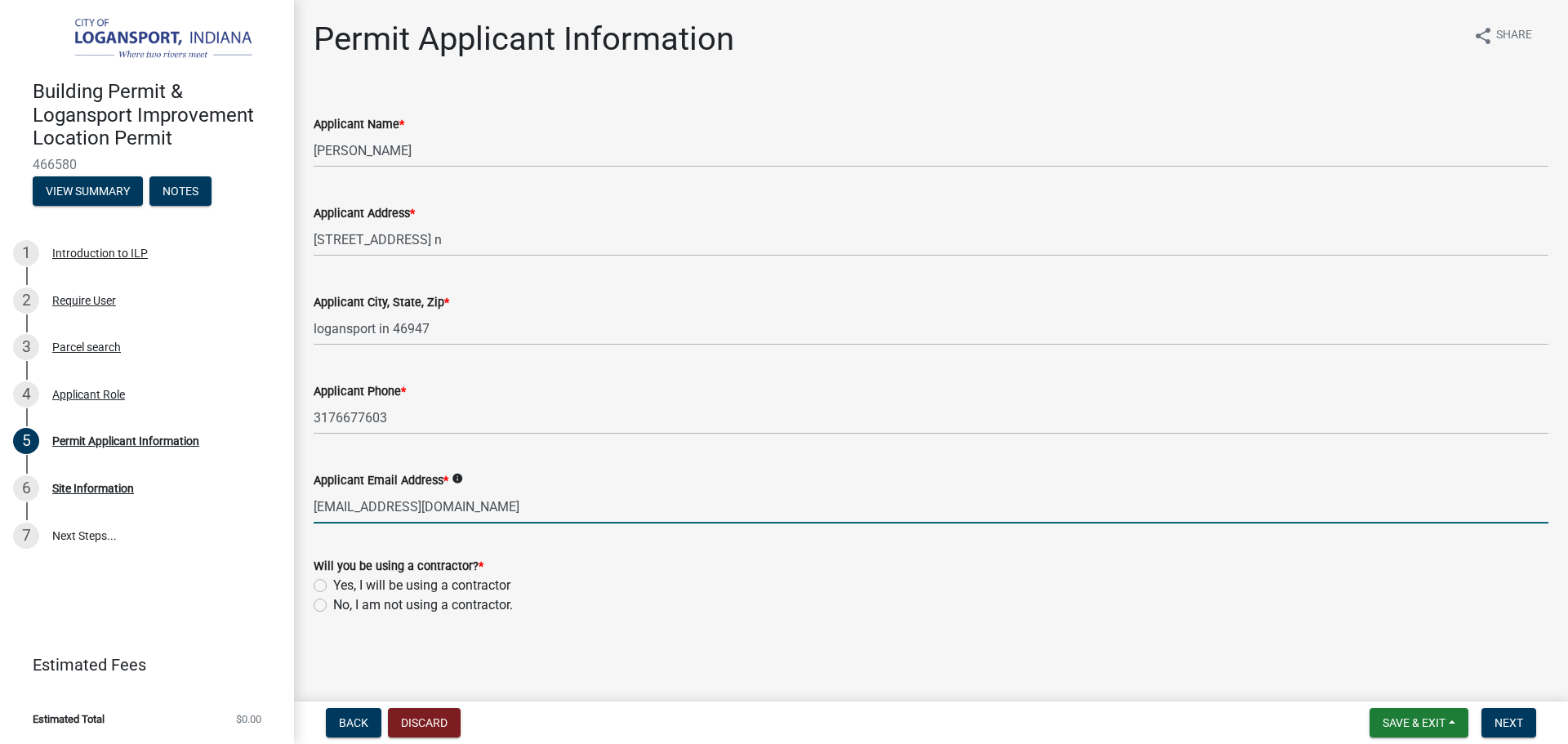
type input "gisaias10@yahoo.com"
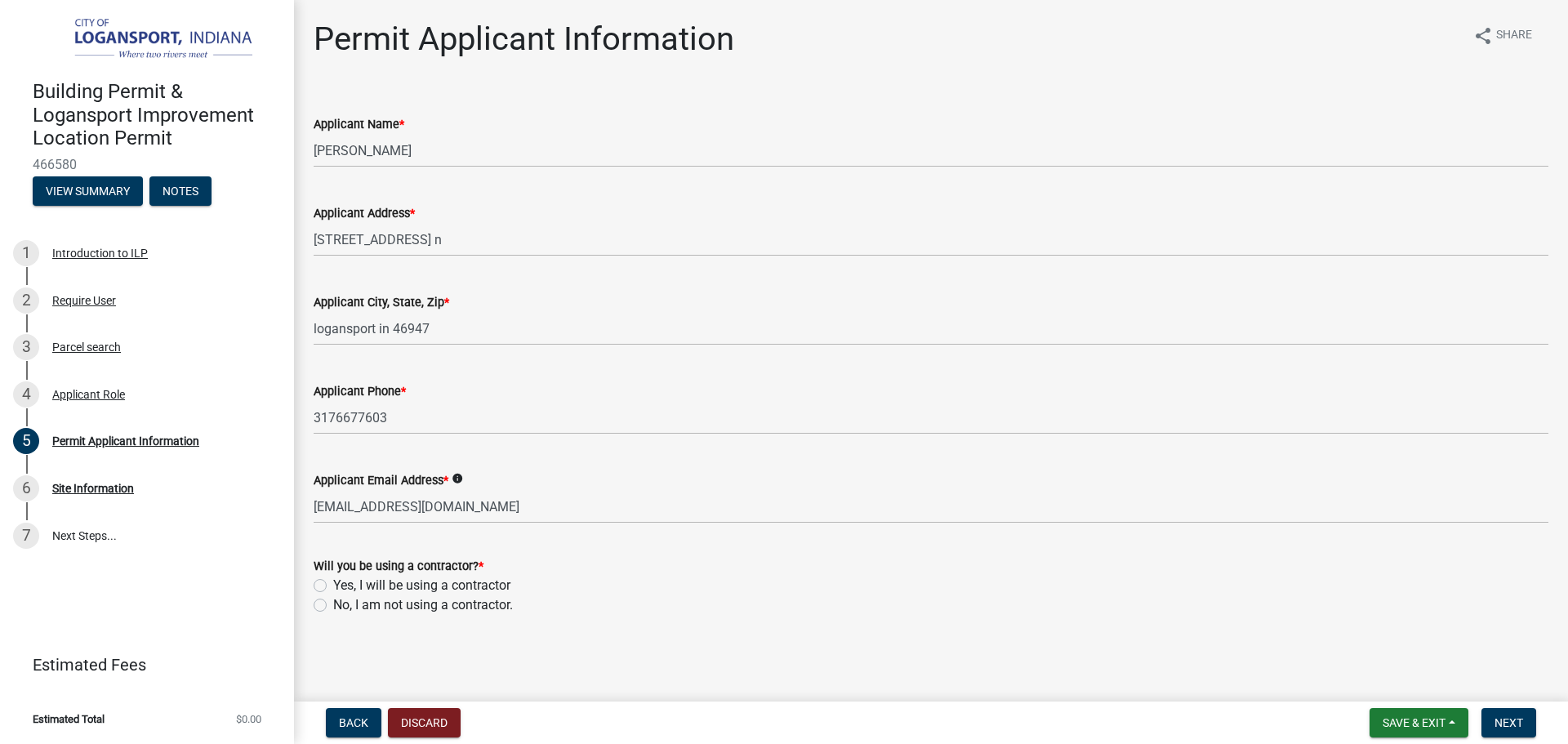
click at [333, 606] on label "No, I am not using a contractor." at bounding box center [423, 606] width 180 height 20
click at [333, 606] on input "No, I am not using a contractor." at bounding box center [338, 601] width 11 height 11
radio input "true"
click at [1501, 715] on button "Next" at bounding box center [1509, 722] width 55 height 29
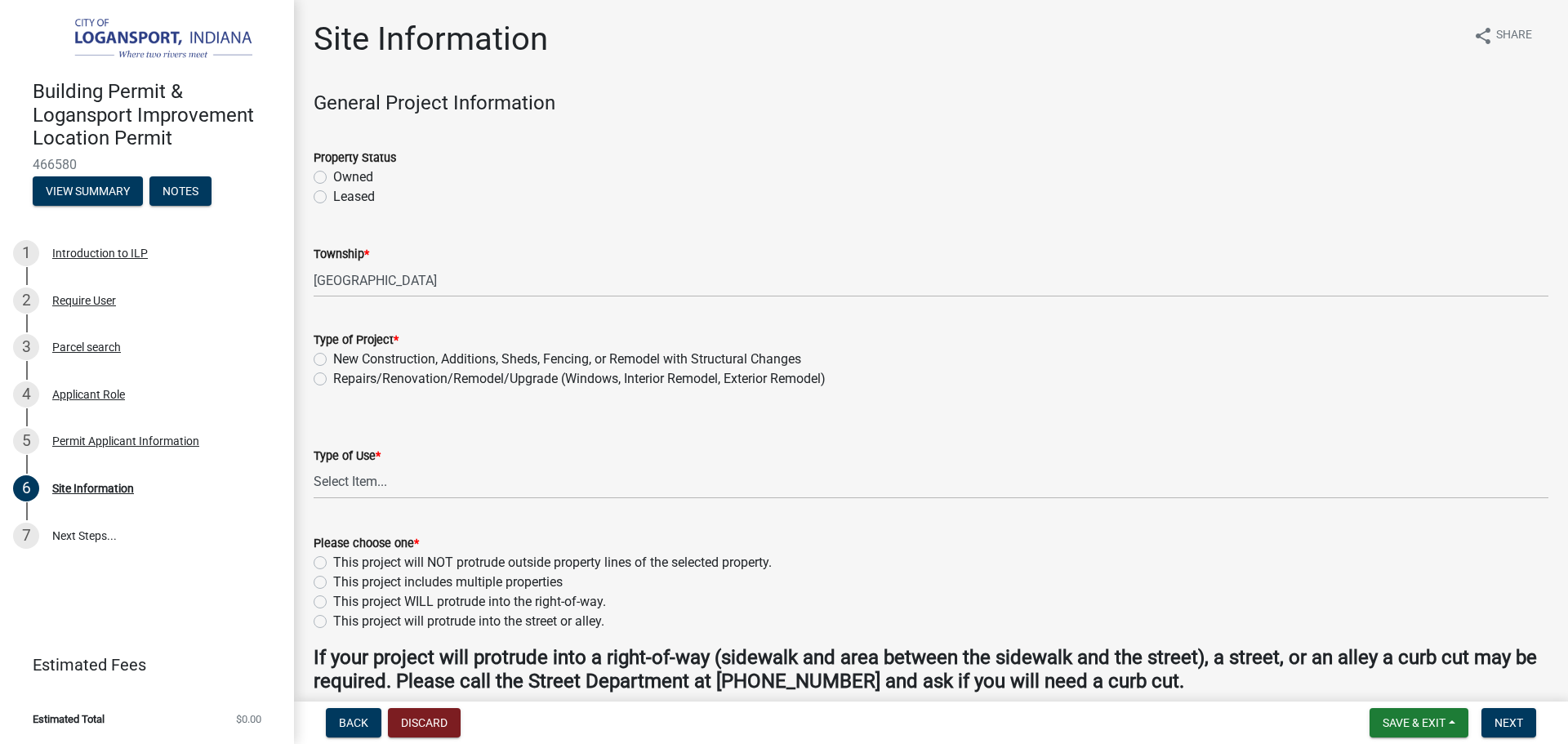
click at [333, 173] on label "Owned" at bounding box center [353, 177] width 40 height 20
click at [333, 173] on input "Owned" at bounding box center [338, 172] width 11 height 11
radio input "true"
click at [333, 357] on label "New Construction, Additions, Sheds, Fencing, or Remodel with Structural Changes" at bounding box center [567, 360] width 468 height 20
click at [333, 357] on input "New Construction, Additions, Sheds, Fencing, or Remodel with Structural Changes" at bounding box center [338, 355] width 11 height 11
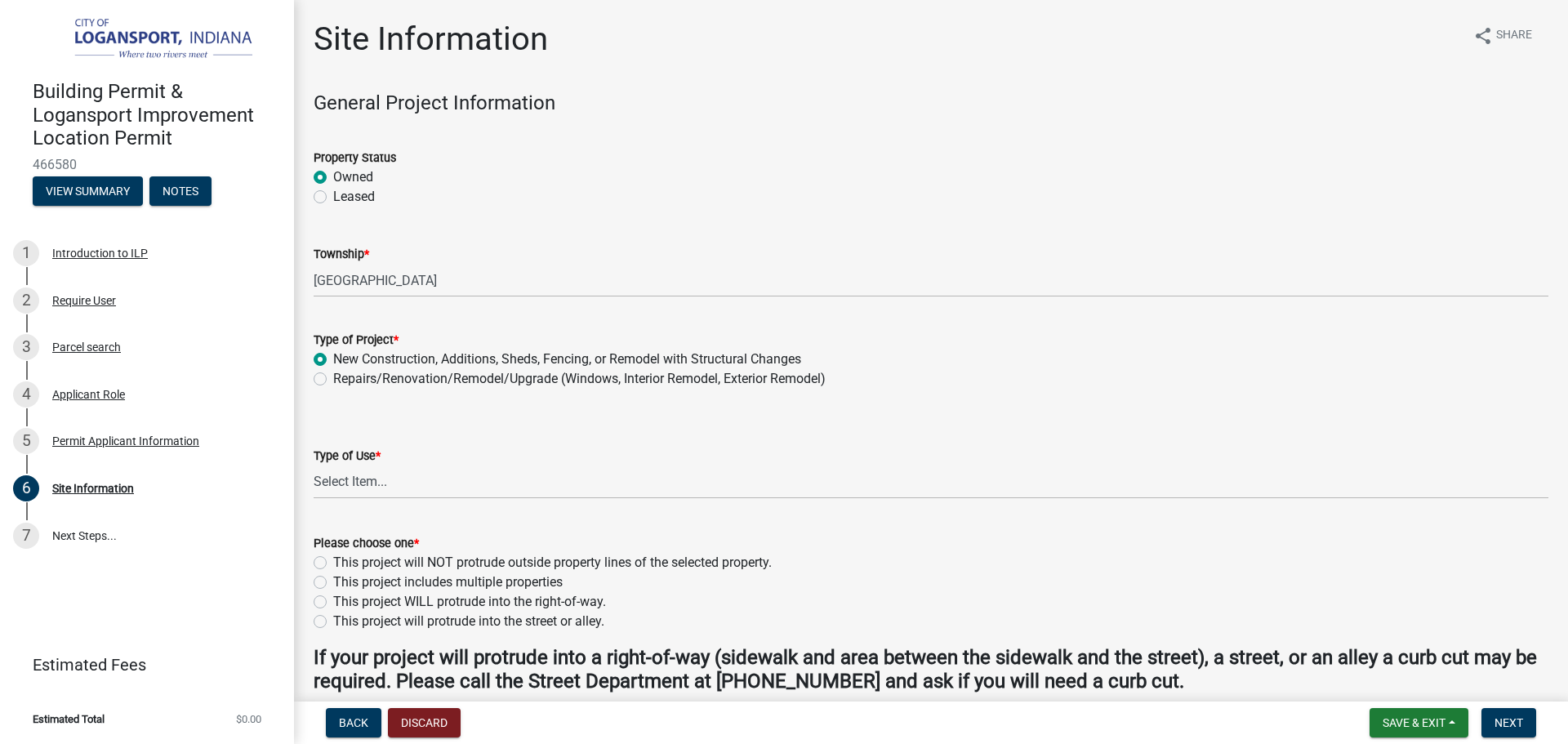
radio input "true"
click at [356, 485] on select "Select Item... Residential Commercial/Industrial Agricultural Public/Semi Public" at bounding box center [931, 482] width 1235 height 33
click at [313, 466] on select "Select Item... Residential Commercial/Industrial Agricultural Public/Semi Public" at bounding box center [931, 482] width 1235 height 33
select select "62802869-e470-474a-8a4c-8dbe1ccdd5ac"
click at [333, 562] on label "This project will NOT protrude outside property lines of the selected property." at bounding box center [552, 563] width 438 height 20
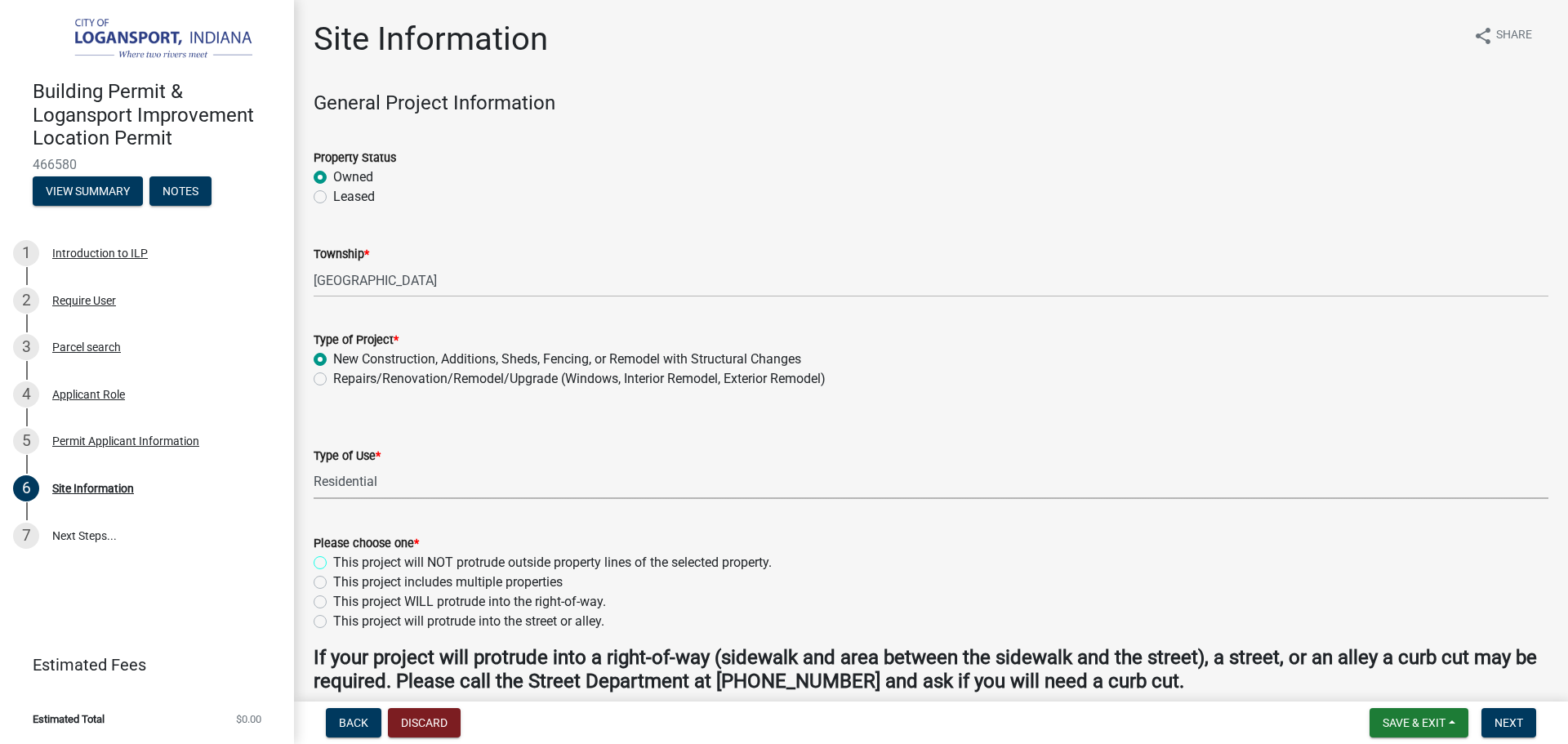
click at [333, 562] on input "This project will NOT protrude outside property lines of the selected property." at bounding box center [338, 558] width 11 height 11
radio input "true"
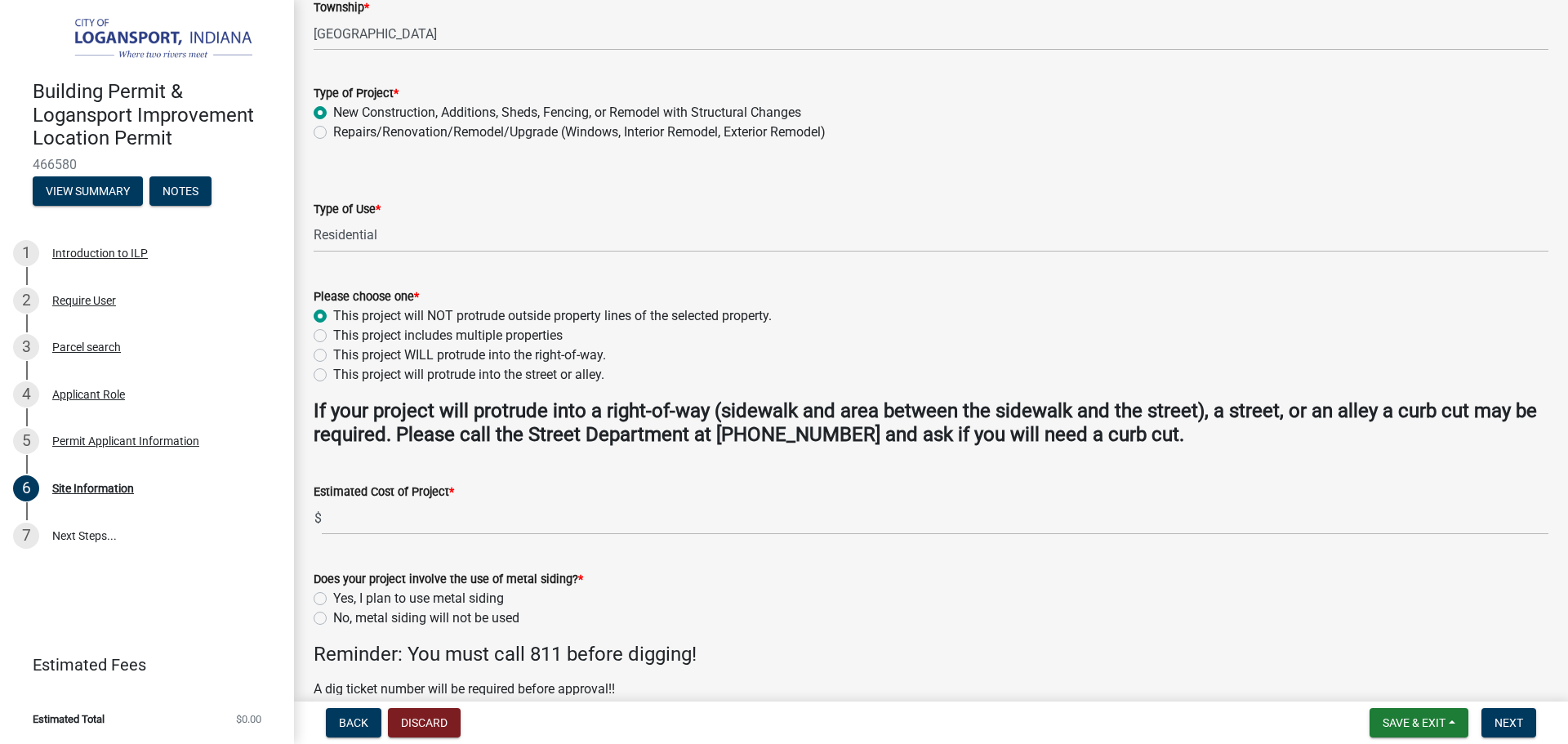
scroll to position [327, 0]
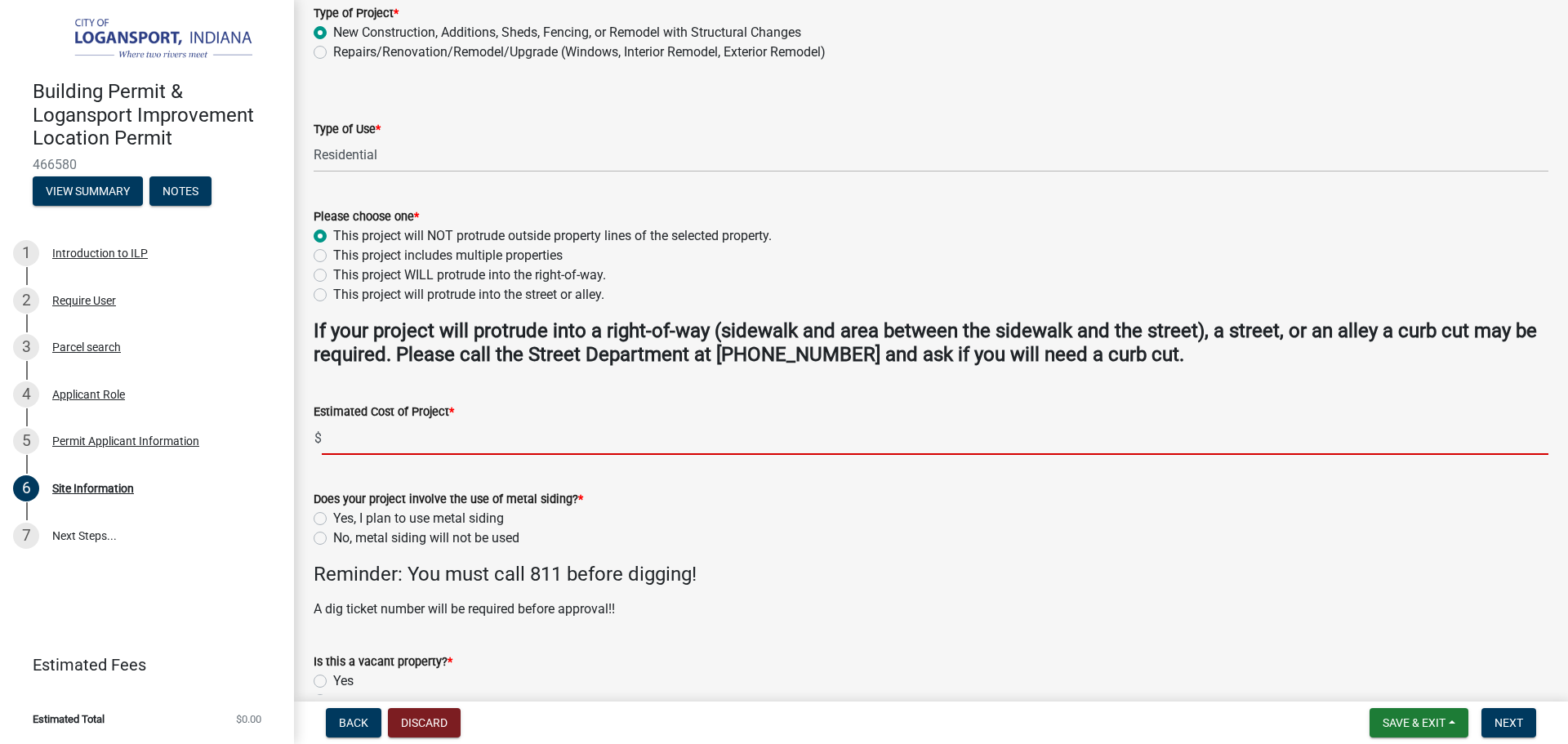
click at [361, 434] on input "text" at bounding box center [935, 438] width 1226 height 33
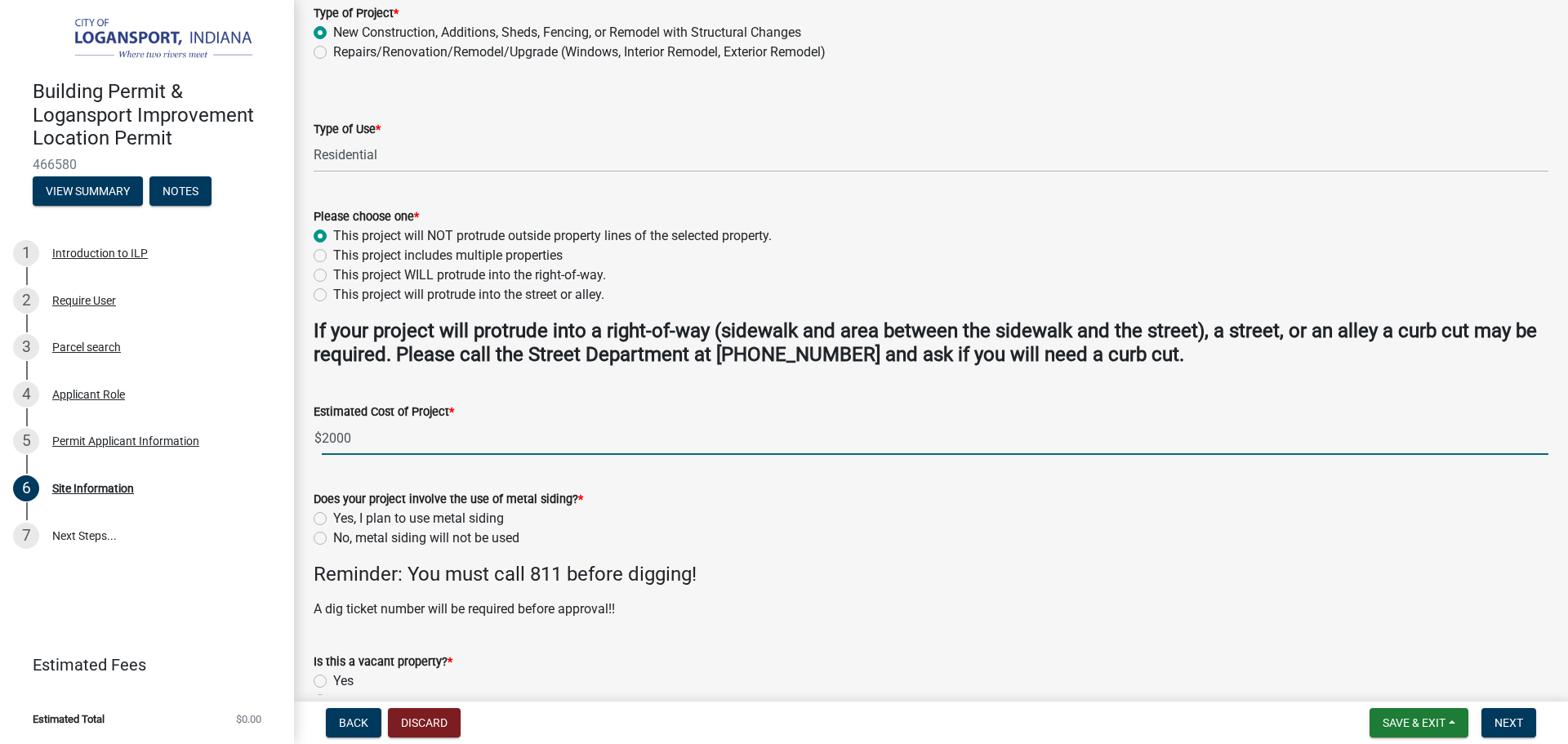
type input "2000"
click at [308, 531] on div "Does your project involve the use of metal siding? * Yes, I plan to use metal s…" at bounding box center [931, 509] width 1260 height 78
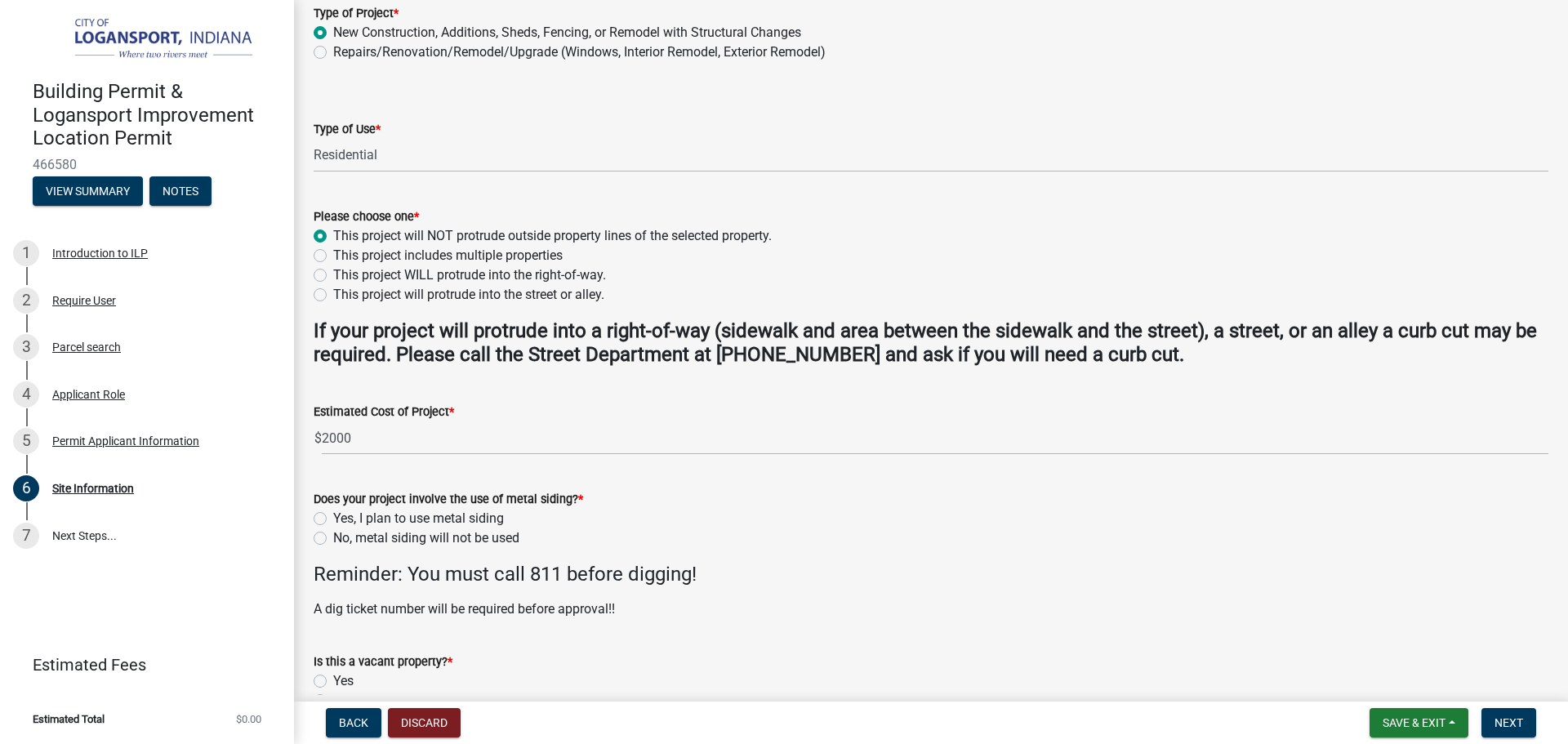
click at [333, 534] on label "No, metal siding will not be used" at bounding box center [427, 538] width 187 height 20
click at [333, 534] on input "No, metal siding will not be used" at bounding box center [338, 533] width 11 height 11
radio input "true"
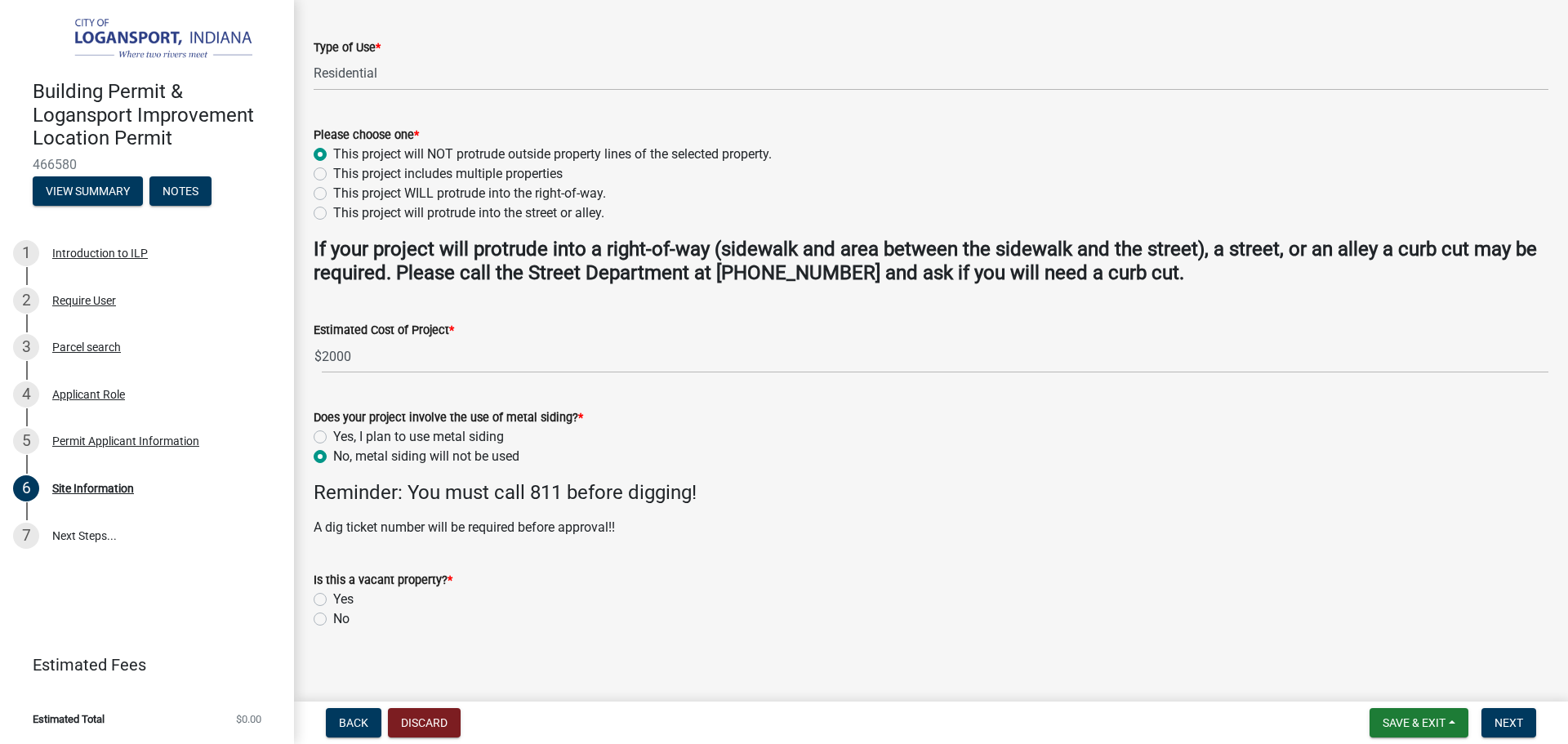
scroll to position [421, 0]
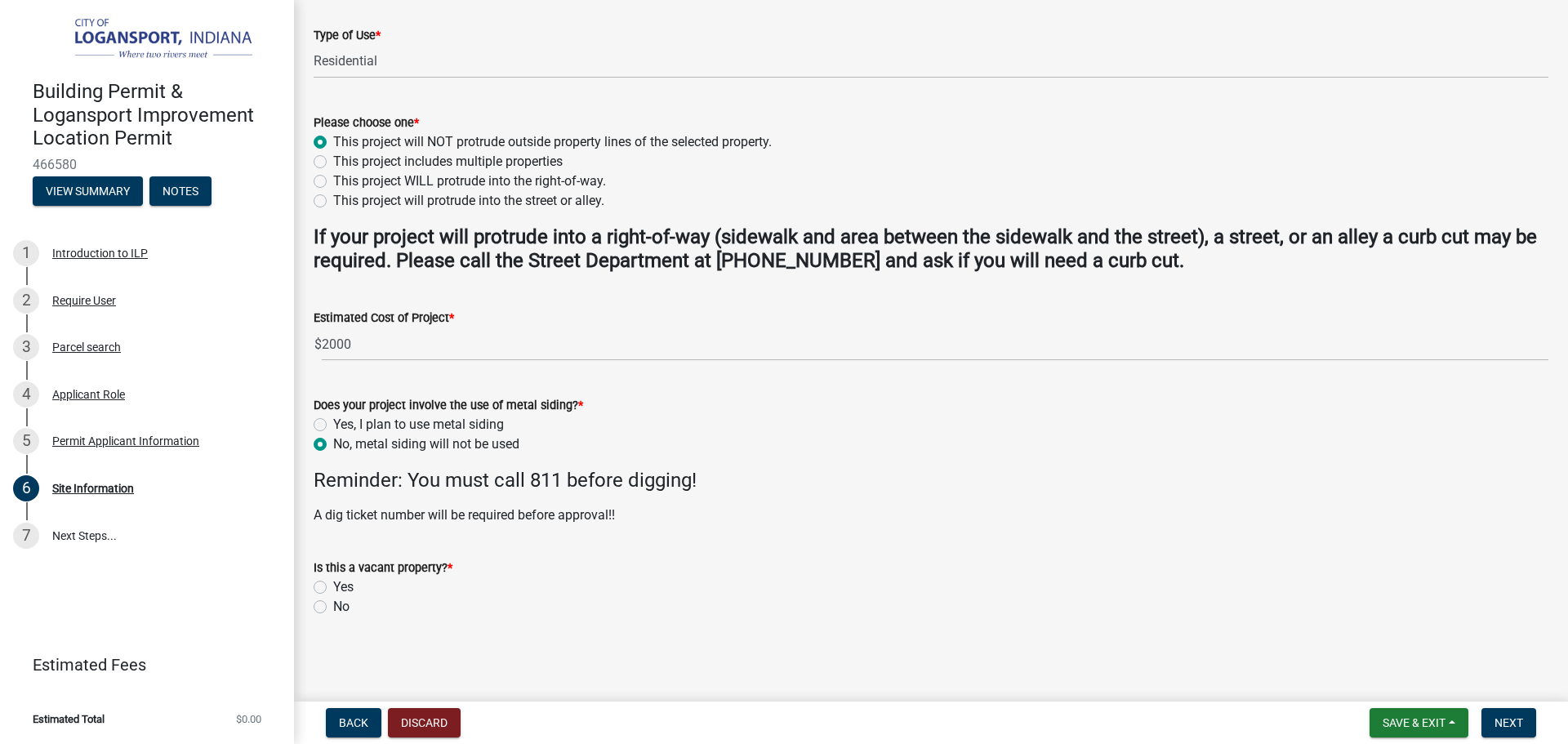
click at [333, 605] on label "No" at bounding box center [342, 607] width 17 height 20
click at [333, 605] on input "No" at bounding box center [338, 602] width 11 height 11
radio input "true"
click at [333, 585] on label "Yes" at bounding box center [343, 587] width 21 height 20
click at [333, 585] on input "Yes" at bounding box center [338, 582] width 11 height 11
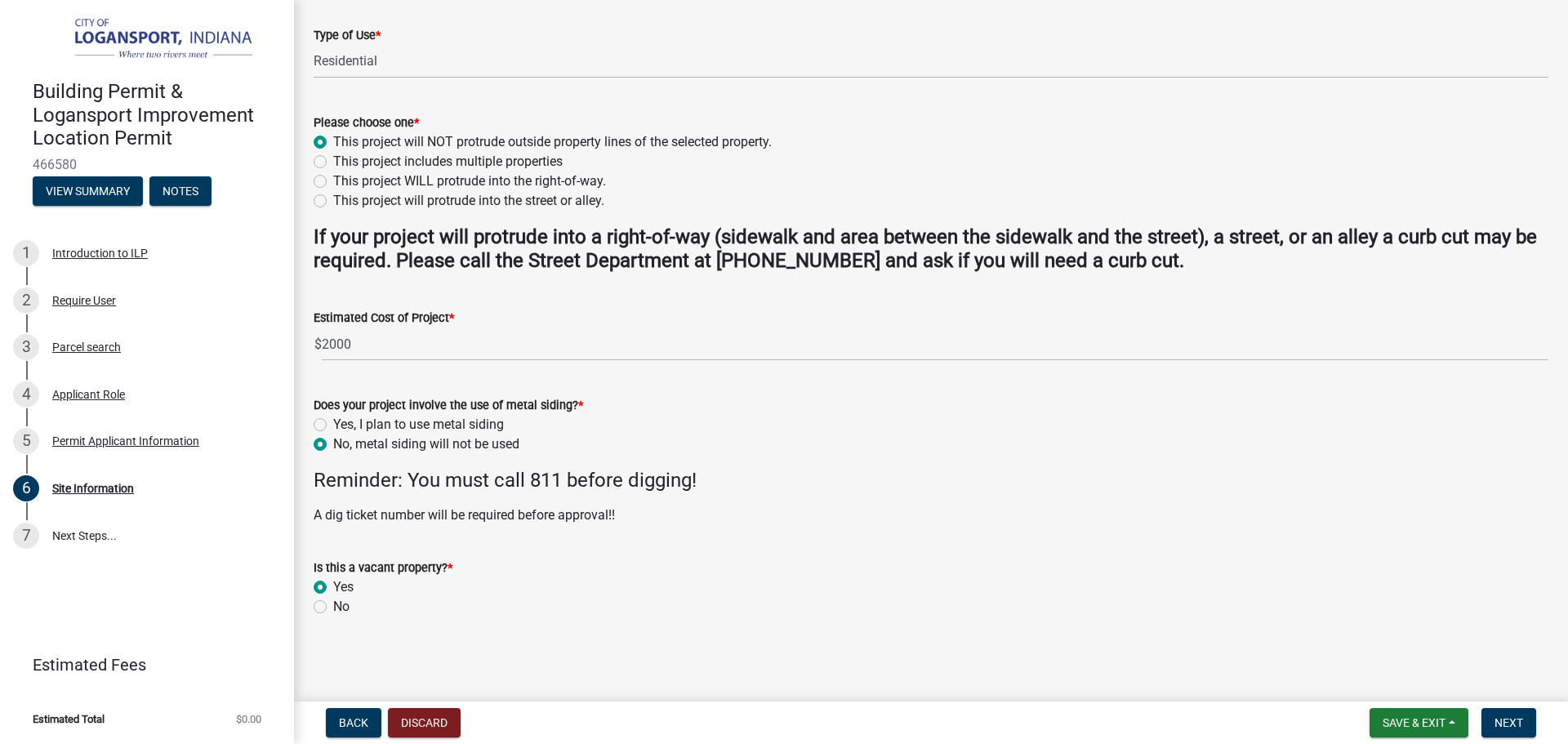
radio input "true"
click at [1526, 721] on button "Next" at bounding box center [1509, 722] width 55 height 29
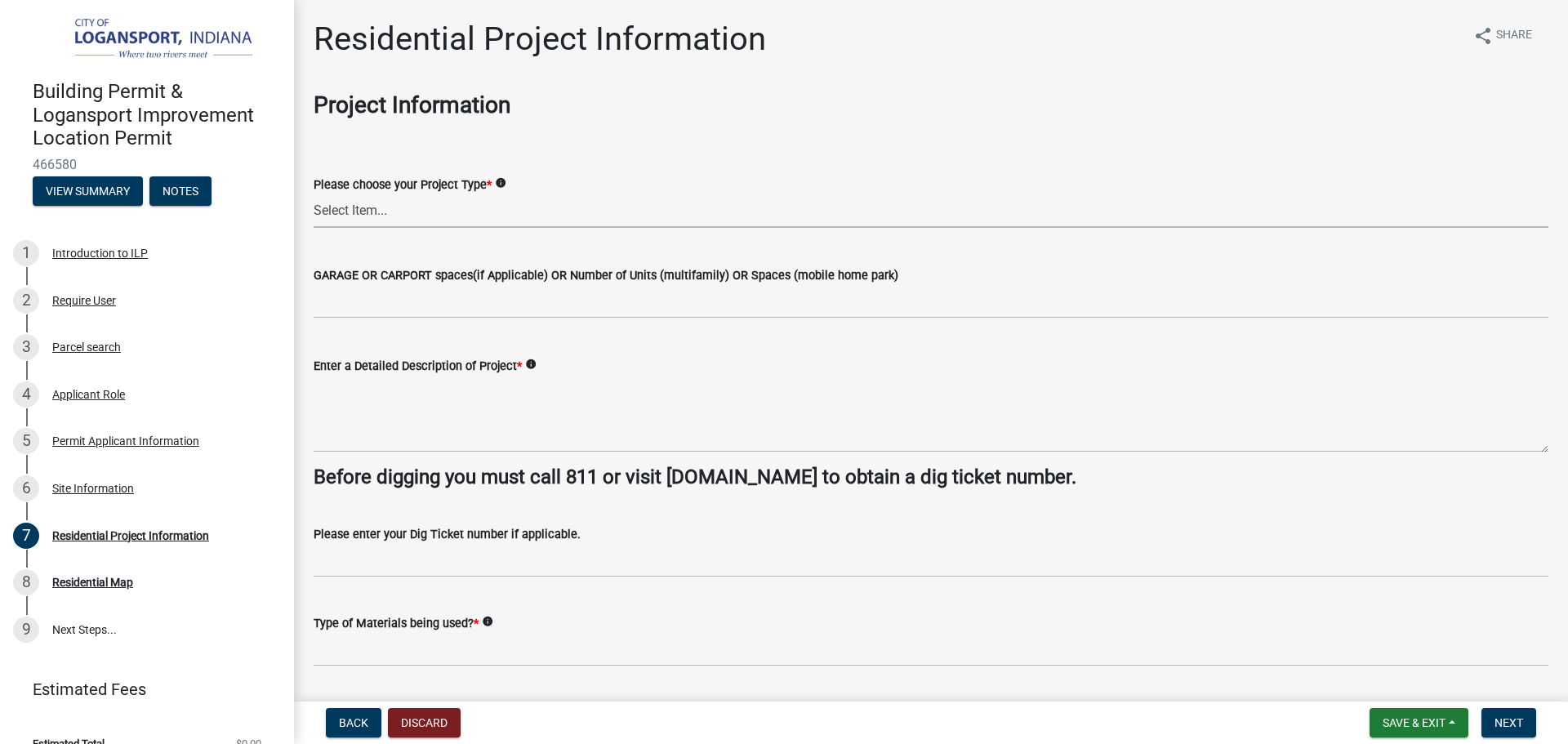
click at [422, 214] on select "Select Item... Single Family Pole Barn Home Multi Family Addition to Dwelling(a…" at bounding box center [931, 211] width 1235 height 33
click at [313, 194] on select "Select Item... Single Family Pole Barn Home Multi Family Addition to Dwelling(a…" at bounding box center [931, 211] width 1235 height 33
select select "fb9926f1-079d-4844-9e65-2f273ce57ea3"
click at [370, 202] on select "Select Item... Single Family Pole Barn Home Multi Family Addition to Dwelling(a…" at bounding box center [931, 211] width 1235 height 33
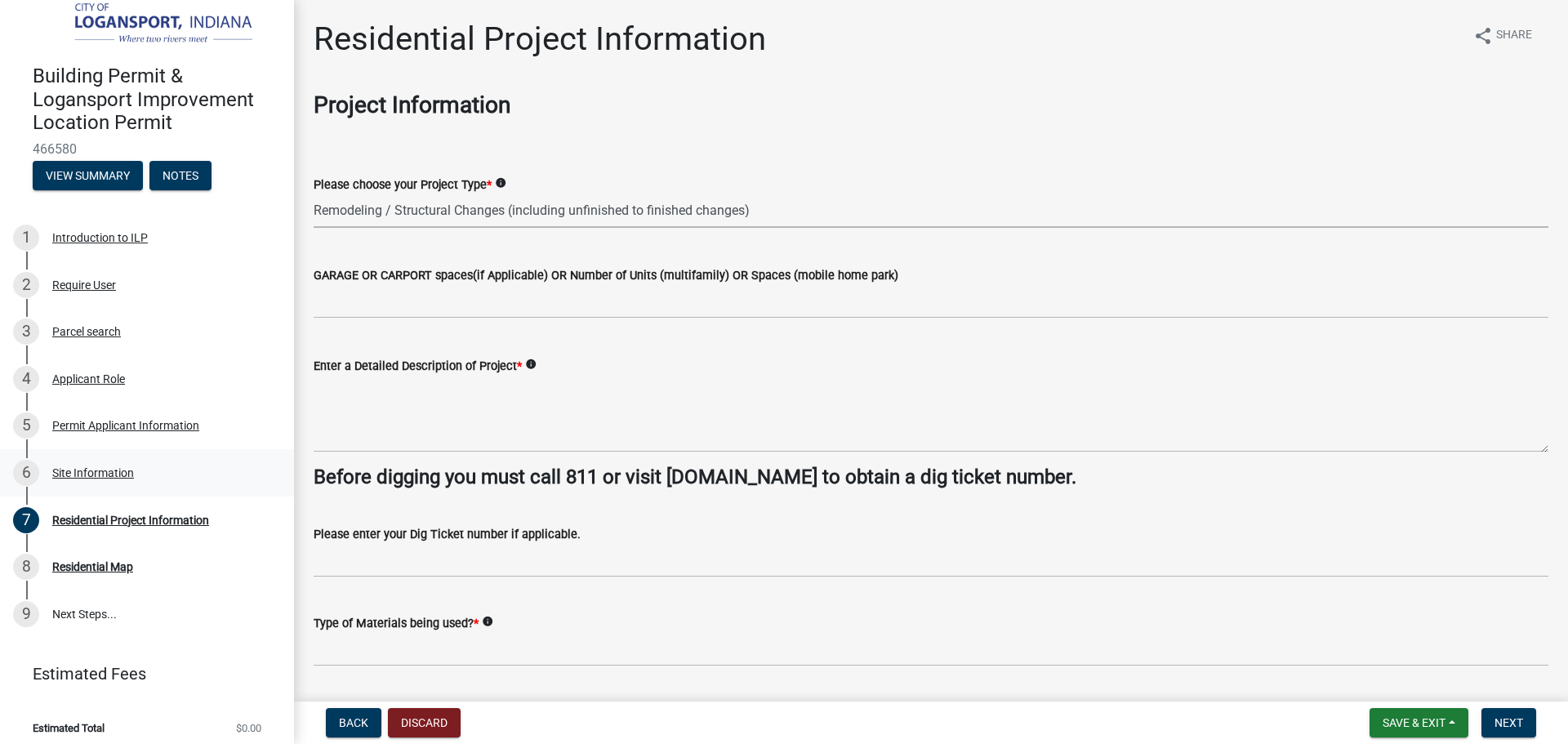
scroll to position [22, 0]
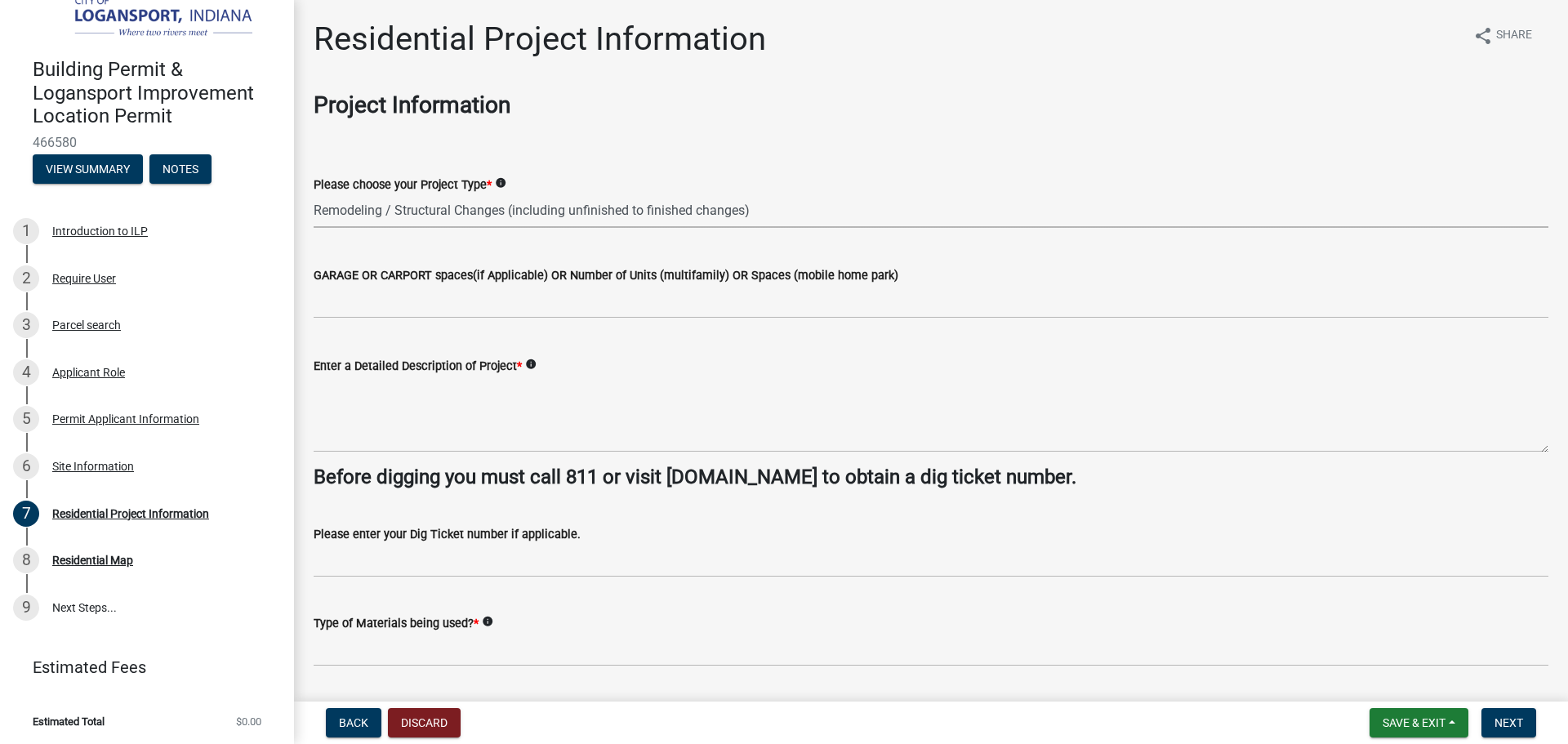
click at [360, 209] on select "Select Item... Single Family Pole Barn Home Multi Family Addition to Dwelling(a…" at bounding box center [931, 211] width 1235 height 33
click at [426, 211] on select "Select Item... Single Family Pole Barn Home Multi Family Addition to Dwelling(a…" at bounding box center [931, 211] width 1235 height 33
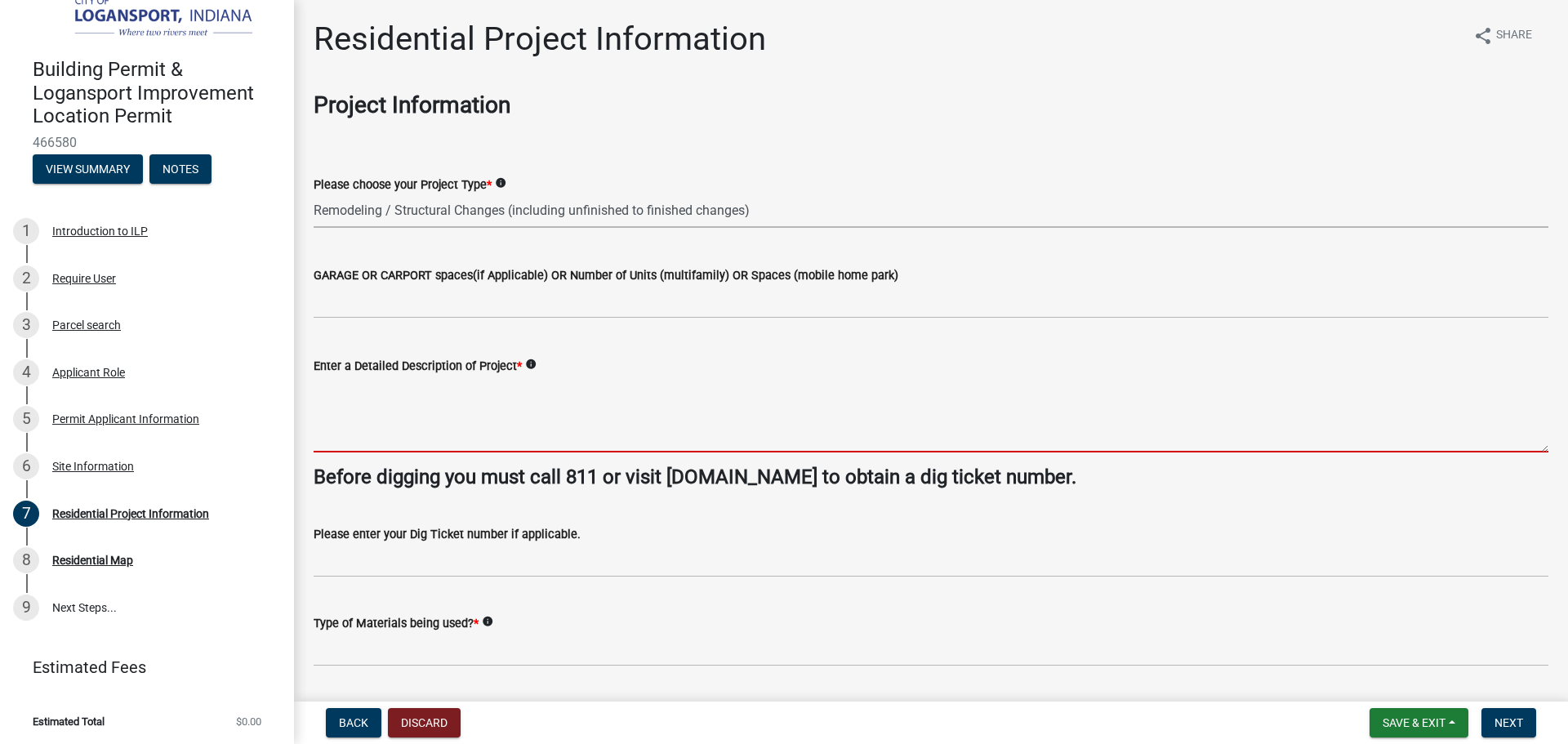
click at [367, 402] on textarea "Enter a Detailed Description of Project *" at bounding box center [931, 414] width 1235 height 77
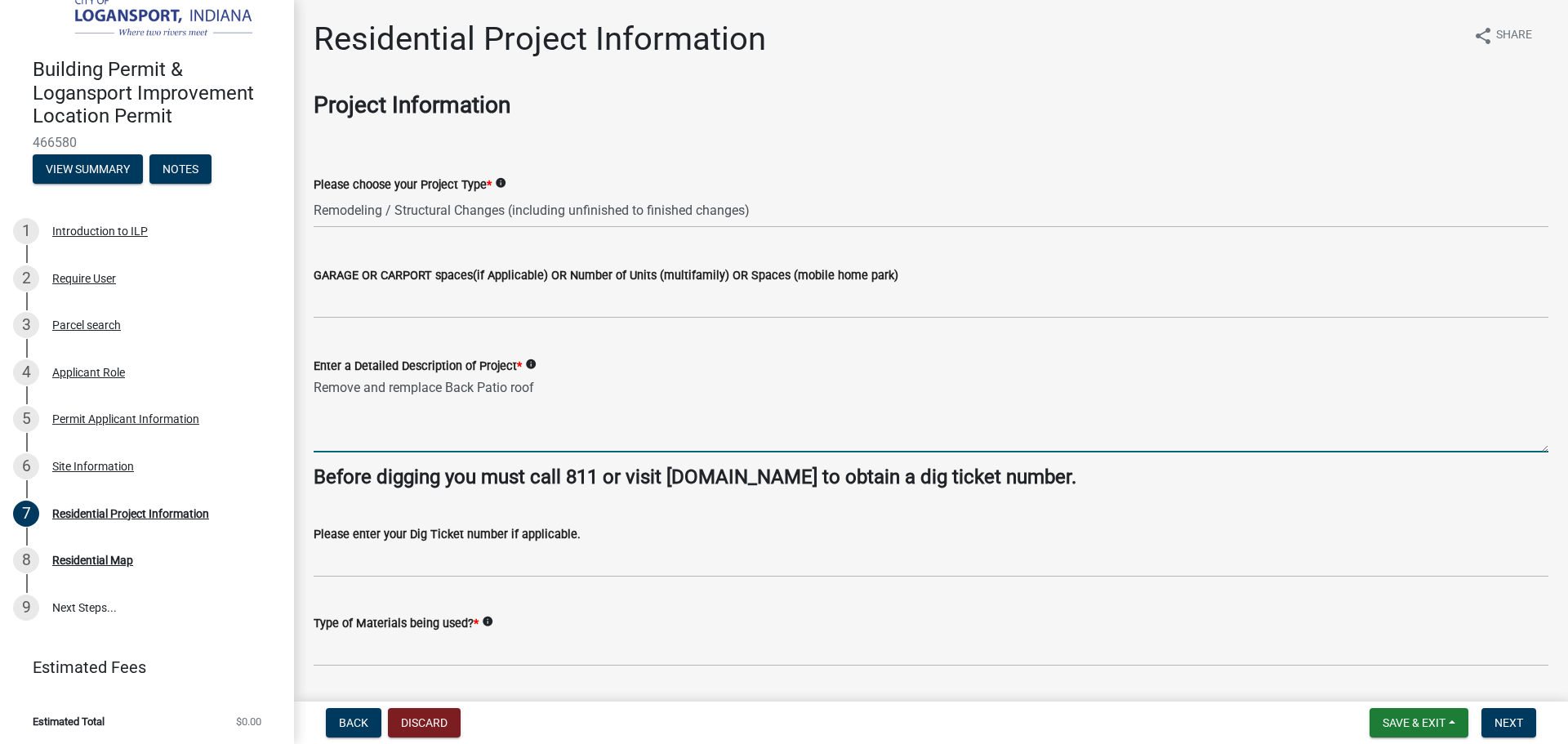
click at [414, 386] on textarea "Remove and remplace Back Patio roof" at bounding box center [931, 414] width 1235 height 77
click at [434, 395] on textarea "Remove and remove replace Back Patio roof" at bounding box center [931, 414] width 1235 height 77
click at [602, 382] on textarea "Remove and remove and replace Back Patio roof" at bounding box center [931, 414] width 1235 height 77
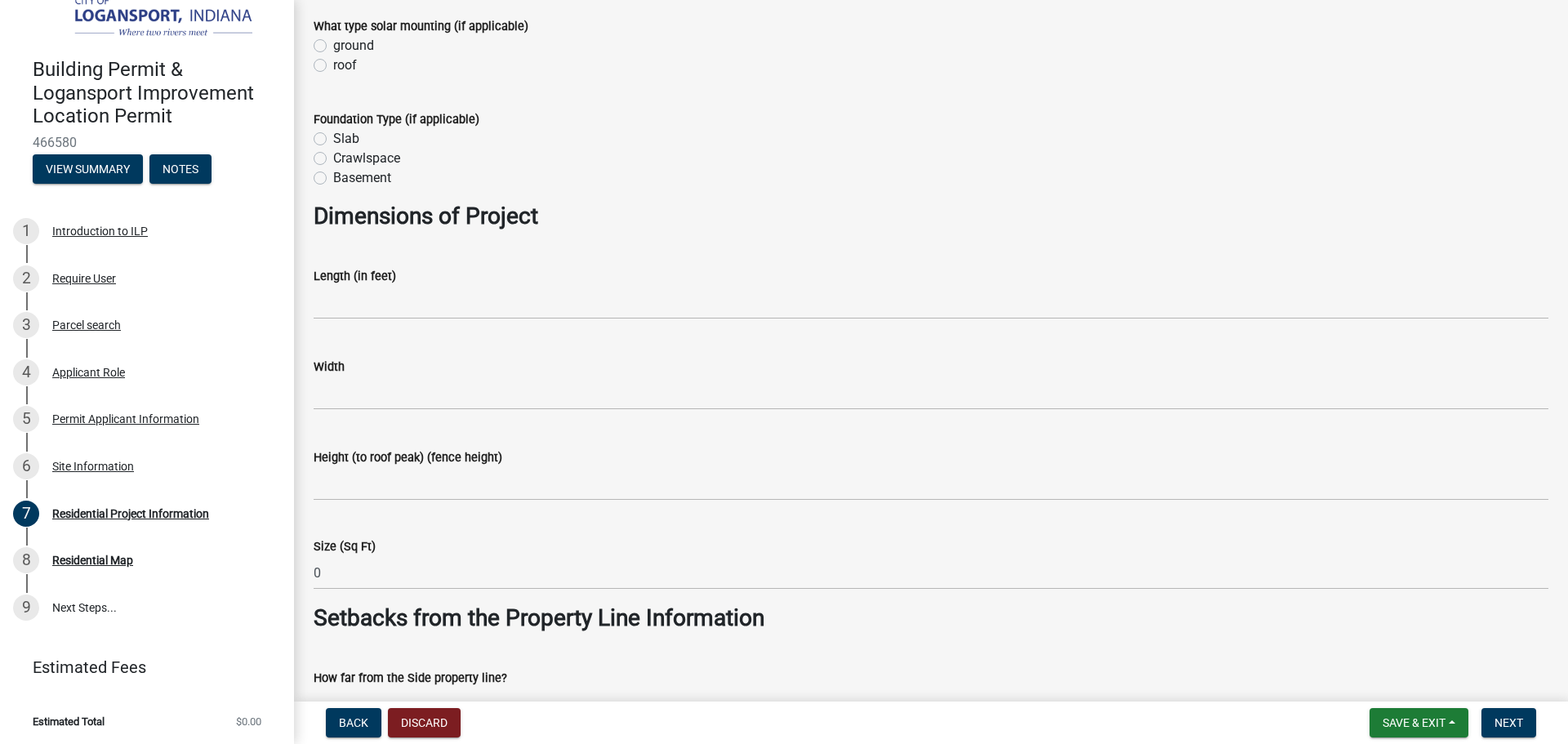
scroll to position [816, 0]
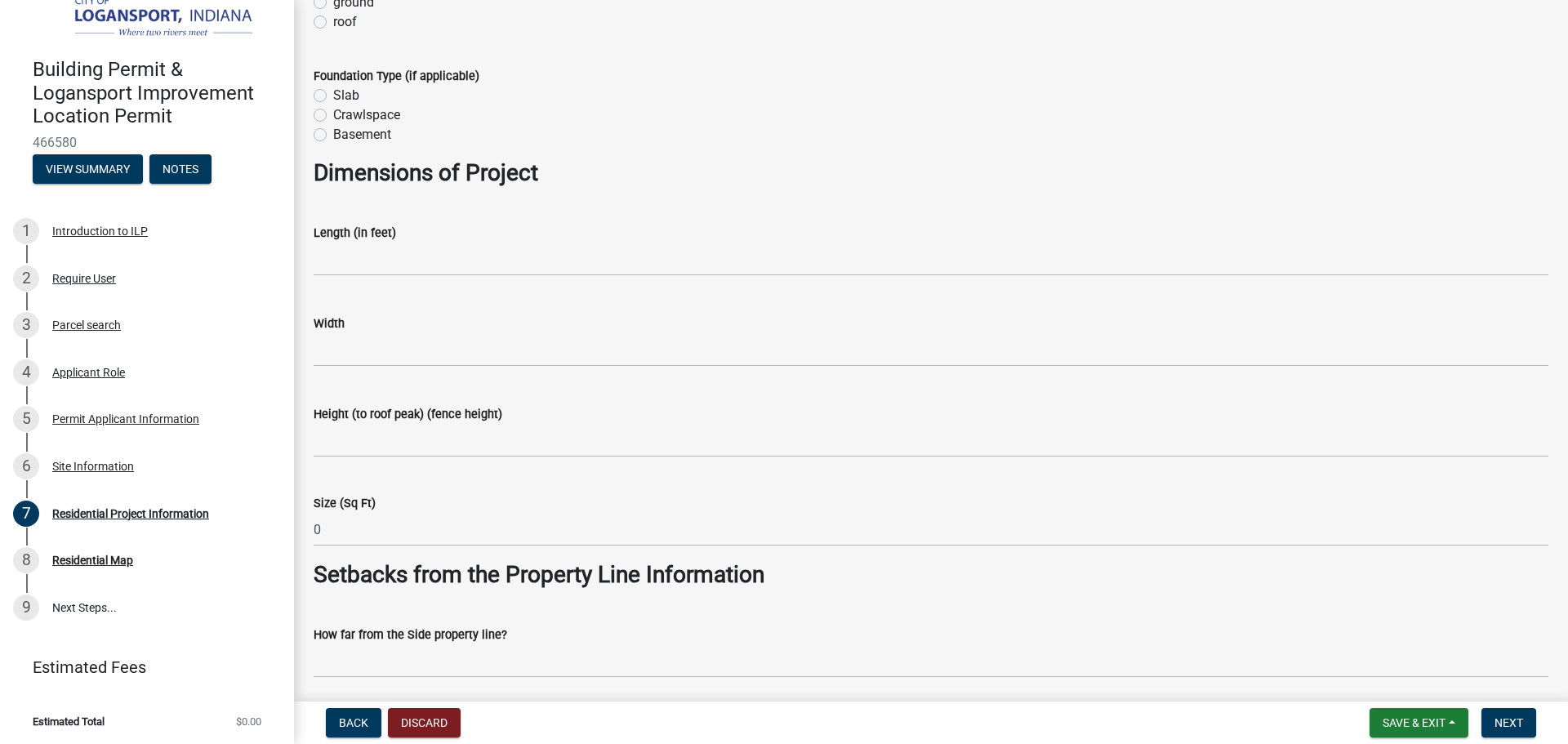
type textarea "Remove and remove and replace Back Patio roof"
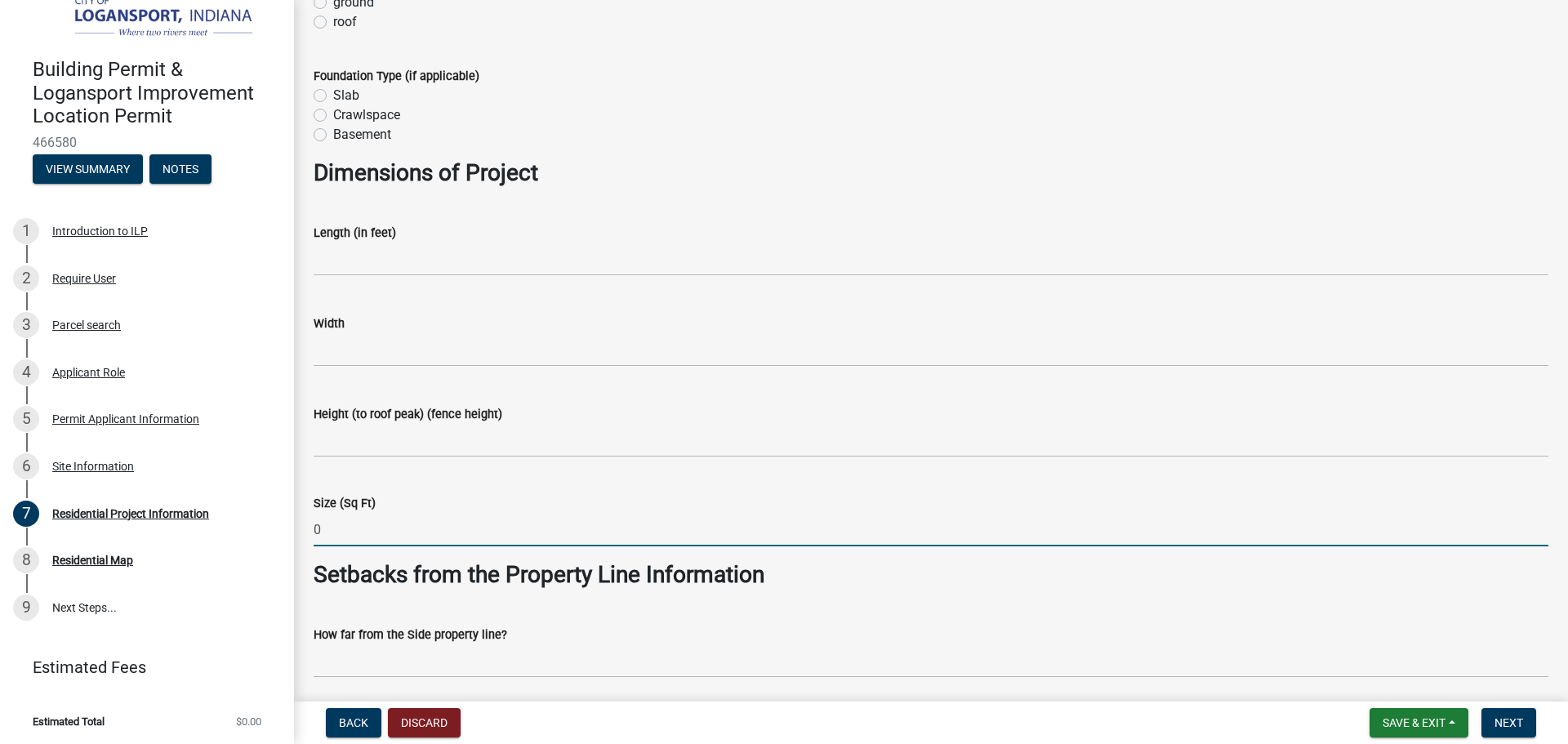
click at [481, 539] on input "0" at bounding box center [931, 530] width 1235 height 33
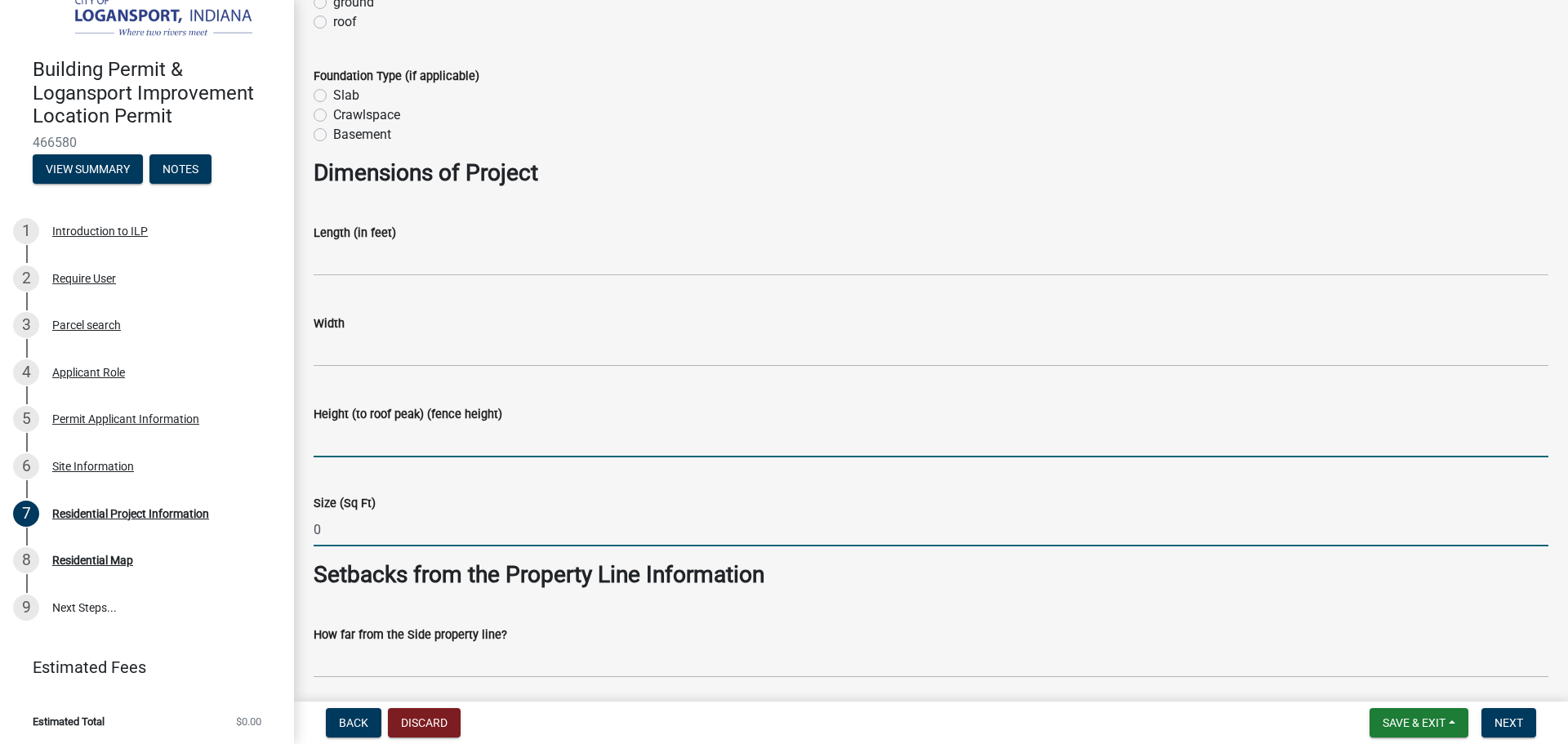
click at [489, 425] on input "Height (to roof peak) (fence height)" at bounding box center [931, 441] width 1235 height 33
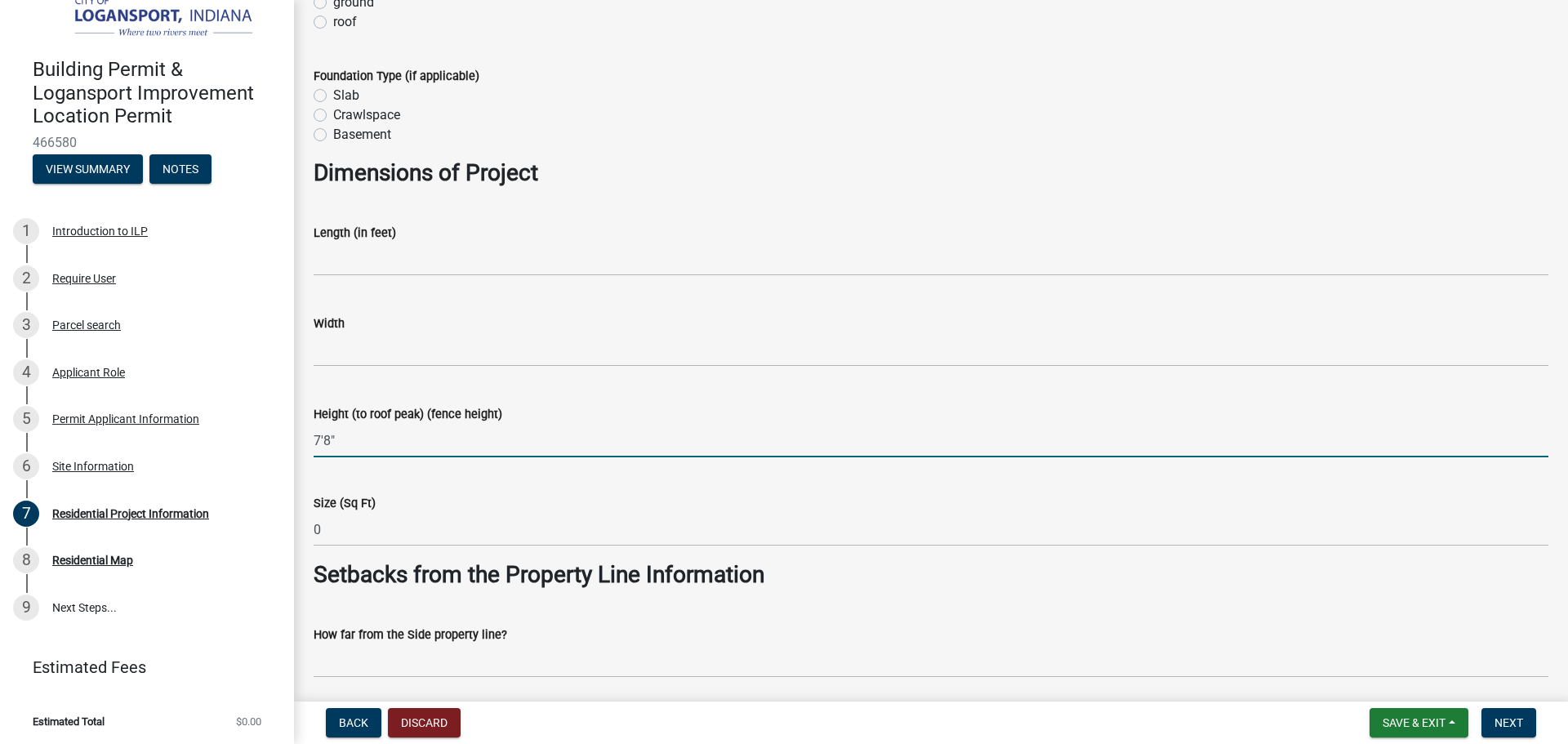
type input "7'8""
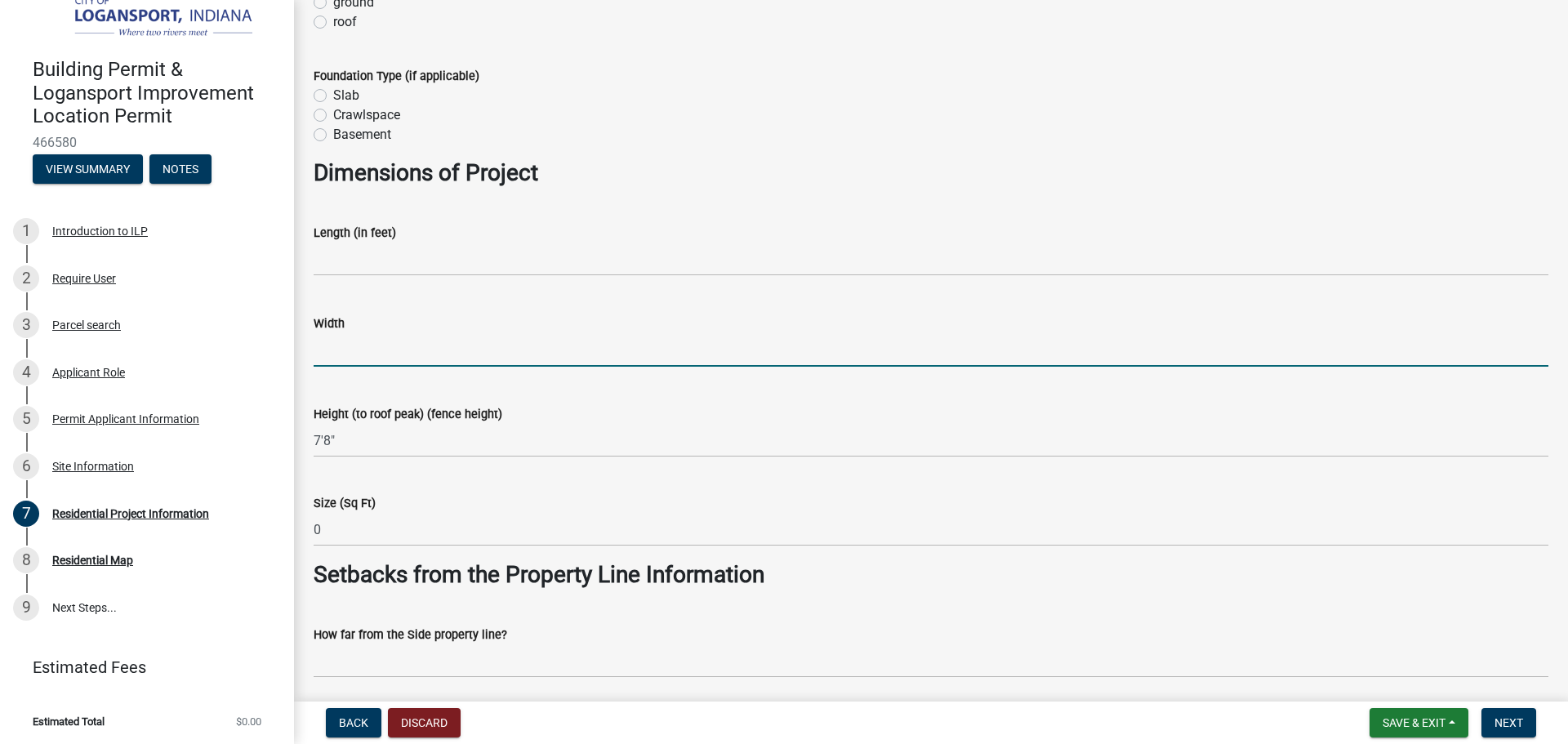
click at [435, 352] on input "text" at bounding box center [931, 350] width 1235 height 33
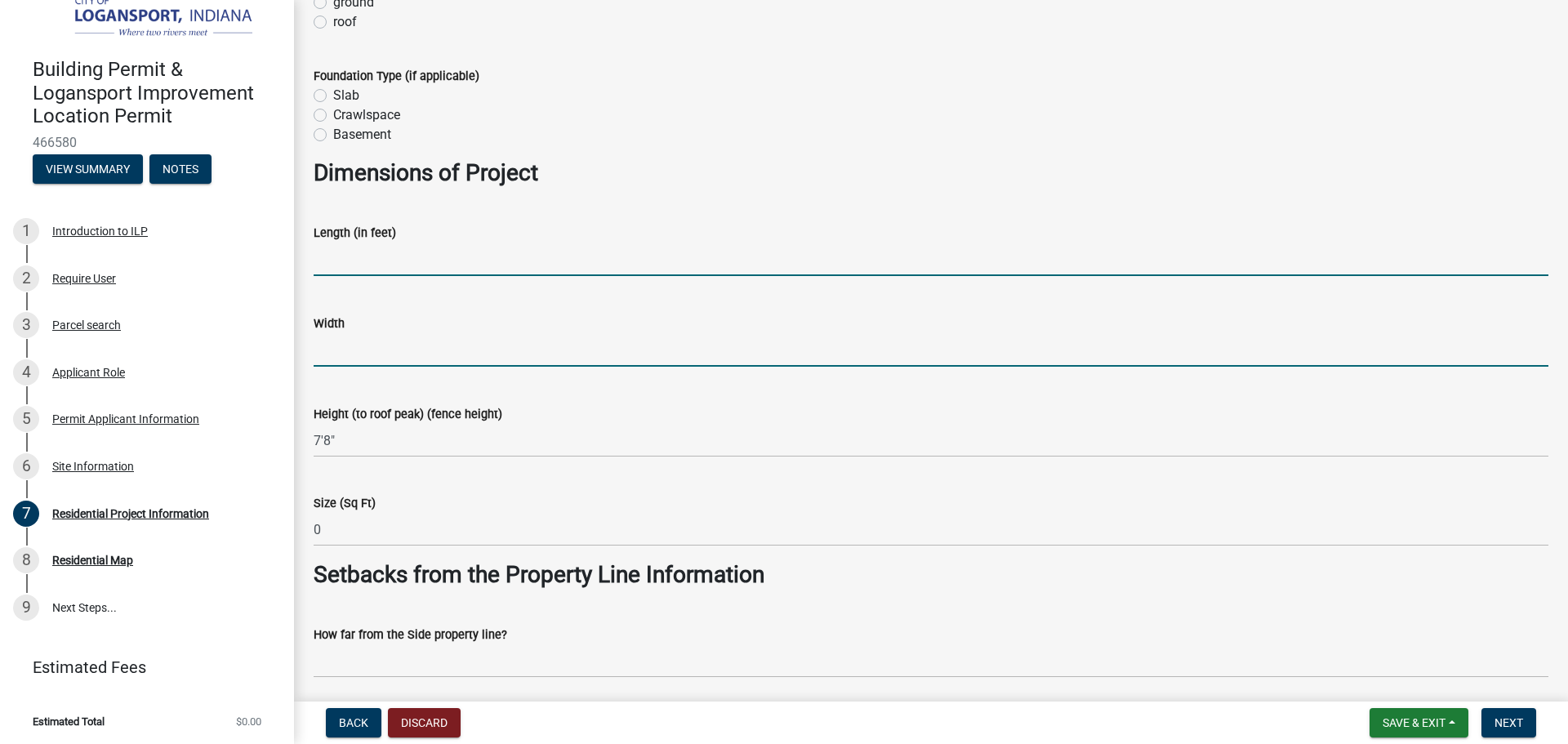
click at [363, 257] on input "text" at bounding box center [931, 259] width 1235 height 33
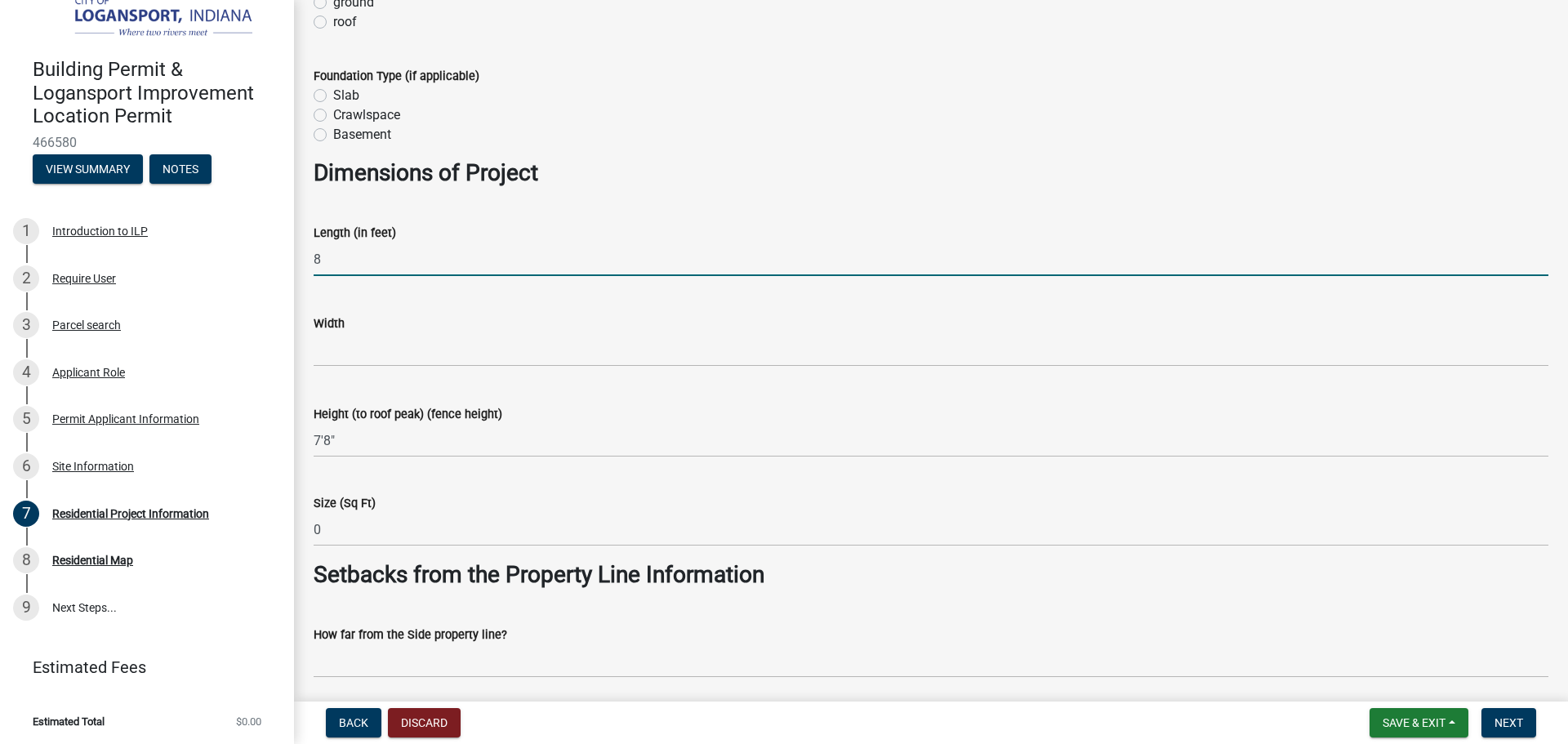
type input "8"
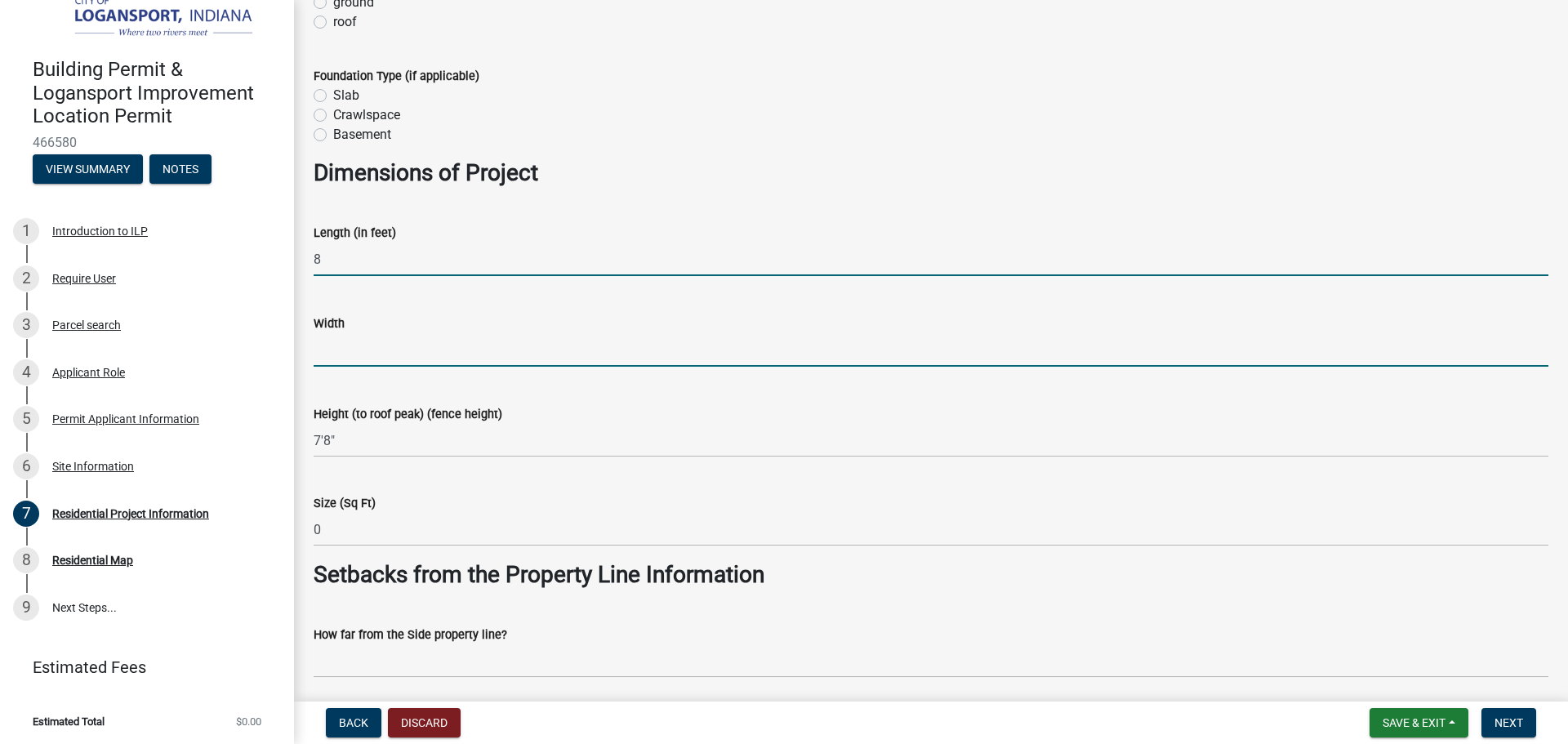
click at [377, 343] on input "text" at bounding box center [931, 350] width 1235 height 33
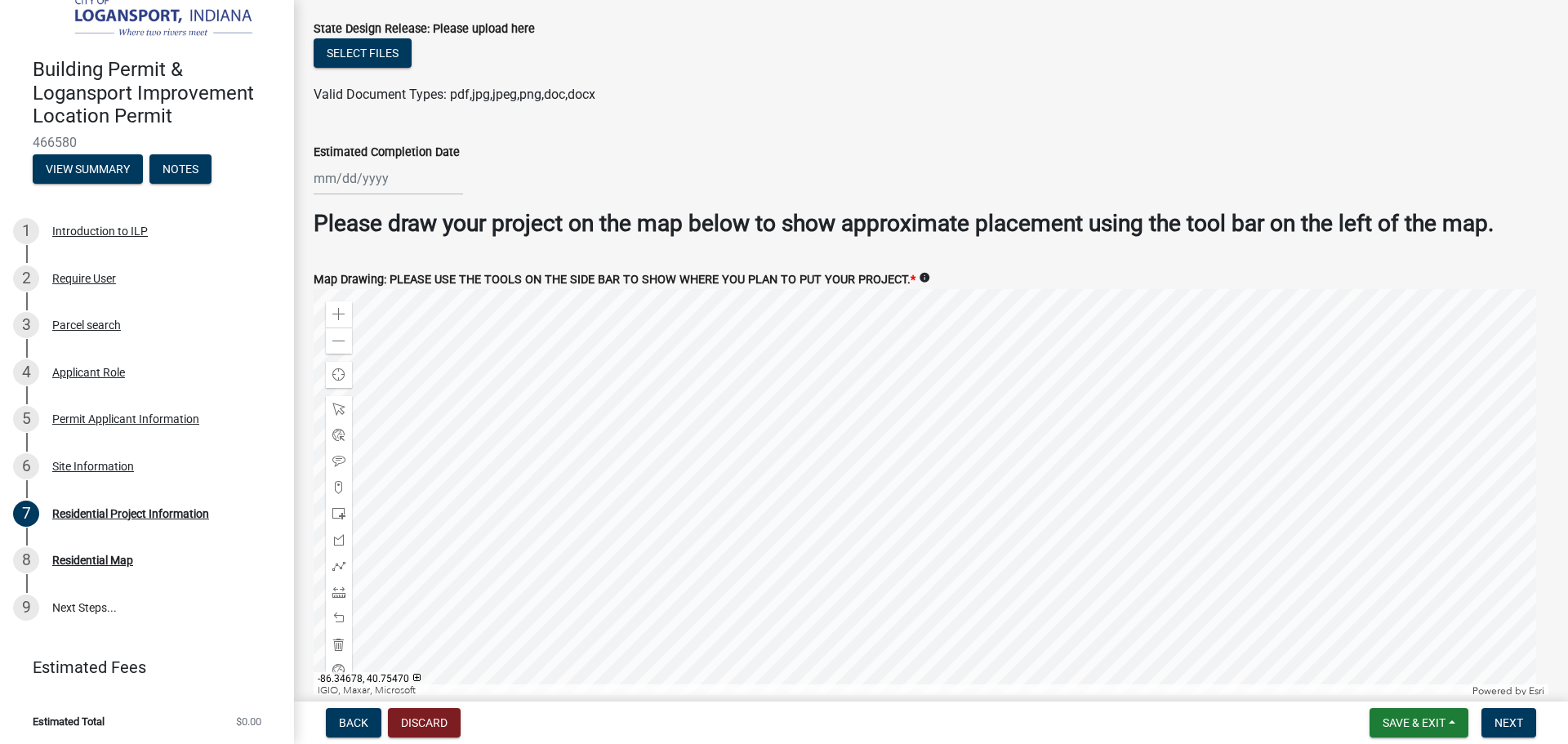
scroll to position [3048, 0]
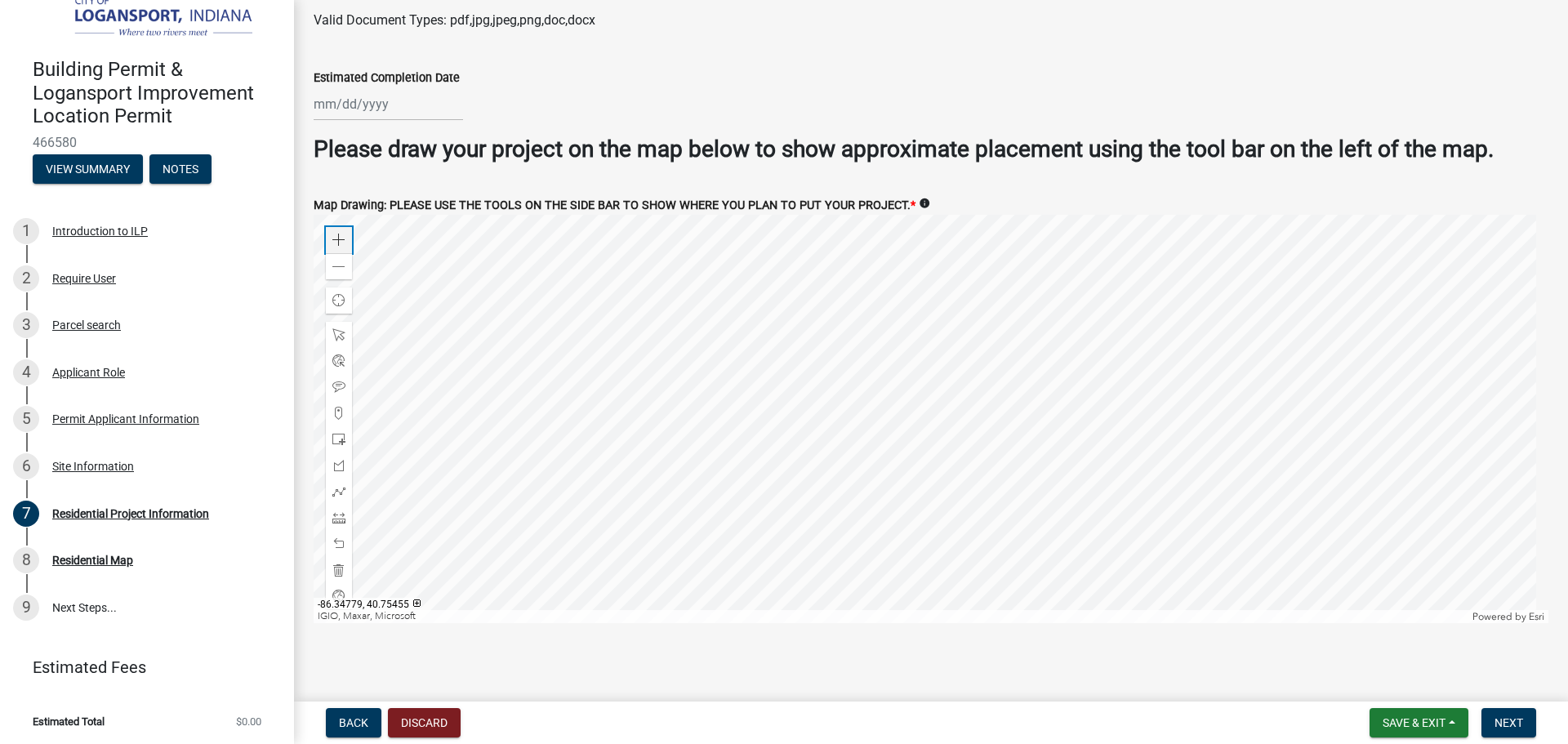
type input "196"
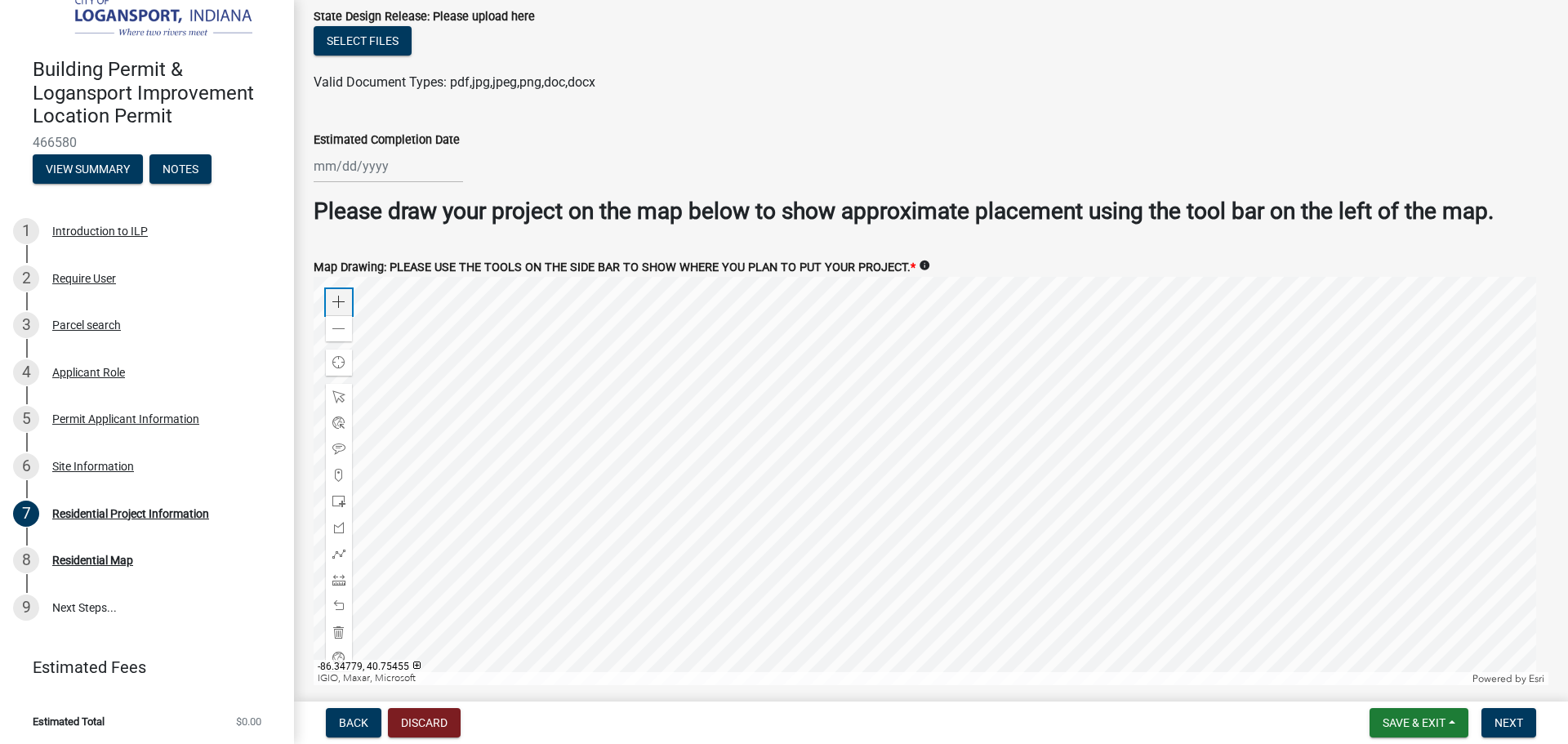
click at [342, 296] on span at bounding box center [339, 302] width 13 height 13
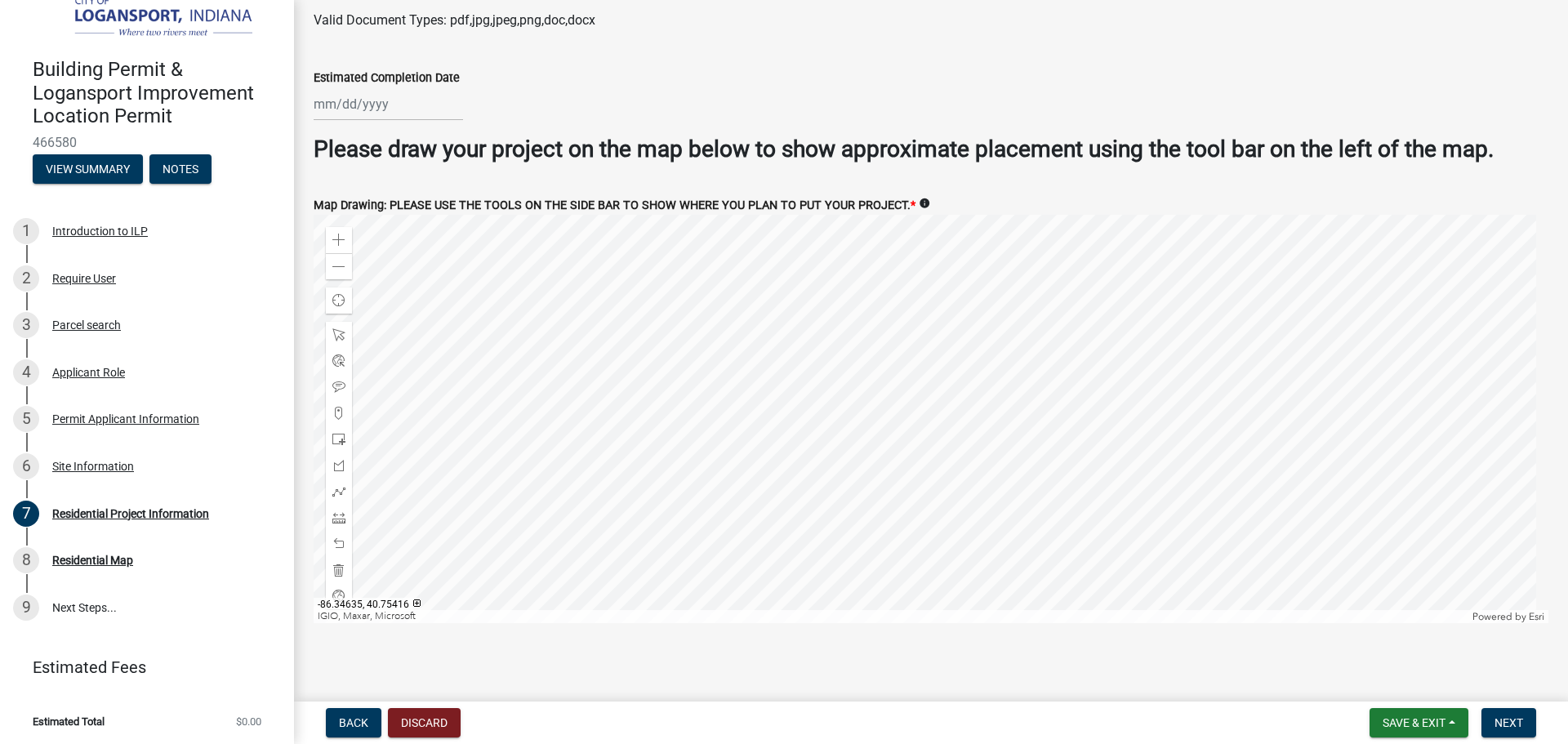
scroll to position [3048, 0]
click at [367, 402] on div at bounding box center [931, 419] width 1235 height 408
click at [347, 517] on div at bounding box center [338, 517] width 26 height 26
click at [576, 367] on div at bounding box center [931, 419] width 1235 height 408
click at [341, 537] on span at bounding box center [339, 544] width 13 height 13
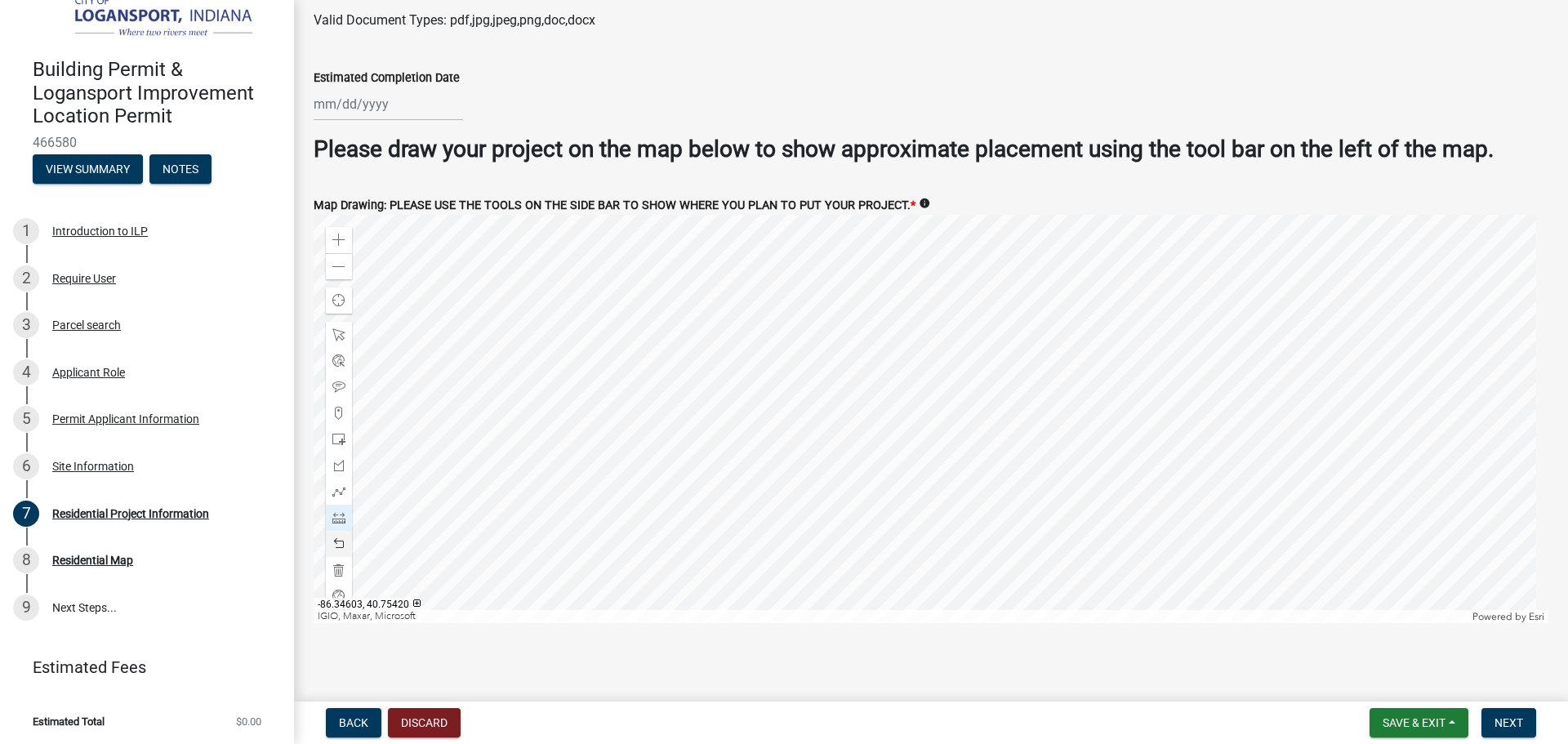
click at [558, 368] on div at bounding box center [931, 419] width 1235 height 408
click at [337, 328] on span at bounding box center [339, 335] width 13 height 13
click at [799, 422] on div at bounding box center [931, 419] width 1235 height 408
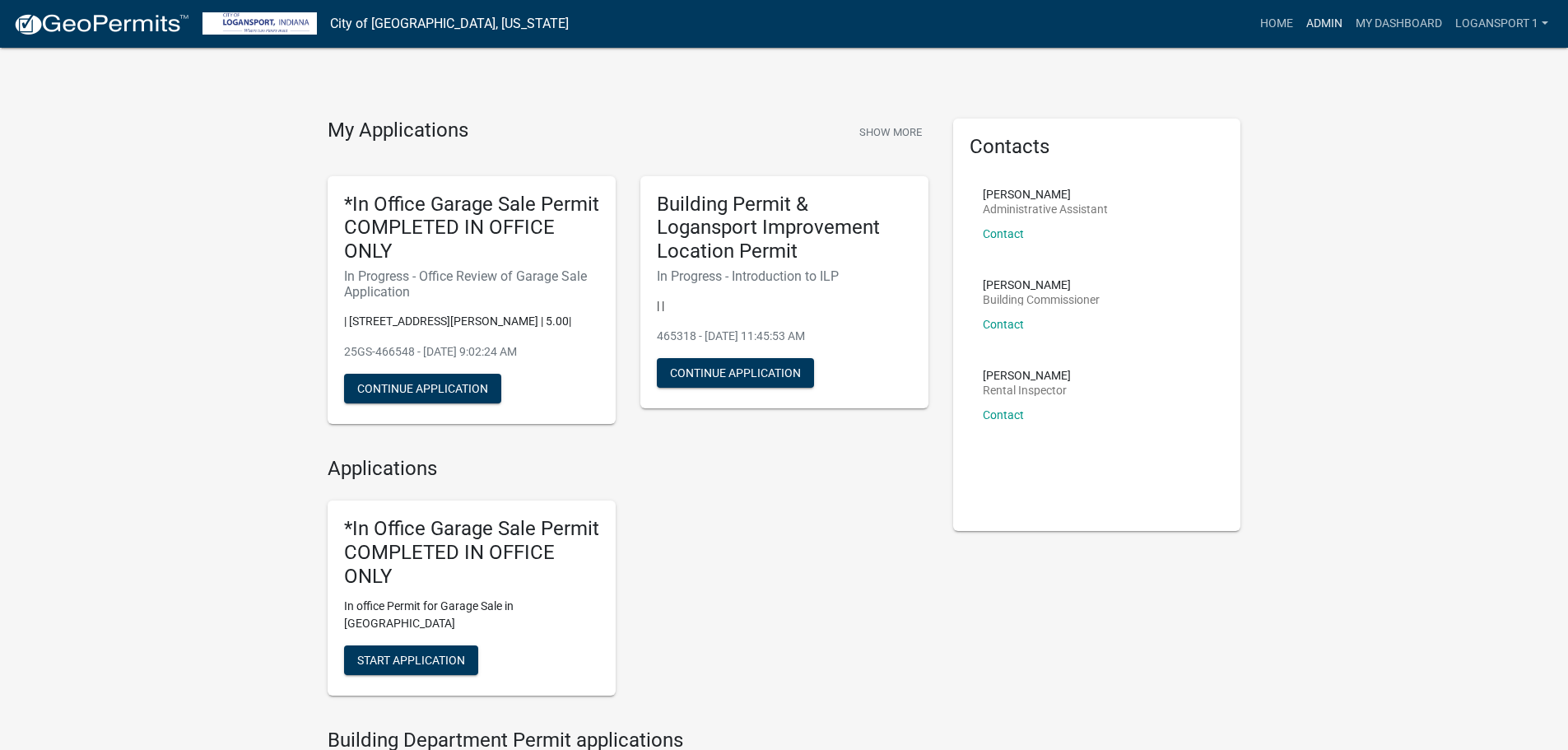
click at [1325, 29] on link "Admin" at bounding box center [1324, 24] width 50 height 31
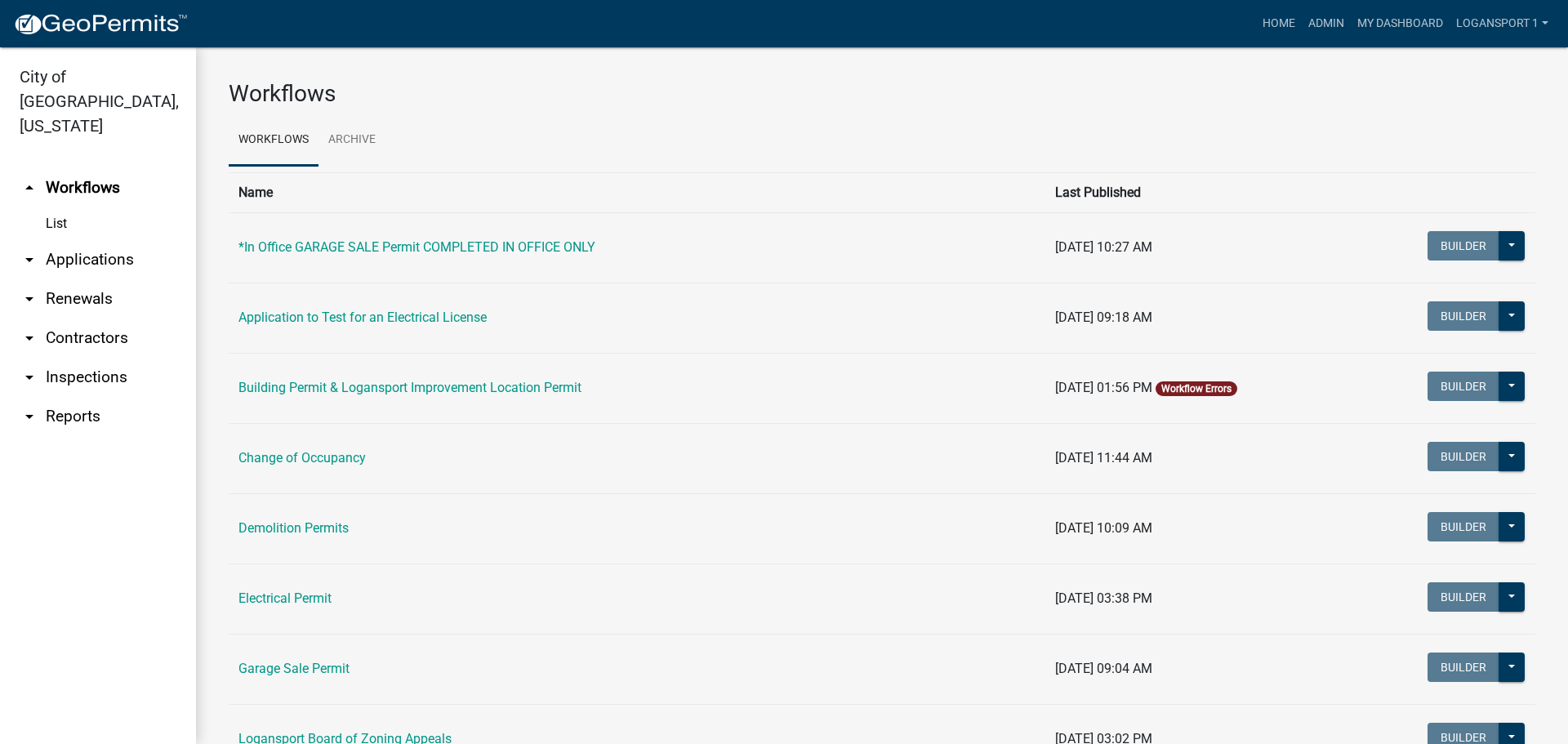
click at [134, 243] on link "arrow_drop_down Applications" at bounding box center [97, 259] width 196 height 39
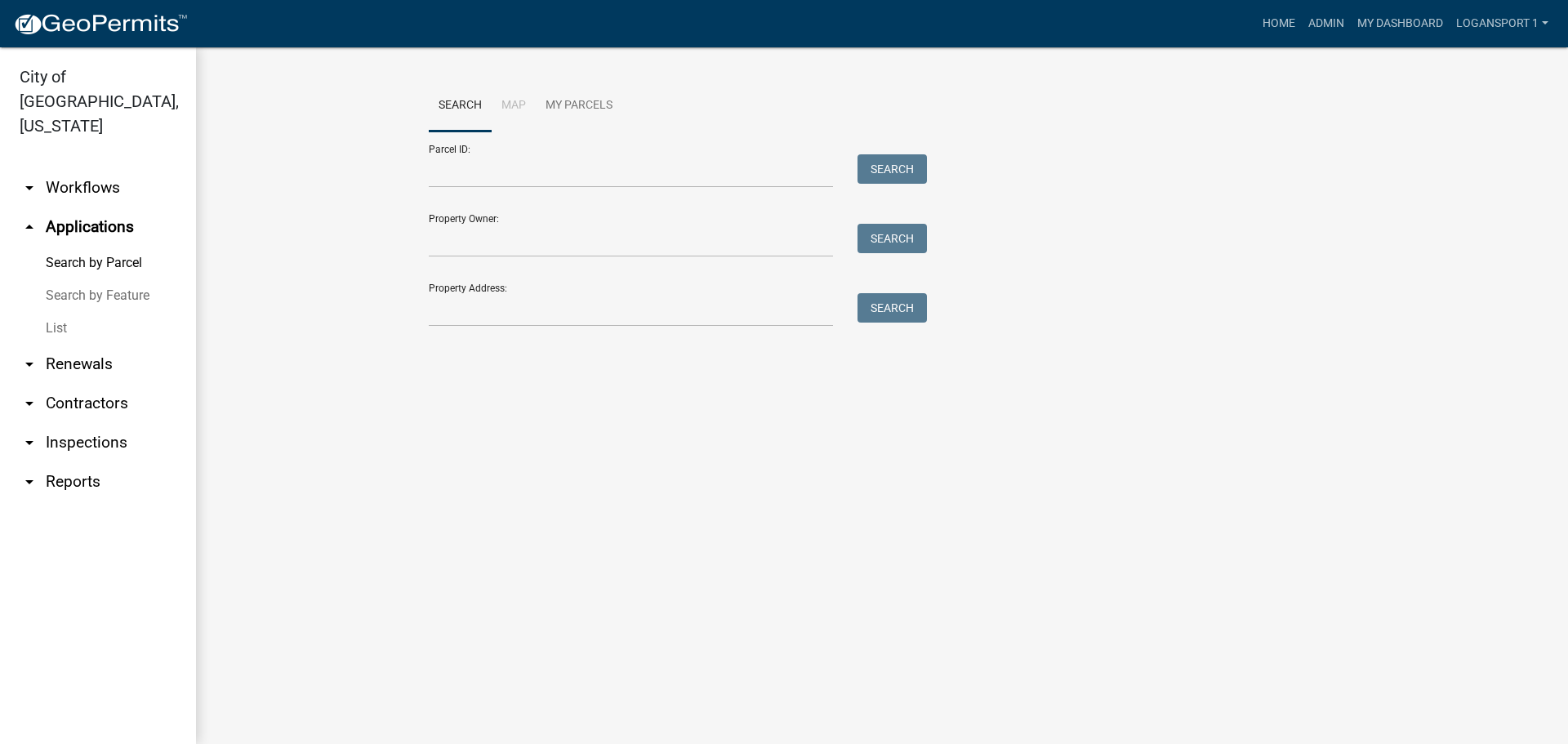
click at [59, 312] on link "List" at bounding box center [97, 327] width 196 height 32
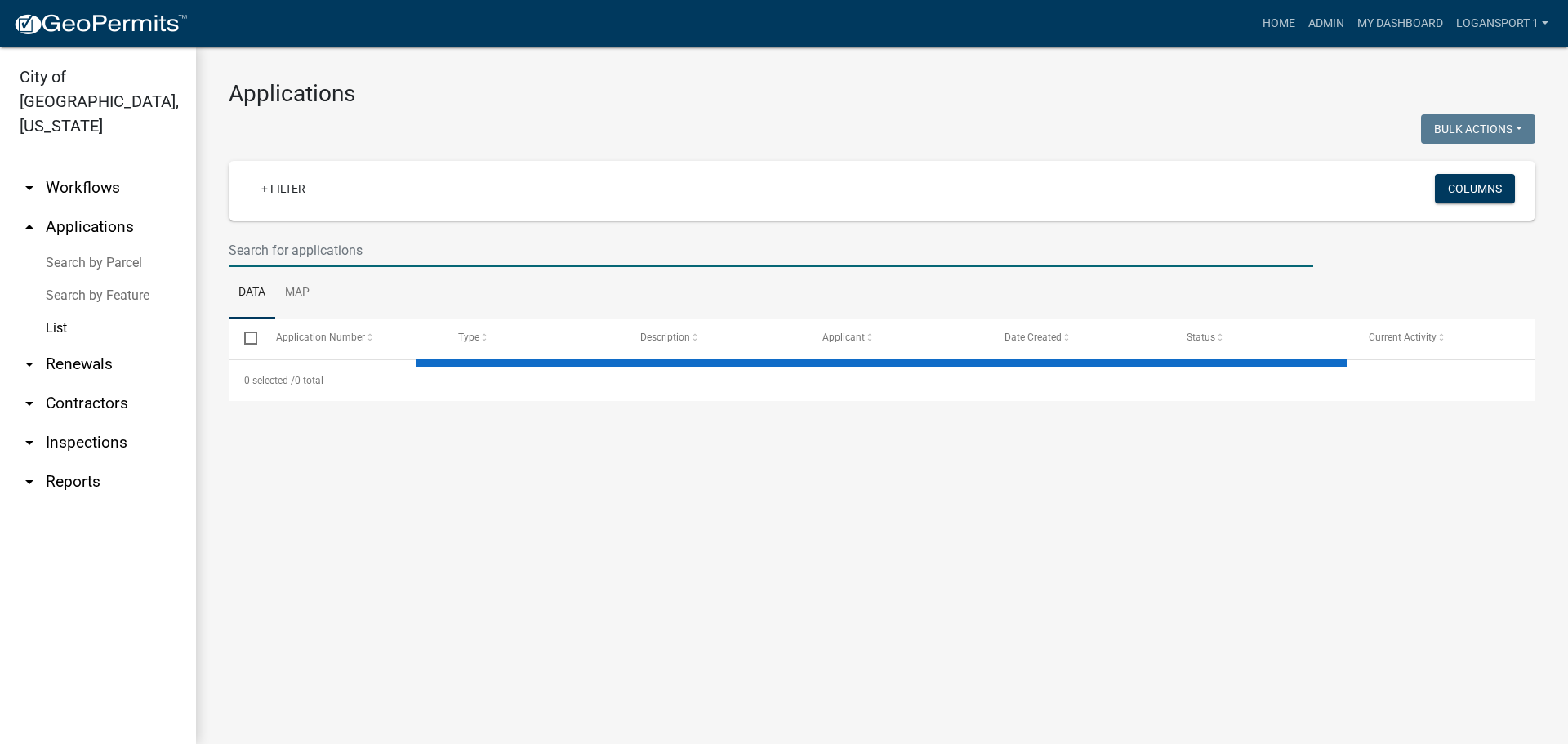
click at [320, 247] on input "text" at bounding box center [771, 250] width 1085 height 33
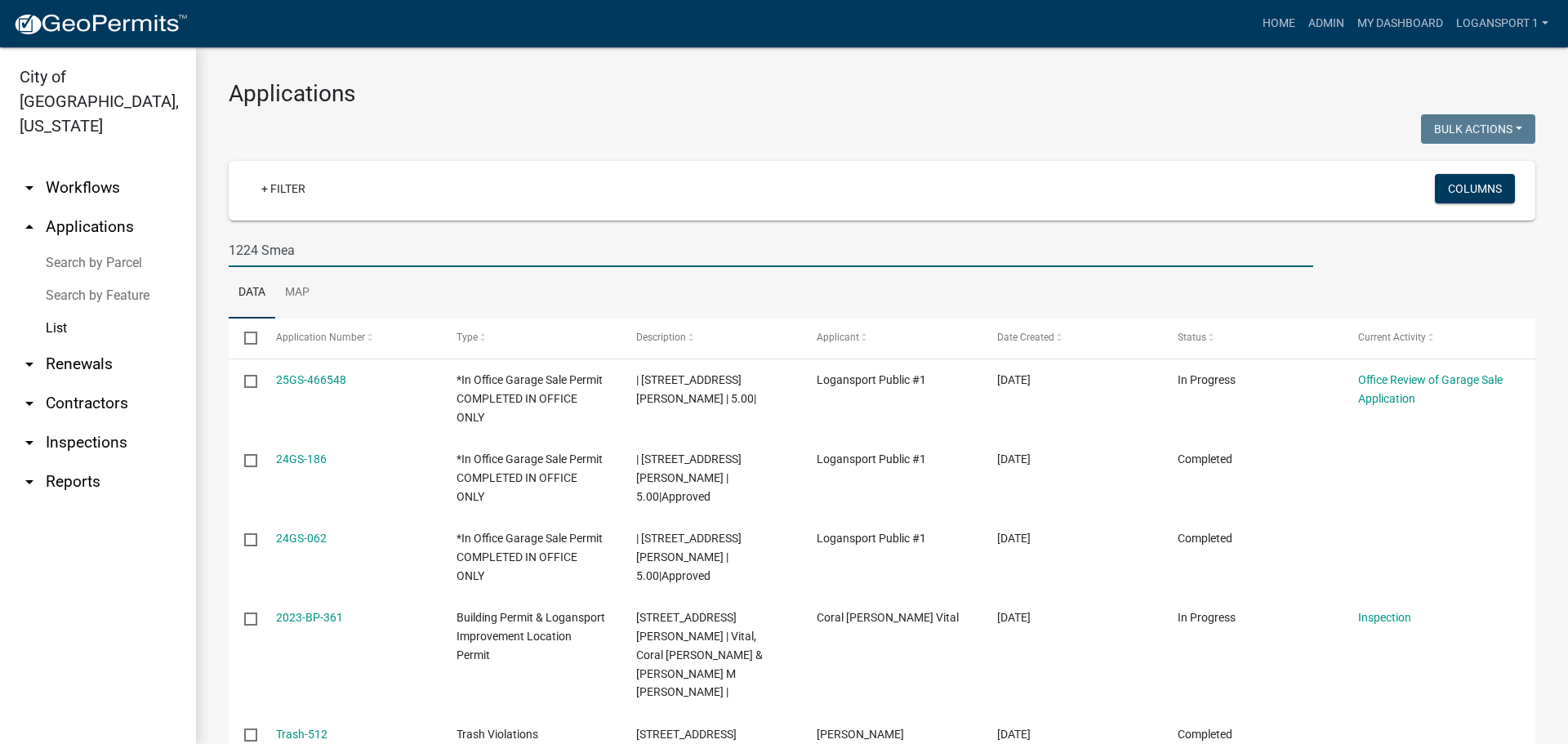
type input "1224 Smea"
